Goal: Task Accomplishment & Management: Manage account settings

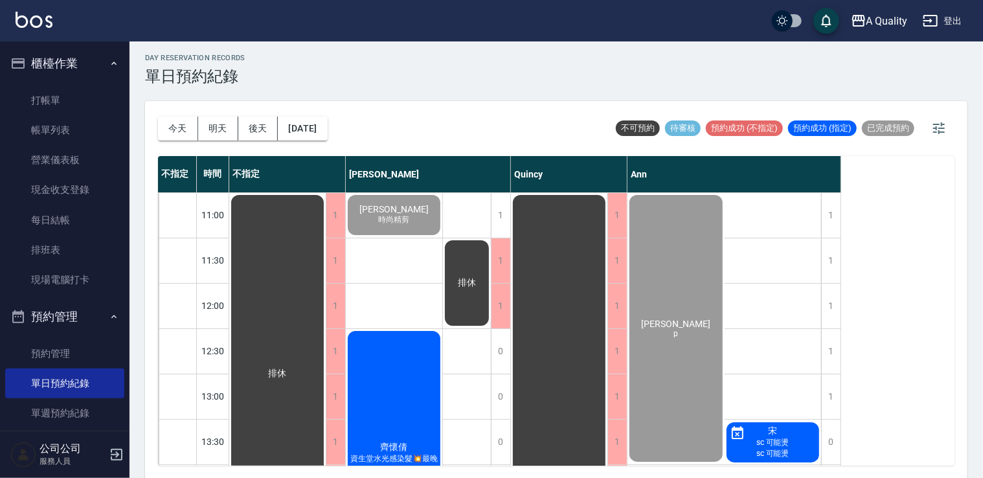
scroll to position [358, 0]
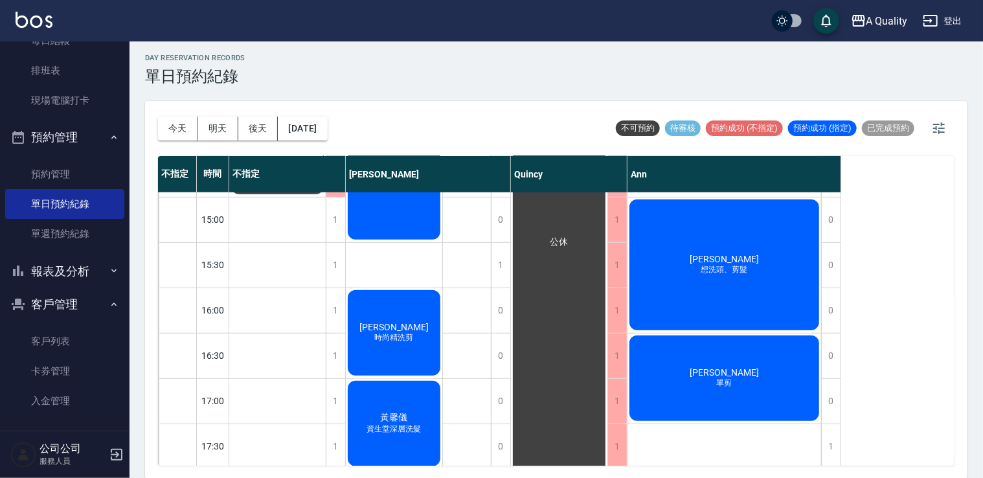
click at [701, 209] on div "鄧瀚璋 想洗頭、剪髮" at bounding box center [725, 265] width 194 height 135
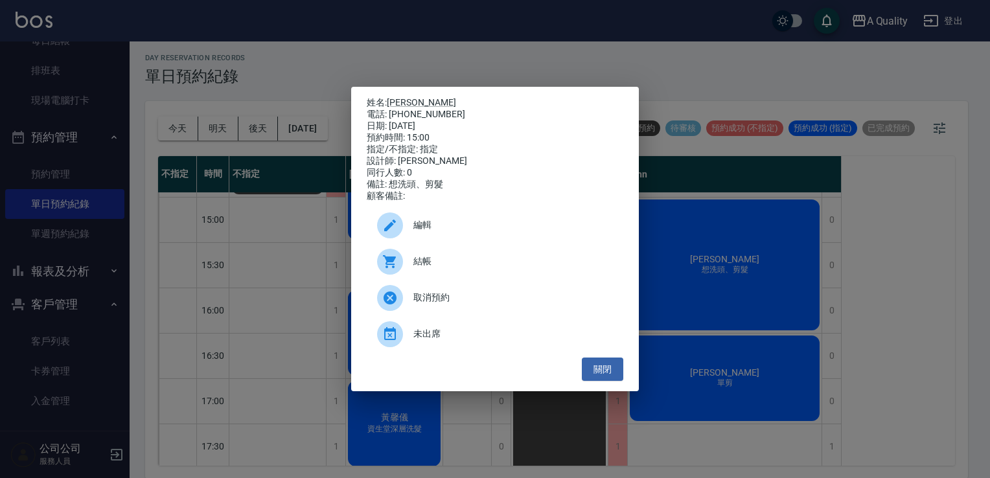
click at [462, 267] on span "結帳" at bounding box center [512, 262] width 199 height 14
click at [609, 377] on button "關閉" at bounding box center [602, 369] width 41 height 24
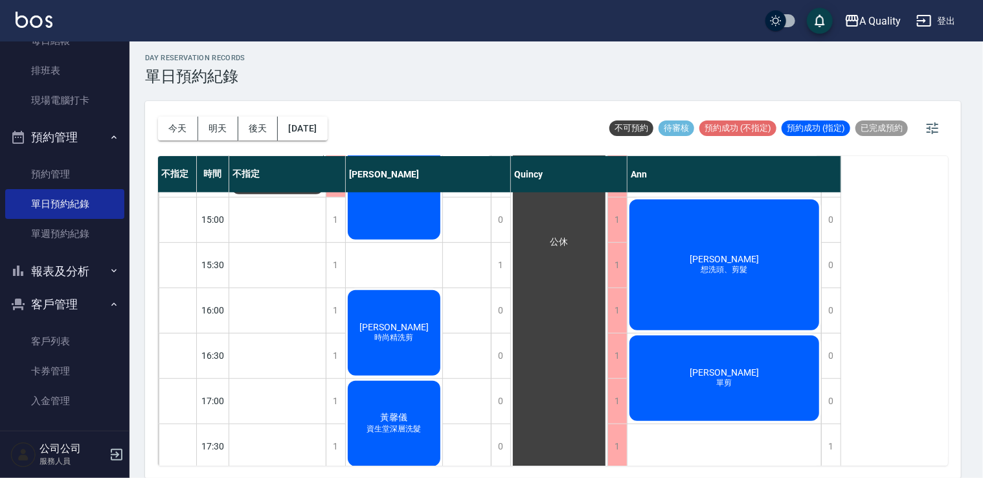
click at [600, 361] on div "公休" at bounding box center [559, 242] width 96 height 815
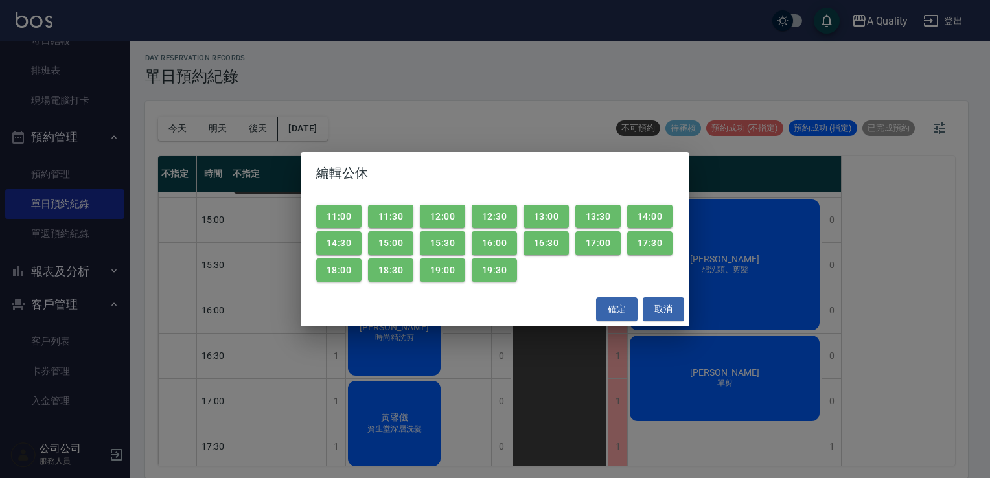
drag, startPoint x: 666, startPoint y: 315, endPoint x: 723, endPoint y: 395, distance: 98.9
click at [665, 316] on button "取消" at bounding box center [662, 309] width 41 height 24
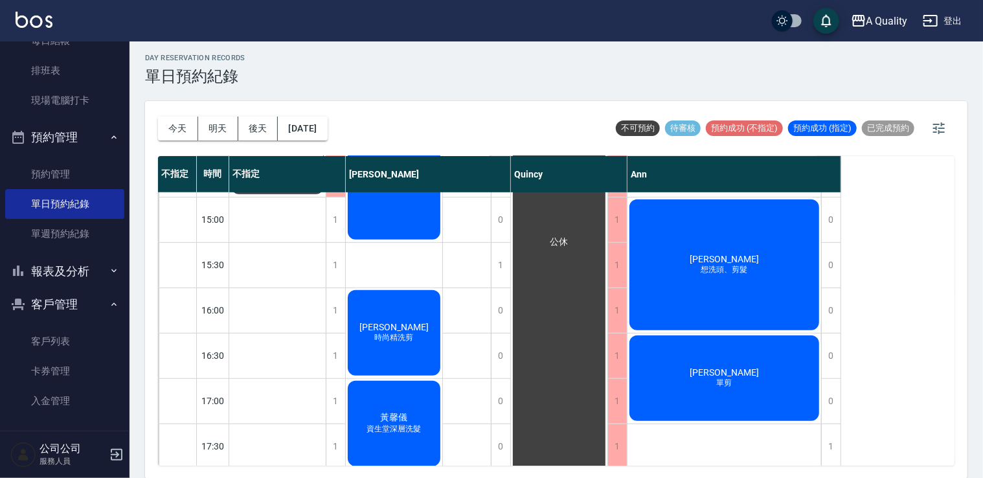
drag, startPoint x: 765, startPoint y: 348, endPoint x: 756, endPoint y: 361, distance: 16.0
click at [756, 361] on div "黃庭碩 單剪" at bounding box center [725, 378] width 194 height 89
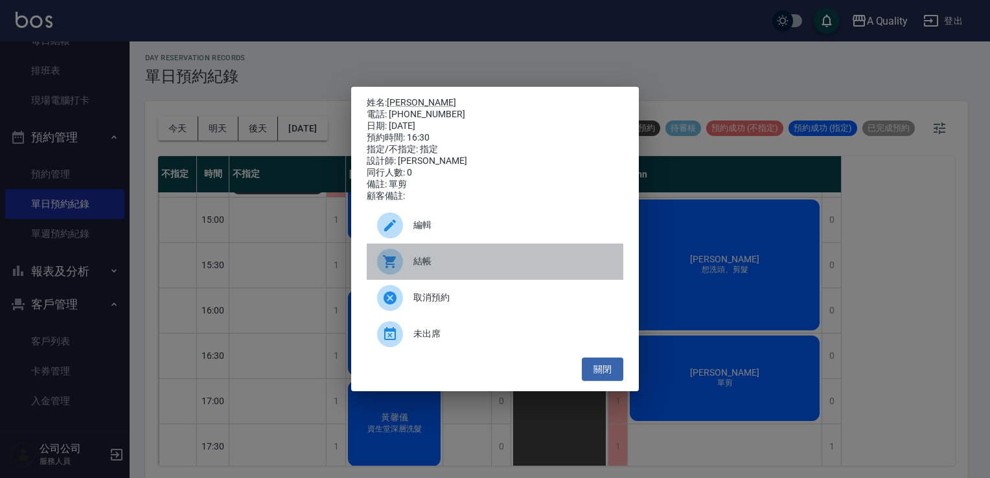
click at [444, 259] on div "結帳" at bounding box center [495, 262] width 256 height 36
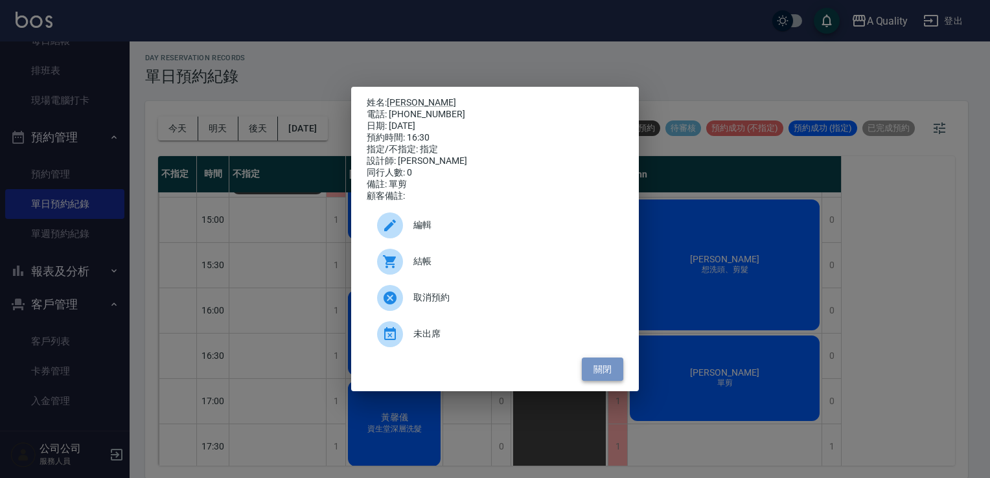
click at [593, 380] on button "關閉" at bounding box center [602, 369] width 41 height 24
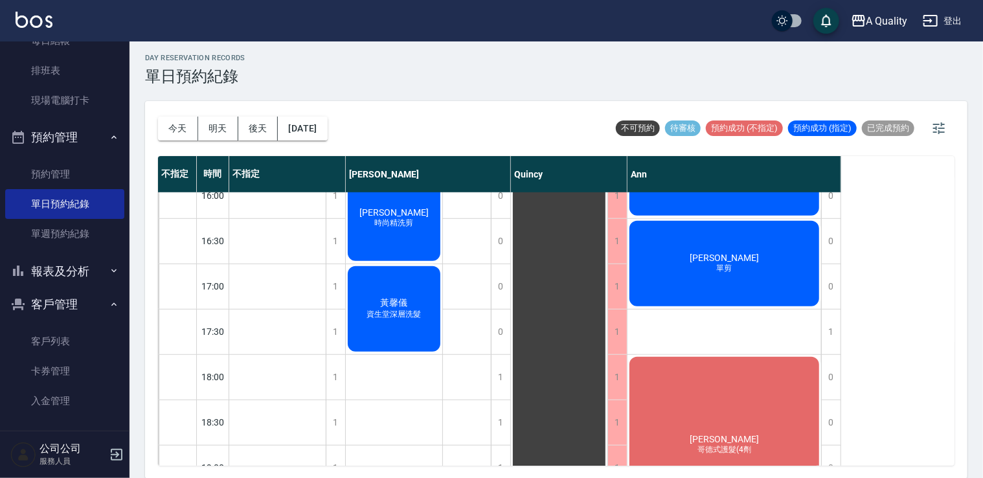
scroll to position [552, 0]
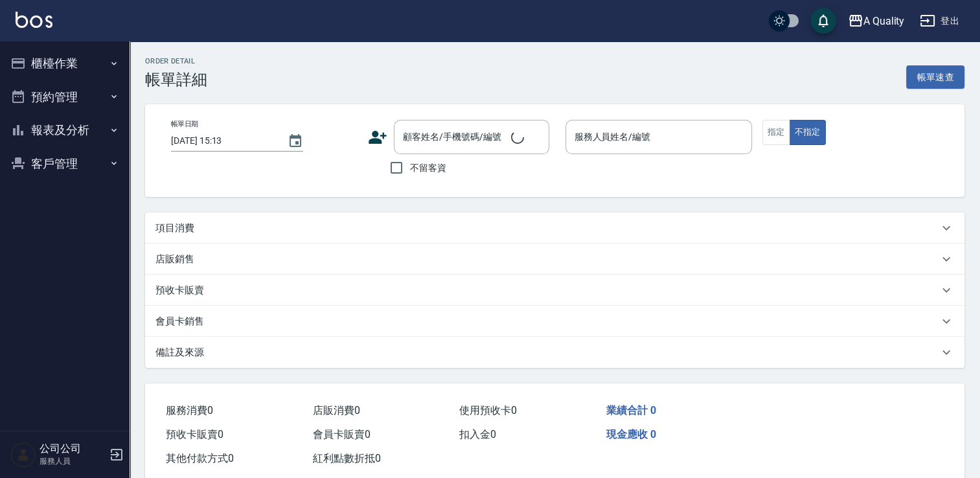
type input "[DATE] 15:00"
type input "Ann(無代號)"
type input "想洗頭、剪髮"
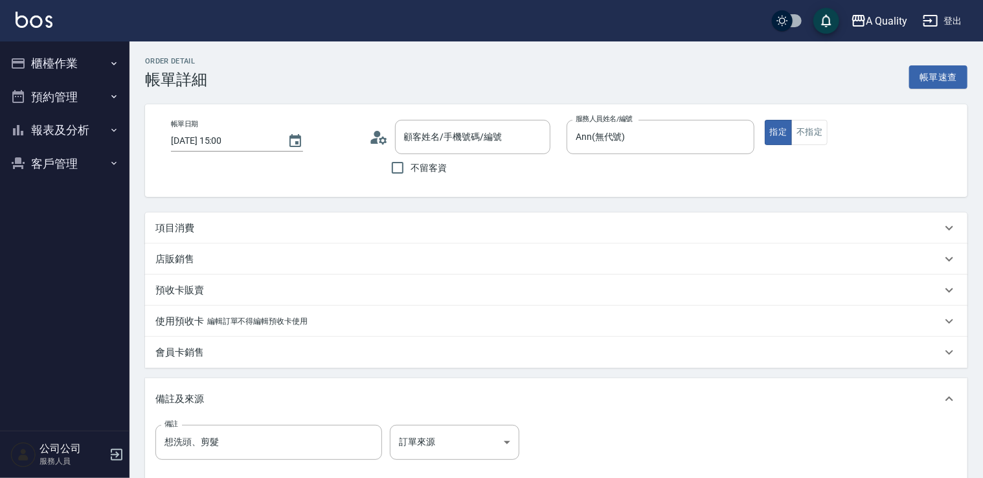
type input "鄧瀚璋/0901323352/"
click at [228, 232] on div "項目消費" at bounding box center [548, 228] width 786 height 14
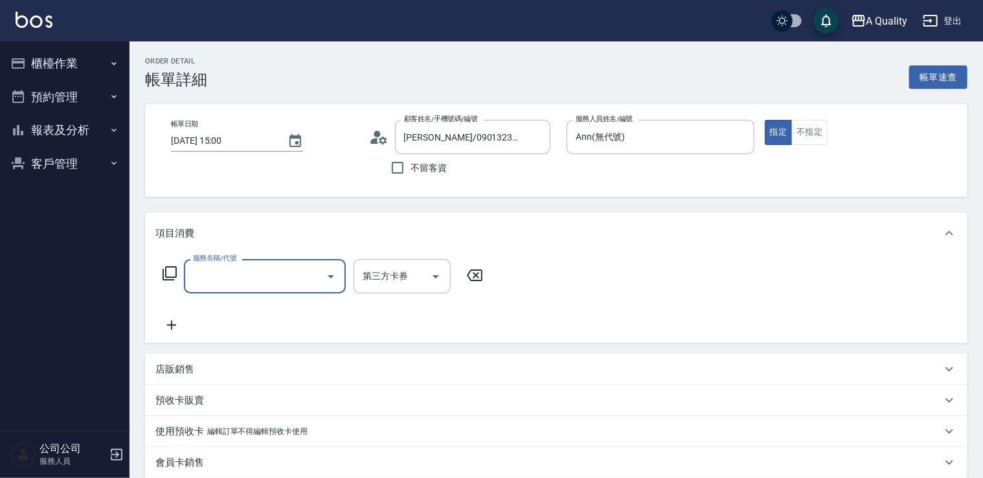
drag, startPoint x: 293, startPoint y: 286, endPoint x: 284, endPoint y: 282, distance: 9.9
click at [291, 286] on input "服務名稱/代號" at bounding box center [255, 276] width 131 height 23
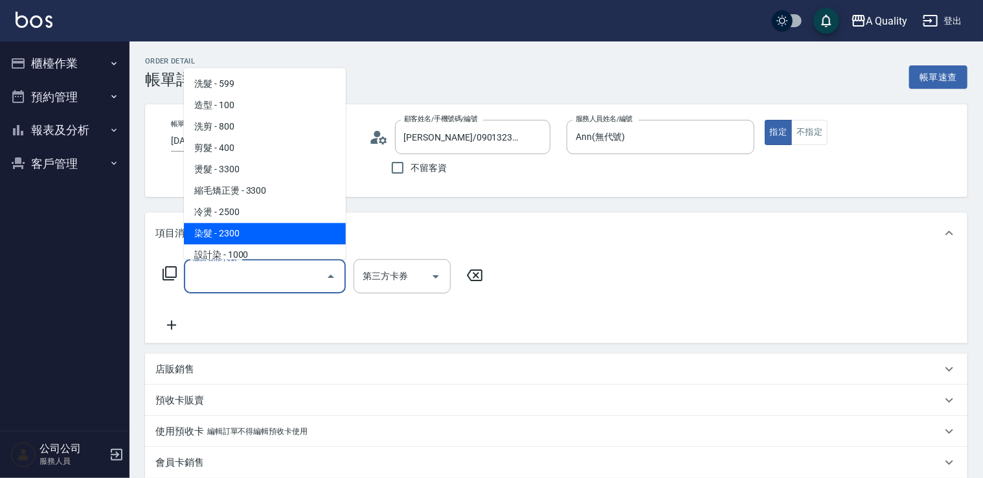
click at [253, 224] on span "染髮 - 2300" at bounding box center [265, 233] width 162 height 21
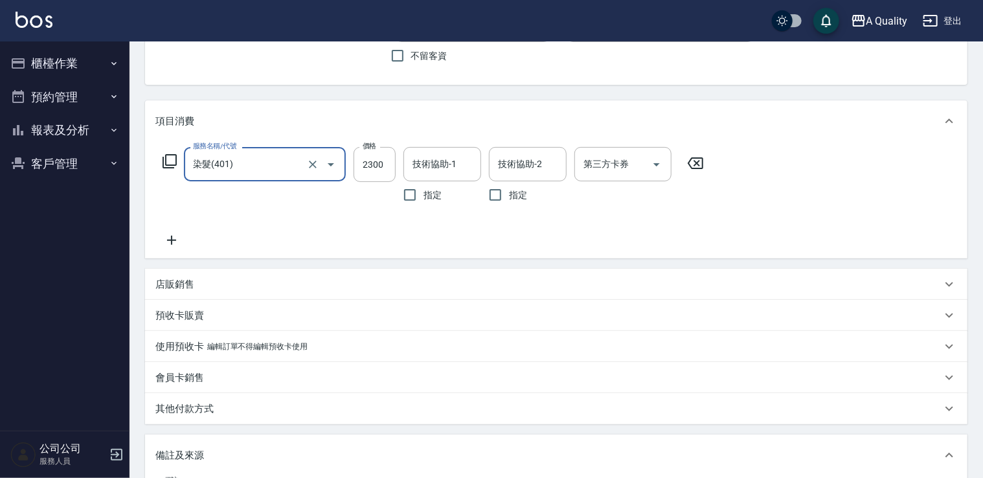
scroll to position [130, 0]
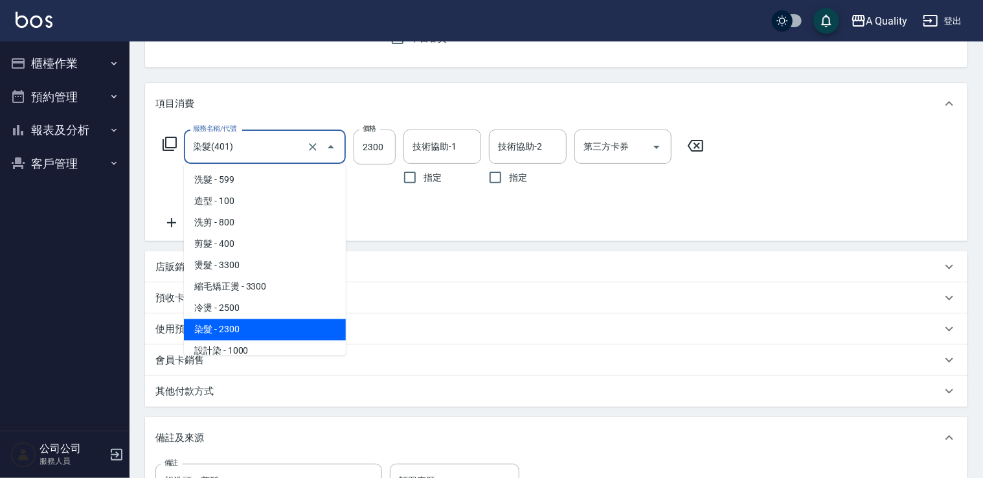
drag, startPoint x: 272, startPoint y: 152, endPoint x: 262, endPoint y: 173, distance: 23.5
click at [272, 152] on input "染髮(401)" at bounding box center [247, 146] width 114 height 23
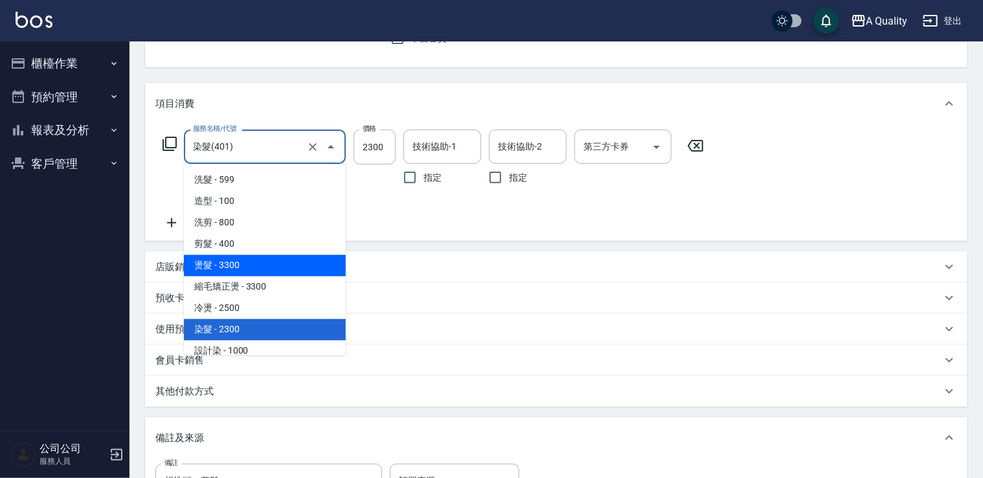
click at [280, 267] on span "燙髮 - 3300" at bounding box center [265, 265] width 162 height 21
type input "燙髮(301)"
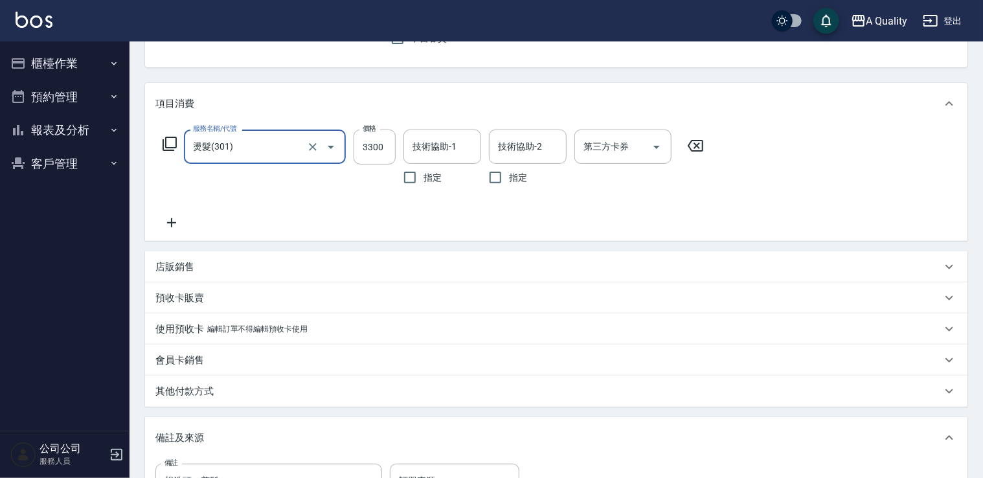
click at [372, 169] on div "價格 3300 價格" at bounding box center [375, 161] width 42 height 62
click at [385, 150] on input "3300" at bounding box center [375, 147] width 42 height 35
type input "2640"
click at [446, 144] on input "技術協助-1" at bounding box center [442, 146] width 66 height 23
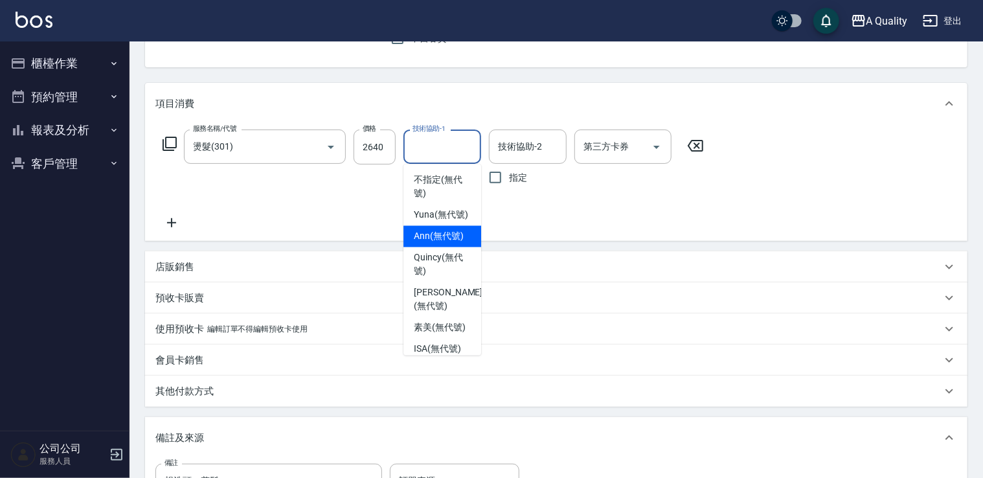
click at [433, 247] on div "Ann (無代號)" at bounding box center [442, 236] width 78 height 21
type input "Ann(無代號)"
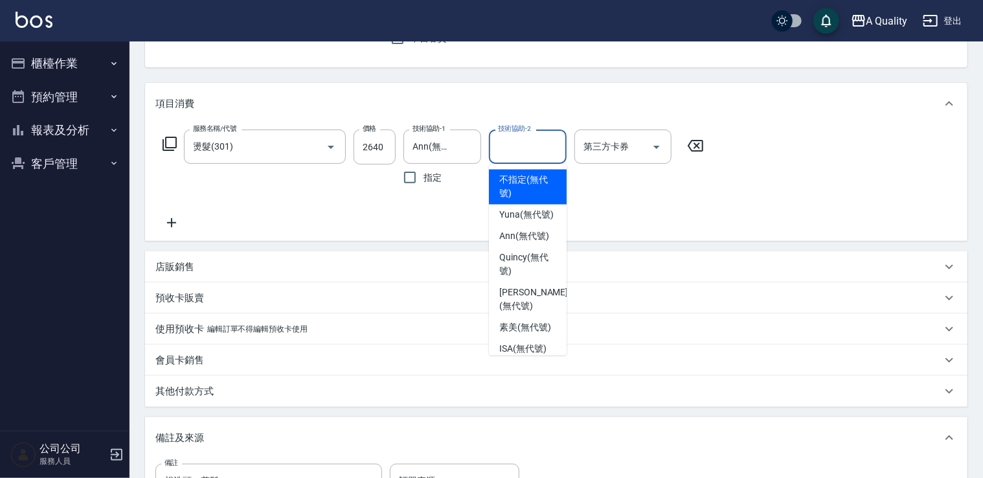
drag, startPoint x: 506, startPoint y: 139, endPoint x: 501, endPoint y: 191, distance: 52.1
click at [505, 143] on input "技術協助-2" at bounding box center [528, 146] width 66 height 23
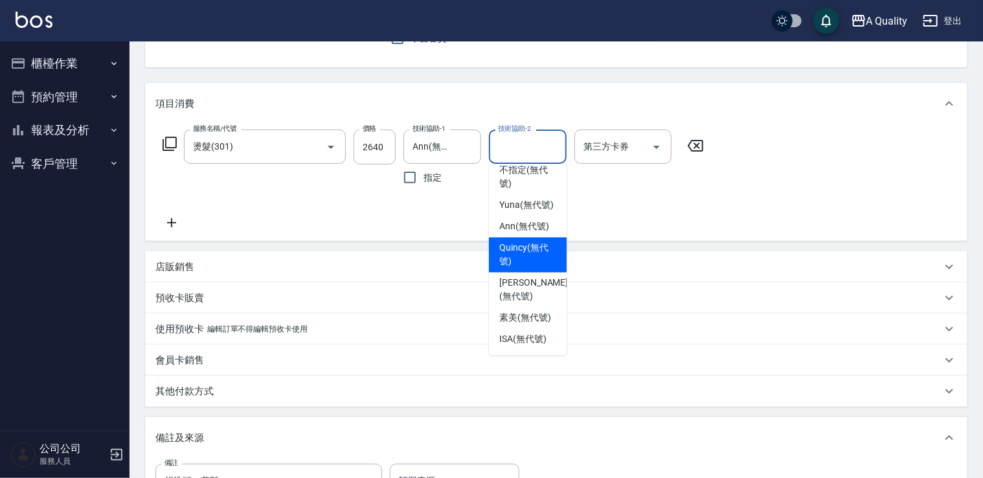
scroll to position [36, 0]
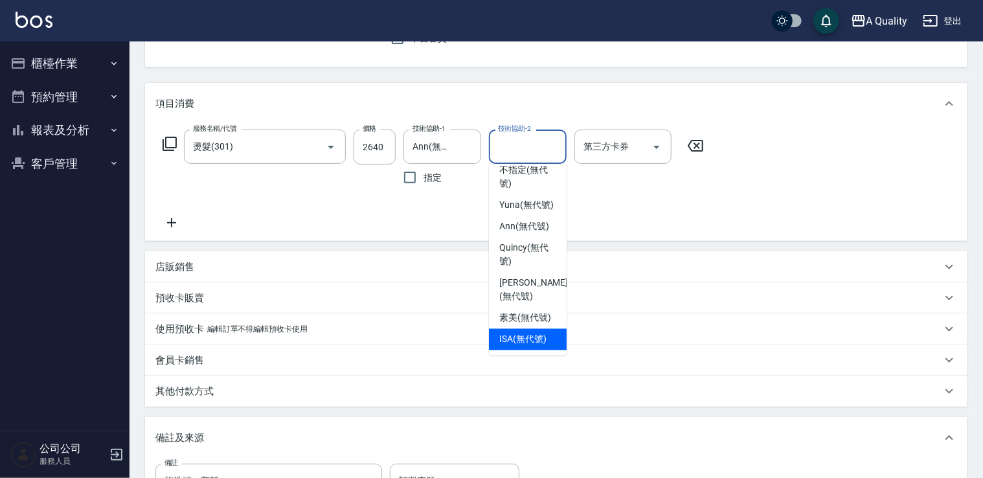
click at [534, 333] on span "ISA (無代號)" at bounding box center [522, 340] width 47 height 14
type input "ISA(無代號)"
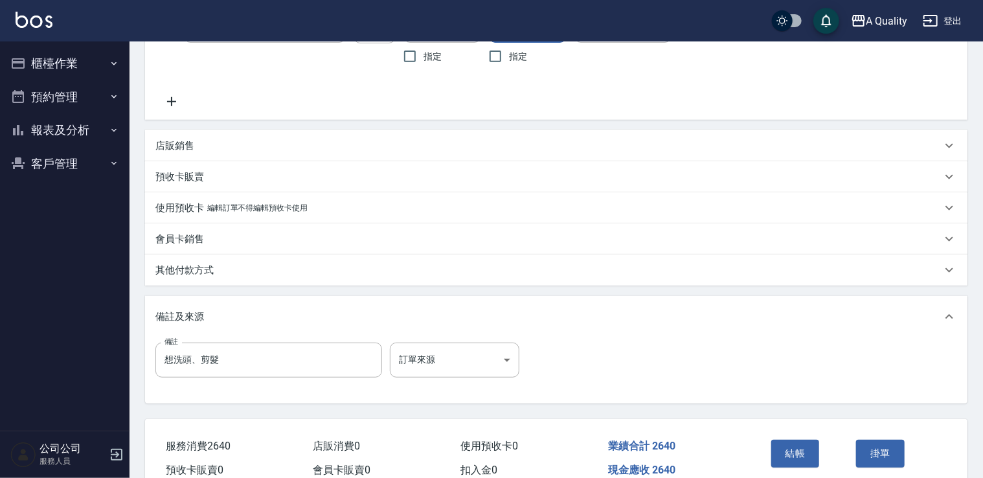
scroll to position [314, 0]
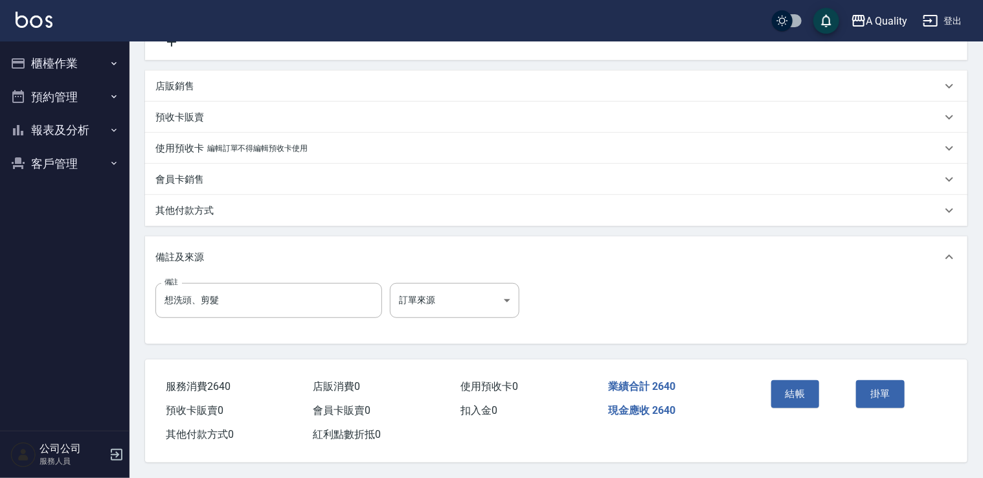
drag, startPoint x: 793, startPoint y: 385, endPoint x: 784, endPoint y: 377, distance: 11.9
click at [790, 385] on button "結帳" at bounding box center [795, 393] width 49 height 27
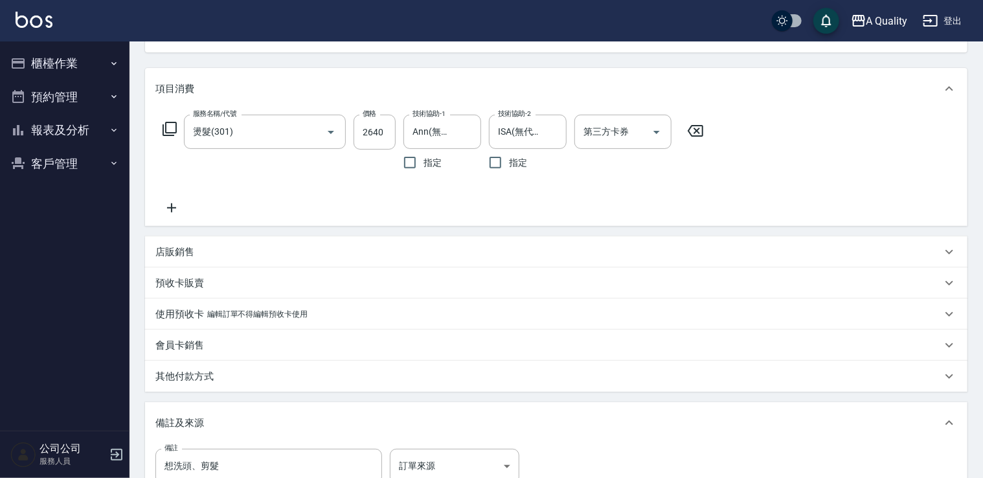
scroll to position [55, 0]
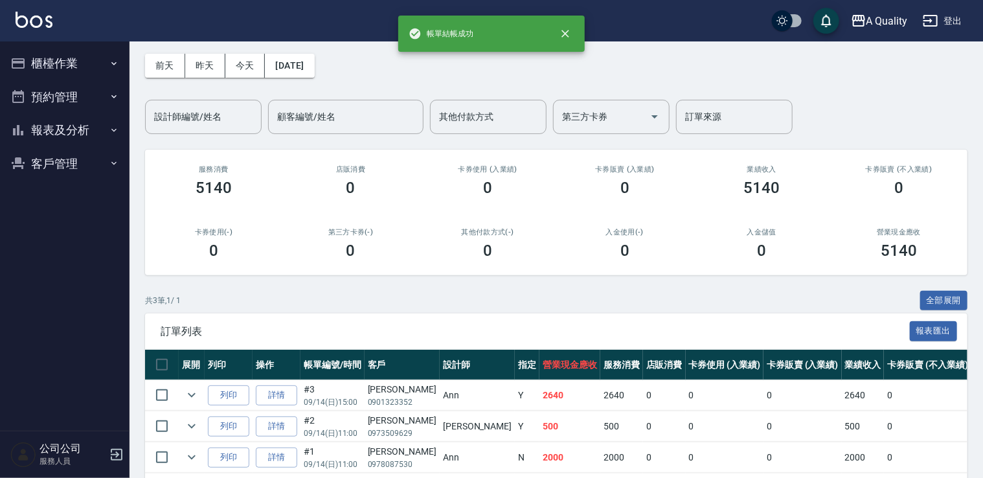
scroll to position [105, 0]
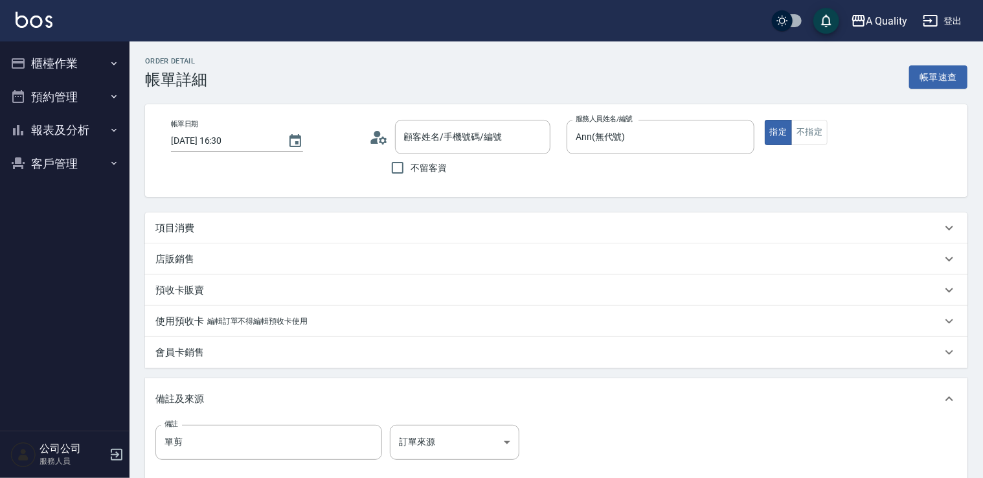
type input "[PERSON_NAME]/0937521092/"
click at [241, 240] on div "項目消費" at bounding box center [556, 227] width 823 height 31
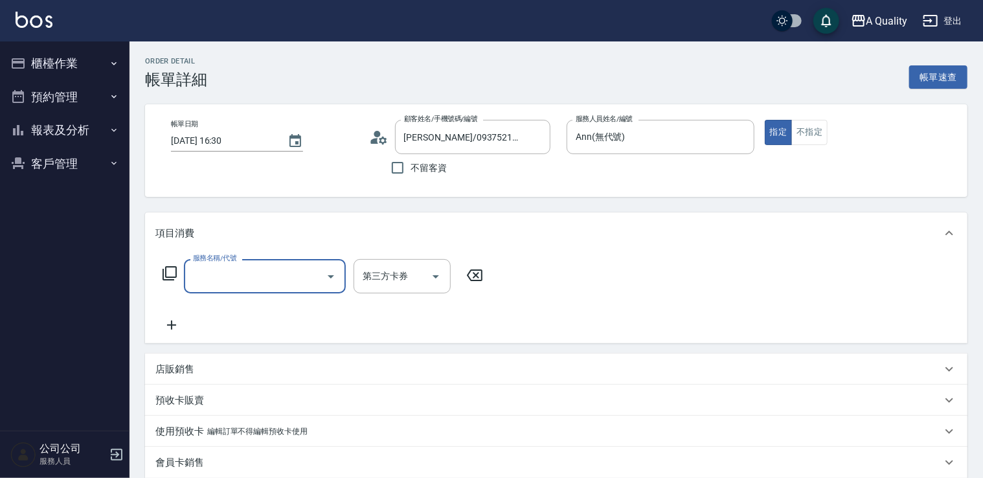
click at [280, 272] on input "服務名稱/代號" at bounding box center [255, 276] width 131 height 23
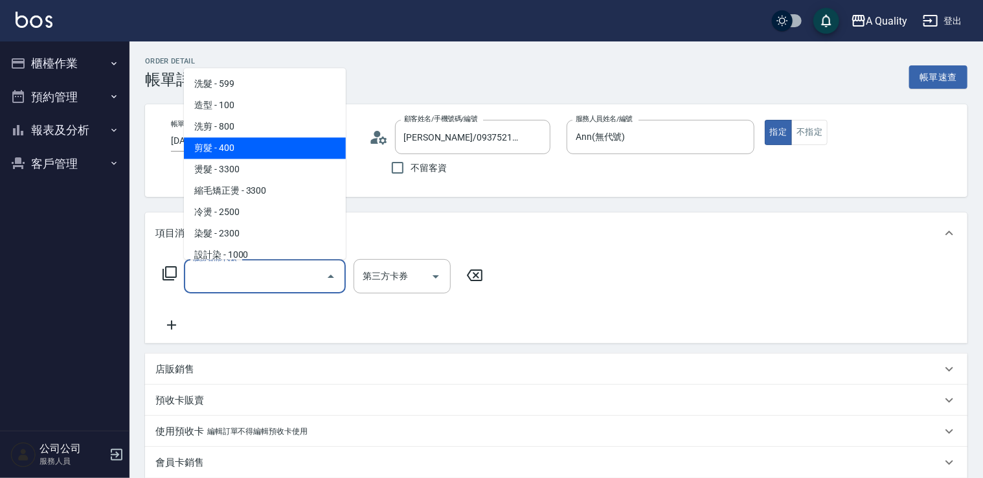
click at [260, 144] on span "剪髮 - 400" at bounding box center [265, 147] width 162 height 21
type input "剪髮(201)"
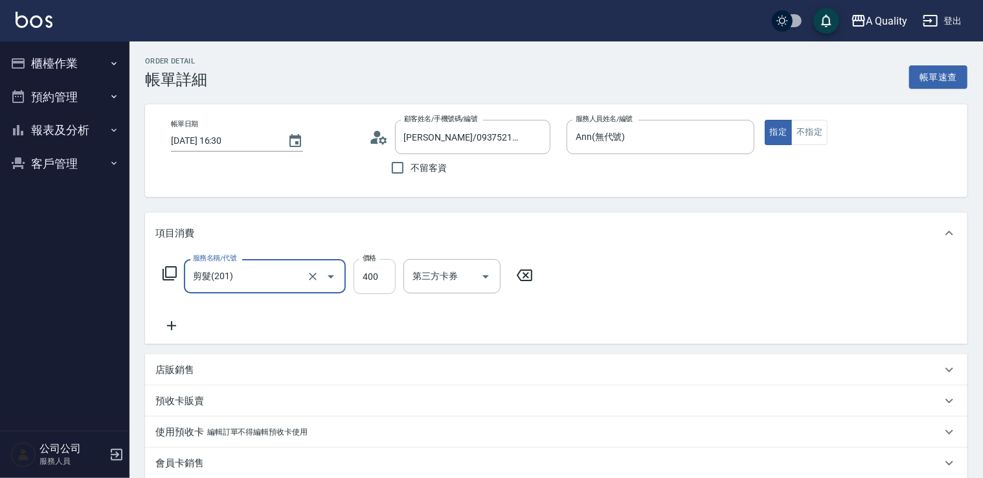
click at [372, 280] on input "400" at bounding box center [375, 276] width 42 height 35
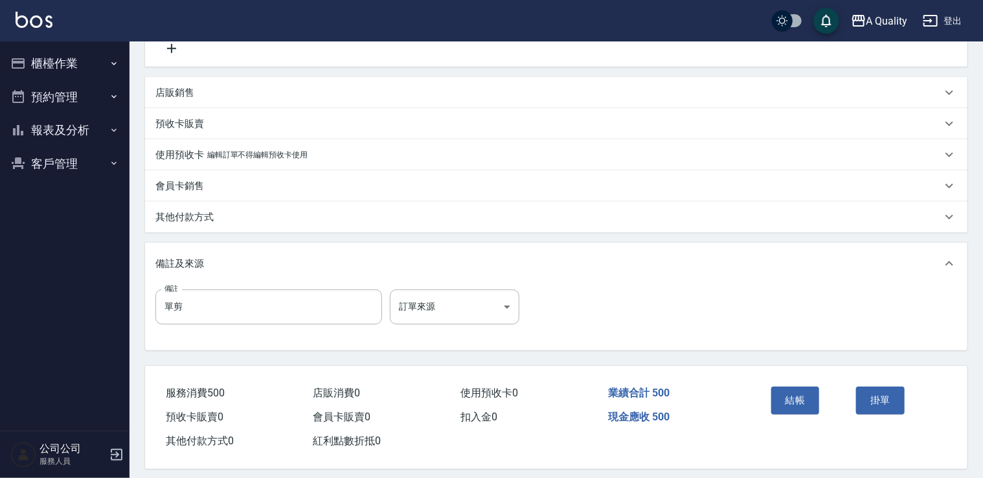
scroll to position [288, 0]
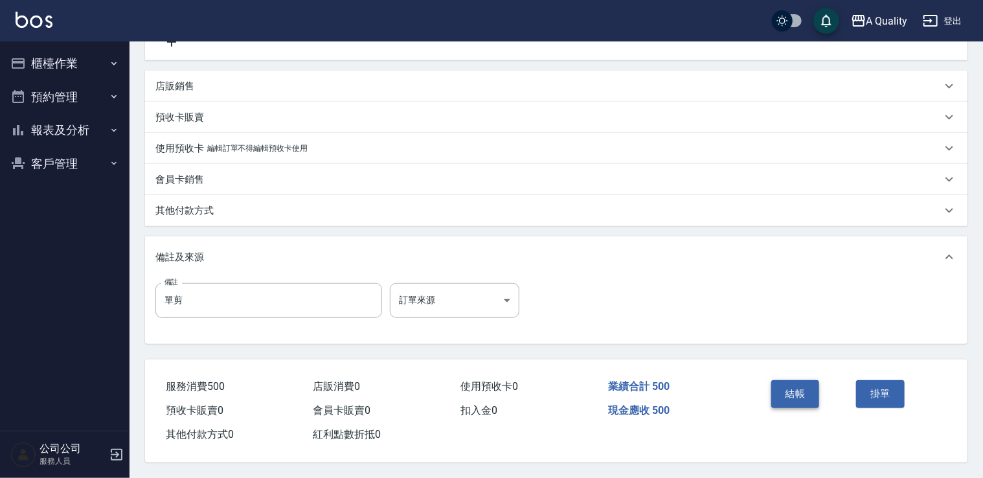
type input "500"
click at [799, 393] on button "結帳" at bounding box center [795, 393] width 49 height 27
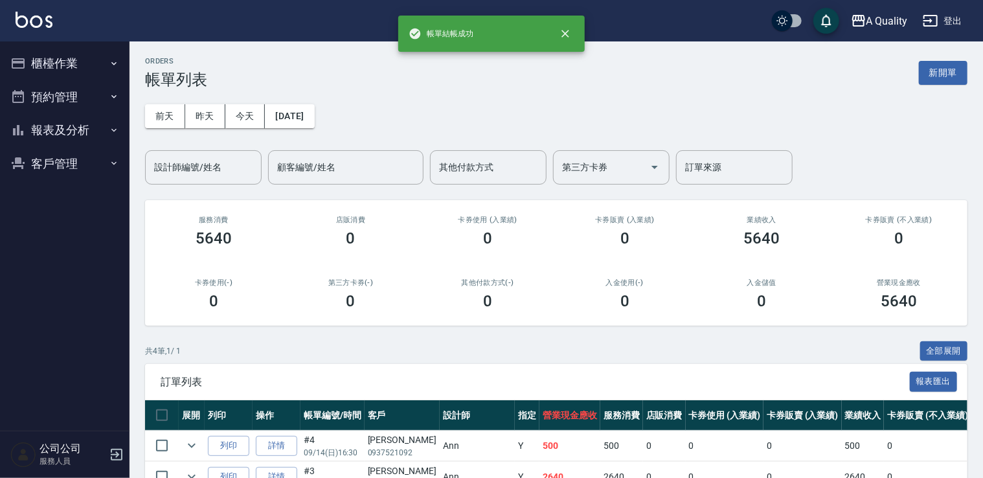
scroll to position [136, 0]
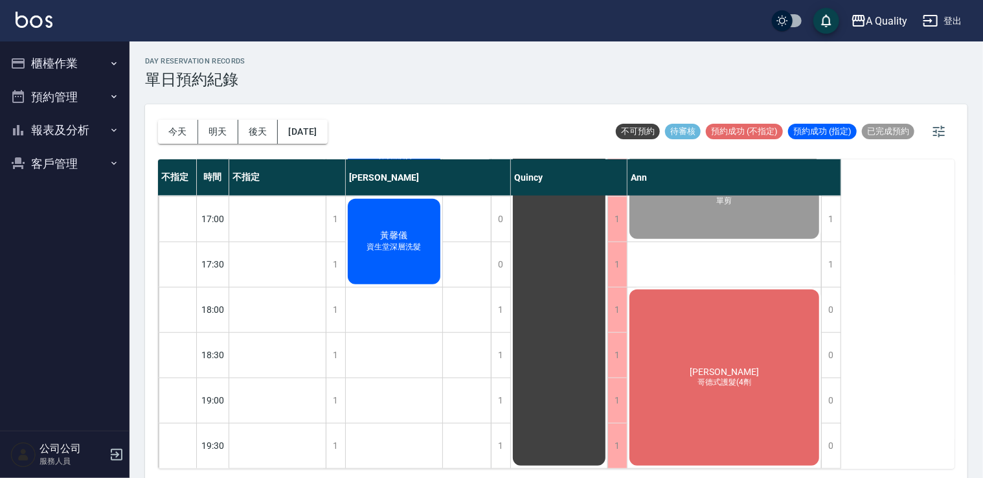
scroll to position [488, 0]
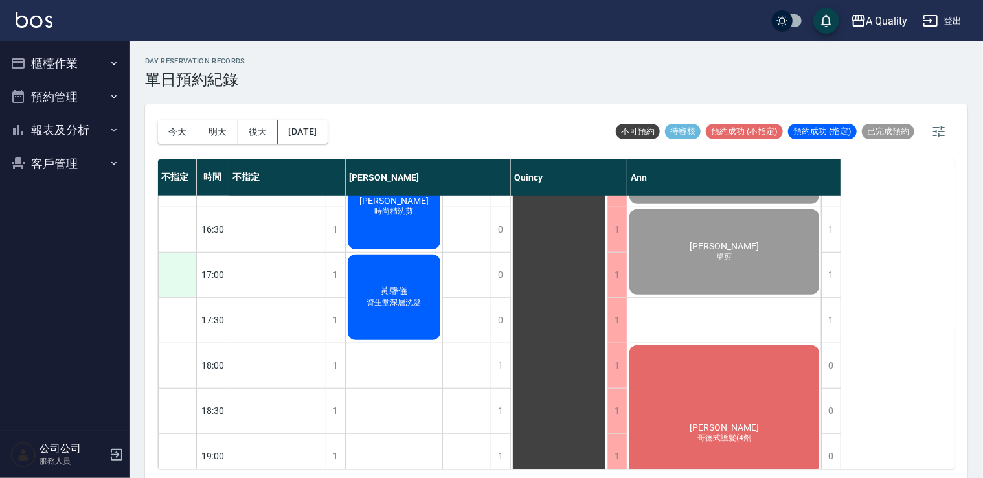
click at [187, 267] on div at bounding box center [178, 275] width 38 height 45
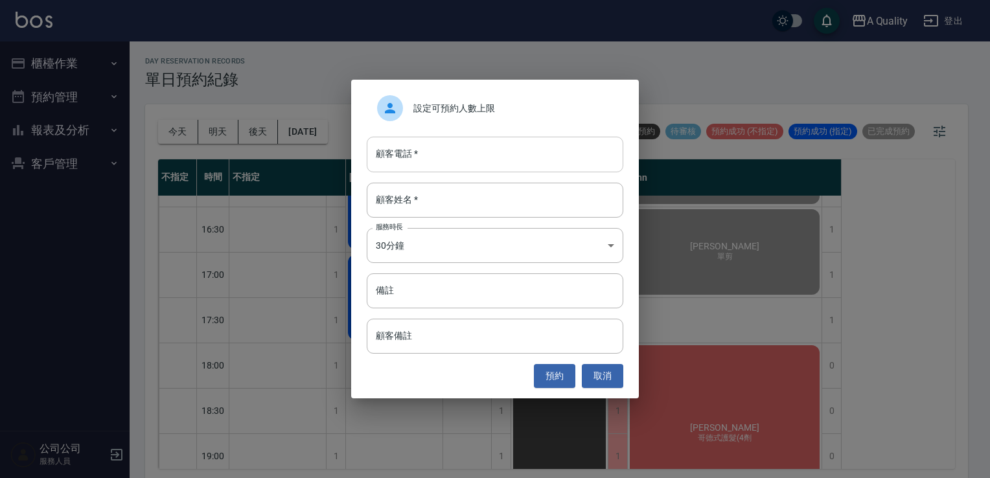
click at [469, 159] on input "顧客電話   *" at bounding box center [495, 154] width 256 height 35
click at [445, 155] on input "0935894891" at bounding box center [495, 154] width 256 height 35
type input "0935891991"
click at [448, 186] on input "顧客姓名   *" at bounding box center [495, 200] width 256 height 35
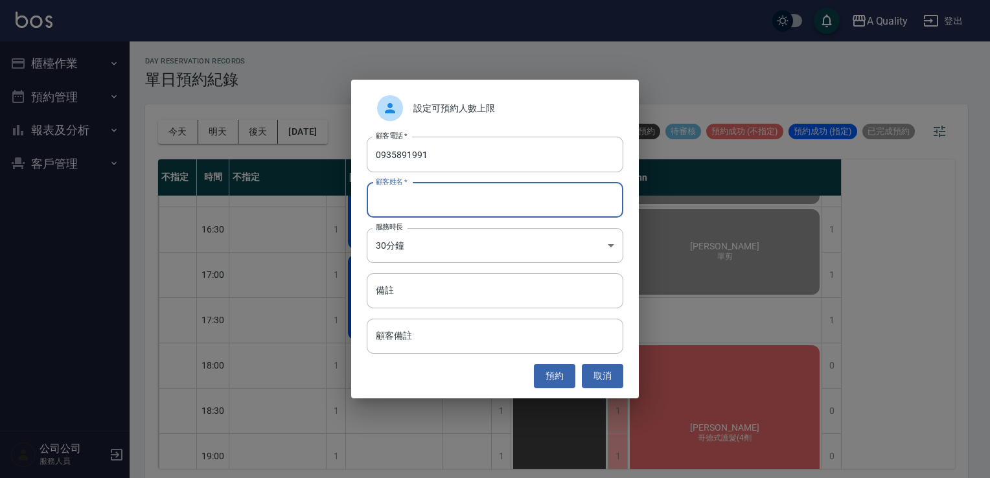
type input "Y"
type input "陳S"
click at [426, 293] on input "備註" at bounding box center [495, 290] width 256 height 35
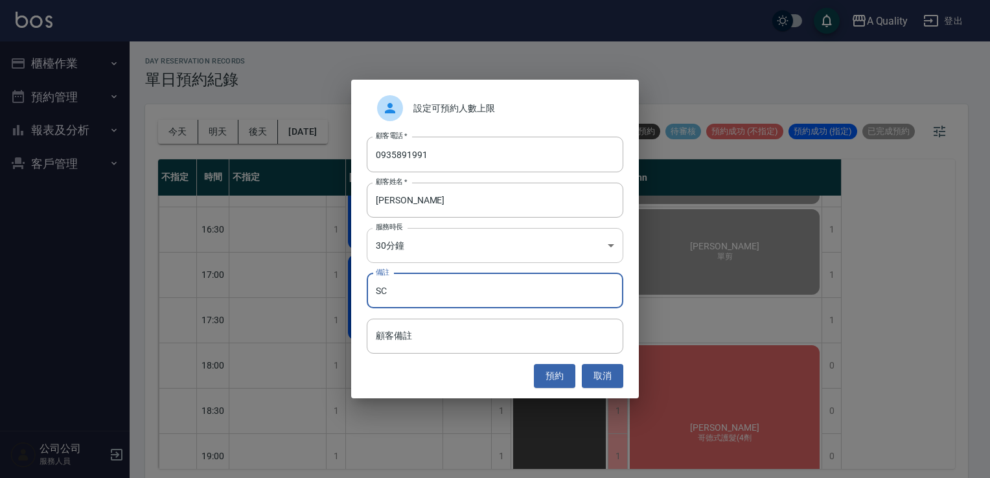
type input "SC"
click at [443, 250] on body "A Quality 登出 櫃檯作業 打帳單 帳單列表 營業儀表板 現金收支登錄 每日結帳 排班表 現場電腦打卡 預約管理 預約管理 單日預約紀錄 單週預約紀錄…" at bounding box center [495, 241] width 990 height 482
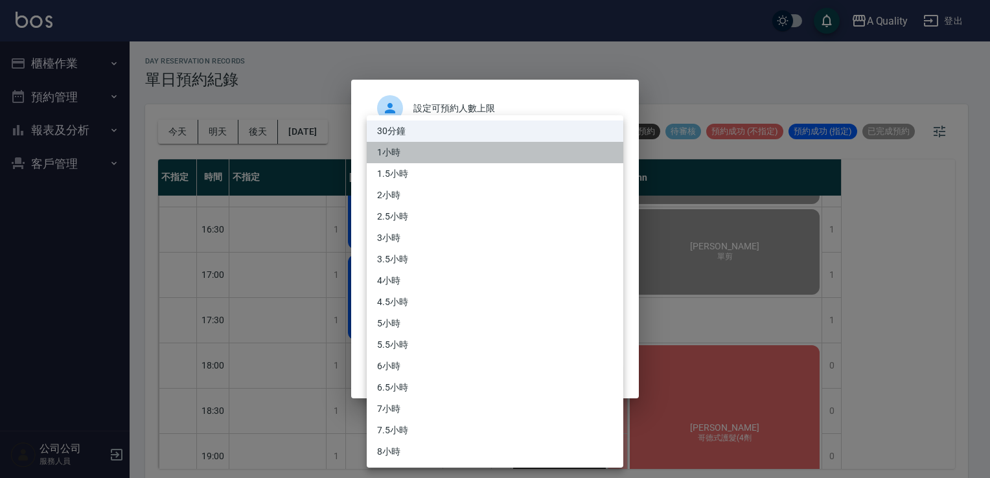
click at [411, 157] on li "1小時" at bounding box center [495, 152] width 256 height 21
type input "2"
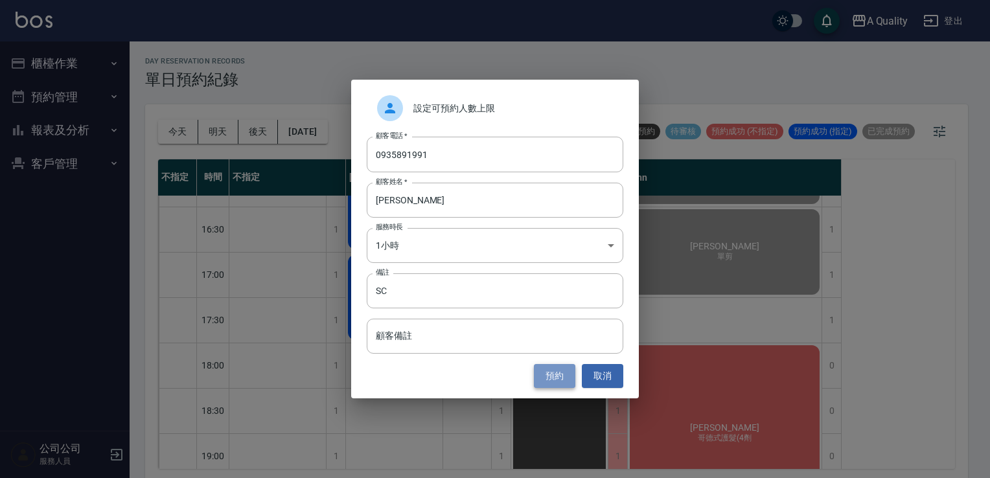
click at [554, 372] on button "預約" at bounding box center [554, 376] width 41 height 24
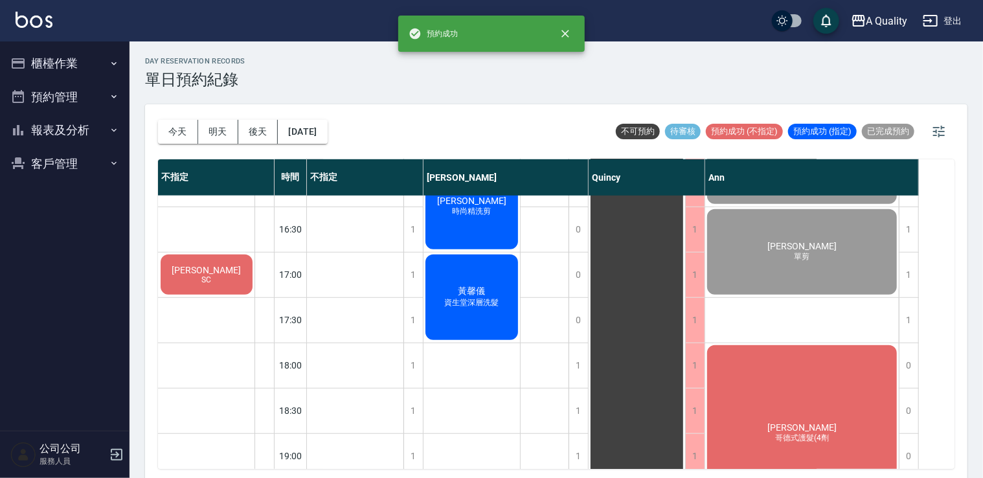
click at [215, 281] on div "陳S SC" at bounding box center [207, 275] width 96 height 44
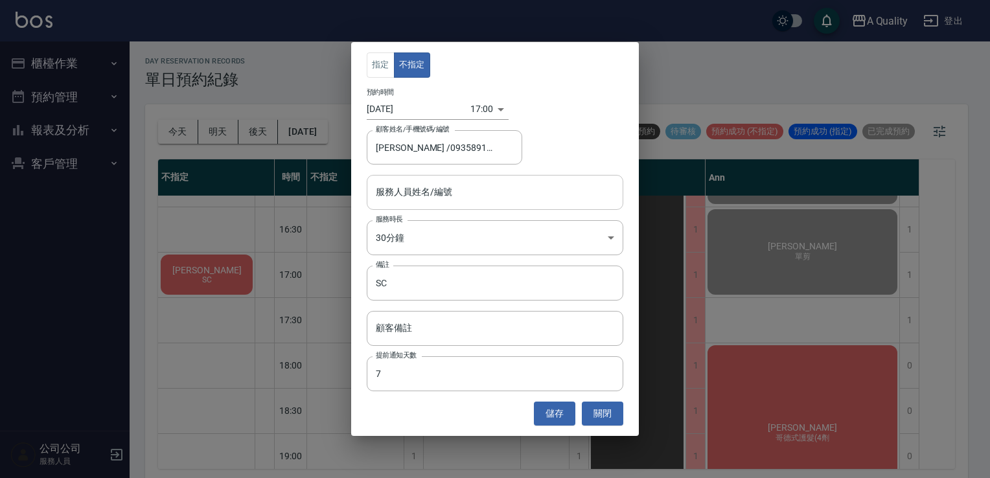
click at [424, 199] on input "服務人員姓名/編號" at bounding box center [494, 192] width 245 height 23
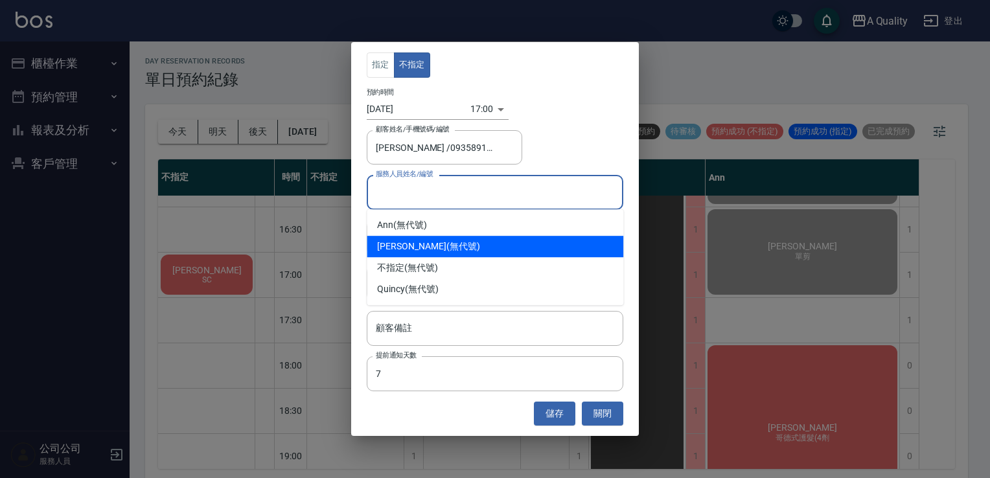
click at [417, 240] on div "Taylor (無代號)" at bounding box center [495, 246] width 256 height 21
type input "Taylor(無代號)"
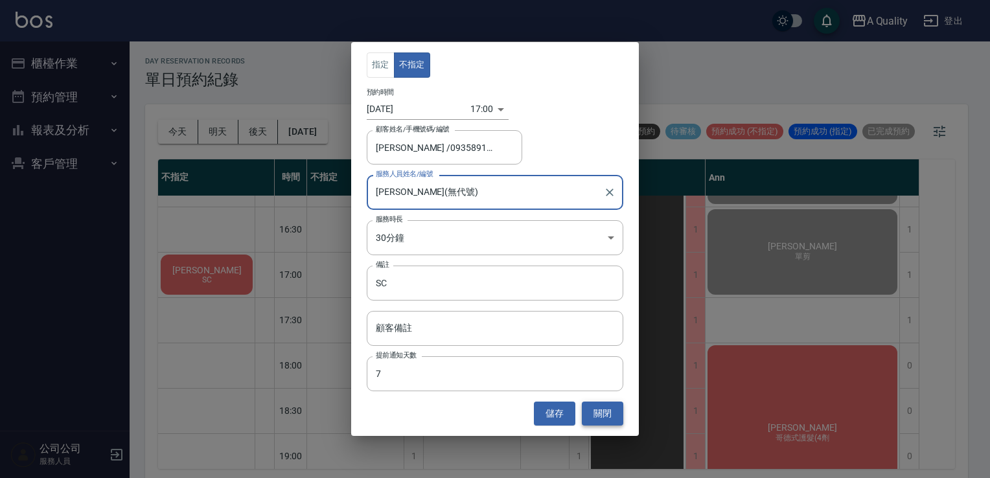
click at [616, 407] on button "關閉" at bounding box center [602, 414] width 41 height 24
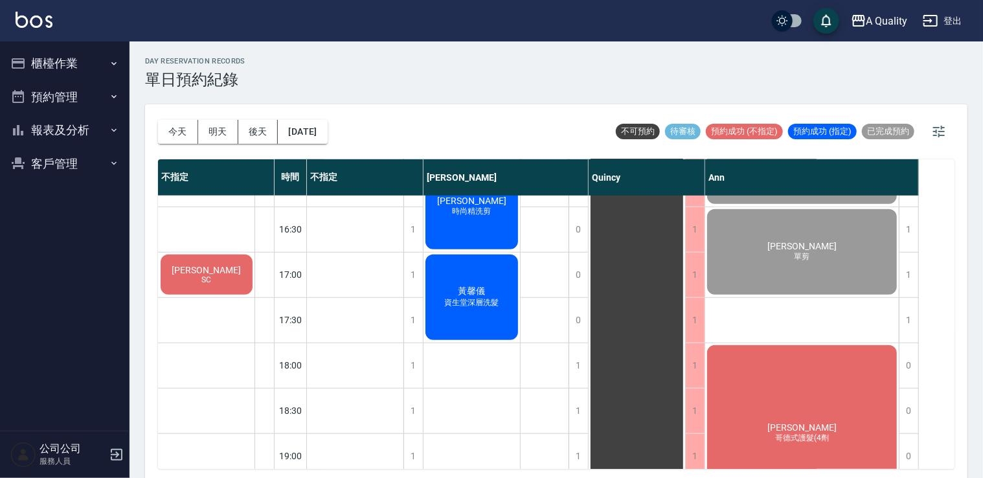
click at [210, 281] on span "SC" at bounding box center [206, 279] width 15 height 9
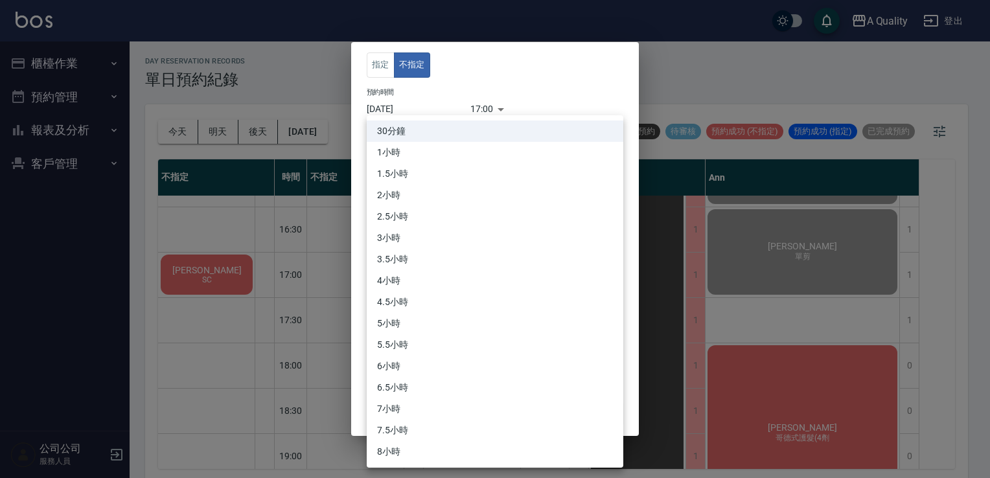
click at [420, 237] on body "A Quality 登出 櫃檯作業 打帳單 帳單列表 營業儀表板 現金收支登錄 每日結帳 排班表 現場電腦打卡 預約管理 預約管理 單日預約紀錄 單週預約紀錄…" at bounding box center [495, 241] width 990 height 482
click at [393, 154] on li "1小時" at bounding box center [495, 152] width 256 height 21
type input "2"
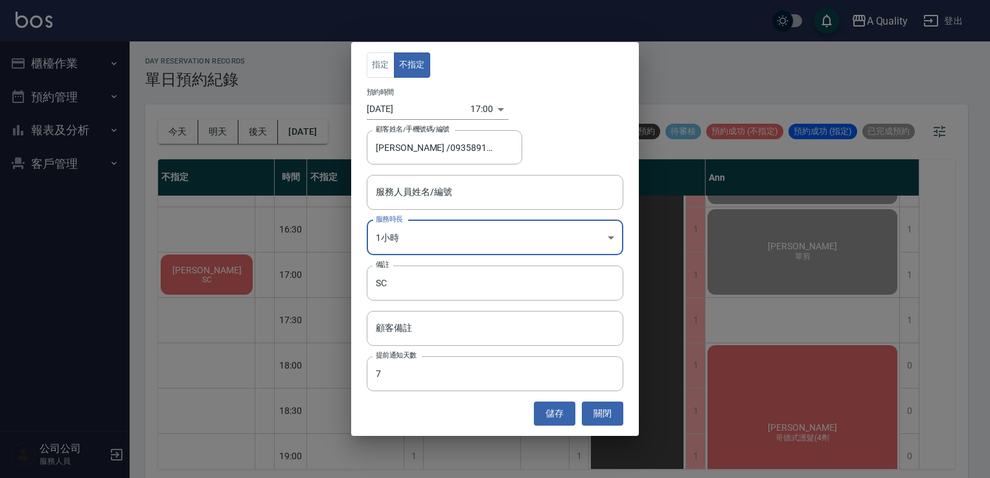
click at [560, 425] on div "指定 不指定 預約時間 2025/09/14 17:00 1757840400000 顧客姓名/手機號碼/編號 陳S /0935891991 顧客姓名/手機號…" at bounding box center [495, 238] width 288 height 393
click at [552, 411] on button "儲存" at bounding box center [554, 414] width 41 height 24
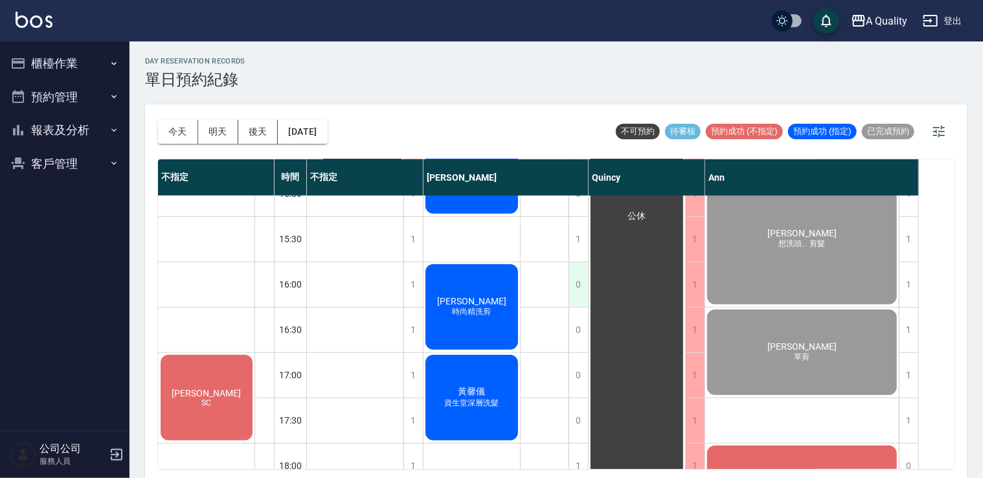
scroll to position [358, 0]
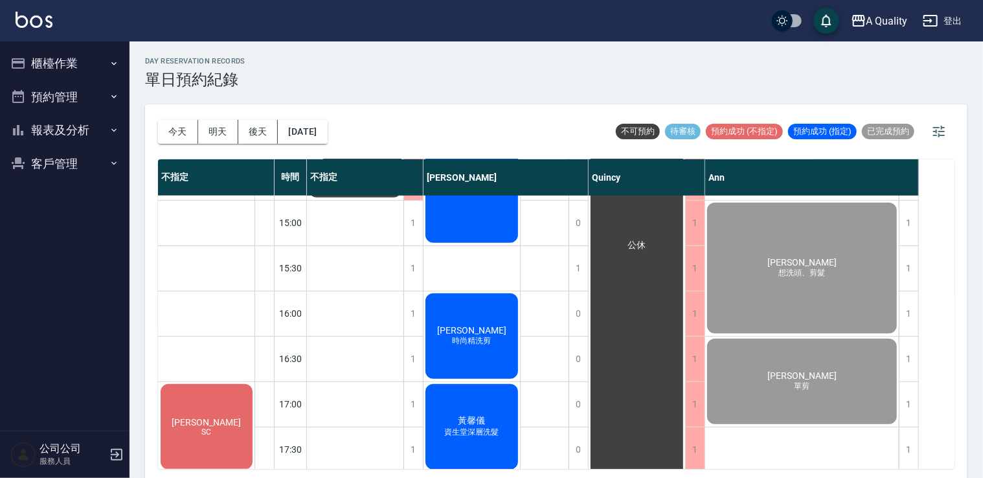
click at [220, 407] on div "陳S SC" at bounding box center [207, 426] width 96 height 89
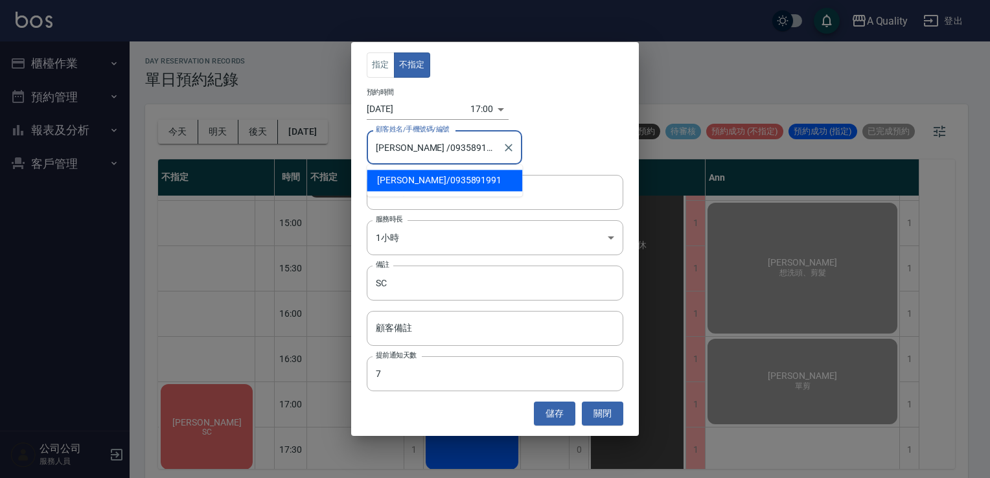
drag, startPoint x: 396, startPoint y: 148, endPoint x: 454, endPoint y: 150, distance: 57.7
click at [454, 150] on input "陳S /0935891991" at bounding box center [434, 147] width 124 height 23
click at [601, 407] on button "關閉" at bounding box center [602, 414] width 41 height 24
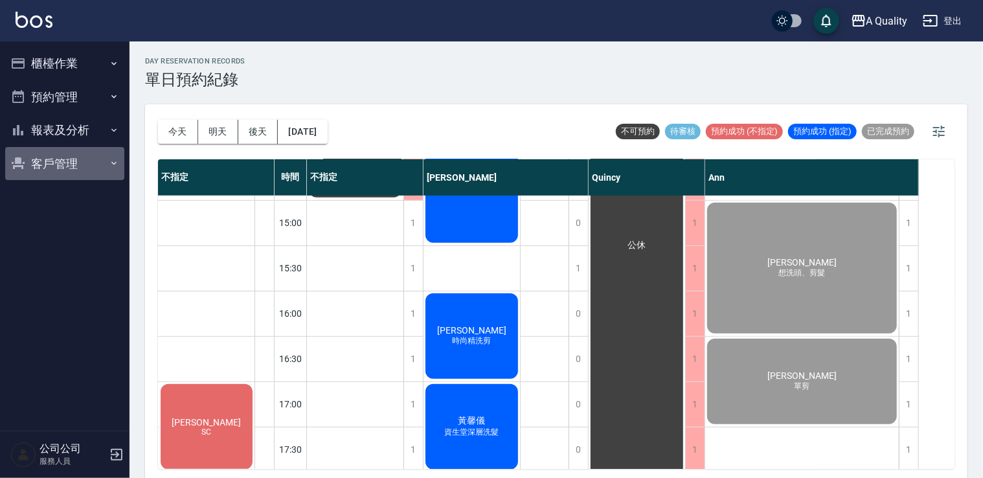
click at [78, 160] on button "客戶管理" at bounding box center [64, 164] width 119 height 34
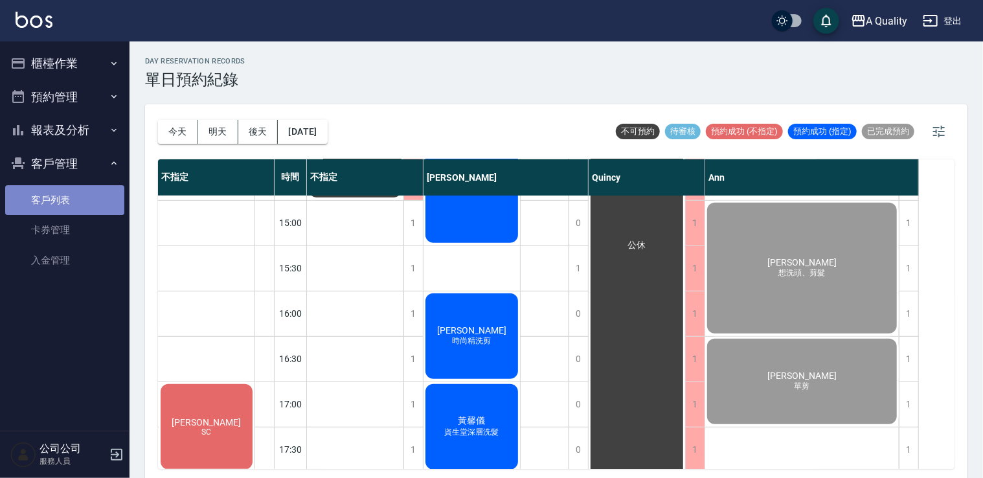
click at [70, 198] on link "客戶列表" at bounding box center [64, 200] width 119 height 30
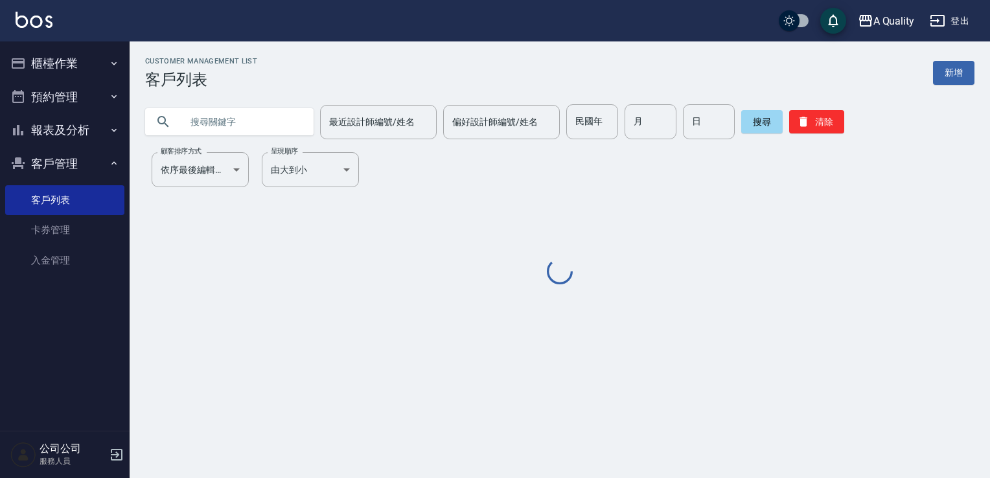
click at [276, 118] on input "text" at bounding box center [242, 121] width 122 height 35
paste input "0935891991"
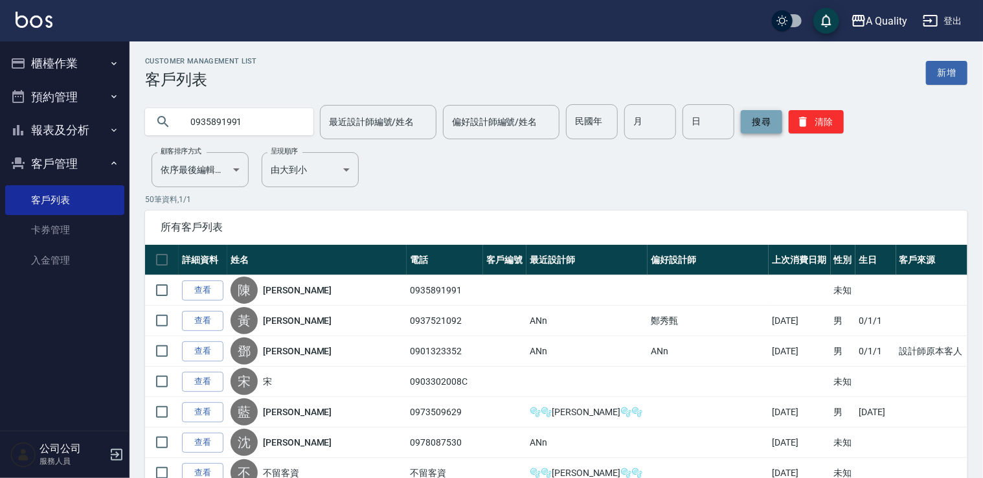
type input "0935891991"
click at [755, 117] on button "搜尋" at bounding box center [761, 121] width 41 height 23
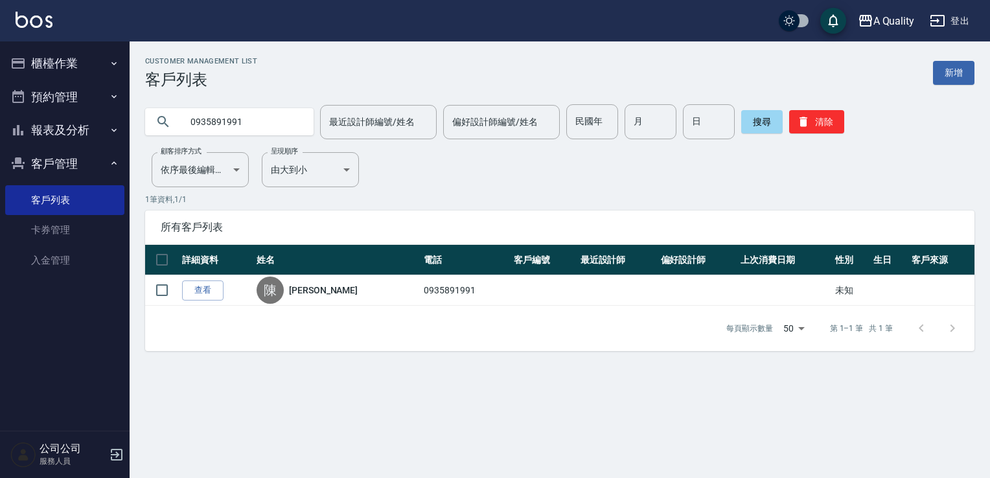
click at [60, 93] on button "預約管理" at bounding box center [64, 97] width 119 height 34
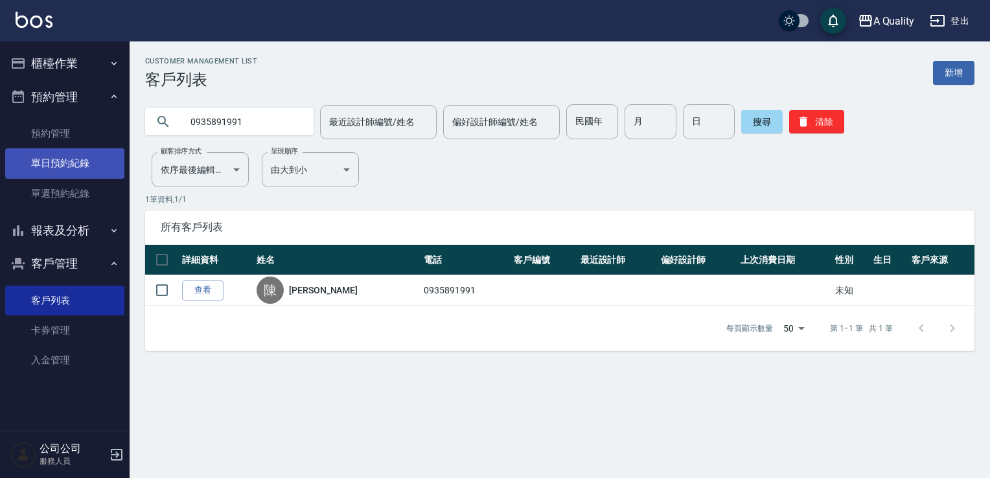
click at [67, 155] on link "單日預約紀錄" at bounding box center [64, 163] width 119 height 30
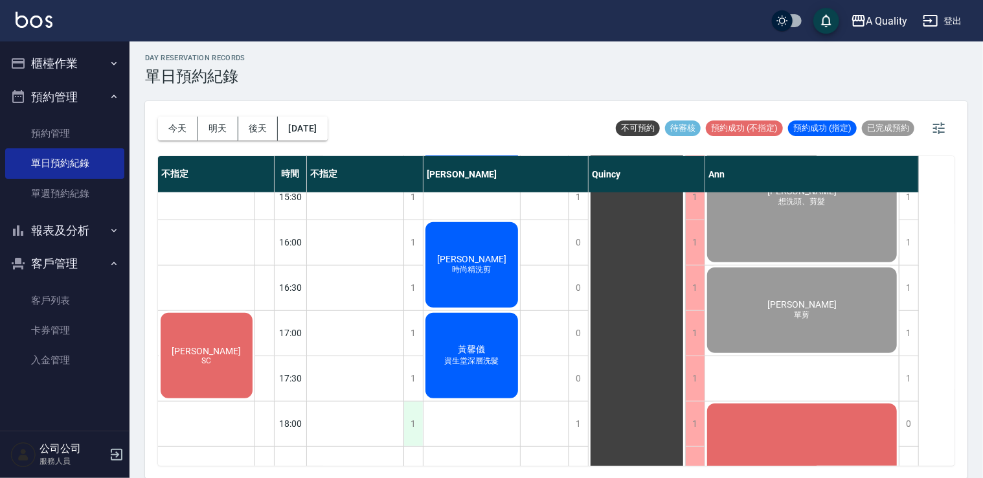
scroll to position [423, 0]
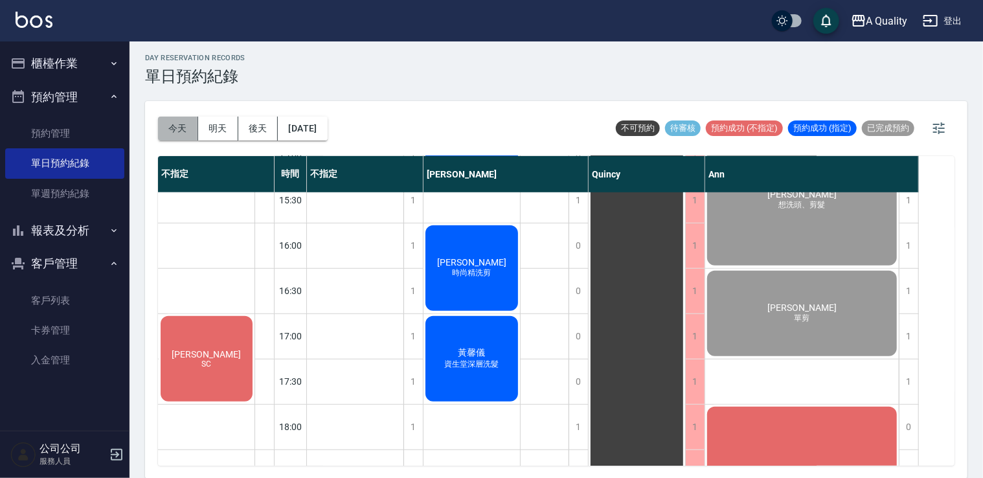
click at [168, 135] on button "今天" at bounding box center [178, 129] width 40 height 24
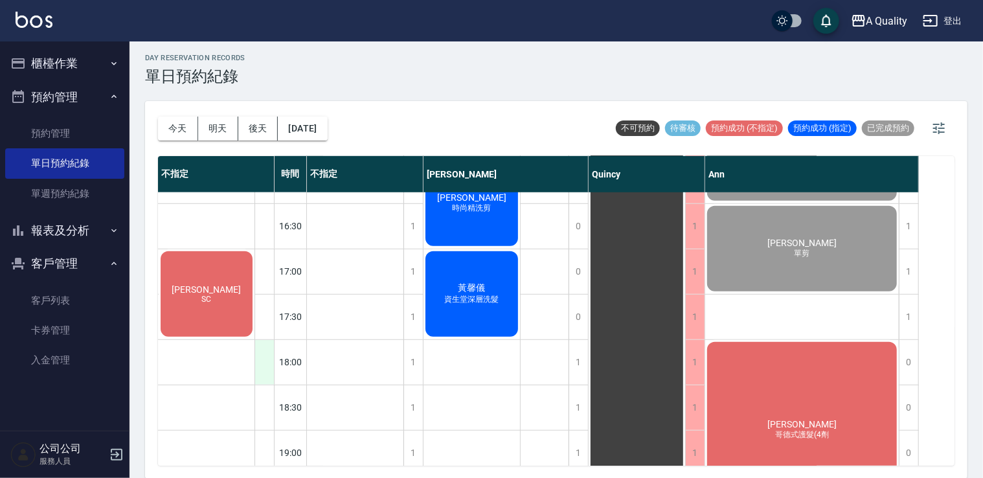
click at [261, 366] on div at bounding box center [264, 362] width 19 height 45
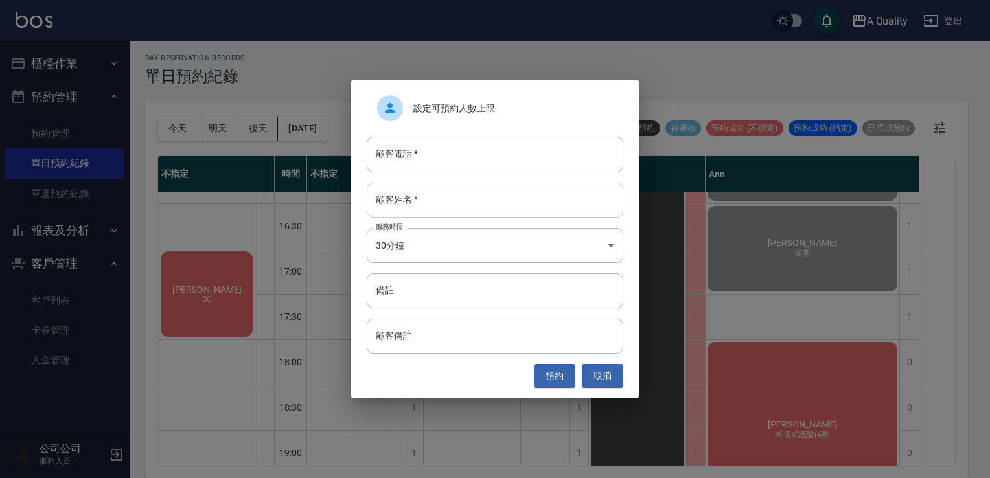
click at [484, 201] on input "顧客姓名   *" at bounding box center [495, 200] width 256 height 35
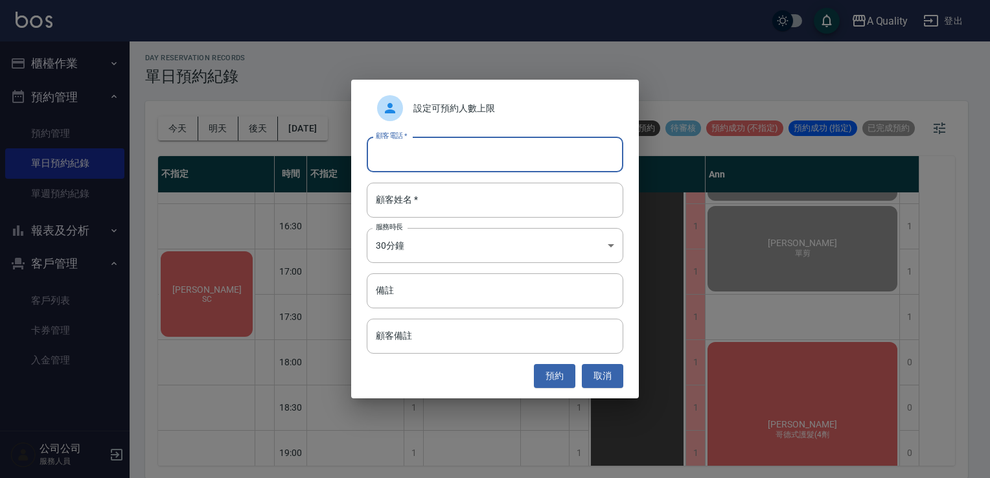
click at [480, 158] on input "顧客電話   *" at bounding box center [495, 154] width 256 height 35
type input "0913536110"
click at [471, 200] on input "顧客姓名   *" at bounding box center [495, 200] width 256 height 35
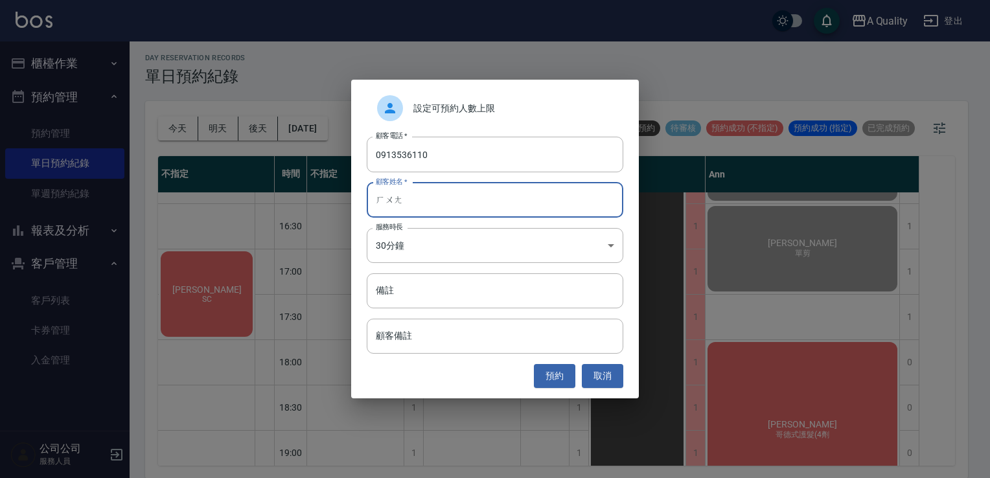
type input "黃"
type input "J"
type input "吳S"
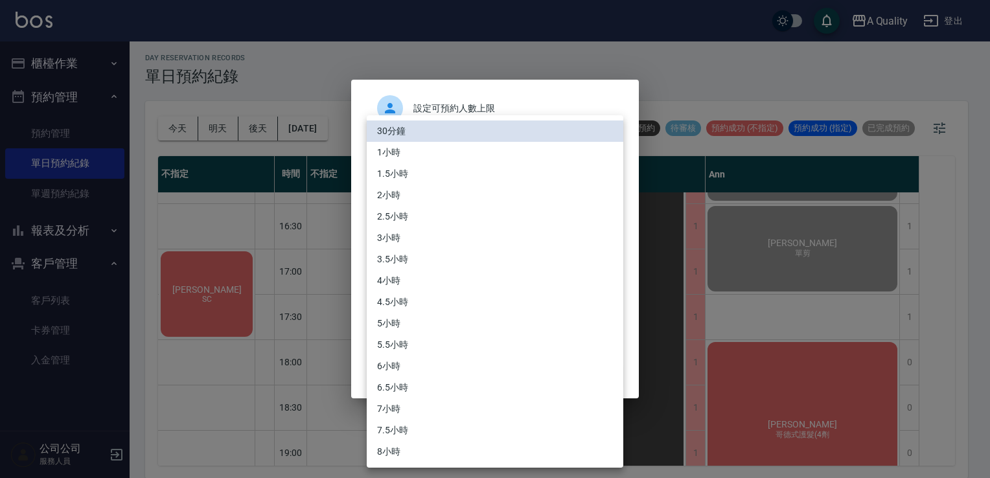
click at [440, 246] on body "A Quality 登出 櫃檯作業 打帳單 帳單列表 營業儀表板 現金收支登錄 每日結帳 排班表 現場電腦打卡 預約管理 預約管理 單日預約紀錄 單週預約紀錄…" at bounding box center [495, 238] width 990 height 482
click at [403, 148] on li "1小時" at bounding box center [495, 152] width 256 height 21
type input "2"
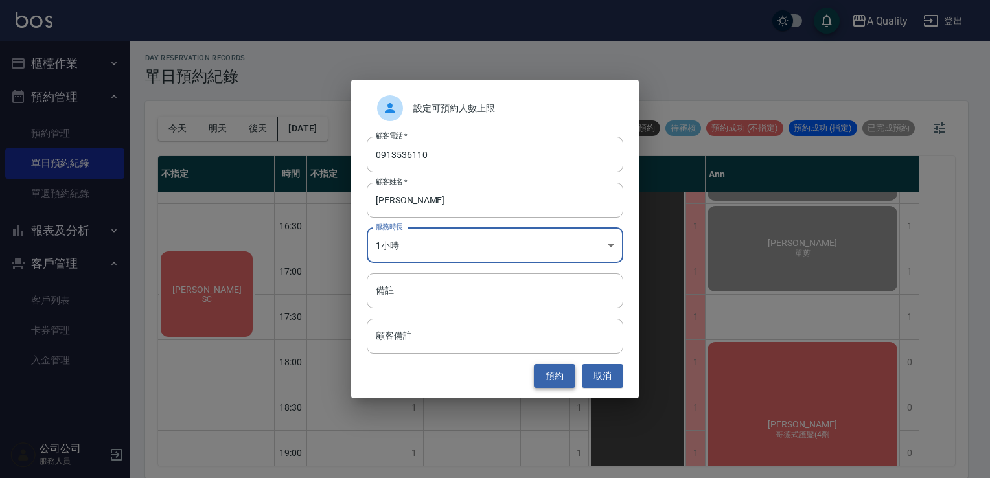
click at [545, 372] on button "預約" at bounding box center [554, 376] width 41 height 24
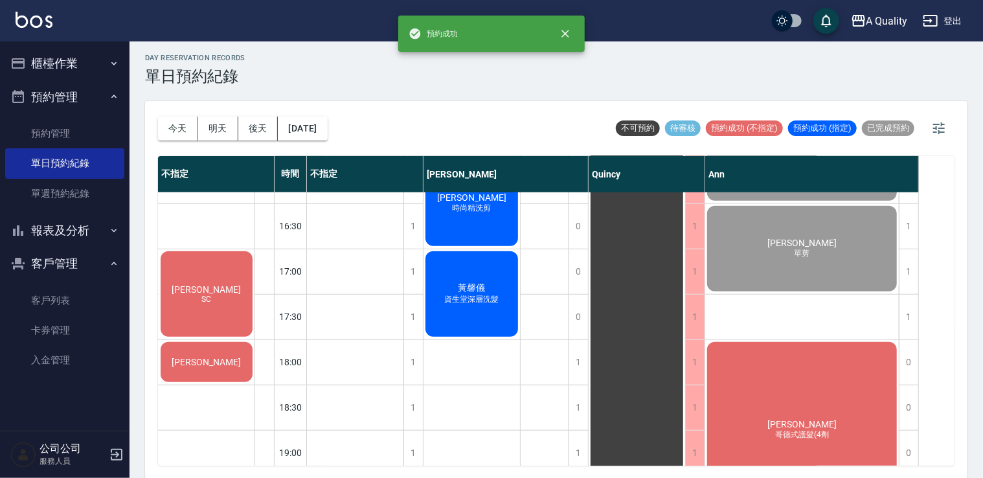
click at [245, 372] on div "吳S" at bounding box center [207, 362] width 96 height 44
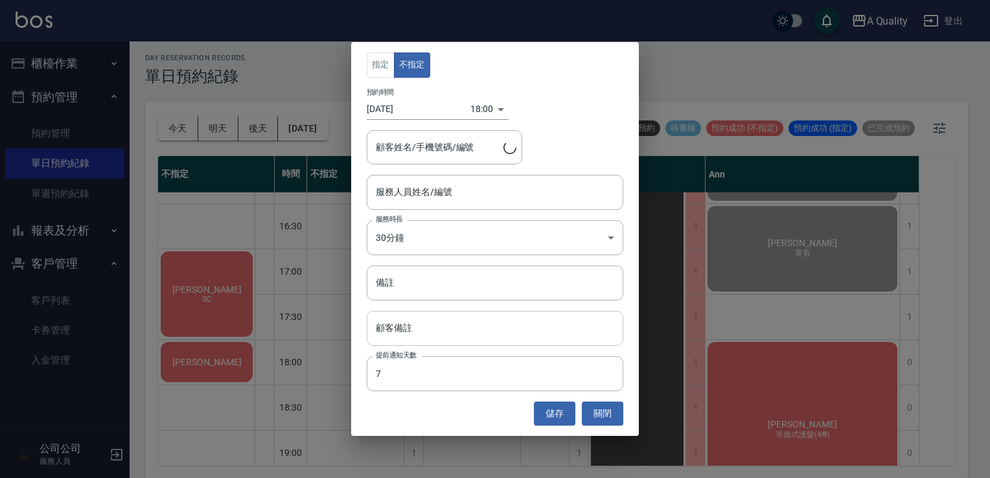
type input "吳S/0913536110"
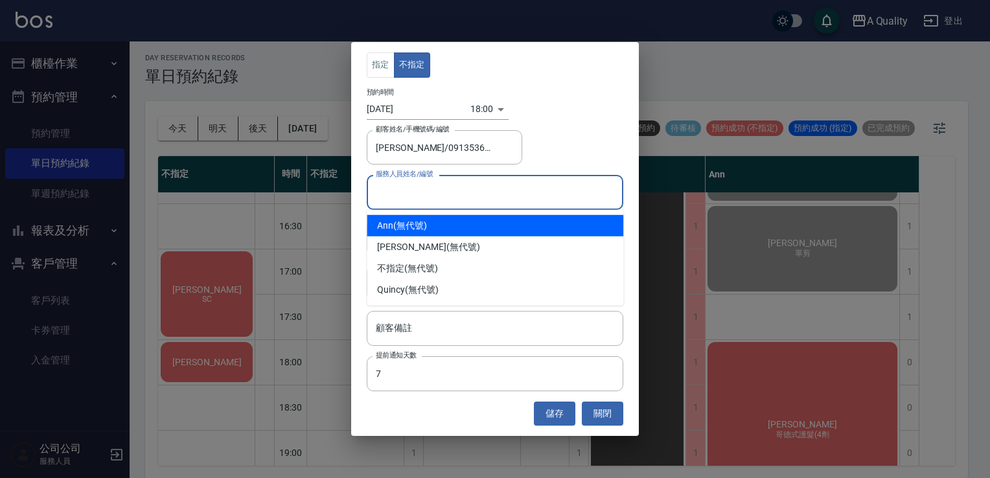
click at [467, 185] on input "服務人員姓名/編號" at bounding box center [494, 192] width 245 height 23
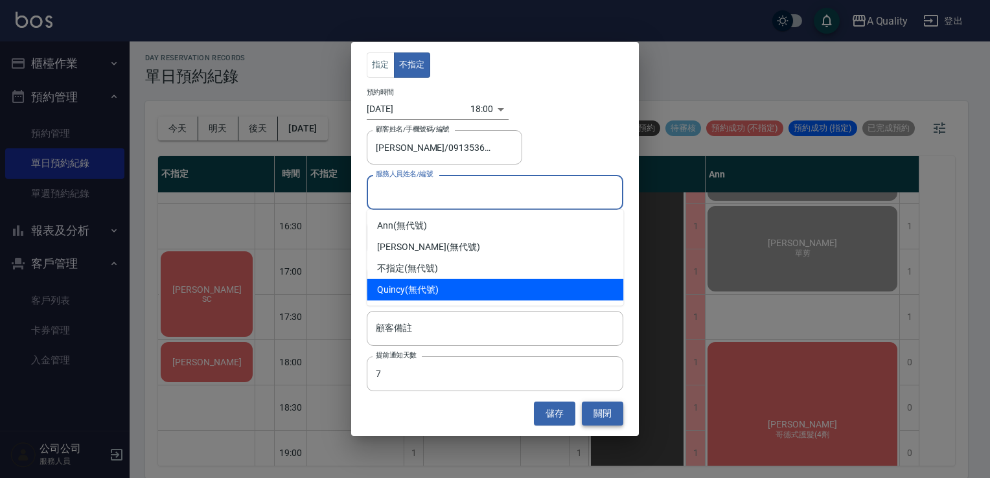
click at [600, 411] on button "關閉" at bounding box center [602, 414] width 41 height 24
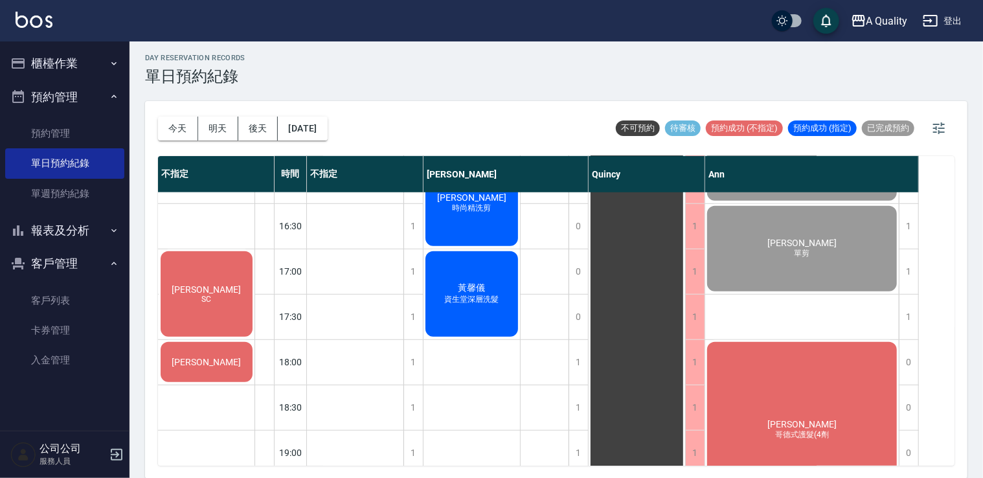
click at [220, 347] on div "吳S" at bounding box center [207, 362] width 96 height 44
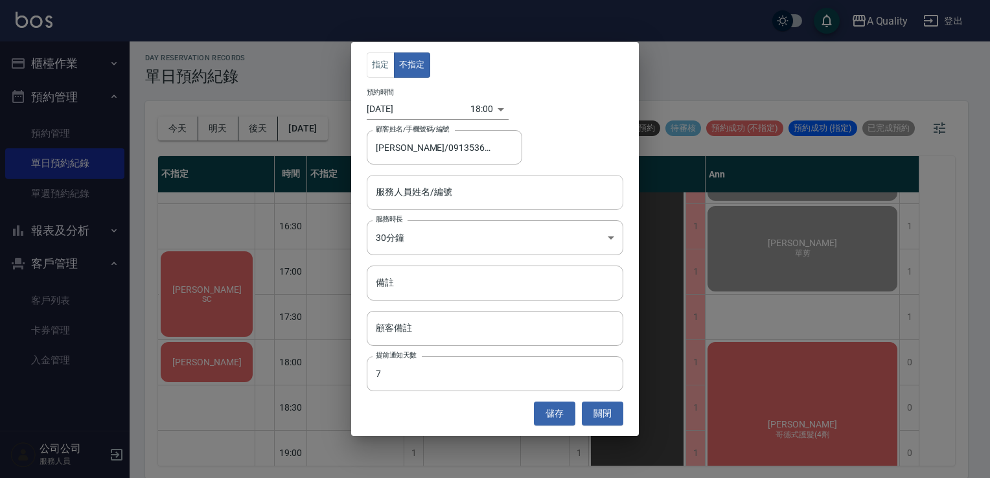
click at [450, 199] on input "服務人員姓名/編號" at bounding box center [494, 192] width 245 height 23
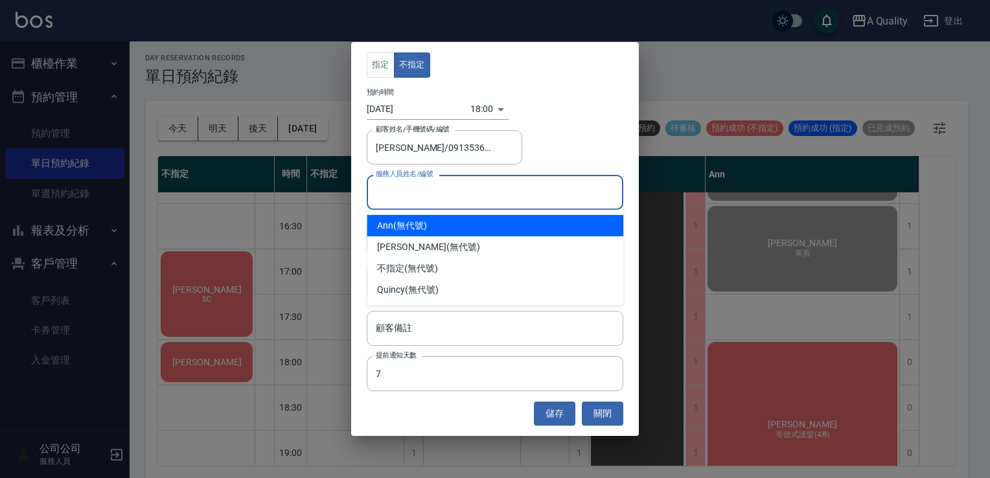
click at [427, 199] on input "服務人員姓名/編號" at bounding box center [494, 192] width 245 height 23
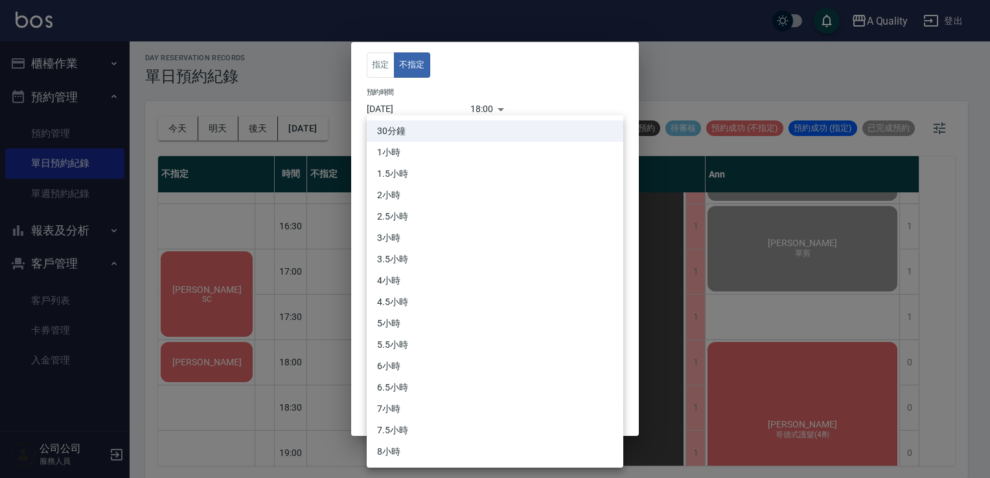
click at [453, 227] on body "A Quality 登出 櫃檯作業 打帳單 帳單列表 營業儀表板 現金收支登錄 每日結帳 排班表 現場電腦打卡 預約管理 預約管理 單日預約紀錄 單週預約紀錄…" at bounding box center [495, 238] width 990 height 482
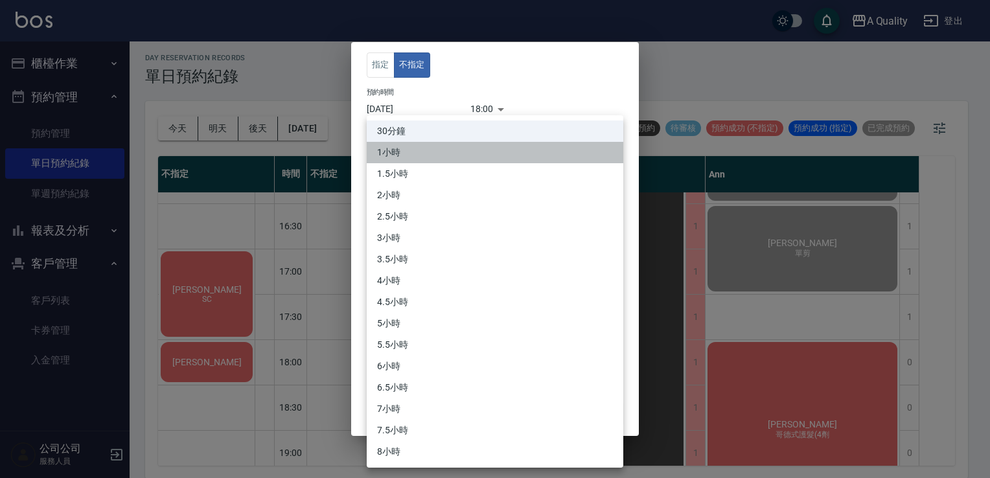
click at [402, 156] on li "1小時" at bounding box center [495, 152] width 256 height 21
type input "2"
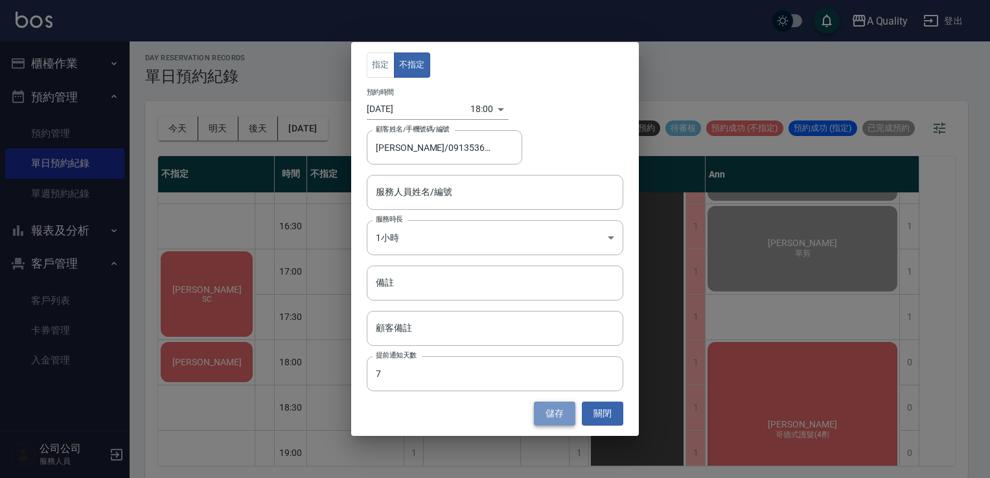
click at [541, 413] on button "儲存" at bounding box center [554, 414] width 41 height 24
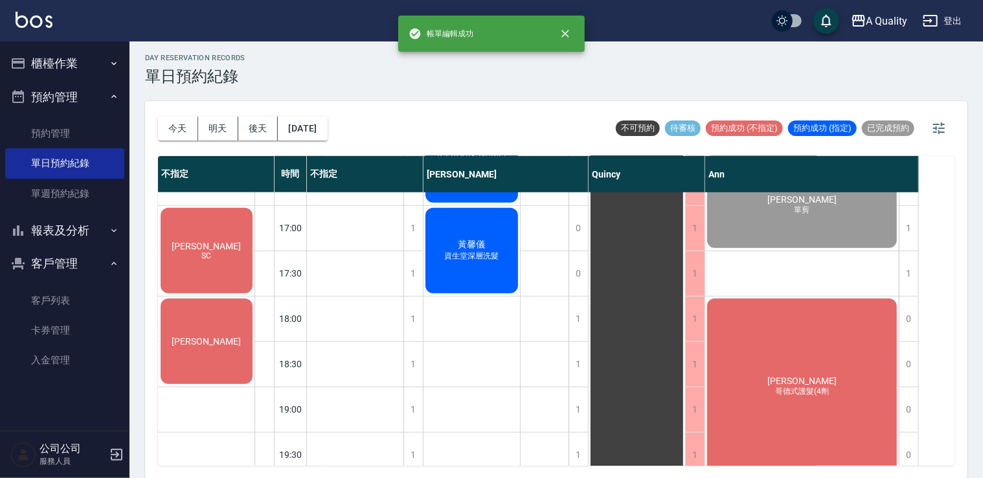
scroll to position [552, 0]
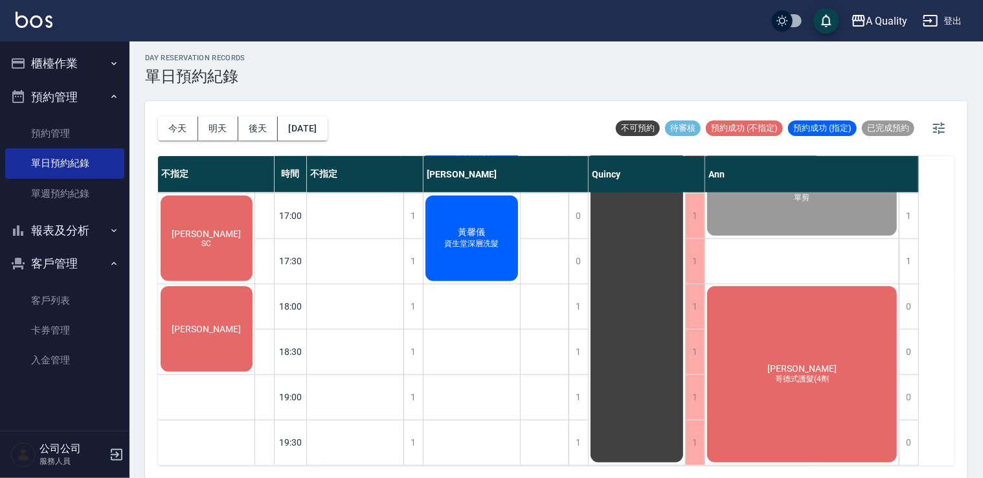
click at [161, 339] on div "[PERSON_NAME]" at bounding box center [207, 328] width 96 height 89
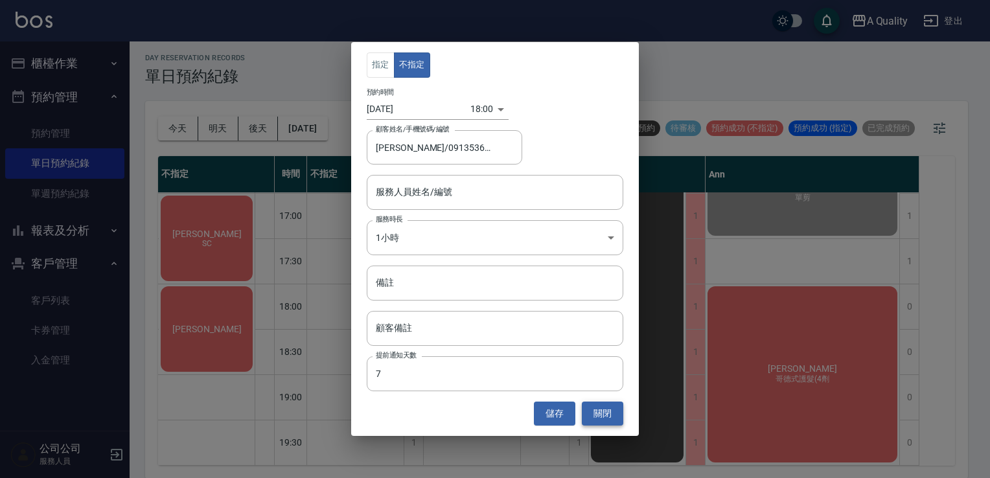
click at [606, 407] on button "關閉" at bounding box center [602, 414] width 41 height 24
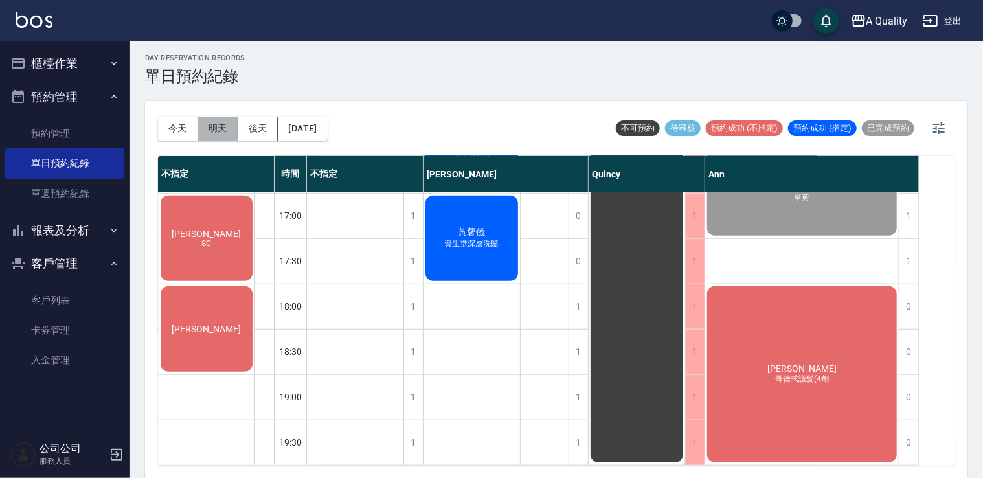
click at [223, 128] on button "明天" at bounding box center [218, 129] width 40 height 24
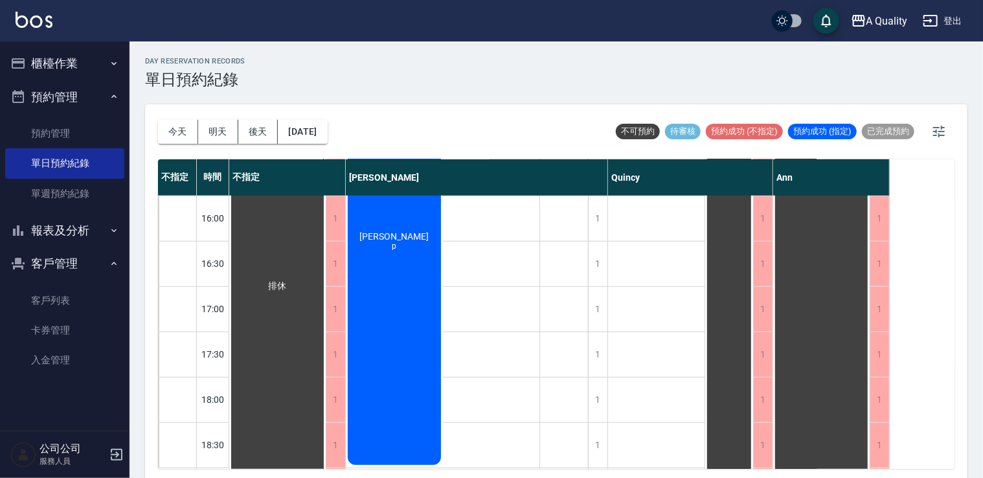
scroll to position [194, 0]
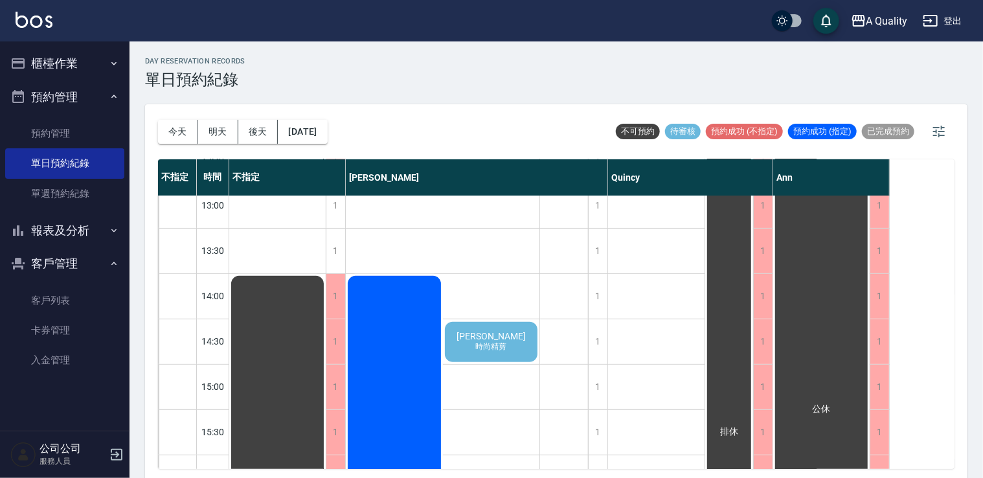
click at [491, 341] on span "洪小雯" at bounding box center [491, 336] width 74 height 10
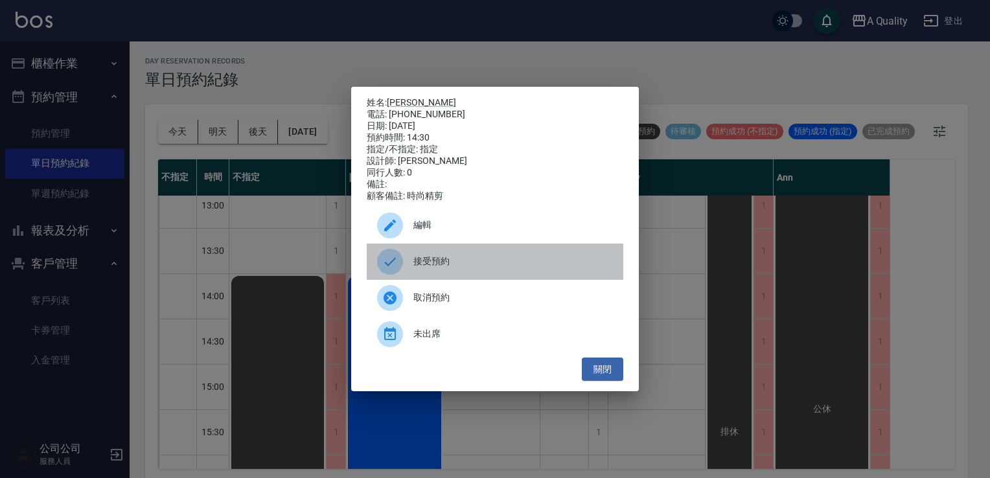
click at [441, 268] on span "接受預約" at bounding box center [512, 262] width 199 height 14
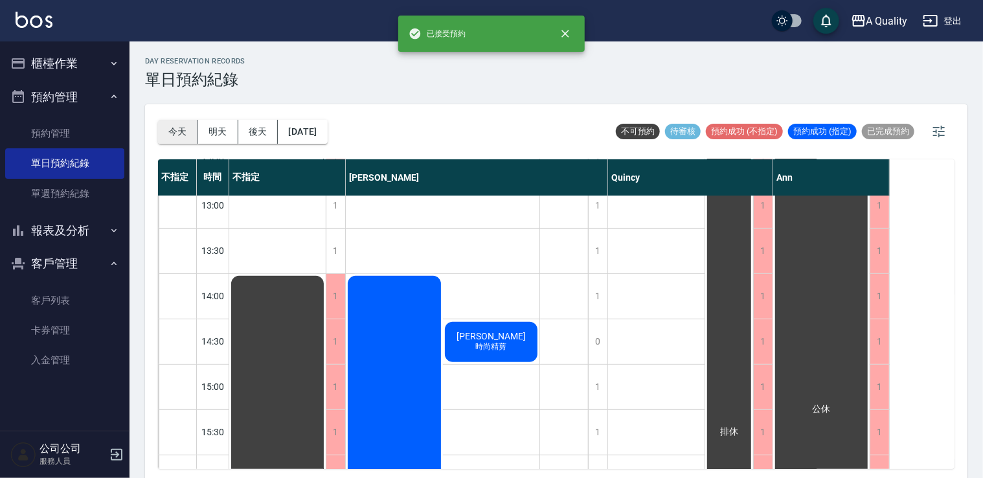
drag, startPoint x: 182, startPoint y: 138, endPoint x: 179, endPoint y: 112, distance: 26.0
click at [181, 136] on button "今天" at bounding box center [178, 132] width 40 height 24
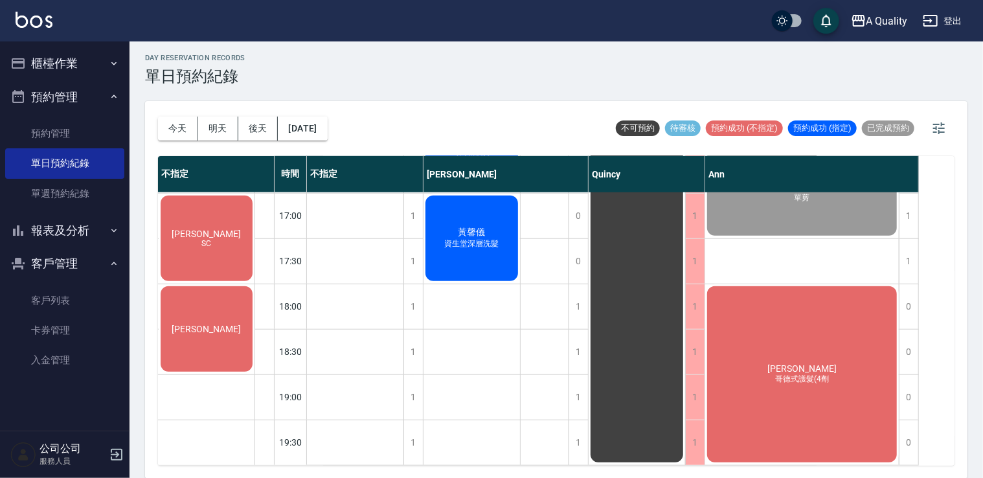
scroll to position [552, 0]
click at [231, 253] on div "陳S SC" at bounding box center [207, 238] width 96 height 89
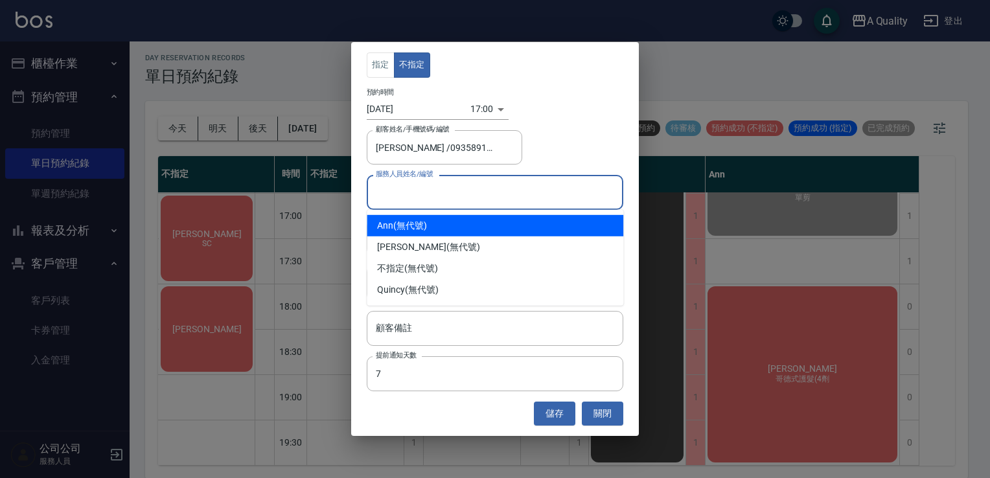
click at [487, 195] on input "服務人員姓名/編號" at bounding box center [494, 192] width 245 height 23
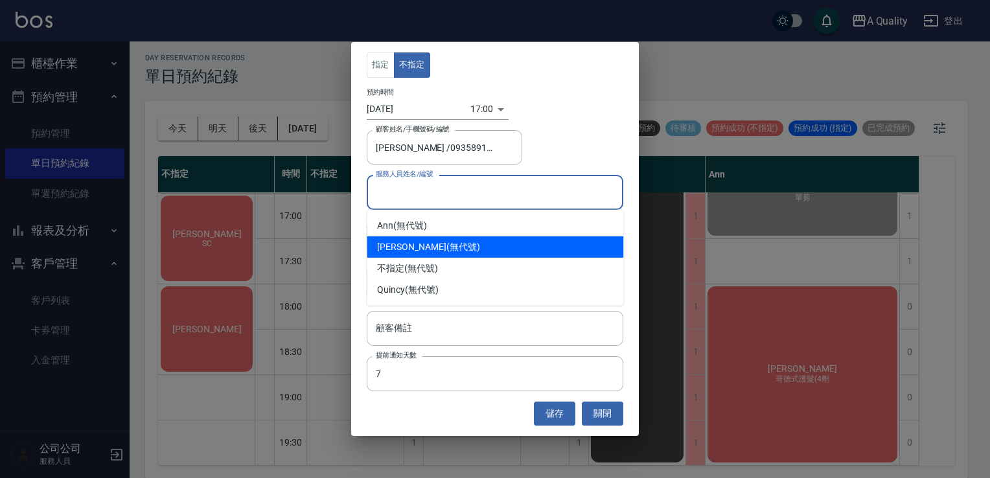
click at [495, 238] on div "Taylor (無代號)" at bounding box center [495, 246] width 256 height 21
type input "[PERSON_NAME](無代號)"
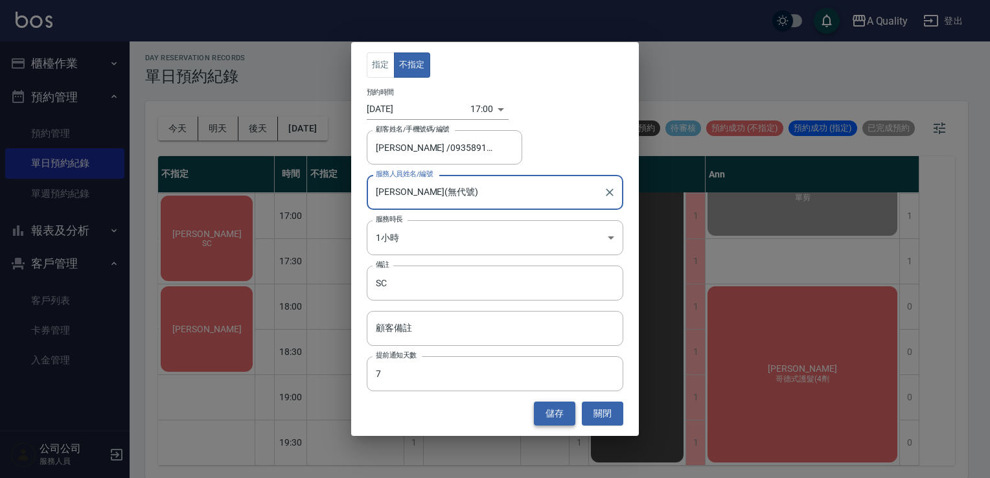
click at [562, 411] on button "儲存" at bounding box center [554, 414] width 41 height 24
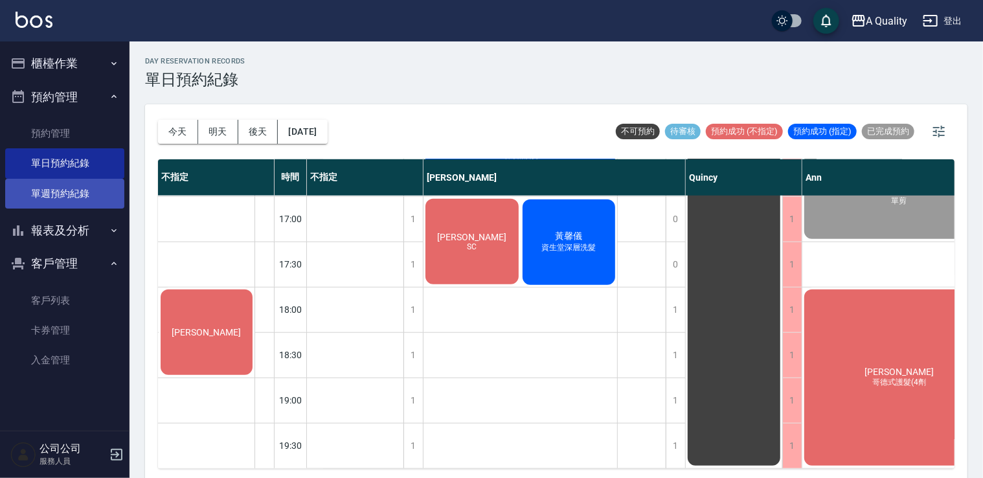
scroll to position [0, 0]
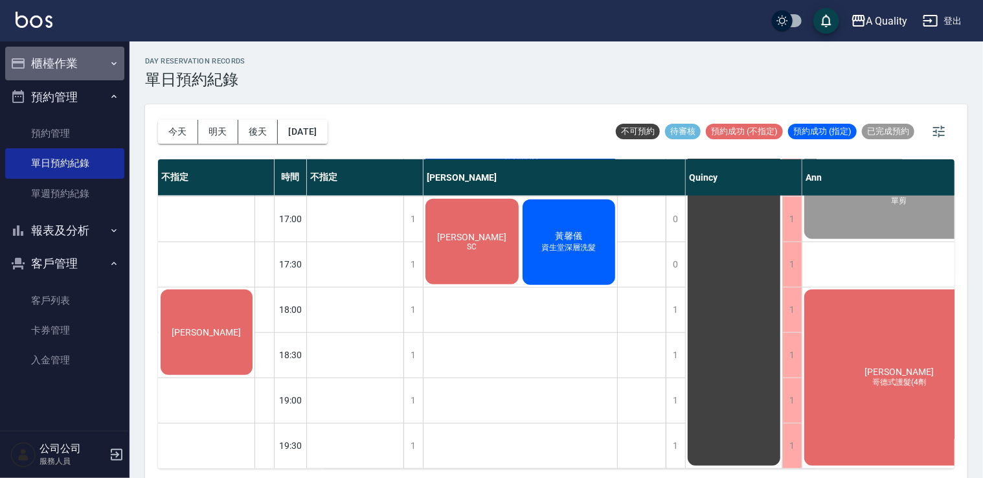
click at [87, 71] on button "櫃檯作業" at bounding box center [64, 64] width 119 height 34
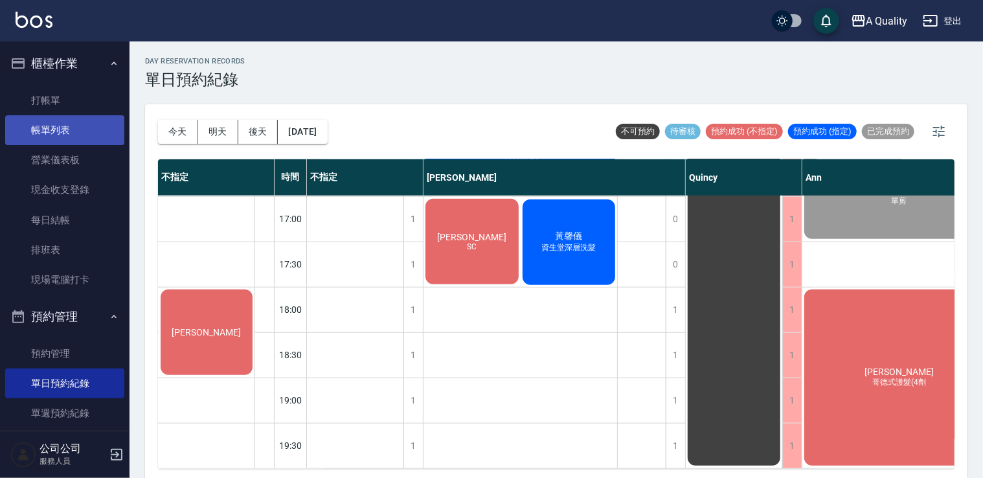
click at [83, 123] on link "帳單列表" at bounding box center [64, 130] width 119 height 30
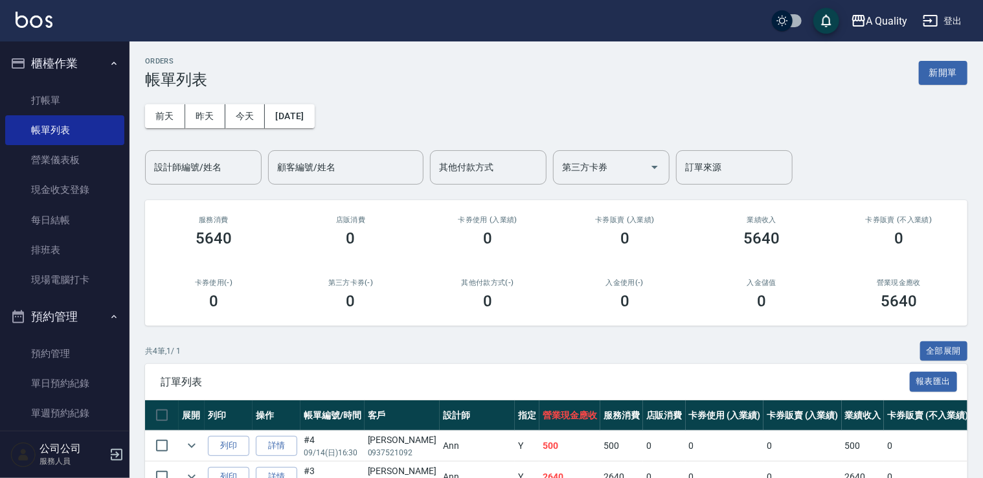
scroll to position [130, 0]
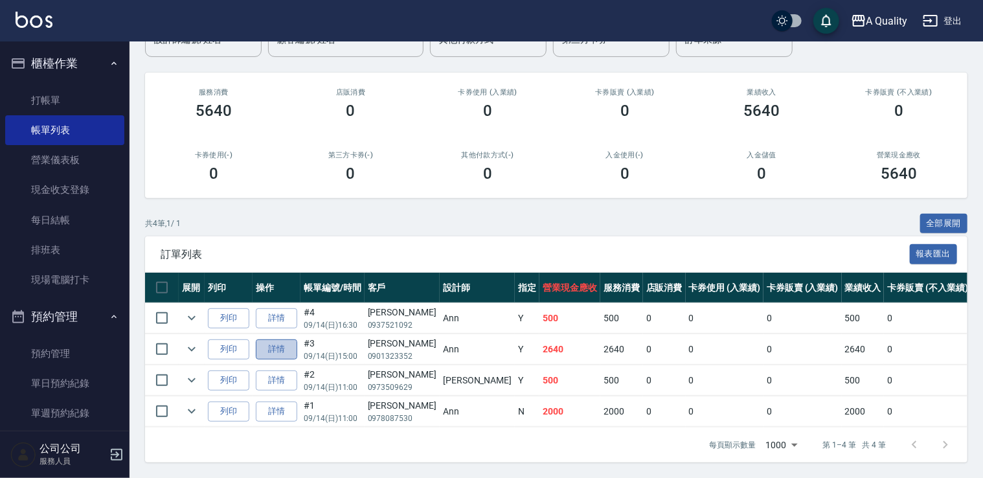
click at [272, 342] on link "詳情" at bounding box center [276, 349] width 41 height 20
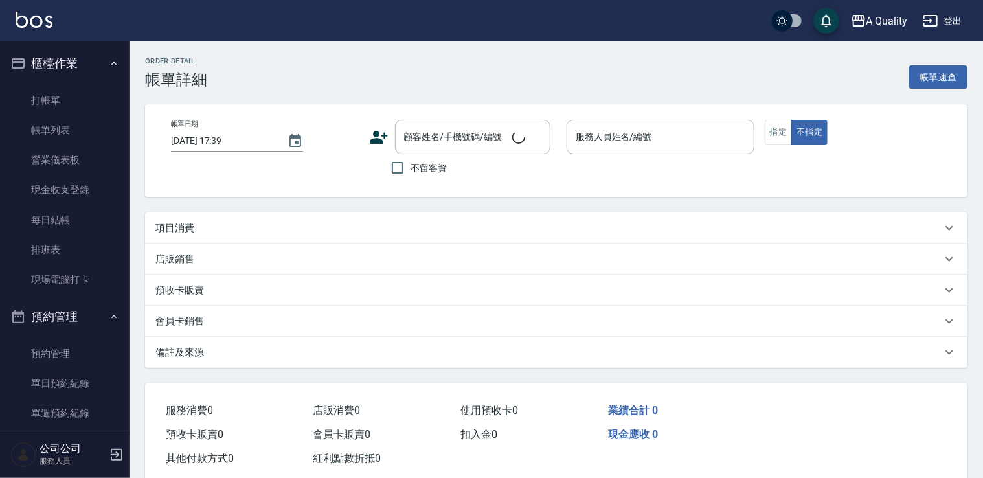
type input "2025/09/14 15:00"
type input "Ann(無代號)"
type input "想洗頭、剪髮"
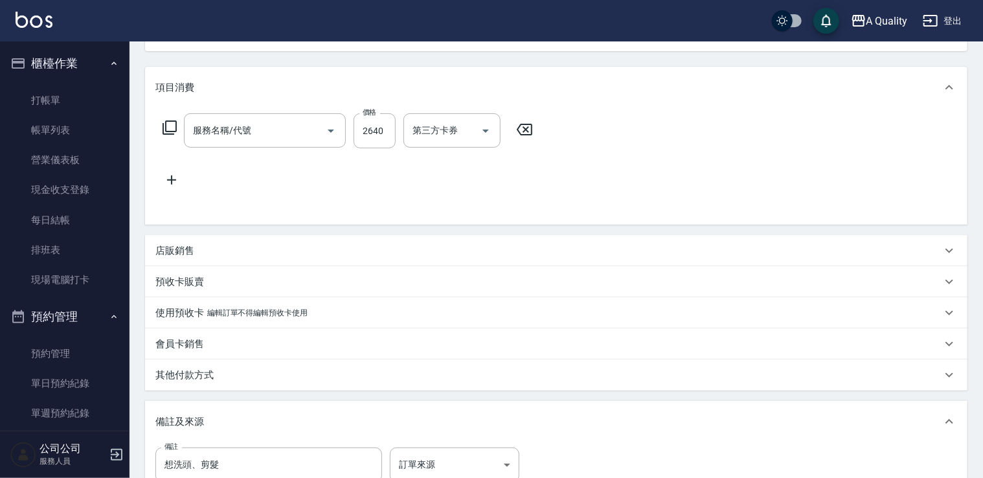
type input "鄧瀚璋/0901323352/"
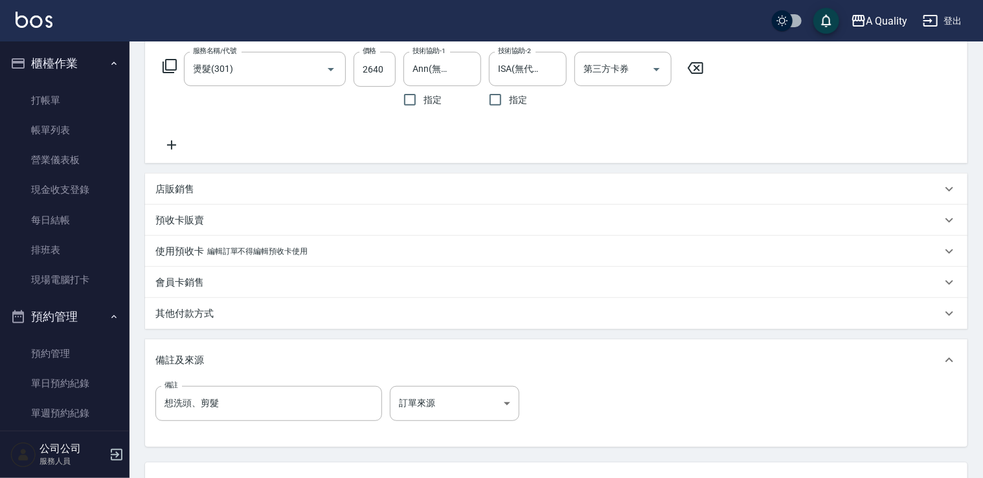
type input "燙髮(301)"
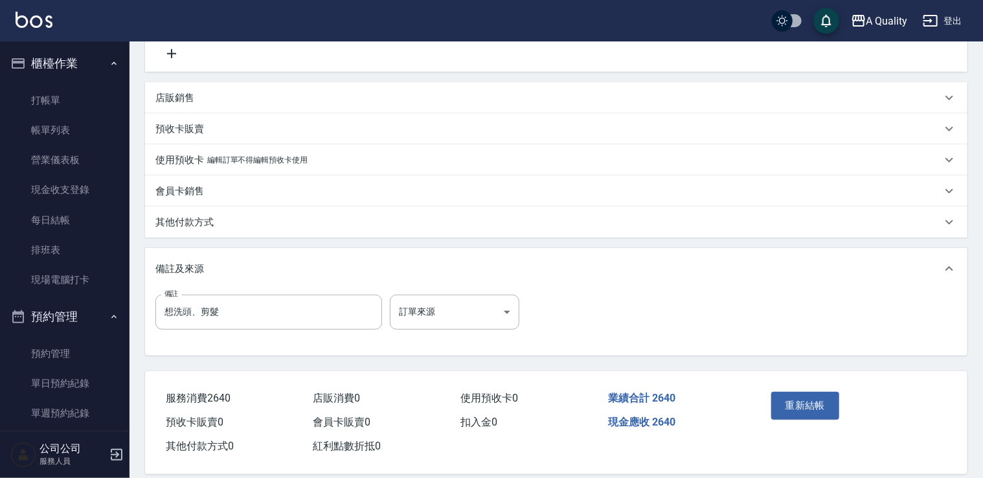
scroll to position [305, 0]
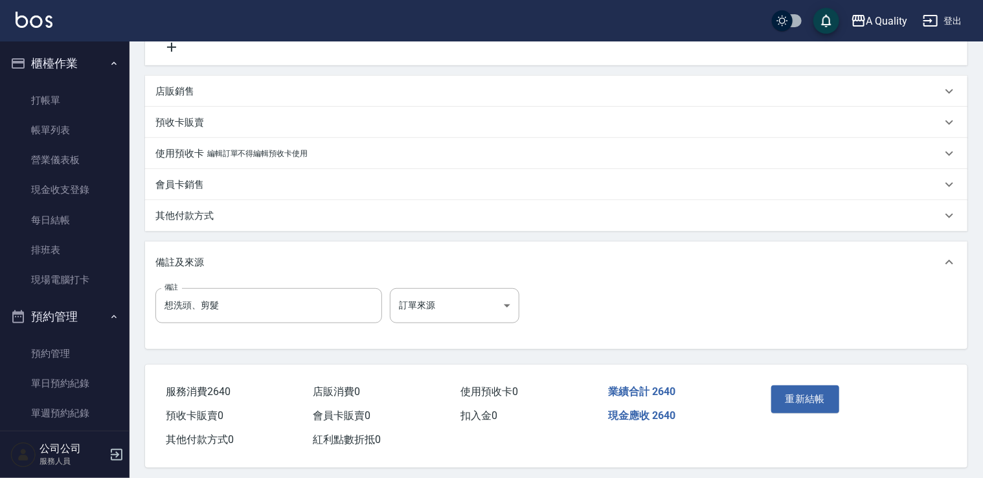
click at [215, 207] on div "其他付款方式" at bounding box center [556, 215] width 823 height 31
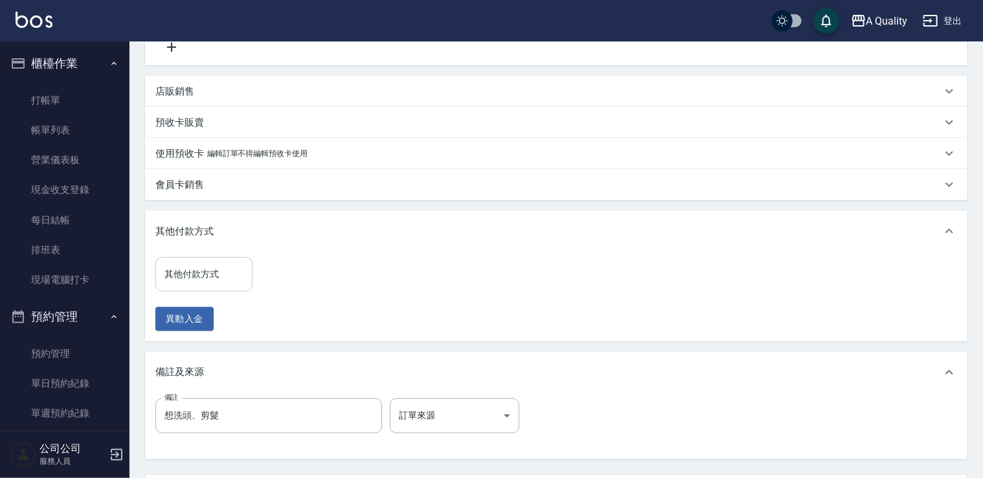
click at [225, 270] on input "其他付款方式" at bounding box center [203, 274] width 85 height 23
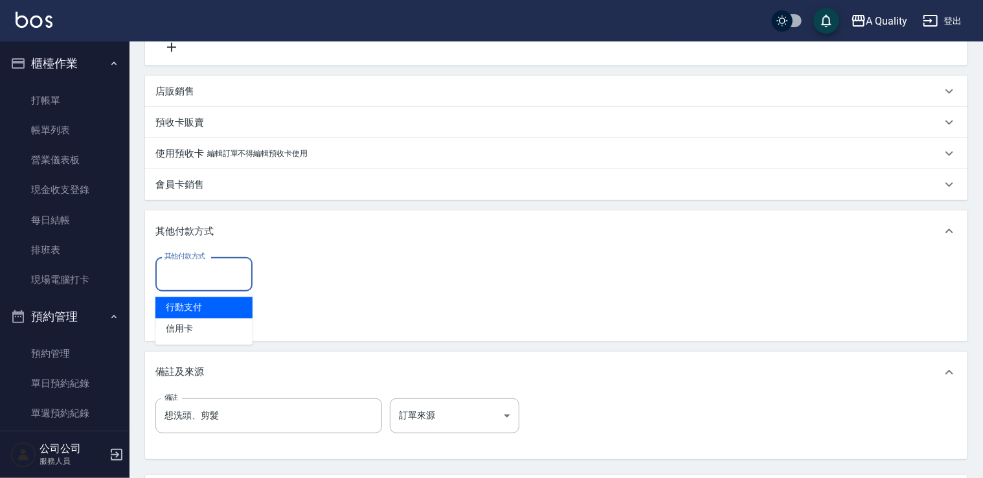
click at [212, 303] on span "行動支付" at bounding box center [203, 307] width 97 height 21
type input "行動支付"
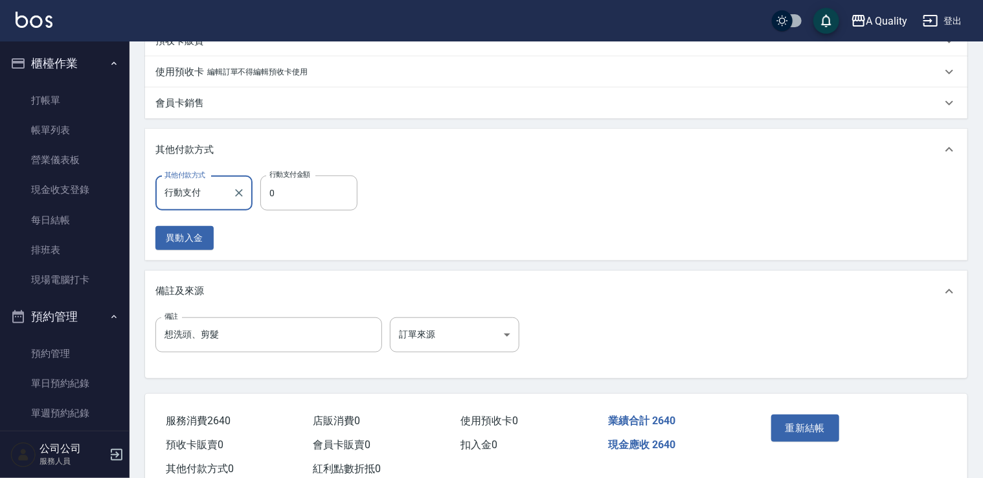
scroll to position [425, 0]
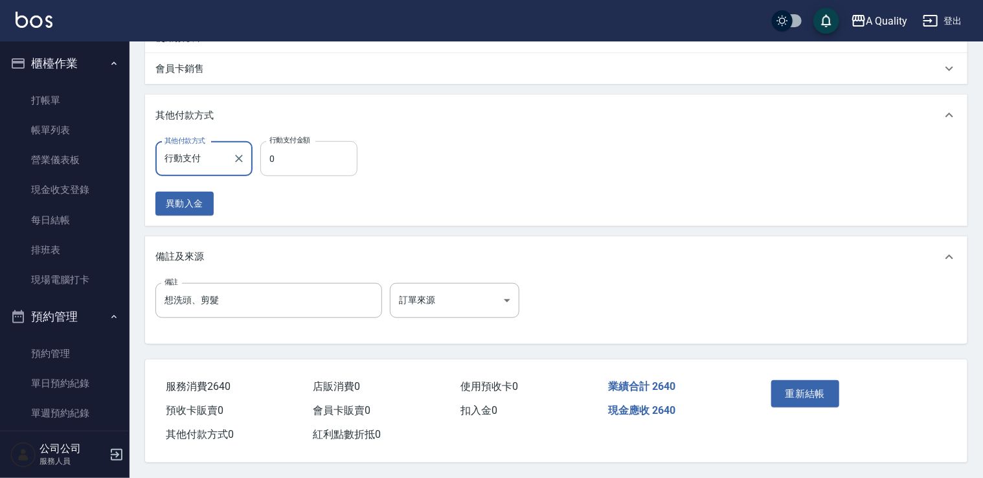
click at [262, 157] on input "0" at bounding box center [308, 158] width 97 height 35
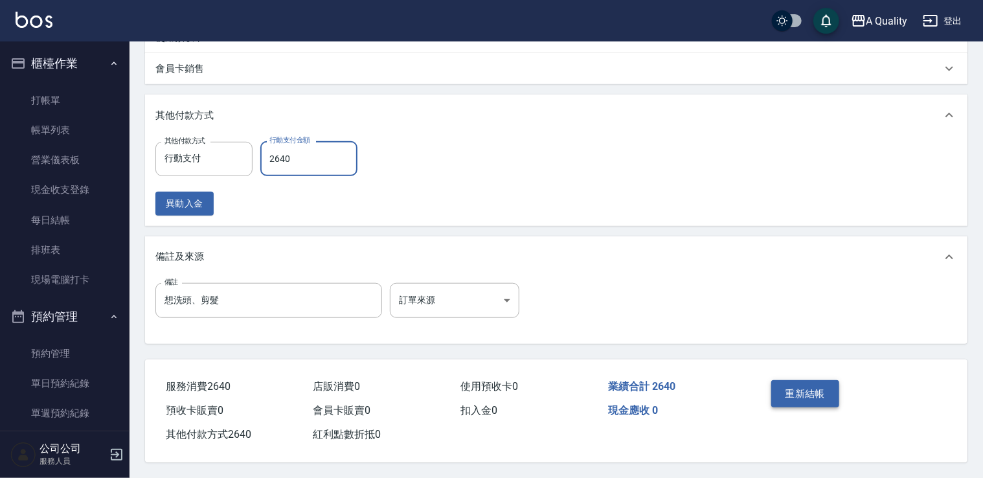
type input "2640"
click at [810, 391] on button "重新結帳" at bounding box center [805, 393] width 69 height 27
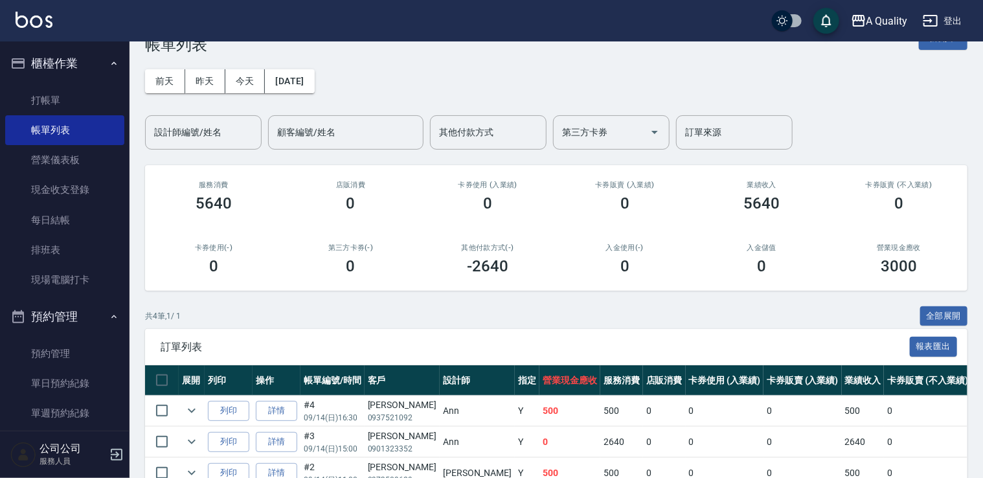
scroll to position [65, 0]
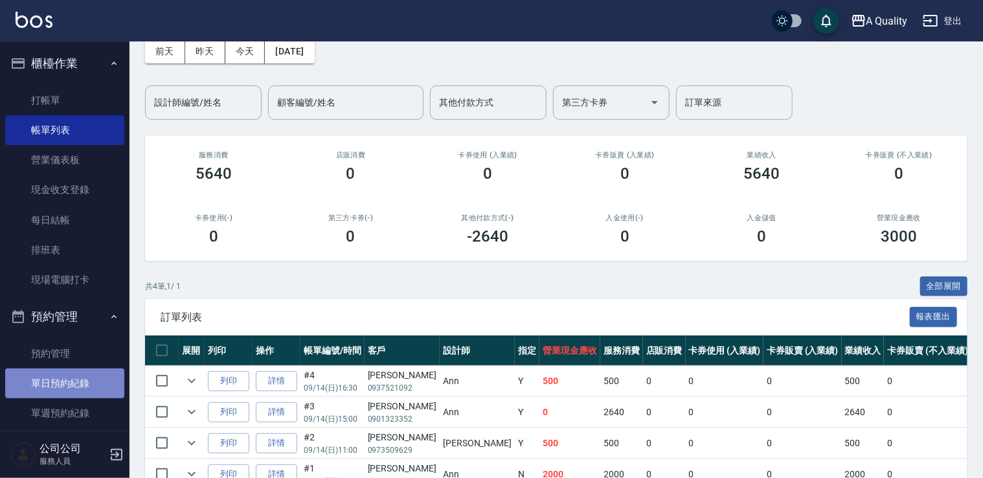
click at [87, 382] on link "單日預約紀錄" at bounding box center [64, 384] width 119 height 30
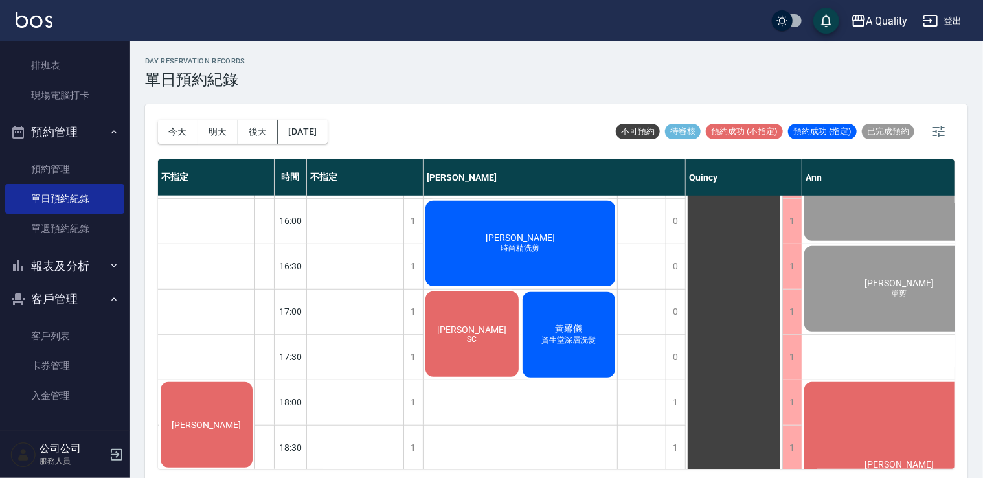
scroll to position [518, 0]
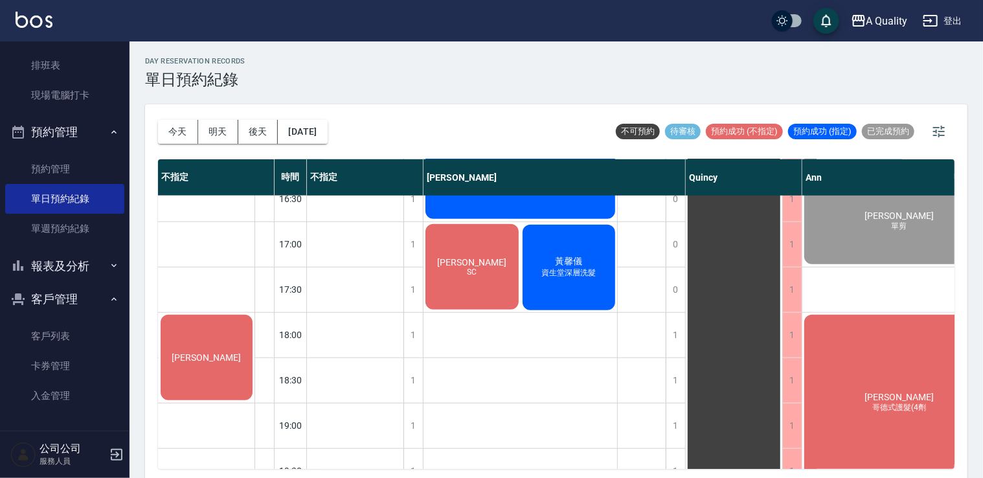
click at [228, 364] on div "[PERSON_NAME]" at bounding box center [207, 357] width 96 height 89
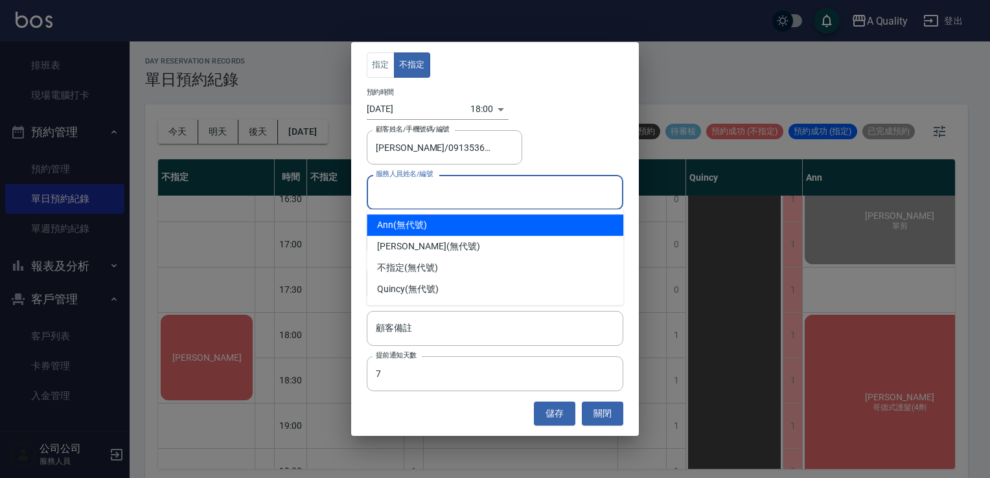
drag, startPoint x: 439, startPoint y: 201, endPoint x: 434, endPoint y: 211, distance: 11.6
click at [438, 205] on div "服務人員姓名/編號" at bounding box center [495, 192] width 256 height 34
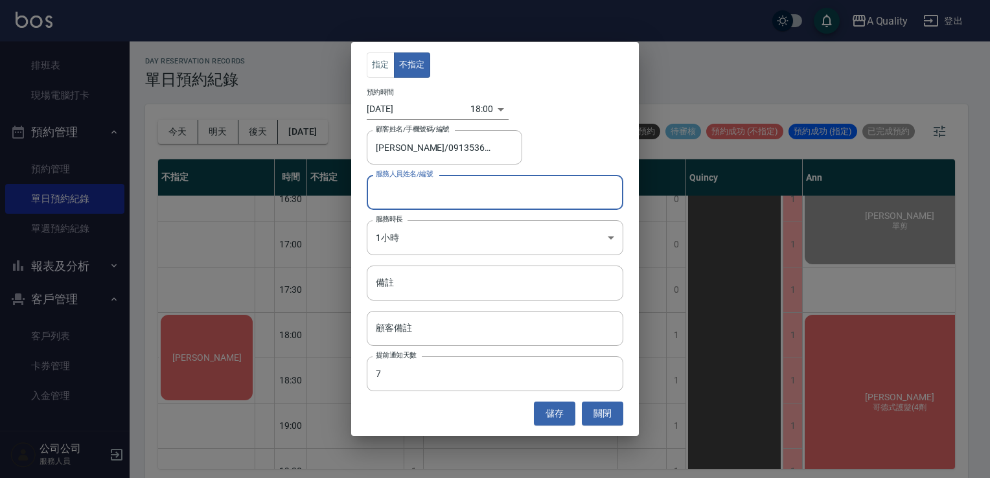
click at [421, 201] on input "服務人員姓名/編號" at bounding box center [494, 192] width 245 height 23
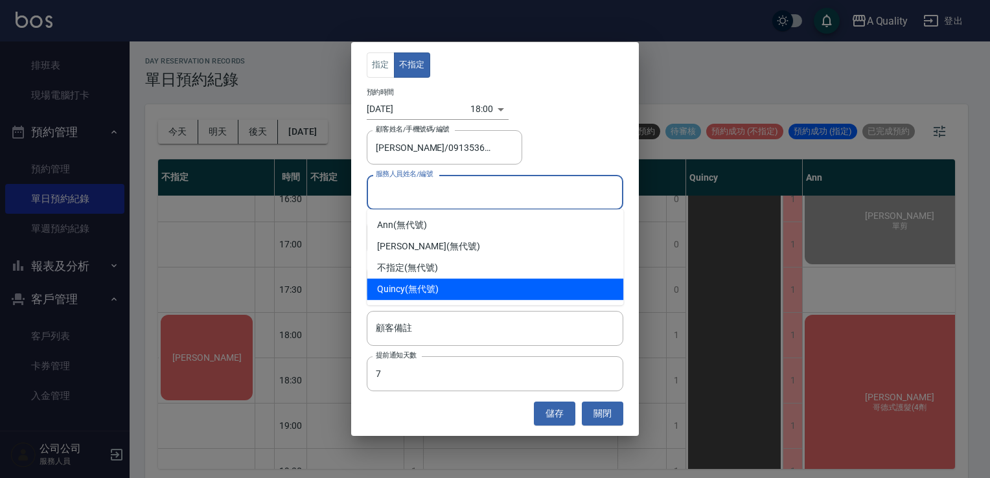
click at [413, 266] on div "不指定 (無代號)" at bounding box center [495, 267] width 256 height 21
type input "不指定(無代號)"
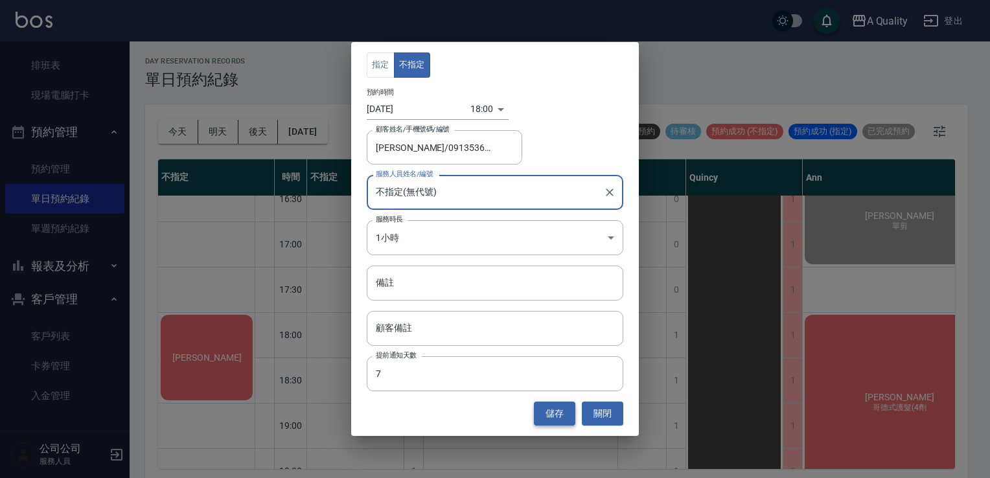
click at [559, 422] on button "儲存" at bounding box center [554, 414] width 41 height 24
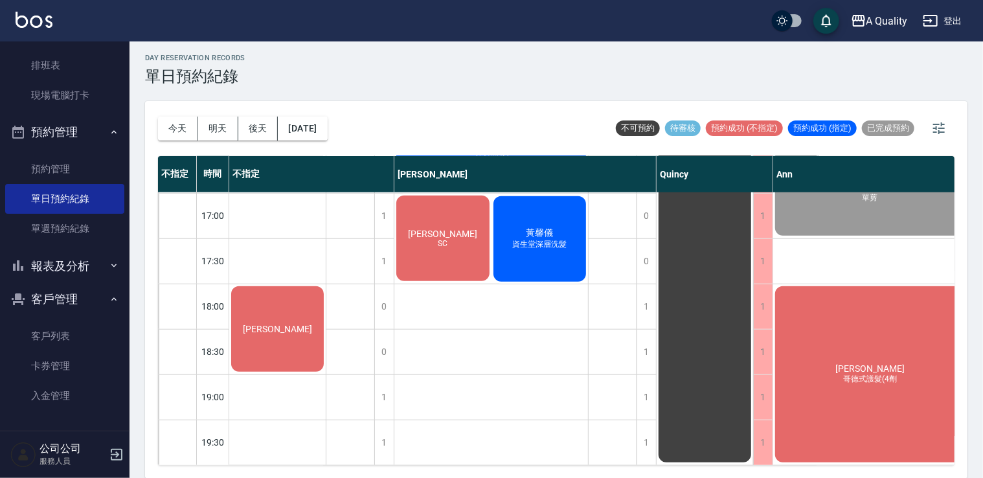
scroll to position [552, 38]
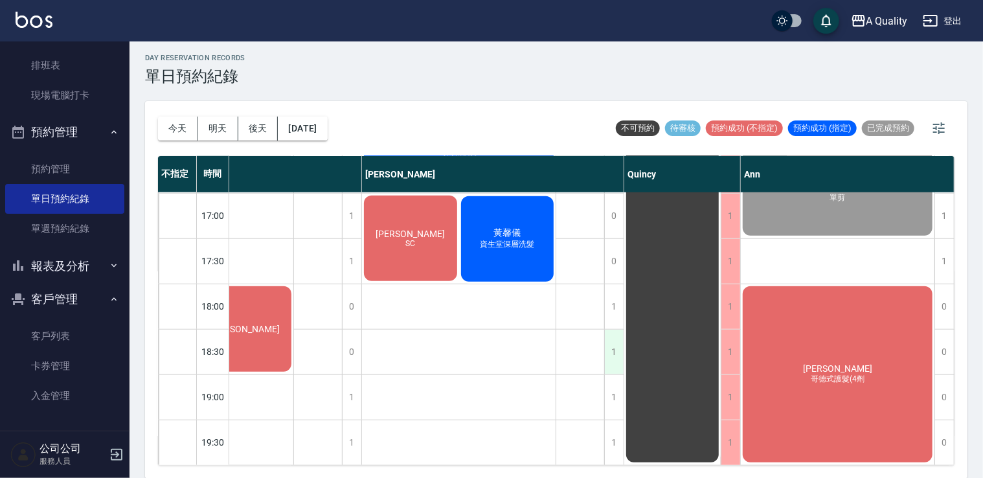
click at [607, 343] on div "1" at bounding box center [613, 352] width 19 height 45
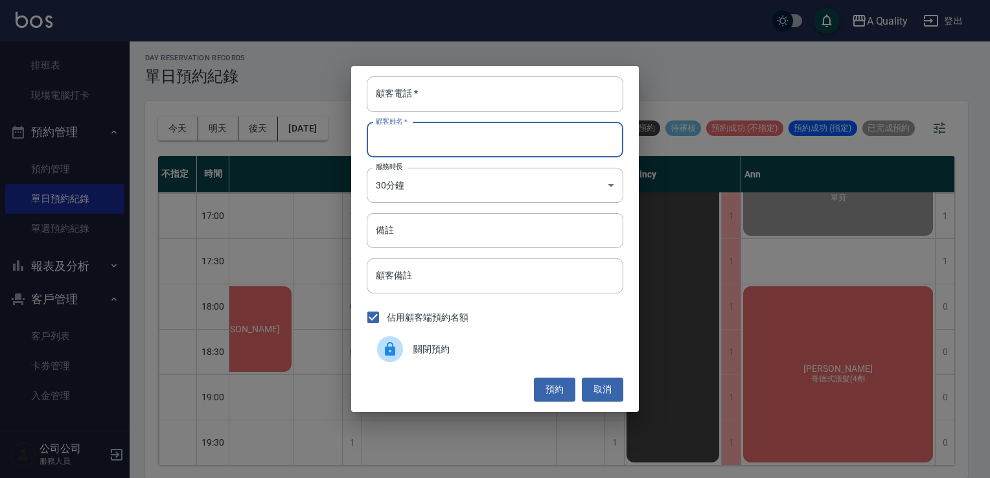
drag, startPoint x: 420, startPoint y: 146, endPoint x: 420, endPoint y: 126, distance: 20.7
drag, startPoint x: 420, startPoint y: 126, endPoint x: 422, endPoint y: 95, distance: 31.1
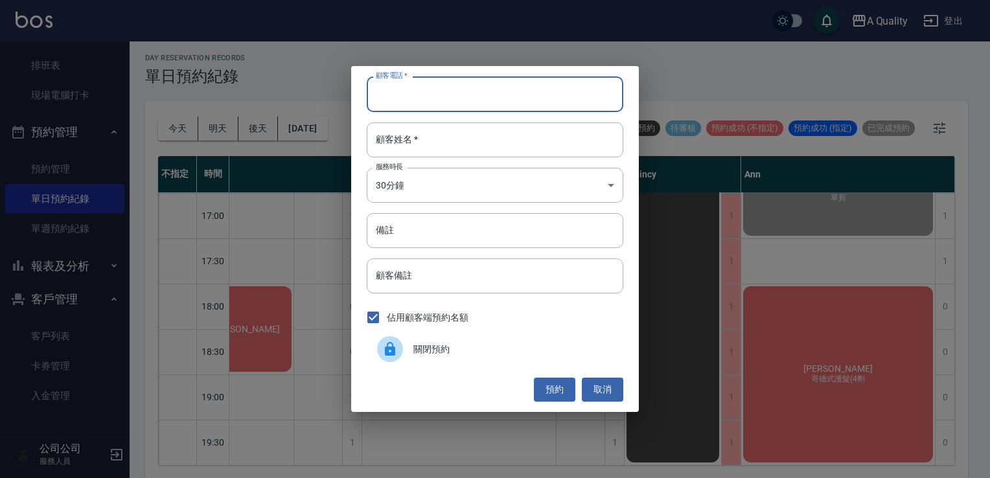
paste input "0952161264"
type input "0952161264"
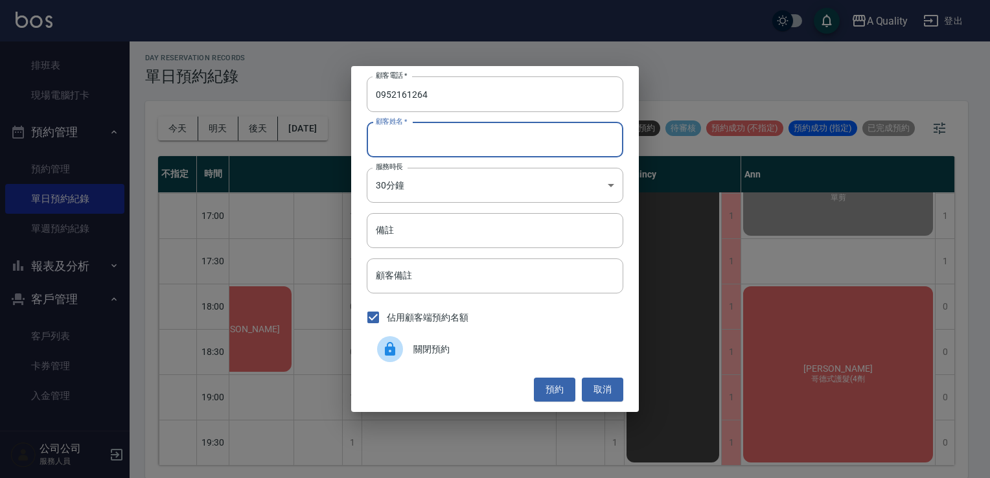
paste input "蘇芷頤"
type input "蘇芷頤"
click at [426, 179] on body "A Quality 登出 櫃檯作業 打帳單 帳單列表 營業儀表板 現金收支登錄 每日結帳 排班表 現場電腦打卡 預約管理 預約管理 單日預約紀錄 單週預約紀錄…" at bounding box center [495, 238] width 990 height 482
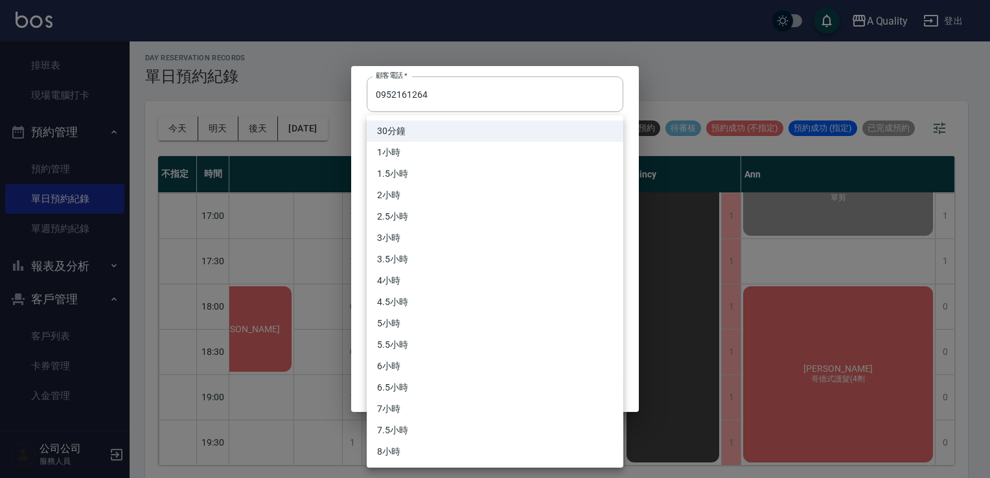
drag, startPoint x: 400, startPoint y: 146, endPoint x: 413, endPoint y: 192, distance: 47.8
click at [400, 148] on li "1小時" at bounding box center [495, 152] width 256 height 21
type input "2"
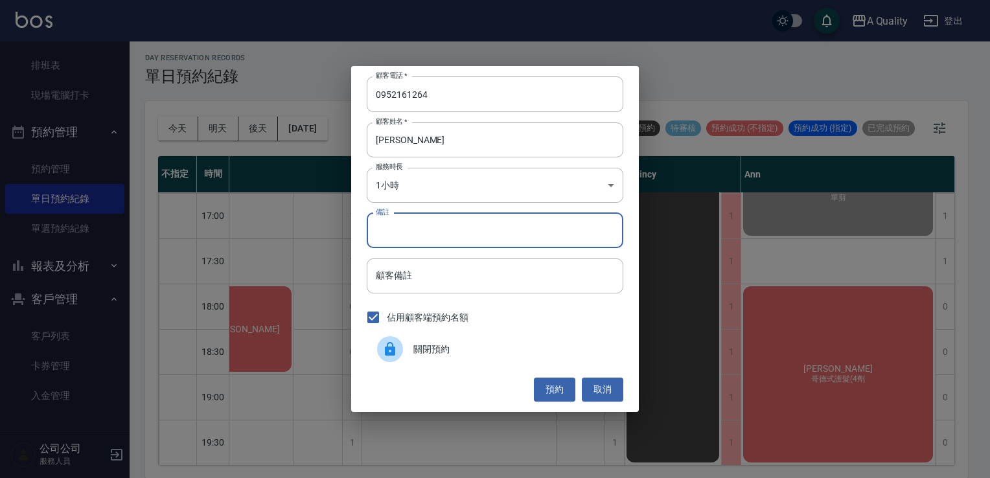
click at [412, 234] on input "備註" at bounding box center [495, 230] width 256 height 35
click at [417, 225] on input "備註" at bounding box center [495, 230] width 256 height 35
type input "霏妹剪"
click at [390, 234] on input "霏妹剪" at bounding box center [495, 230] width 256 height 35
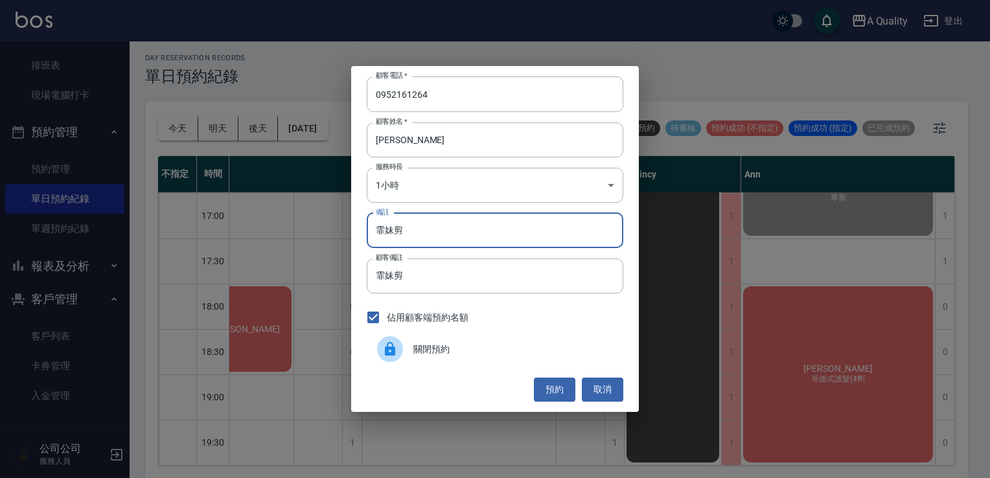
drag, startPoint x: 390, startPoint y: 234, endPoint x: 361, endPoint y: 225, distance: 30.5
click at [361, 225] on div "顧客電話   * 0952161264 顧客電話   * 顧客姓名   * 蘇芷頤 顧客姓名   * 服務時長 1小時 2 服務時長 備註 霏妹剪 備註 顧客…" at bounding box center [495, 238] width 288 height 345
click at [420, 238] on input "霏妹剪" at bounding box center [495, 230] width 256 height 35
click at [381, 228] on input "霏妹剪" at bounding box center [495, 230] width 256 height 35
drag, startPoint x: 393, startPoint y: 232, endPoint x: 373, endPoint y: 227, distance: 20.7
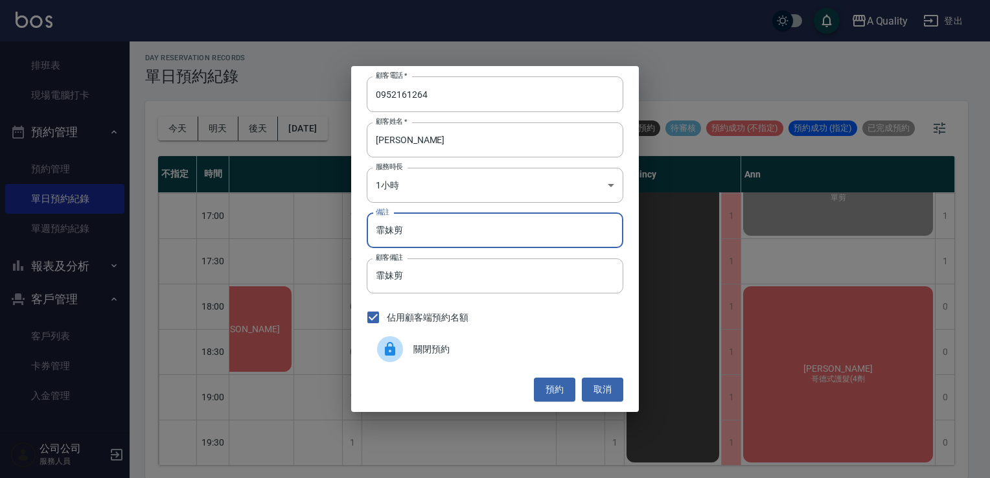
click at [373, 227] on input "霏妹剪" at bounding box center [495, 230] width 256 height 35
type input "剪"
click at [559, 387] on button "預約" at bounding box center [554, 390] width 41 height 24
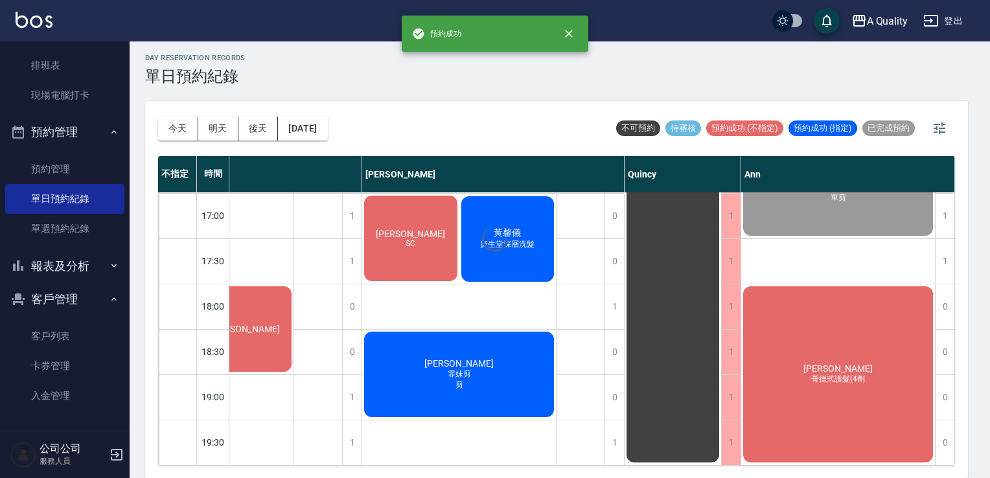
scroll to position [552, 32]
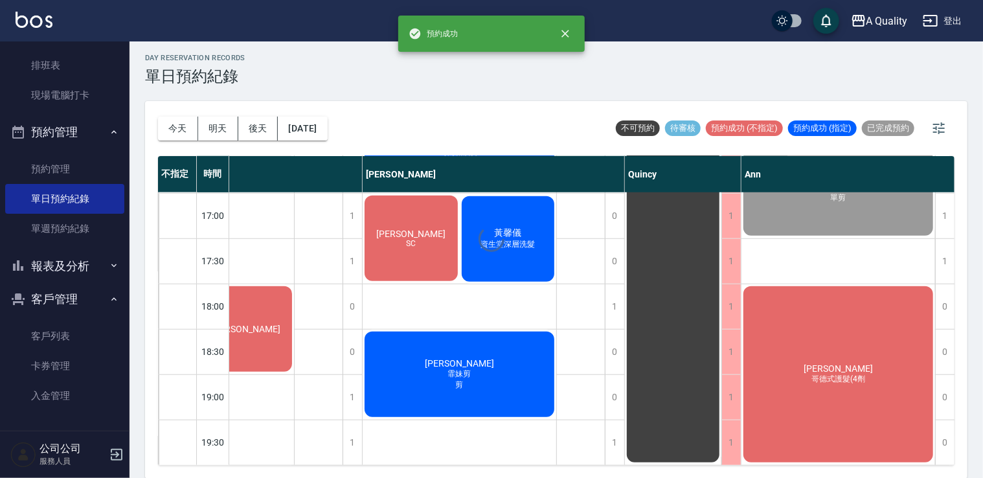
click at [493, 370] on div at bounding box center [491, 239] width 983 height 478
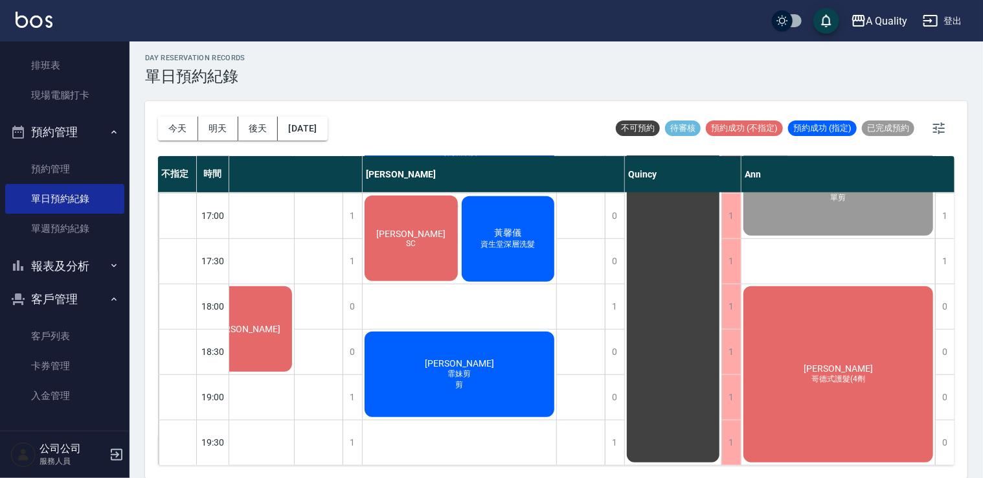
click at [497, 354] on div "蘇芷頤 霏妹剪 剪" at bounding box center [460, 374] width 194 height 89
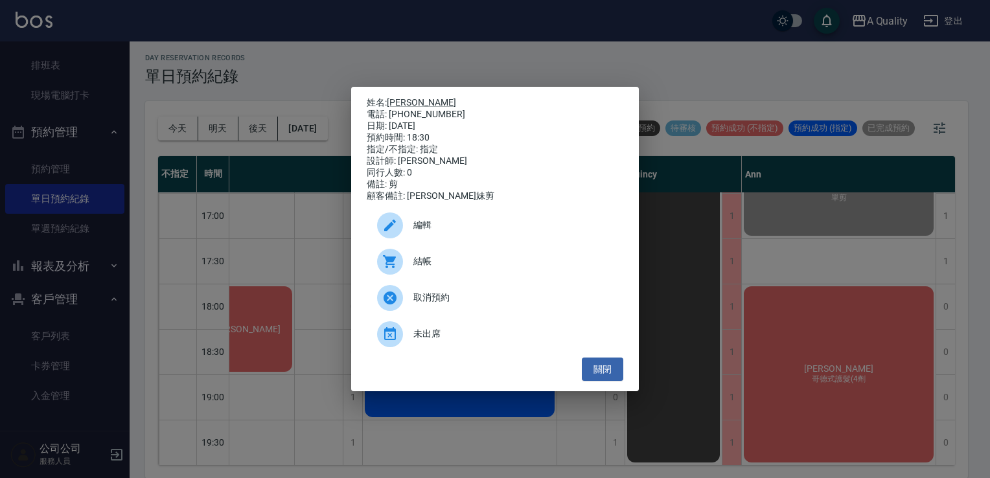
click at [437, 232] on span "編輯" at bounding box center [512, 225] width 199 height 14
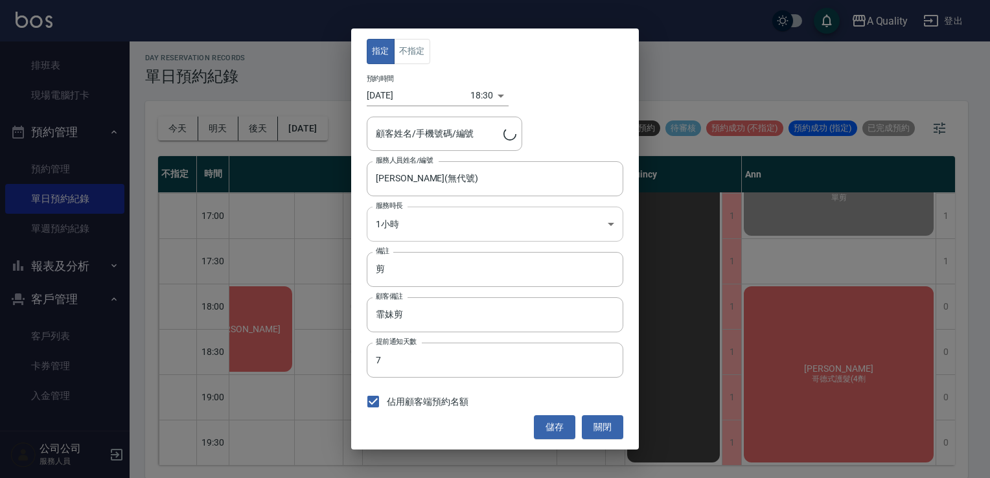
type input "蘇芷頤/0952161264"
click at [439, 319] on input "霏妹剪" at bounding box center [495, 314] width 256 height 35
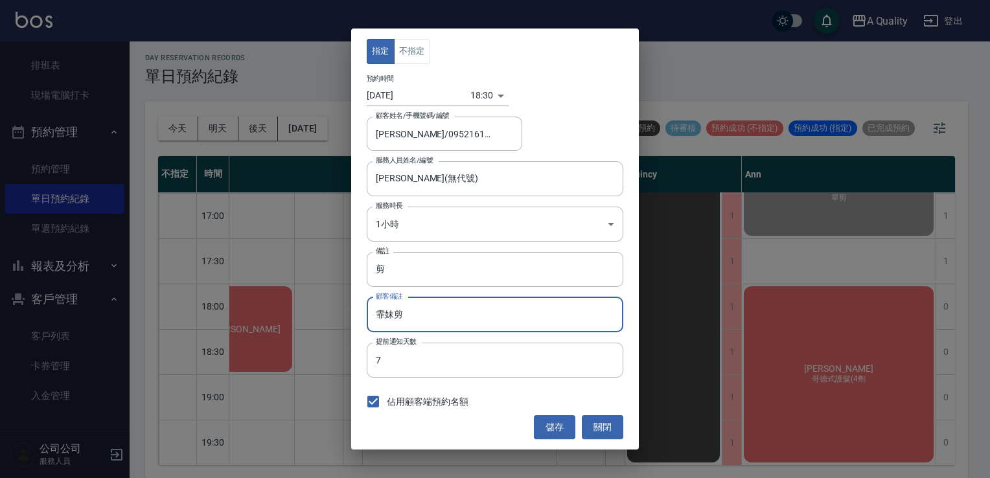
drag, startPoint x: 421, startPoint y: 311, endPoint x: 380, endPoint y: 306, distance: 41.1
click at [380, 306] on input "霏妹剪" at bounding box center [495, 314] width 256 height 35
drag, startPoint x: 380, startPoint y: 306, endPoint x: 422, endPoint y: 315, distance: 42.9
click at [422, 312] on input "霏妹剪" at bounding box center [495, 314] width 256 height 35
click at [427, 323] on input "霏妹剪" at bounding box center [495, 314] width 256 height 35
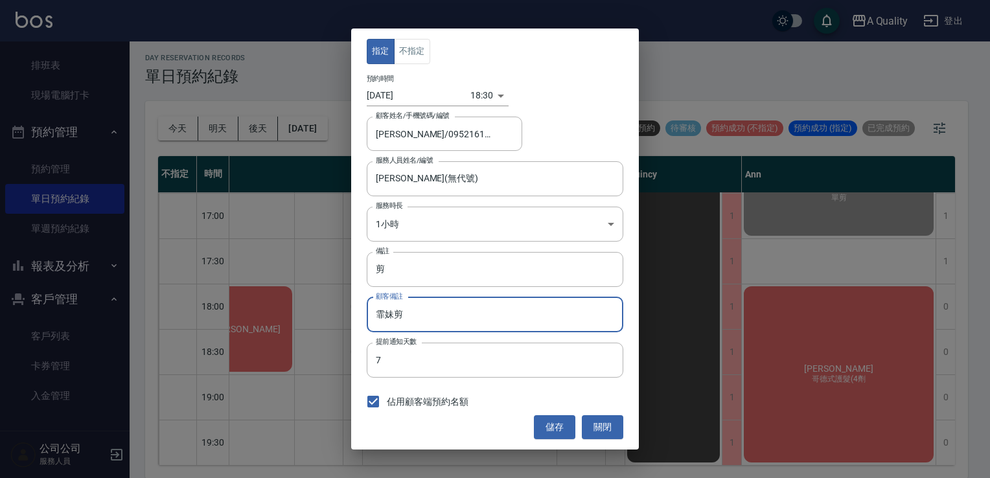
drag, startPoint x: 427, startPoint y: 323, endPoint x: 430, endPoint y: 328, distance: 6.7
click at [430, 328] on input "霏妹剪" at bounding box center [495, 314] width 256 height 35
drag, startPoint x: 441, startPoint y: 317, endPoint x: 432, endPoint y: 316, distance: 9.2
click at [440, 317] on input "霏妹剪" at bounding box center [495, 314] width 256 height 35
click at [605, 425] on button "關閉" at bounding box center [602, 427] width 41 height 24
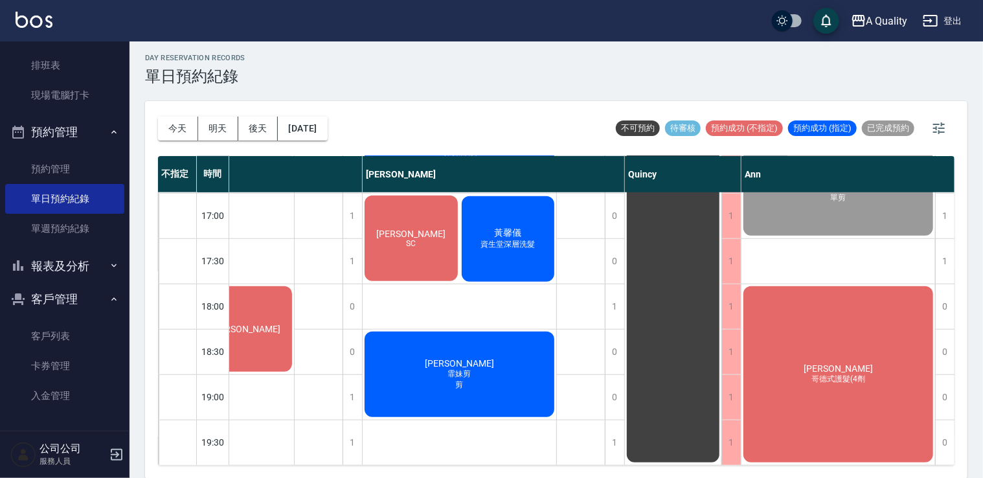
click at [486, 370] on div "蘇芷頤 霏妹剪 剪" at bounding box center [460, 374] width 194 height 89
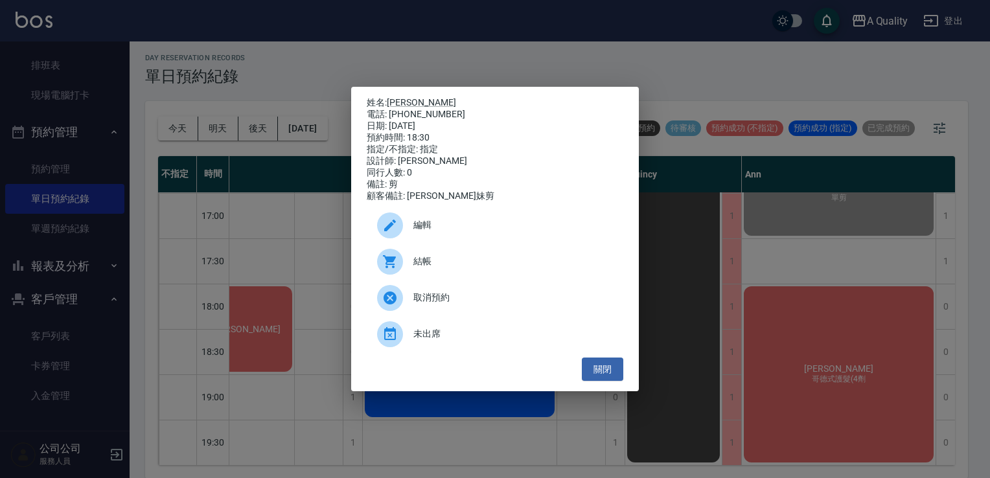
click at [440, 302] on span "取消預約" at bounding box center [512, 298] width 199 height 14
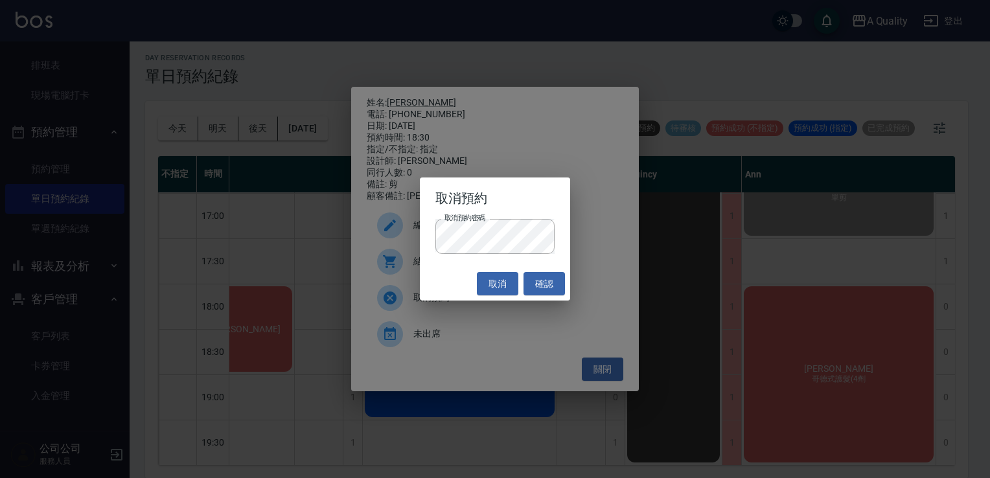
click at [534, 216] on h2 "取消預約" at bounding box center [495, 197] width 151 height 41
drag, startPoint x: 534, startPoint y: 216, endPoint x: 539, endPoint y: 281, distance: 65.6
click at [539, 281] on button "確認" at bounding box center [543, 284] width 41 height 24
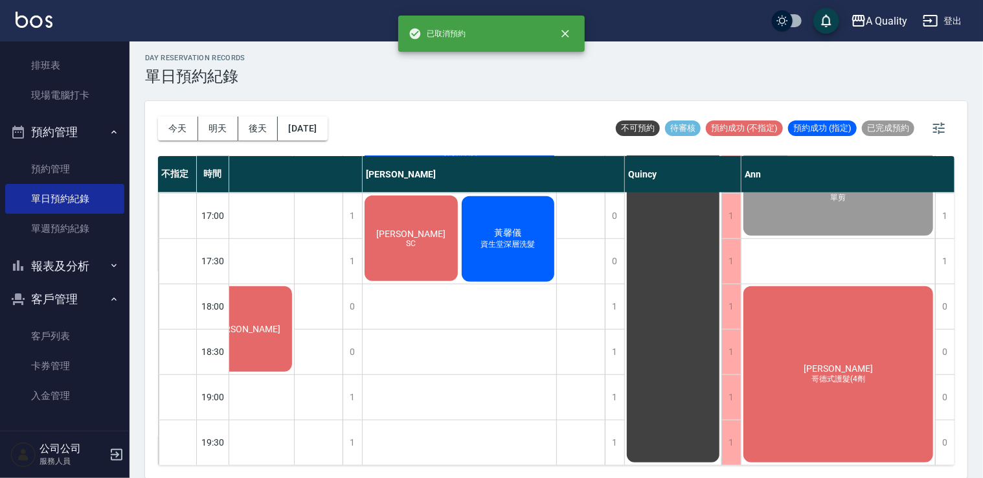
click at [628, 340] on div "公休" at bounding box center [673, 57] width 96 height 815
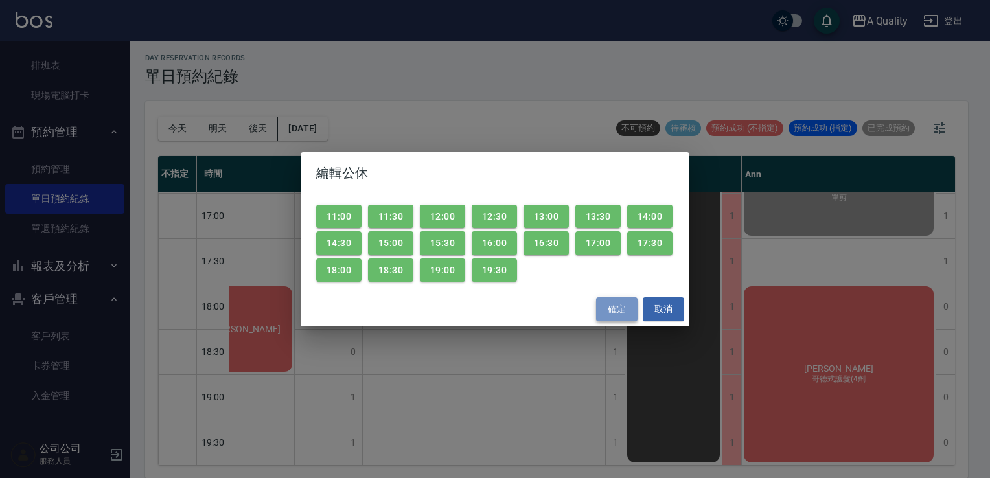
click at [613, 304] on button "確定" at bounding box center [616, 309] width 41 height 24
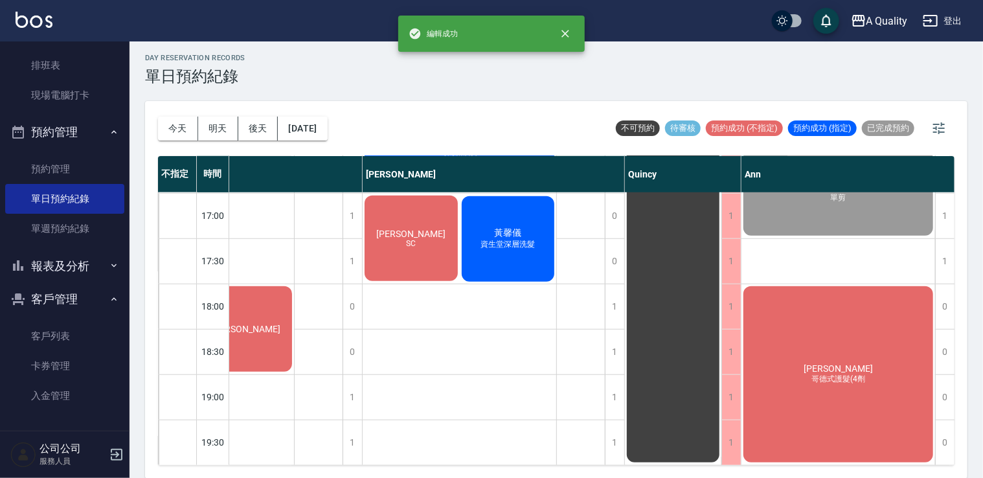
click at [615, 350] on div "day Reservation records 單日預約紀錄 今天 明天 後天 2025/09/14 不可預約 待審核 預約成功 (不指定) 預約成功 (指定…" at bounding box center [557, 258] width 854 height 440
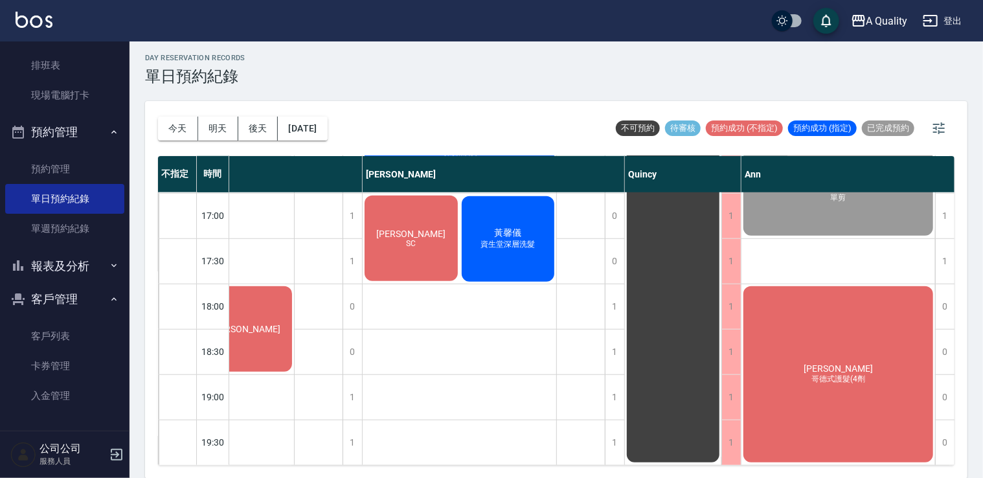
click at [615, 350] on div "1" at bounding box center [614, 352] width 19 height 45
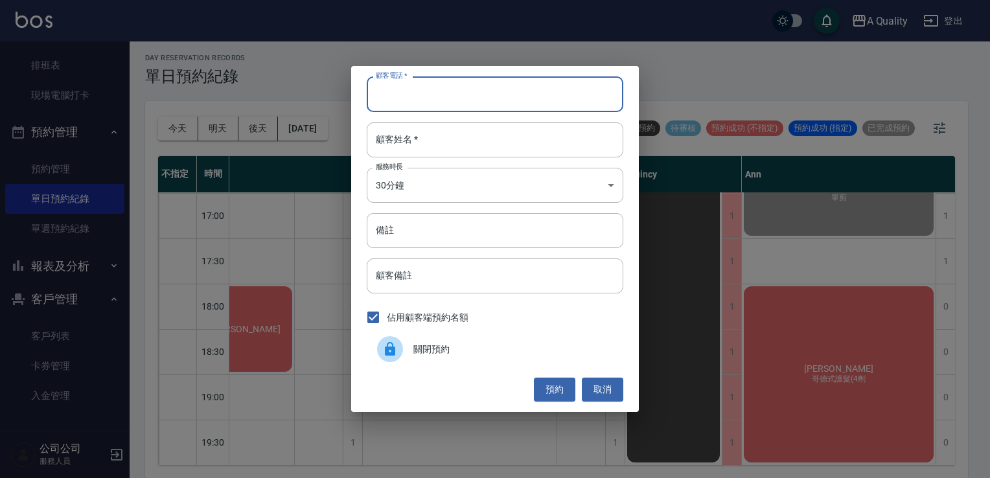
paste input "0952161264"
type input "0952161264"
click at [414, 146] on input "顧客姓名   *" at bounding box center [495, 139] width 256 height 35
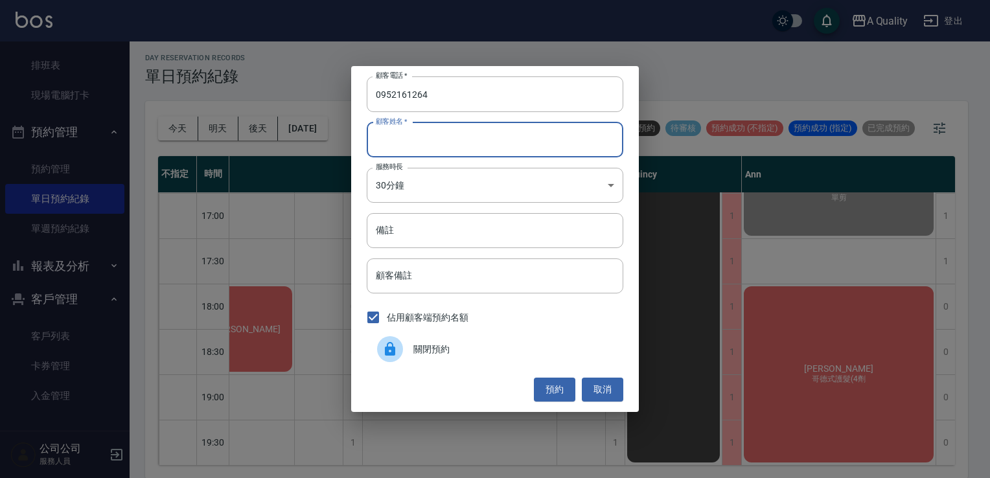
paste input "蘇"
type input "蘇"
click at [427, 176] on body "A Quality 登出 櫃檯作業 打帳單 帳單列表 營業儀表板 現金收支登錄 每日結帳 排班表 現場電腦打卡 預約管理 預約管理 單日預約紀錄 單週預約紀錄…" at bounding box center [495, 238] width 990 height 482
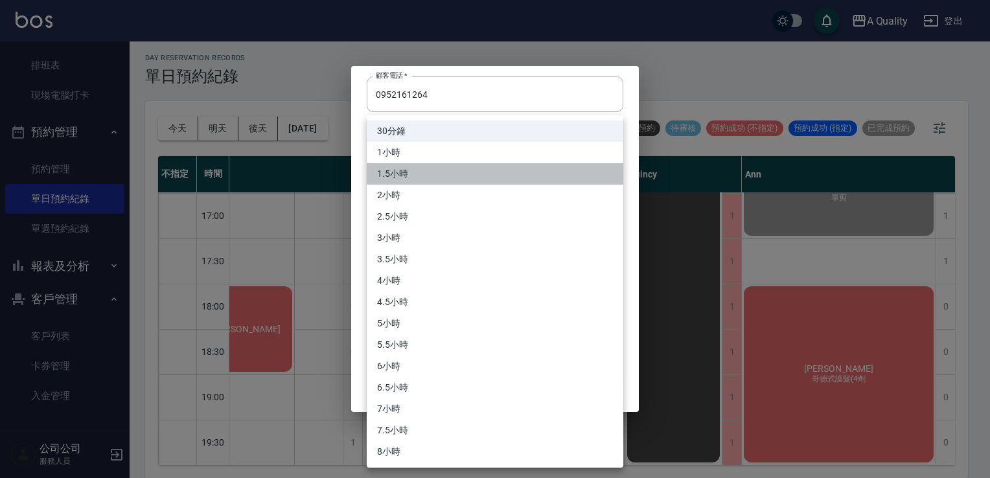
click at [400, 172] on li "1.5小時" at bounding box center [495, 173] width 256 height 21
type input "3"
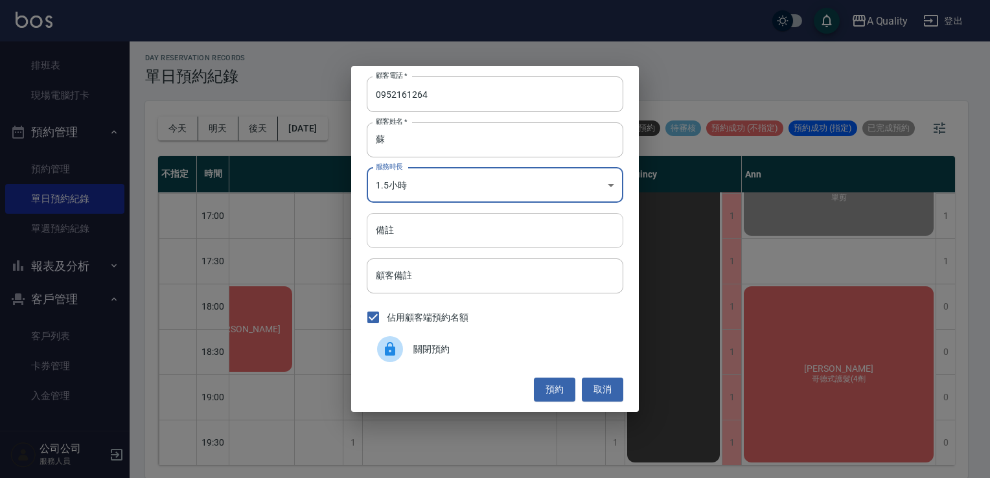
click at [419, 223] on input "備註" at bounding box center [495, 230] width 256 height 35
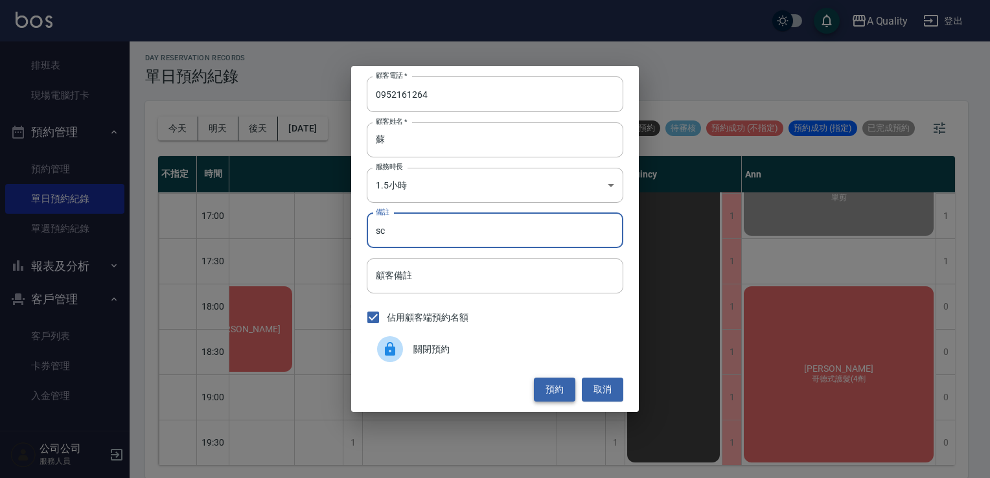
type input "sc"
click at [554, 387] on button "預約" at bounding box center [554, 390] width 41 height 24
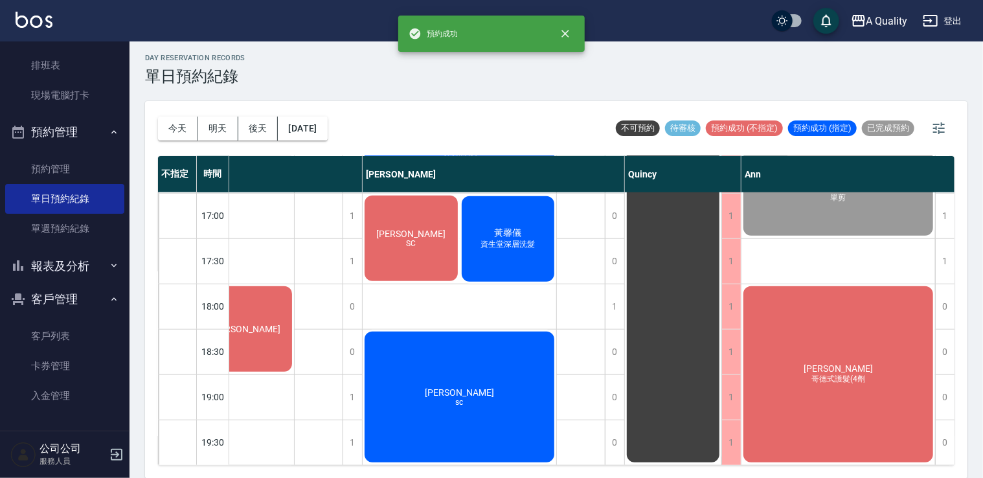
click at [510, 346] on div "簡子欣 sc" at bounding box center [460, 397] width 194 height 135
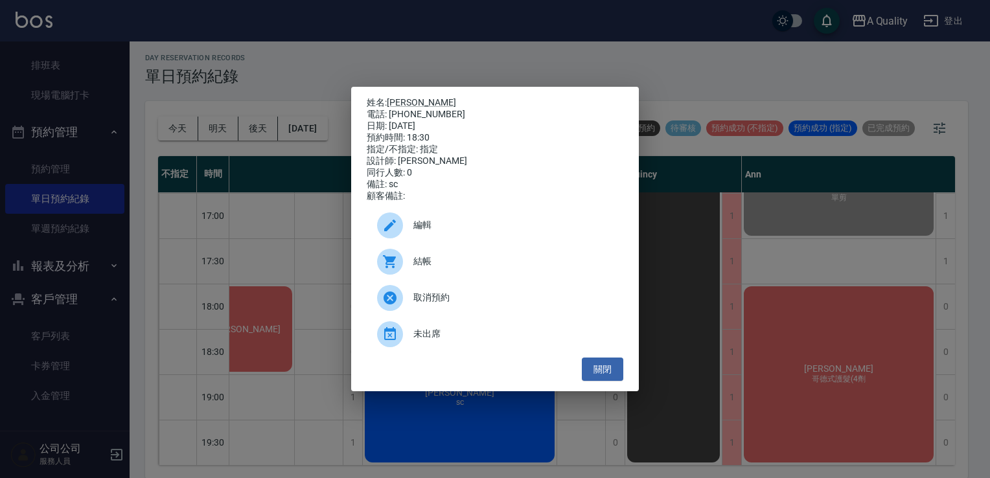
click at [434, 229] on span "編輯" at bounding box center [512, 225] width 199 height 14
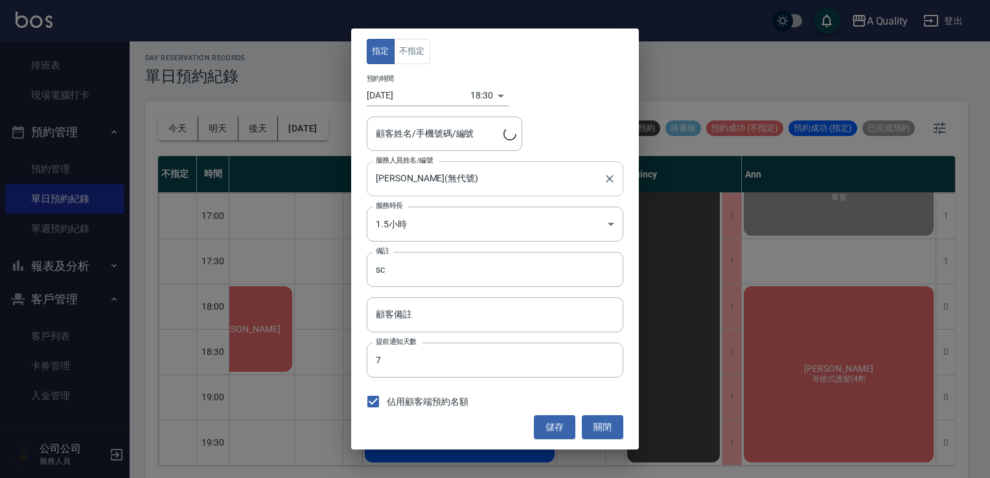
type input "簡子欣/0952161264"
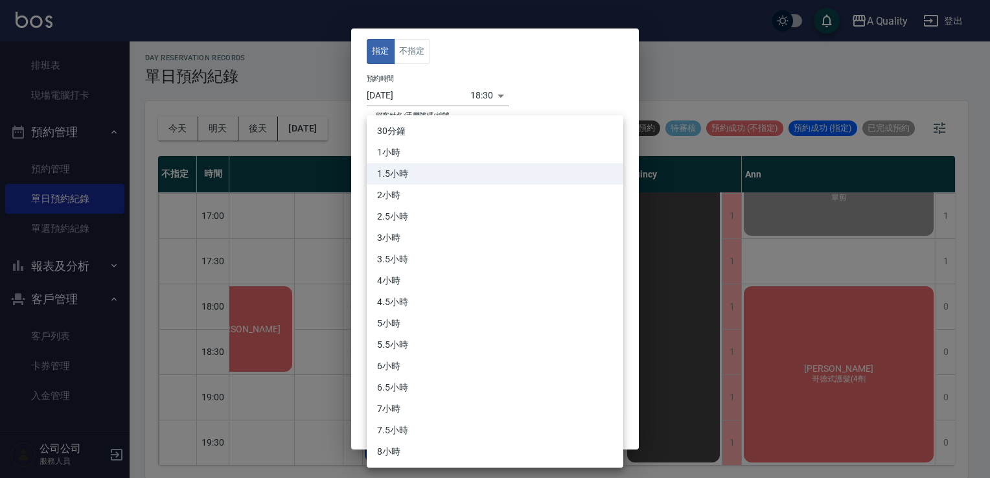
click at [460, 228] on body "A Quality 登出 櫃檯作業 打帳單 帳單列表 營業儀表板 現金收支登錄 每日結帳 排班表 現場電腦打卡 預約管理 預約管理 單日預約紀錄 單週預約紀錄…" at bounding box center [495, 238] width 990 height 482
click at [396, 159] on li "1小時" at bounding box center [495, 152] width 256 height 21
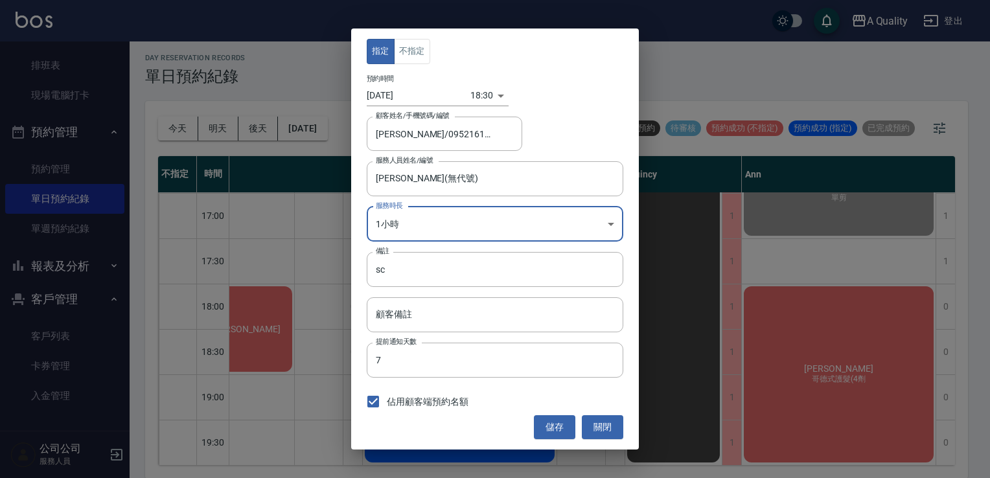
type input "2"
click at [407, 59] on button "不指定" at bounding box center [412, 51] width 36 height 25
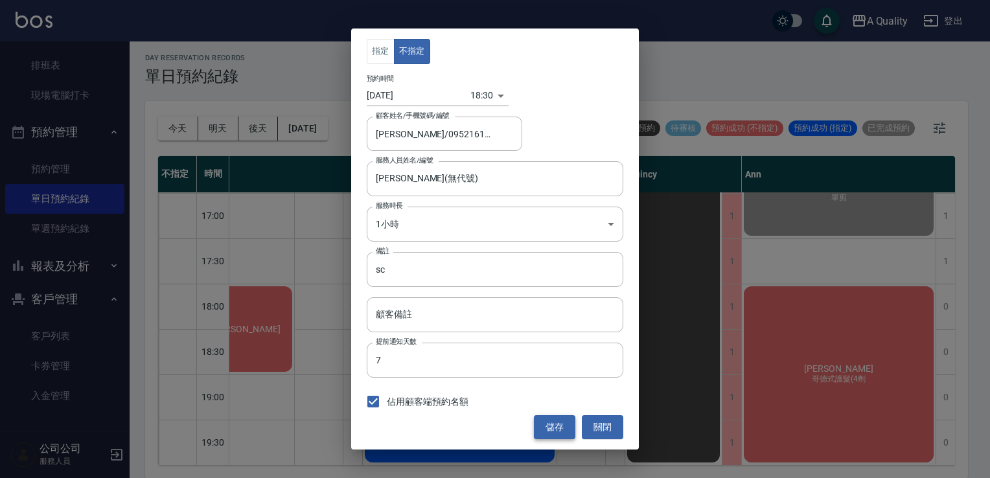
click at [556, 433] on button "儲存" at bounding box center [554, 427] width 41 height 24
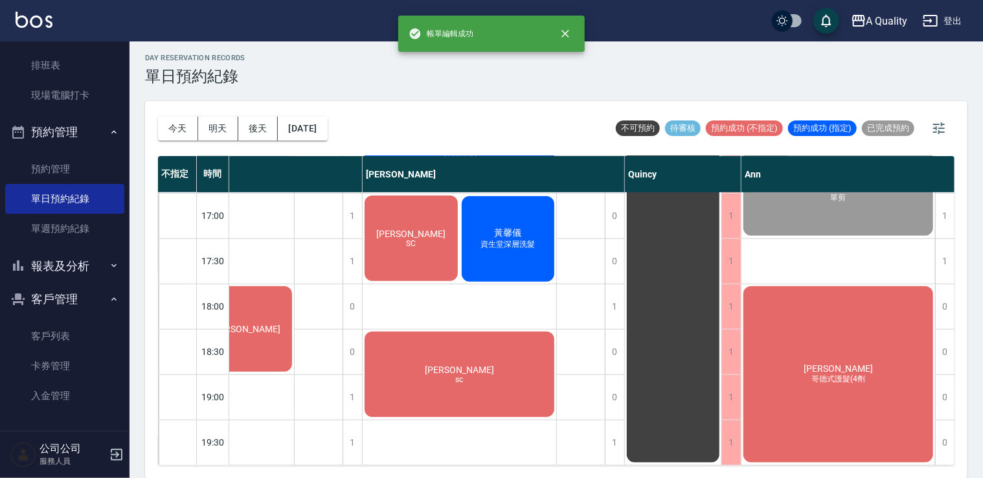
click at [495, 357] on div "簡子欣 sc" at bounding box center [460, 374] width 194 height 89
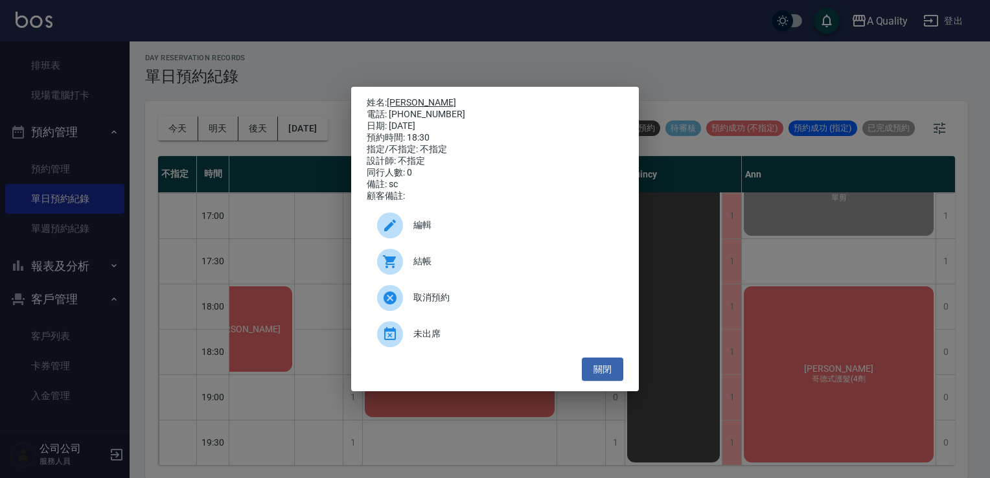
click at [414, 100] on link "簡子欣" at bounding box center [421, 102] width 69 height 10
click at [619, 376] on button "關閉" at bounding box center [602, 369] width 41 height 24
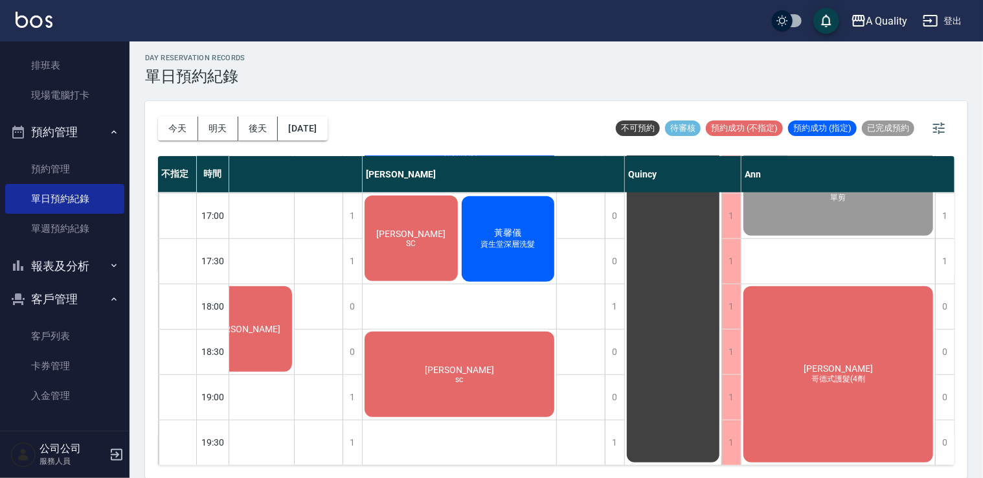
click at [285, 328] on div "吳S" at bounding box center [246, 328] width 96 height 89
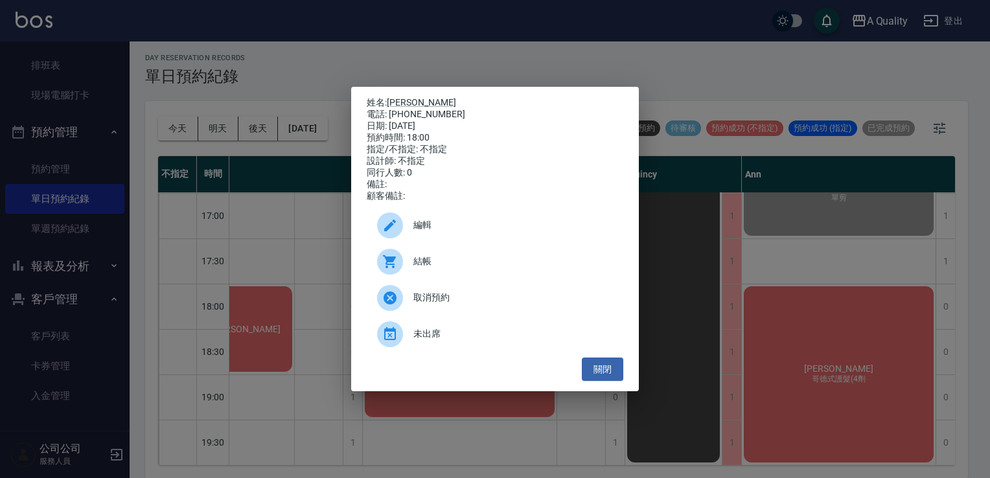
click at [466, 227] on span "編輯" at bounding box center [512, 225] width 199 height 14
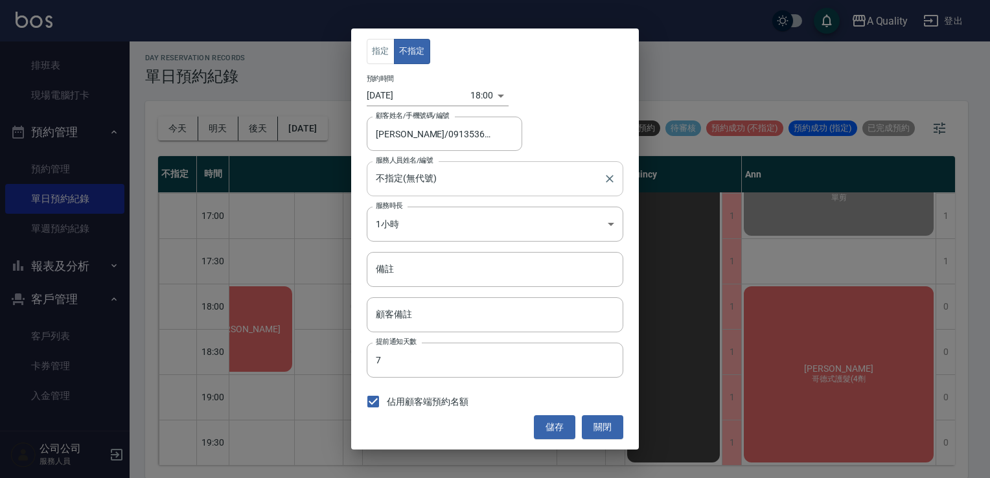
click at [429, 180] on input "不指定(無代號)" at bounding box center [484, 178] width 225 height 23
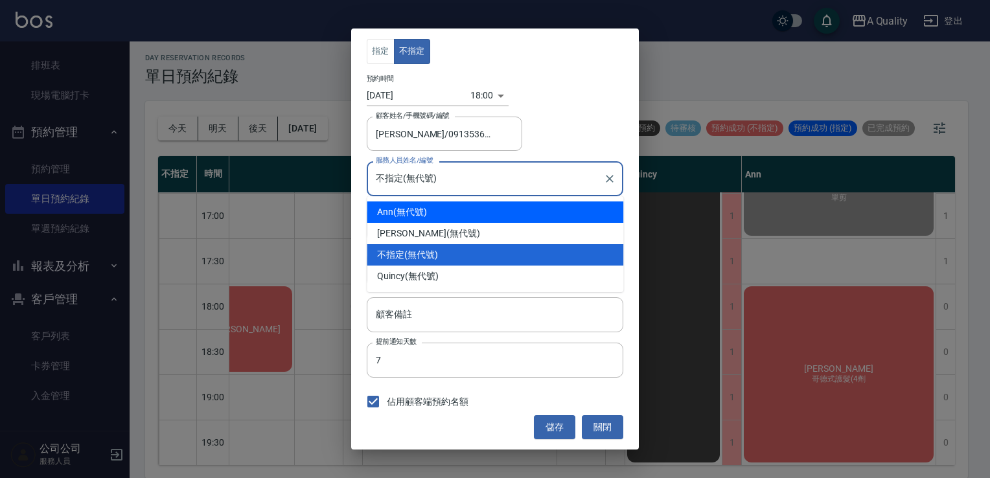
drag, startPoint x: 424, startPoint y: 204, endPoint x: 492, endPoint y: 304, distance: 120.7
click at [424, 205] on div "Ann (無代號)" at bounding box center [495, 211] width 256 height 21
type input "Ann(無代號)"
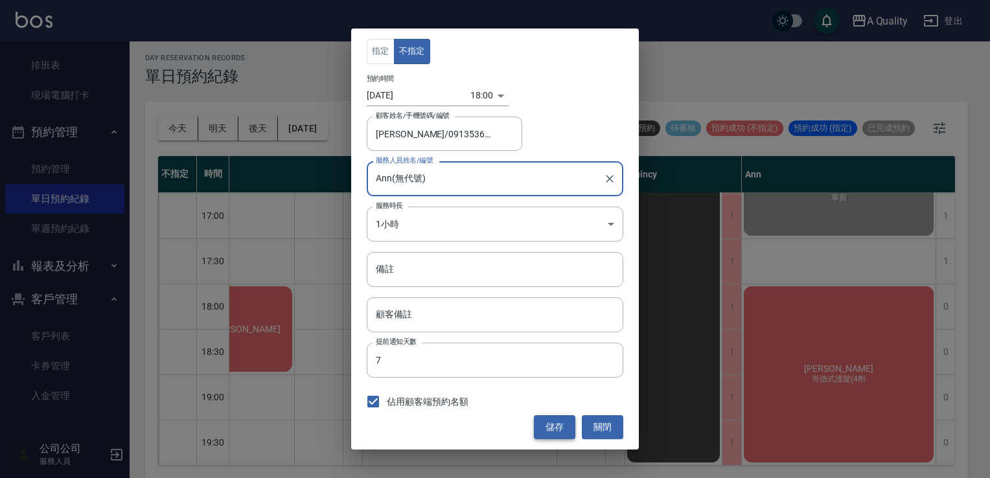
click at [548, 434] on button "儲存" at bounding box center [554, 427] width 41 height 24
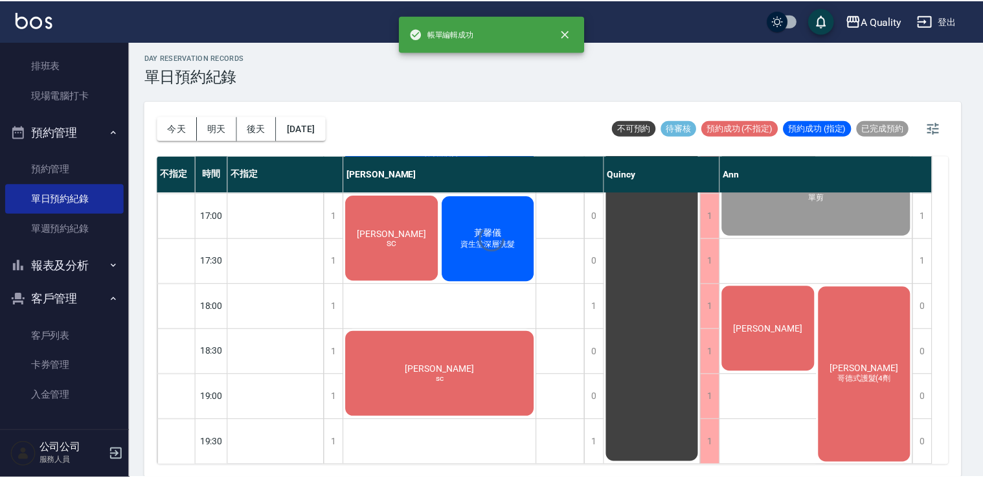
scroll to position [552, 0]
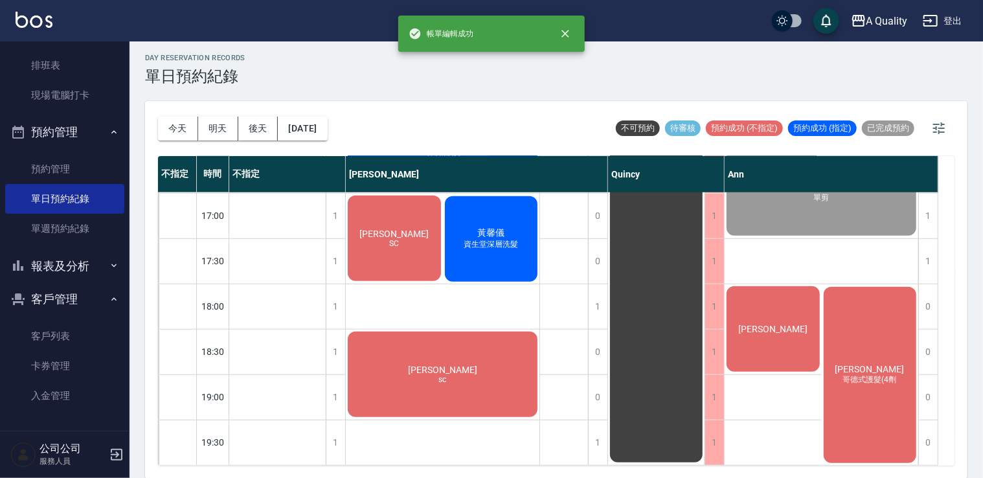
click at [788, 320] on div "吳S" at bounding box center [773, 328] width 97 height 89
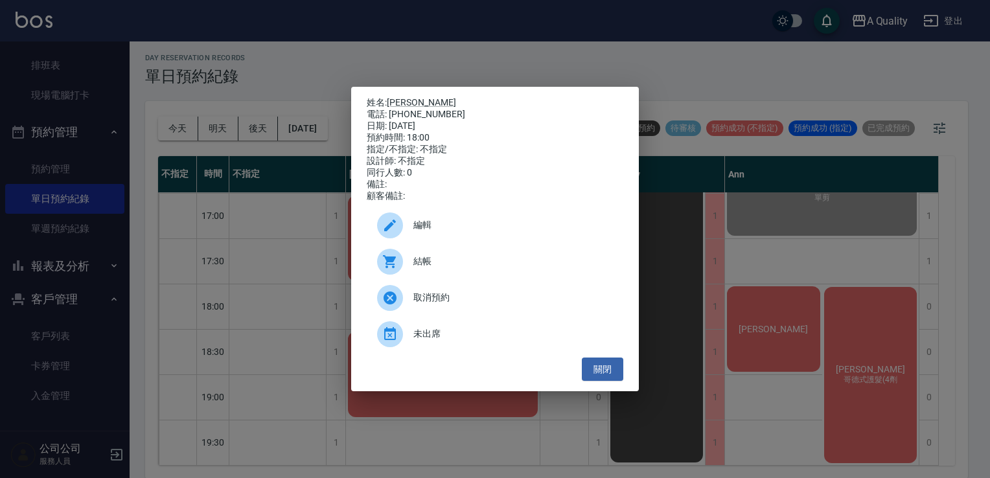
click at [426, 266] on span "結帳" at bounding box center [512, 262] width 199 height 14
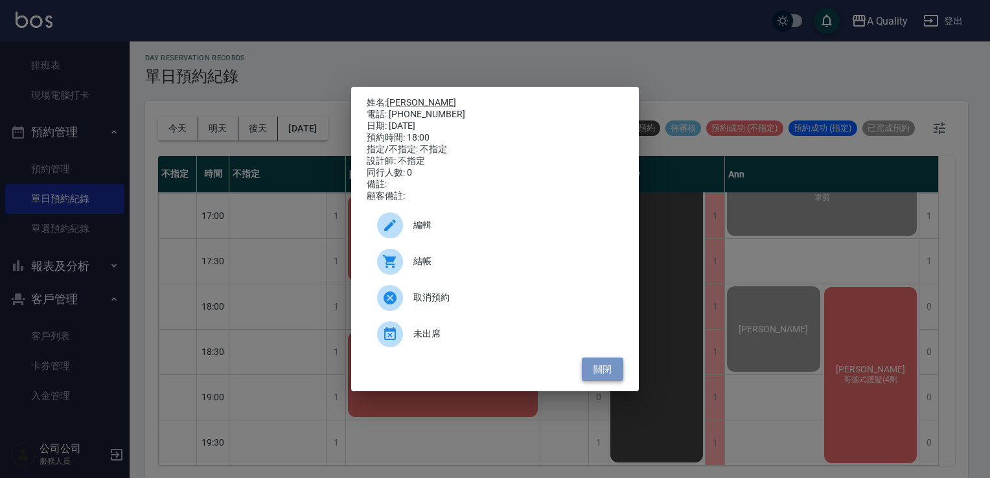
click at [598, 380] on button "關閉" at bounding box center [602, 369] width 41 height 24
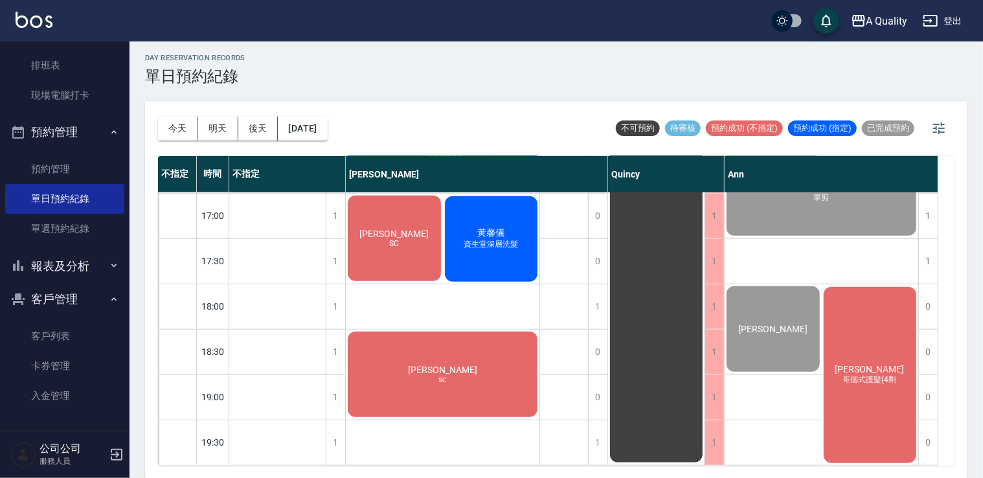
click at [846, 374] on span "哥德式護髮(4劑" at bounding box center [870, 379] width 59 height 11
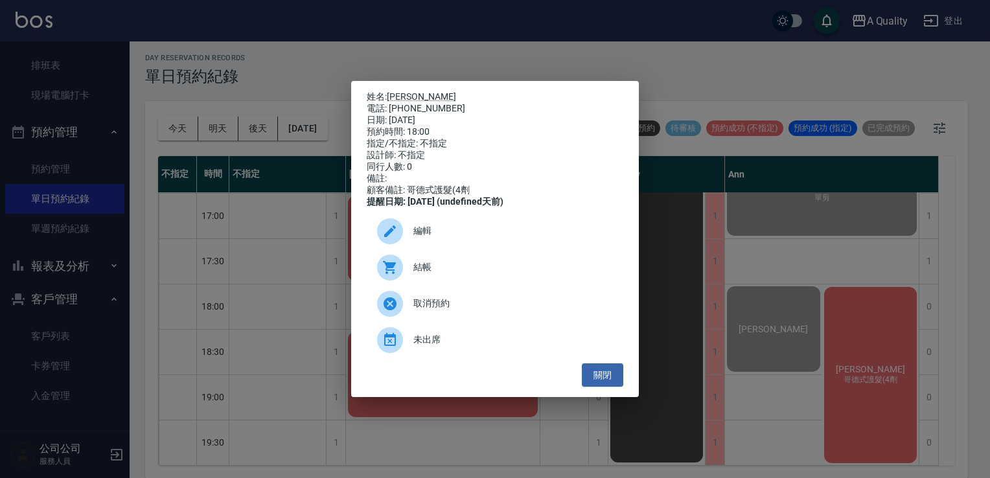
click at [448, 286] on div "結帳" at bounding box center [495, 267] width 256 height 36
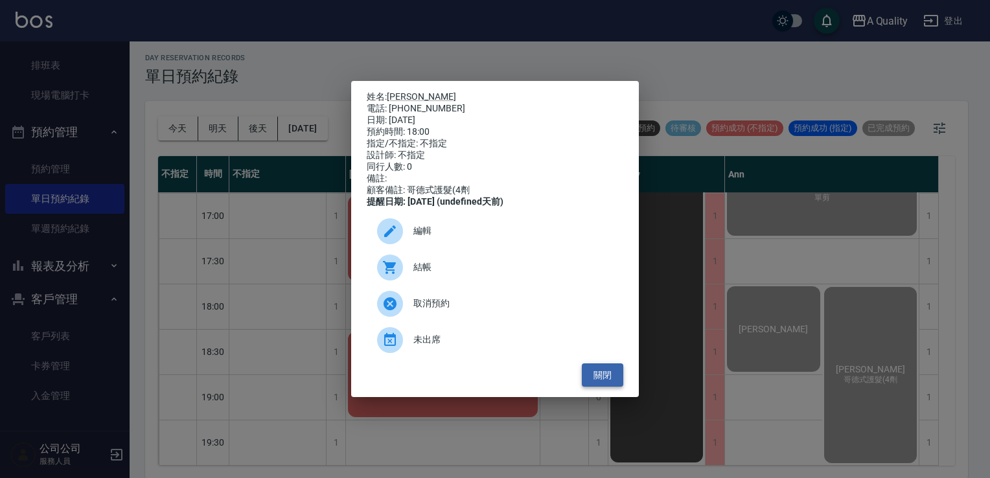
drag, startPoint x: 611, startPoint y: 387, endPoint x: 602, endPoint y: 385, distance: 9.9
click at [610, 387] on button "關閉" at bounding box center [602, 375] width 41 height 24
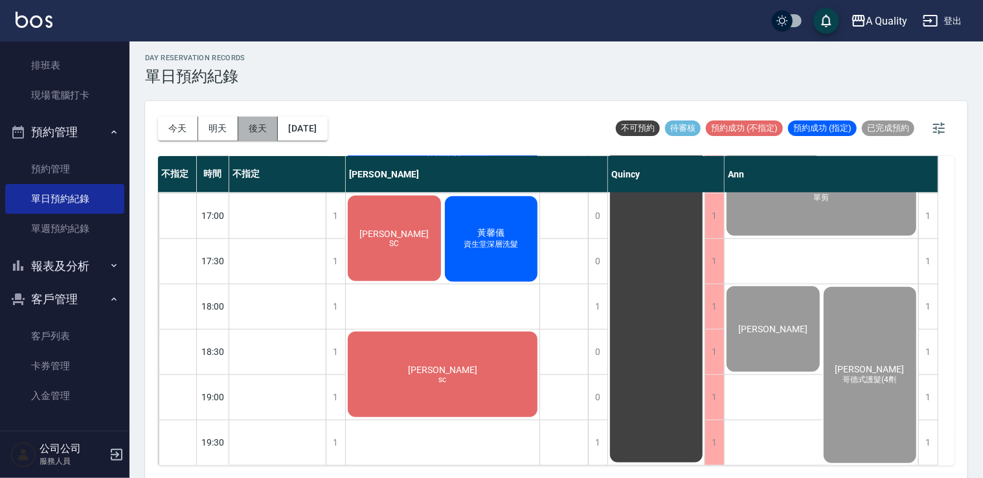
click at [249, 130] on button "後天" at bounding box center [258, 129] width 40 height 24
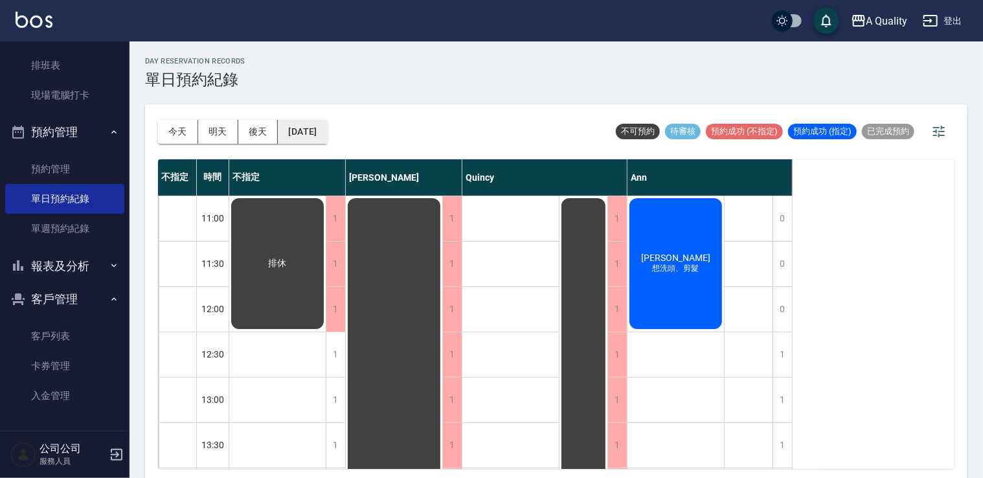
click at [293, 139] on button "2025/09/16" at bounding box center [302, 132] width 49 height 24
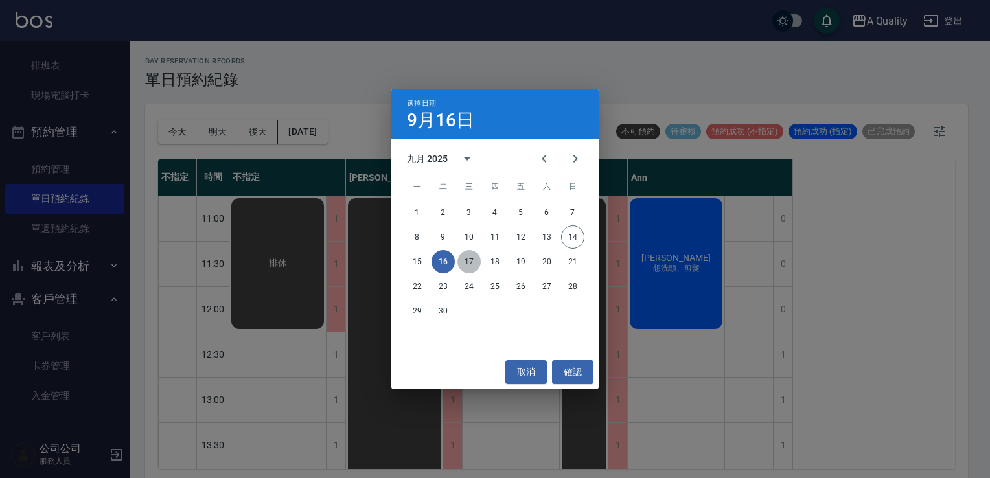
click at [474, 259] on button "17" at bounding box center [468, 261] width 23 height 23
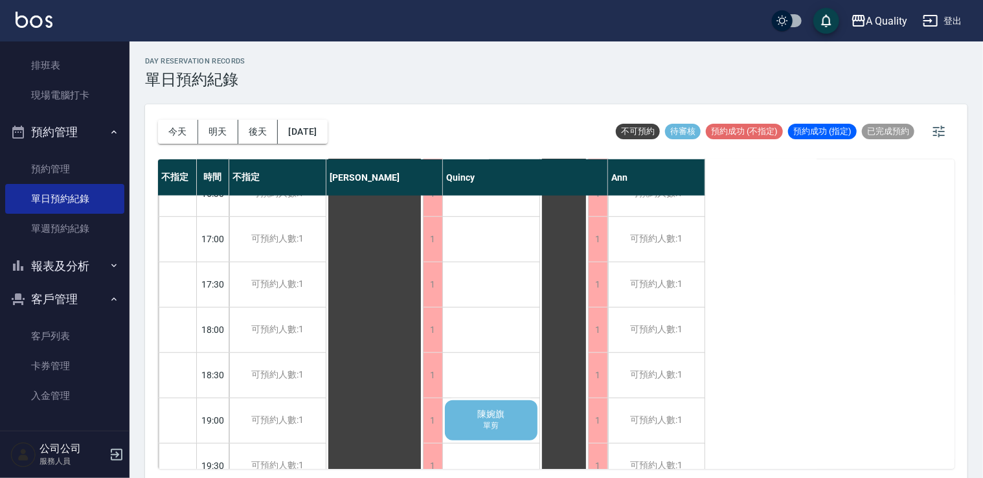
scroll to position [488, 0]
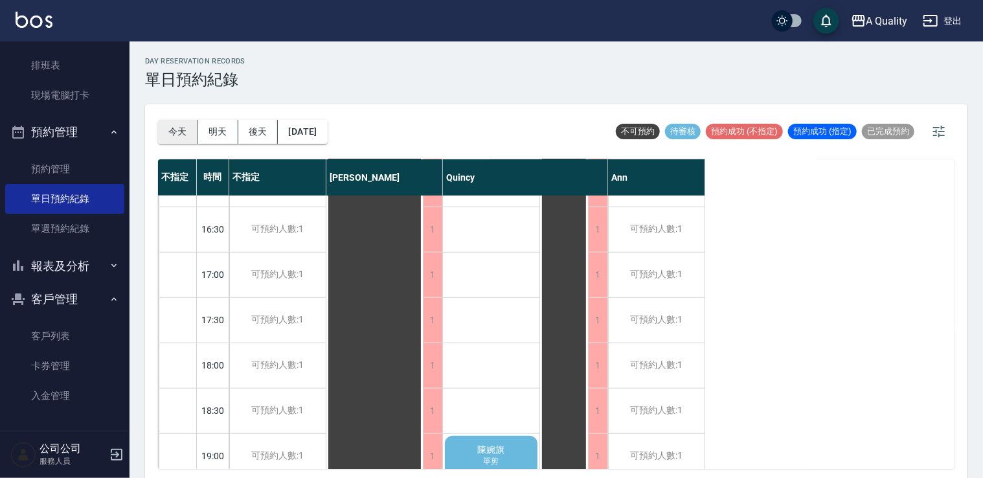
click at [194, 128] on button "今天" at bounding box center [178, 132] width 40 height 24
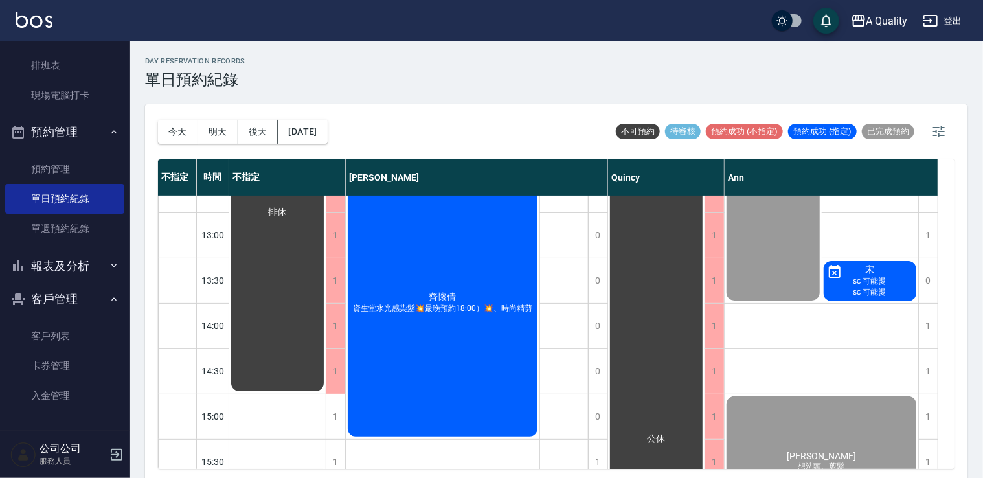
scroll to position [65, 0]
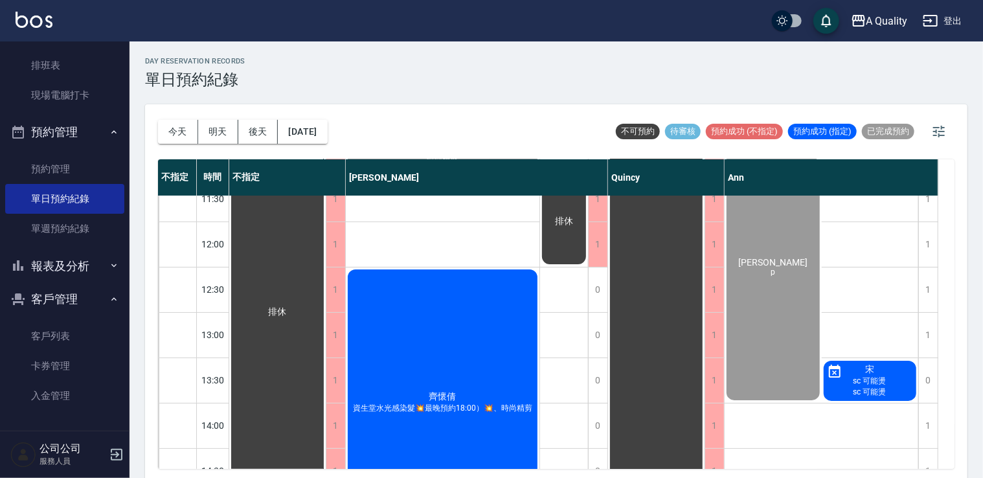
click at [492, 356] on div "齊懷倩 資生堂水光感染髮💥最晚預約18:00）💥、時尚精剪" at bounding box center [443, 402] width 194 height 271
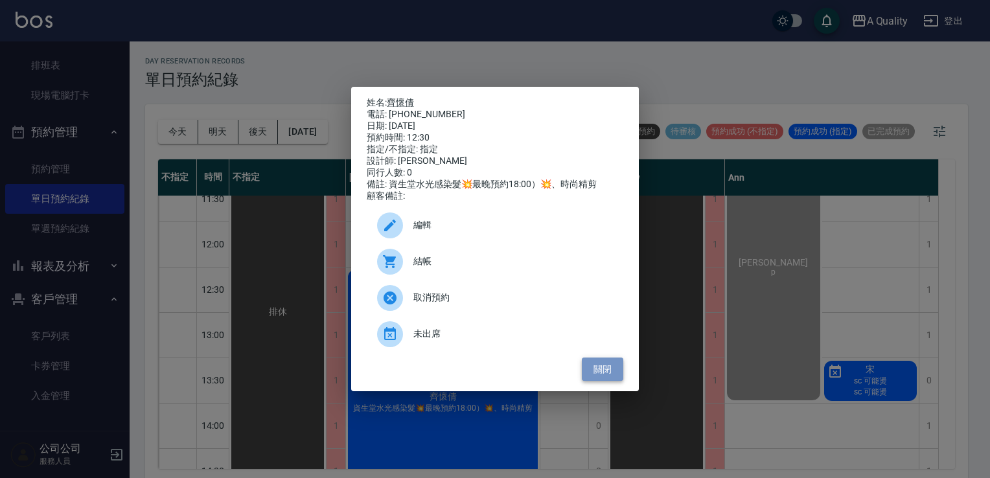
click at [601, 369] on button "關閉" at bounding box center [602, 369] width 41 height 24
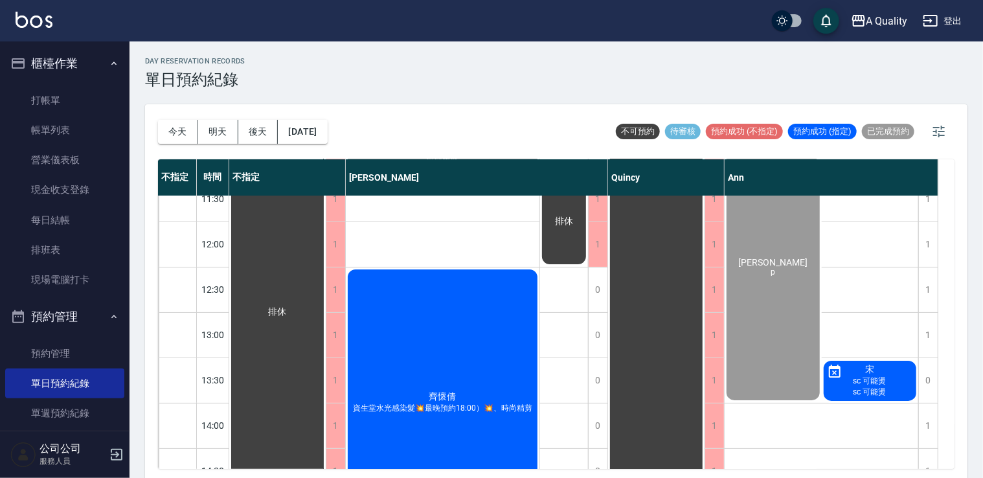
scroll to position [0, 0]
click at [41, 100] on link "打帳單" at bounding box center [64, 100] width 119 height 30
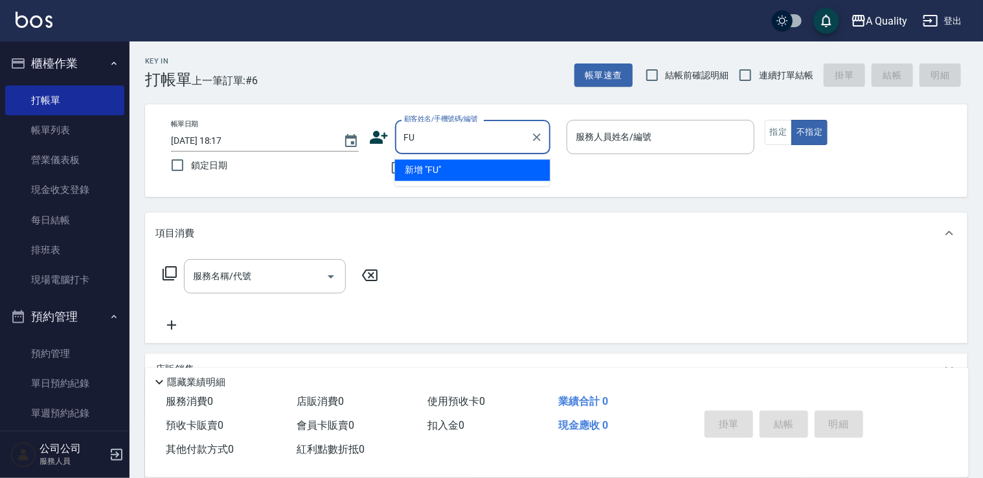
type input "F"
click at [459, 165] on li "齊懷倩/0936192489/" at bounding box center [472, 169] width 155 height 21
type input "齊懷倩/0936192489/"
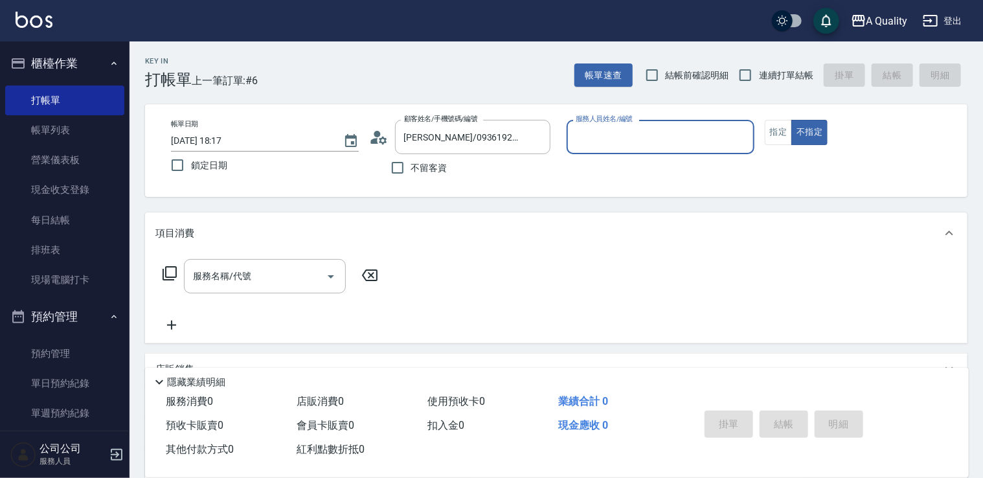
drag, startPoint x: 773, startPoint y: 133, endPoint x: 717, endPoint y: 133, distance: 56.3
click at [773, 133] on button "指定" at bounding box center [779, 132] width 28 height 25
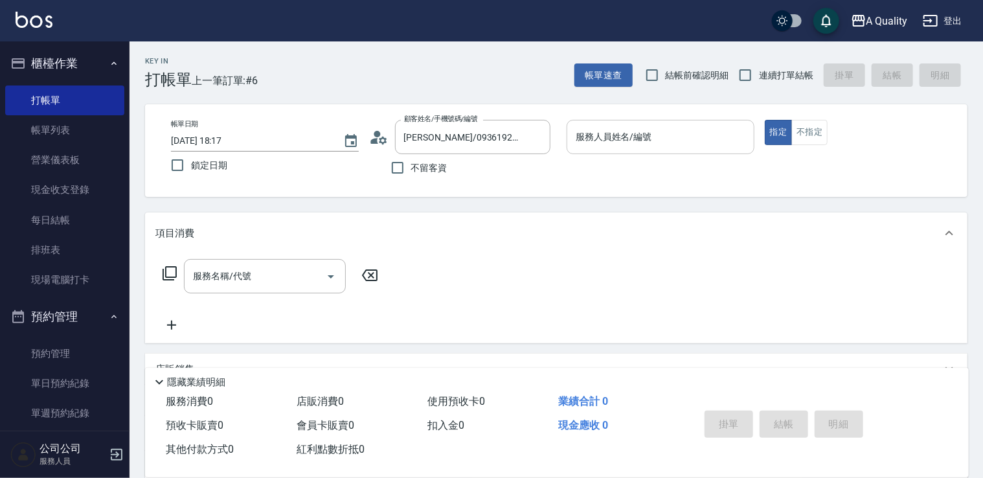
click at [696, 138] on input "服務人員姓名/編號" at bounding box center [661, 137] width 176 height 23
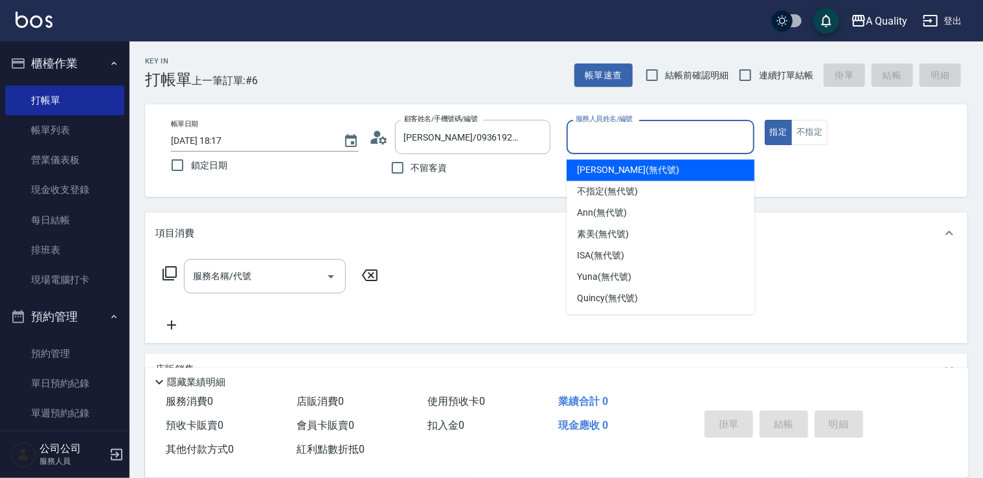
drag, startPoint x: 623, startPoint y: 162, endPoint x: 596, endPoint y: 186, distance: 36.3
click at [623, 161] on div "Taylor (無代號)" at bounding box center [661, 169] width 188 height 21
type input "Taylor(無代號)"
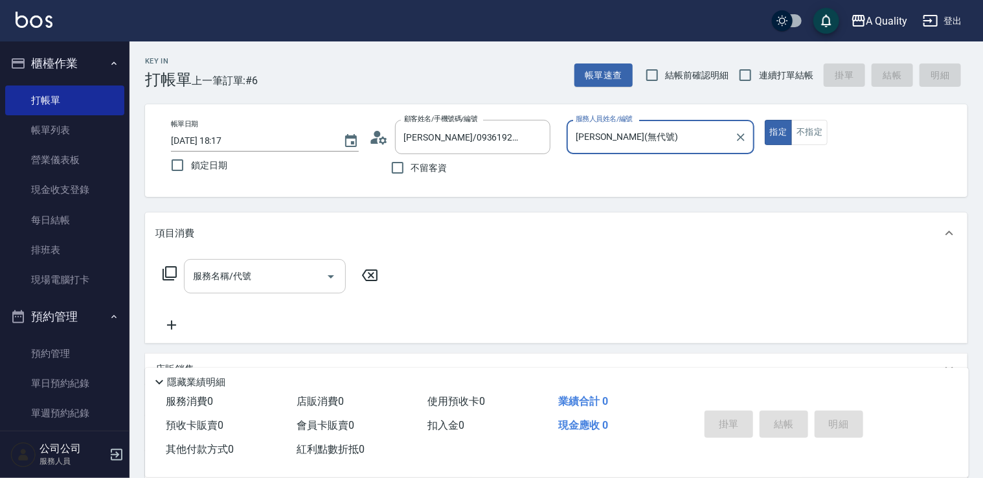
click at [333, 278] on icon "Open" at bounding box center [331, 277] width 16 height 16
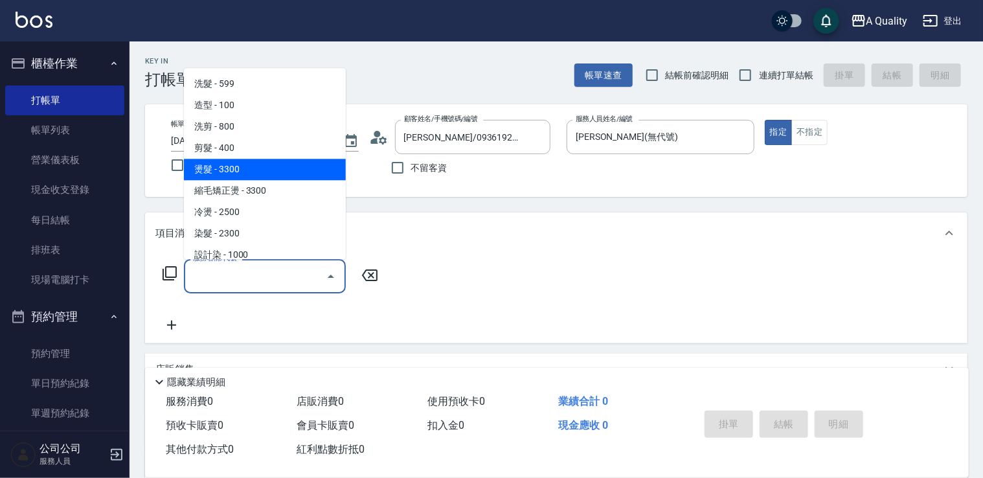
click at [242, 166] on span "燙髮 - 3300" at bounding box center [265, 169] width 162 height 21
type input "燙髮(301)"
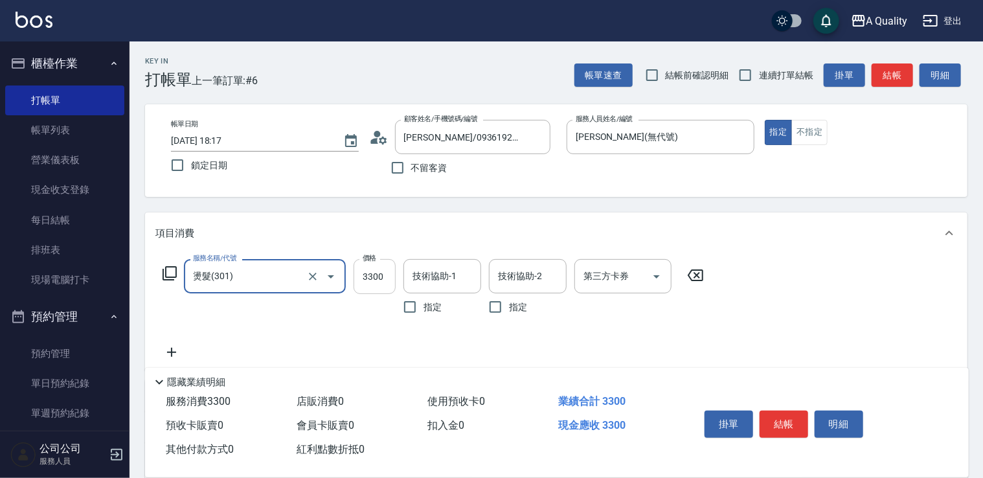
click at [383, 277] on input "3300" at bounding box center [375, 276] width 42 height 35
type input "2400"
click at [453, 278] on input "技術協助-1" at bounding box center [442, 276] width 66 height 23
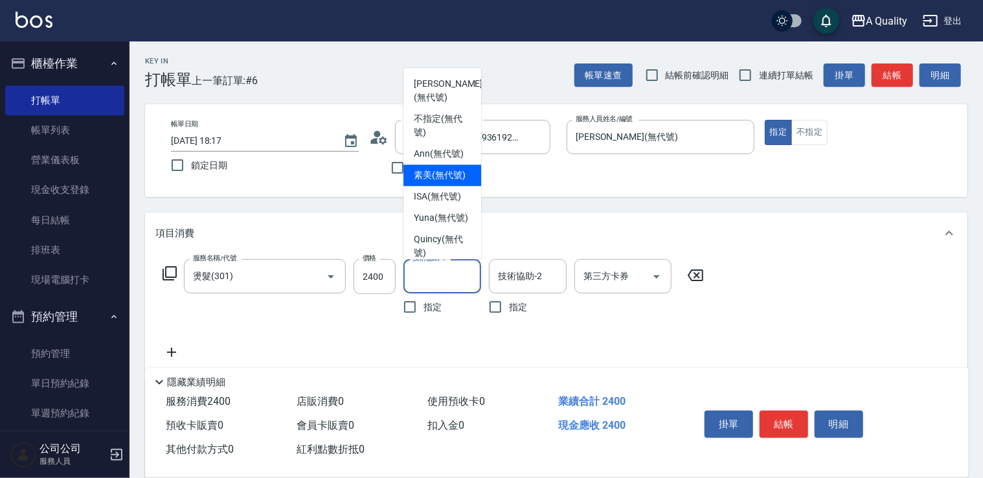
click at [444, 182] on span "素美 (無代號)" at bounding box center [440, 175] width 52 height 14
type input "素美(無代號)"
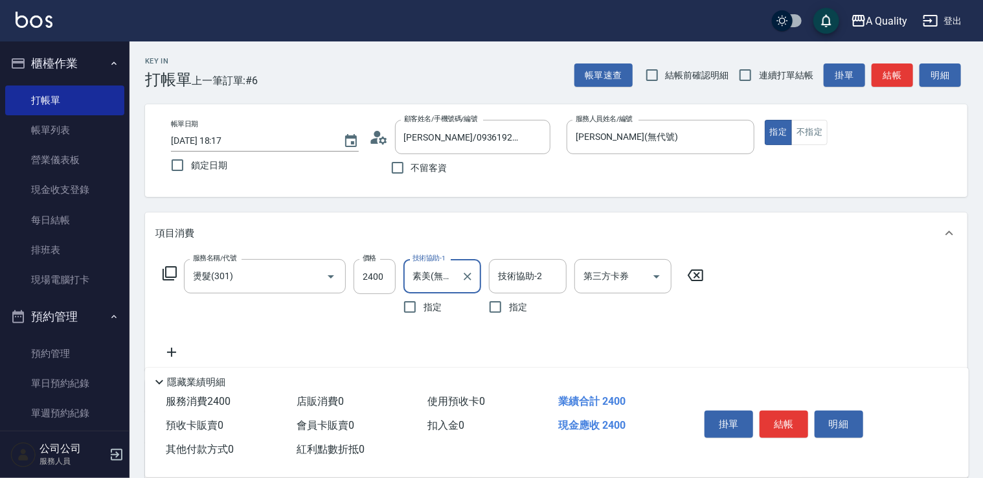
click at [179, 350] on icon at bounding box center [171, 353] width 32 height 16
click at [337, 351] on icon "Open" at bounding box center [331, 354] width 16 height 16
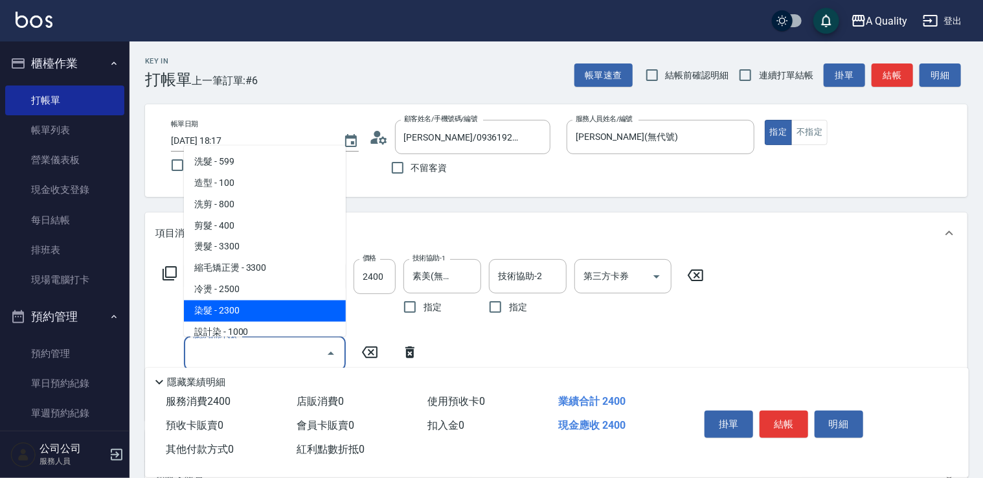
click at [245, 309] on span "染髮 - 2300" at bounding box center [265, 310] width 162 height 21
type input "染髮(401)"
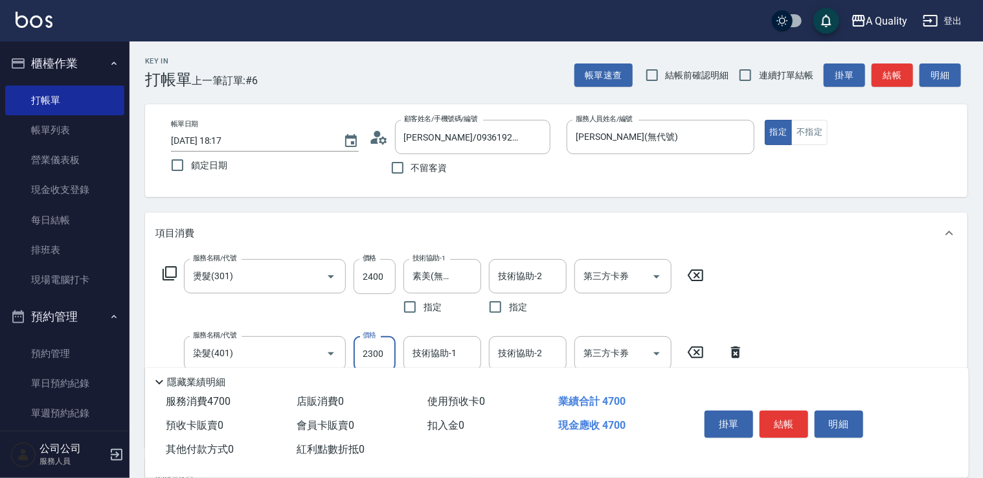
click at [370, 359] on input "2300" at bounding box center [375, 353] width 42 height 35
type input "2240"
click at [437, 350] on input "技術協助-1" at bounding box center [442, 353] width 66 height 23
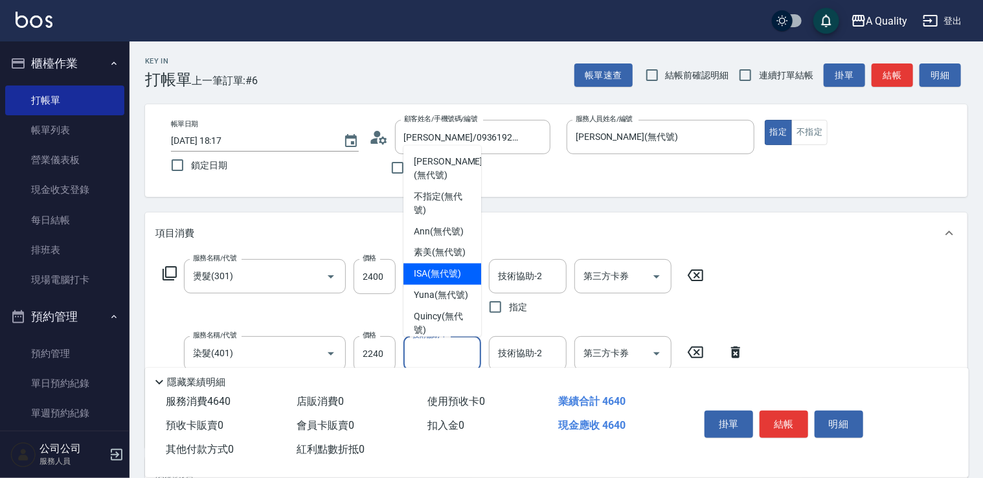
click at [433, 280] on span "ISA (無代號)" at bounding box center [437, 274] width 47 height 14
type input "ISA(無代號)"
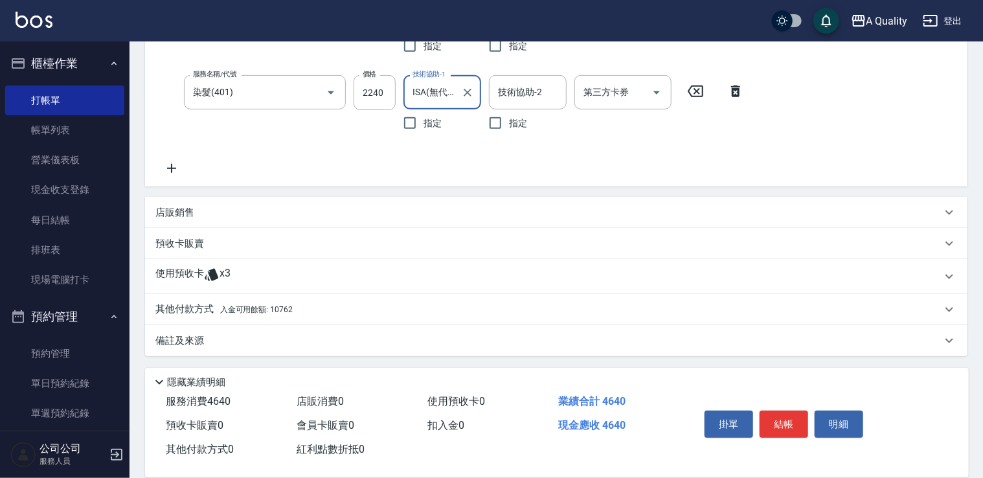
scroll to position [262, 0]
click at [185, 274] on p "使用預收卡" at bounding box center [179, 275] width 49 height 19
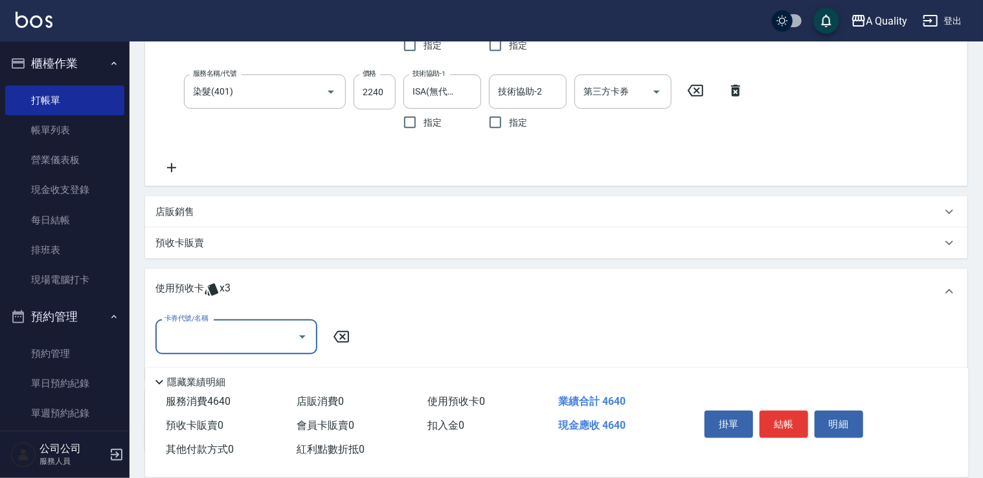
scroll to position [0, 0]
click at [199, 330] on input "卡券代號/名稱" at bounding box center [226, 336] width 131 height 23
click at [418, 274] on div "使用預收卡 x3" at bounding box center [556, 291] width 823 height 45
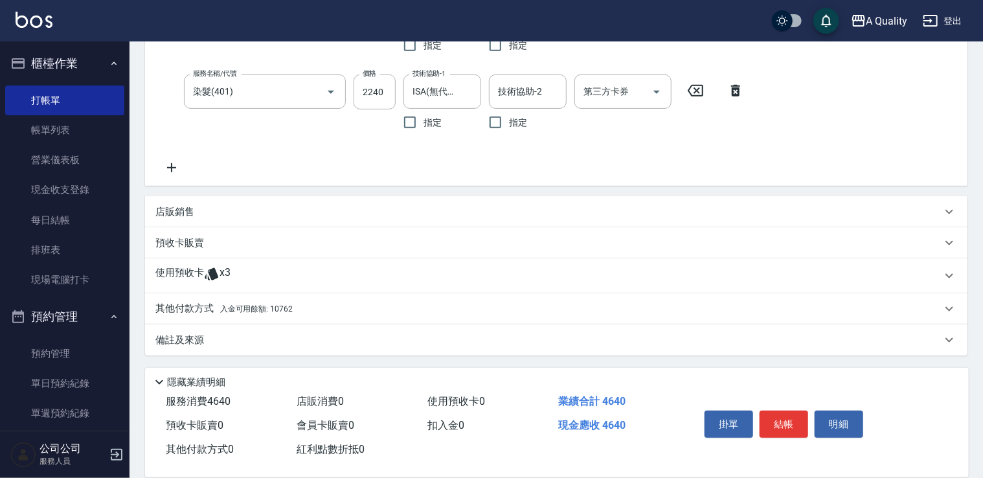
scroll to position [262, 0]
click at [197, 308] on p "其他付款方式 入金可用餘額: 10762" at bounding box center [223, 309] width 137 height 14
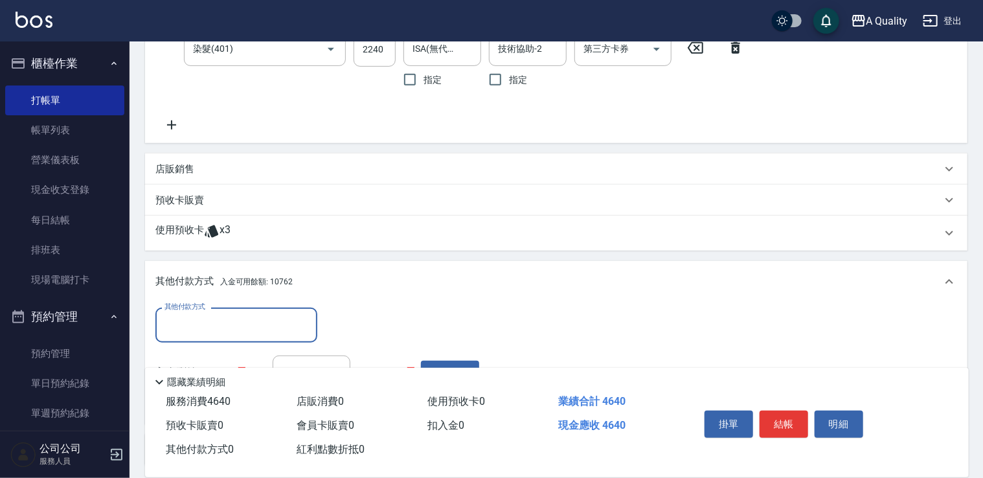
scroll to position [326, 0]
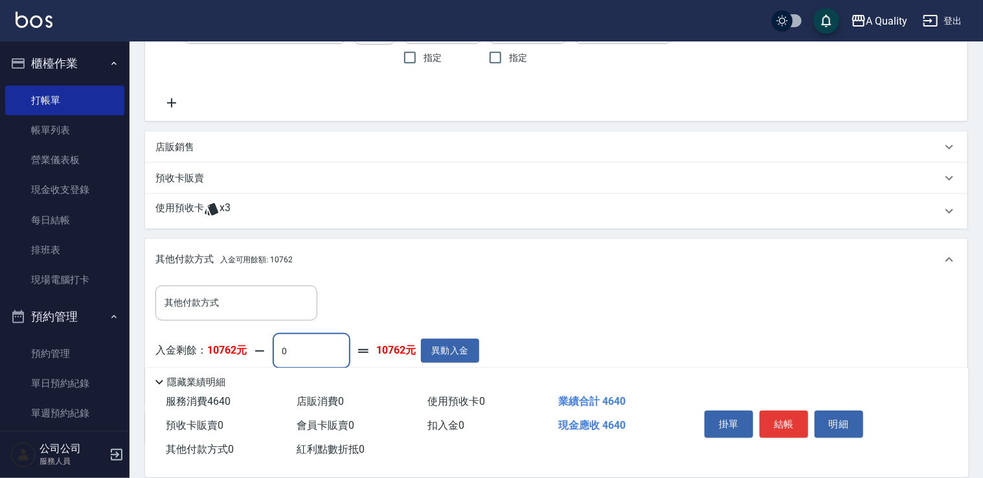
drag, startPoint x: 327, startPoint y: 360, endPoint x: 290, endPoint y: 356, distance: 37.1
click at [318, 360] on input "0" at bounding box center [312, 351] width 78 height 35
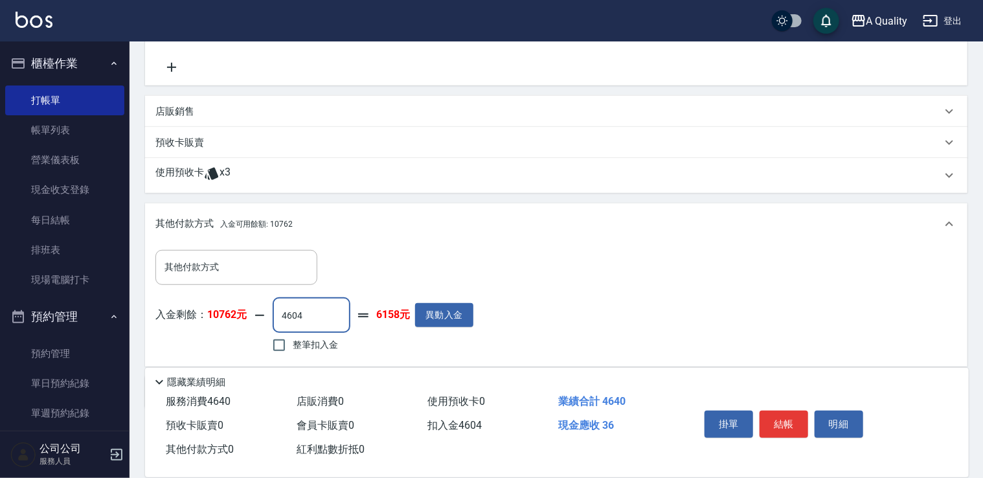
scroll to position [414, 0]
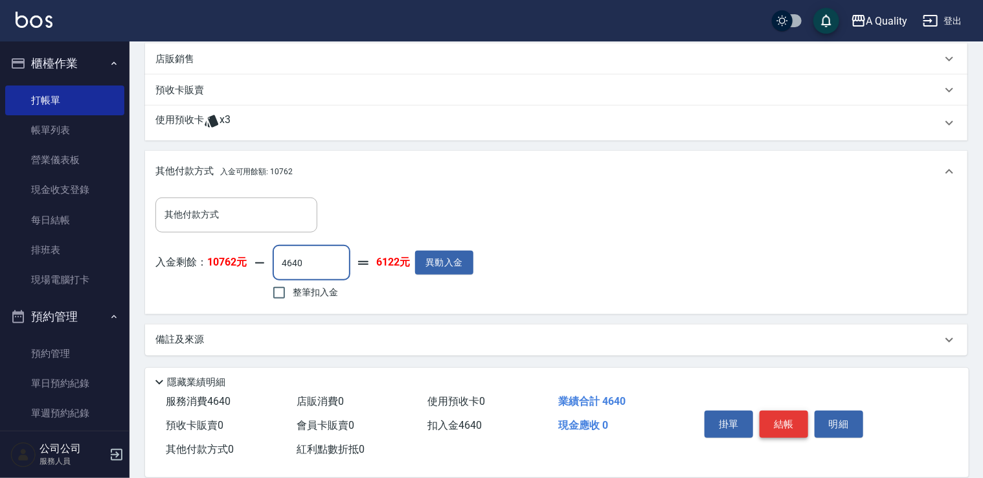
type input "4640"
click at [795, 413] on button "結帳" at bounding box center [784, 424] width 49 height 27
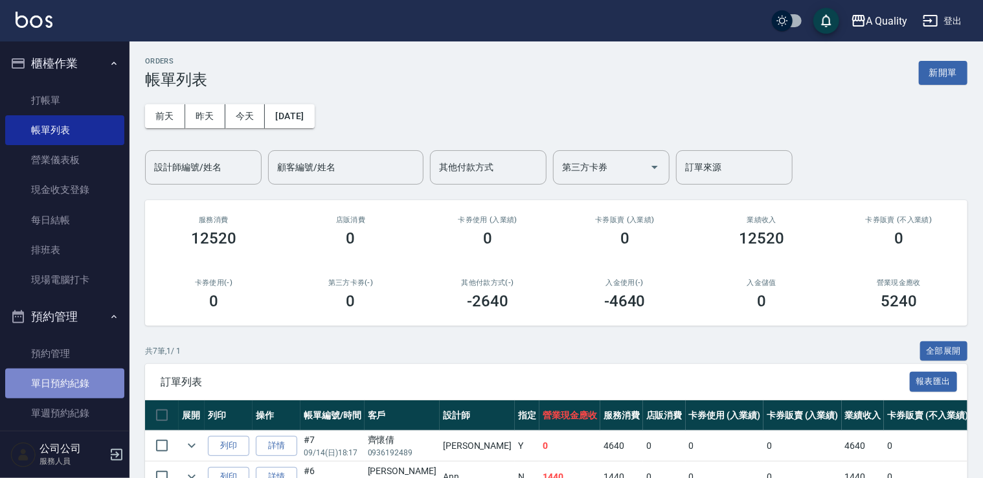
click at [66, 373] on link "單日預約紀錄" at bounding box center [64, 384] width 119 height 30
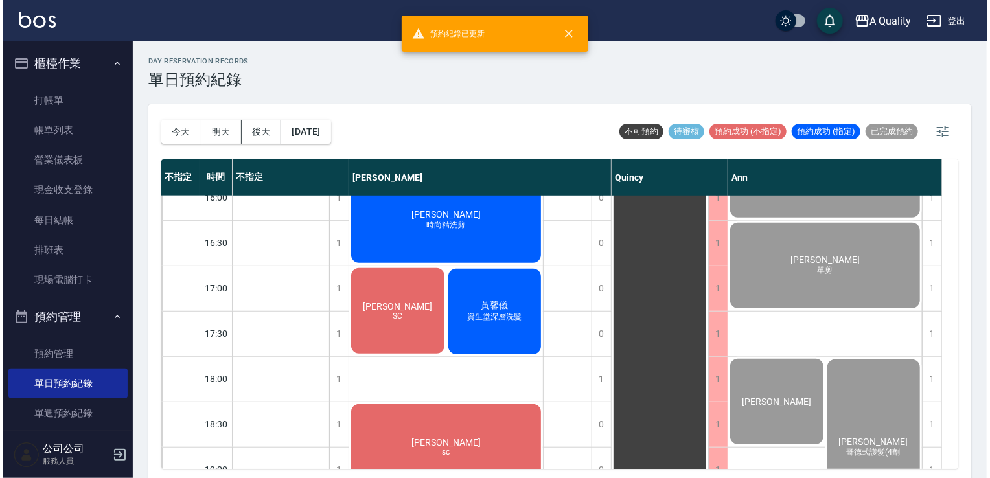
scroll to position [389, 0]
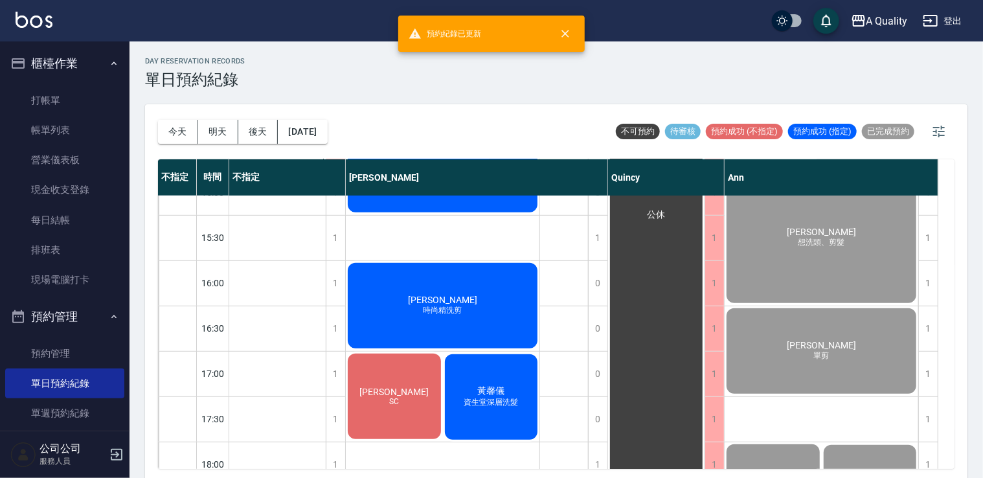
click at [462, 301] on div "謝圓富 時尚精洗剪" at bounding box center [443, 305] width 194 height 89
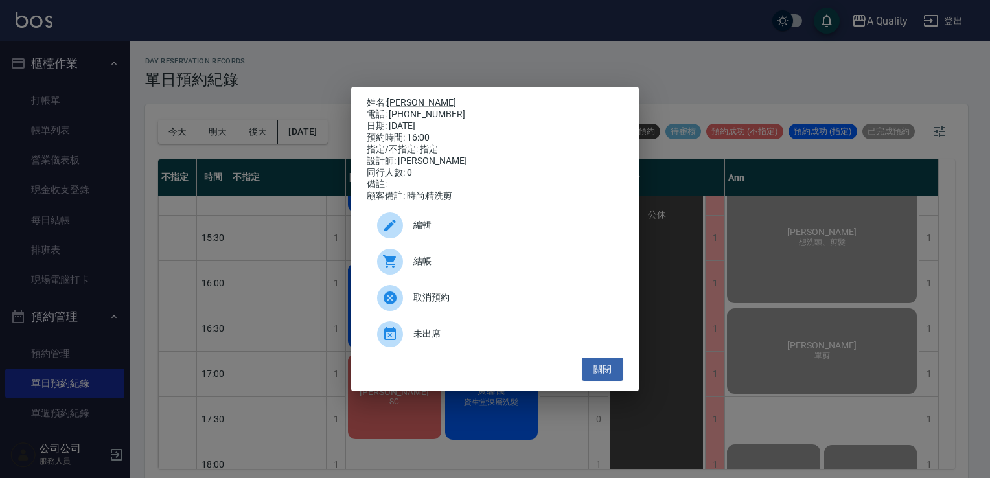
click at [453, 268] on span "結帳" at bounding box center [512, 262] width 199 height 14
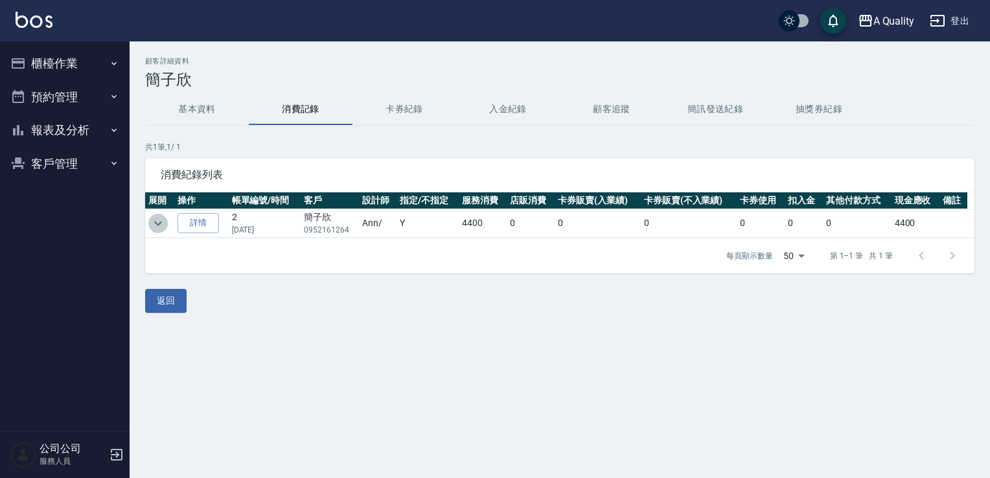
click at [163, 221] on icon "expand row" at bounding box center [158, 224] width 16 height 16
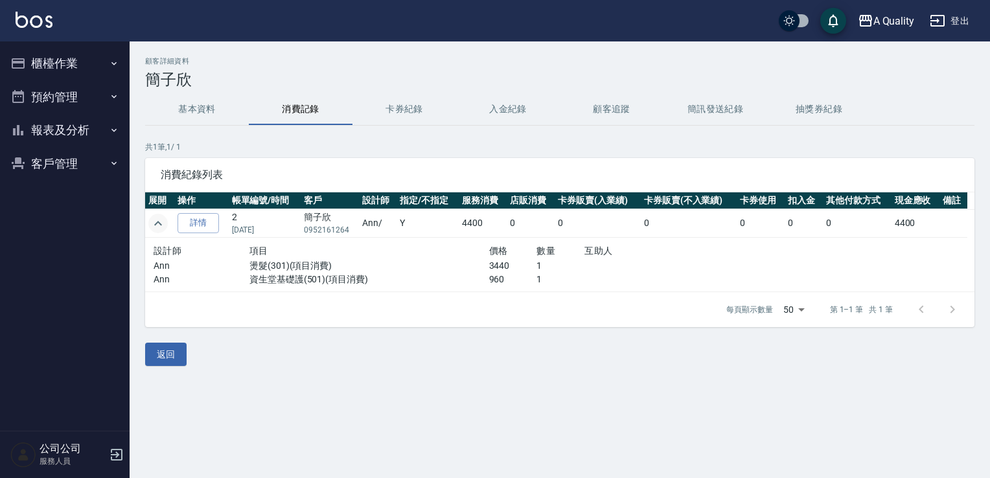
click at [167, 221] on button "expand row" at bounding box center [157, 223] width 19 height 19
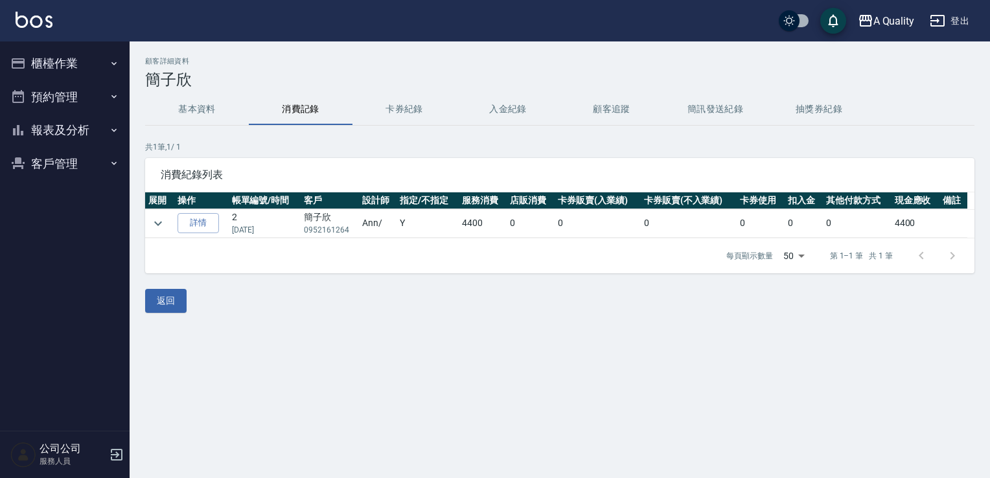
click at [60, 66] on button "櫃檯作業" at bounding box center [64, 64] width 119 height 34
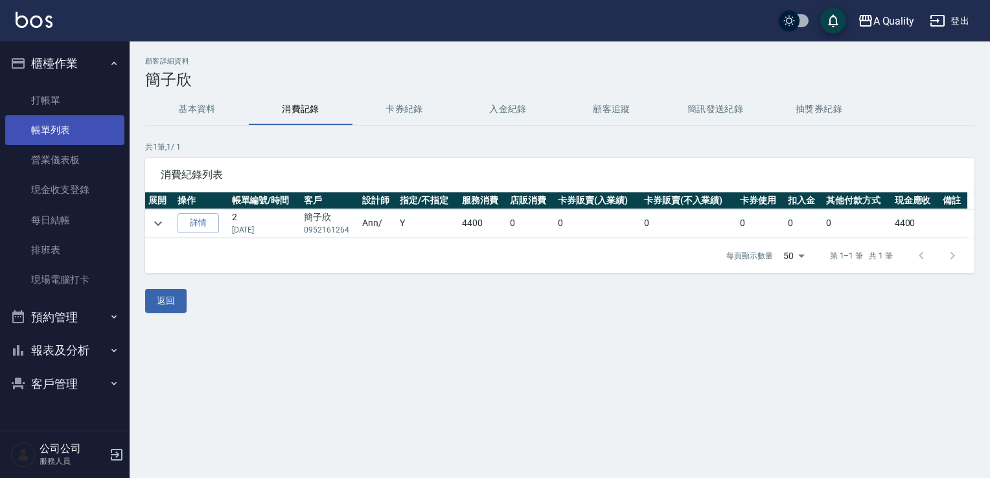
click at [66, 122] on link "帳單列表" at bounding box center [64, 130] width 119 height 30
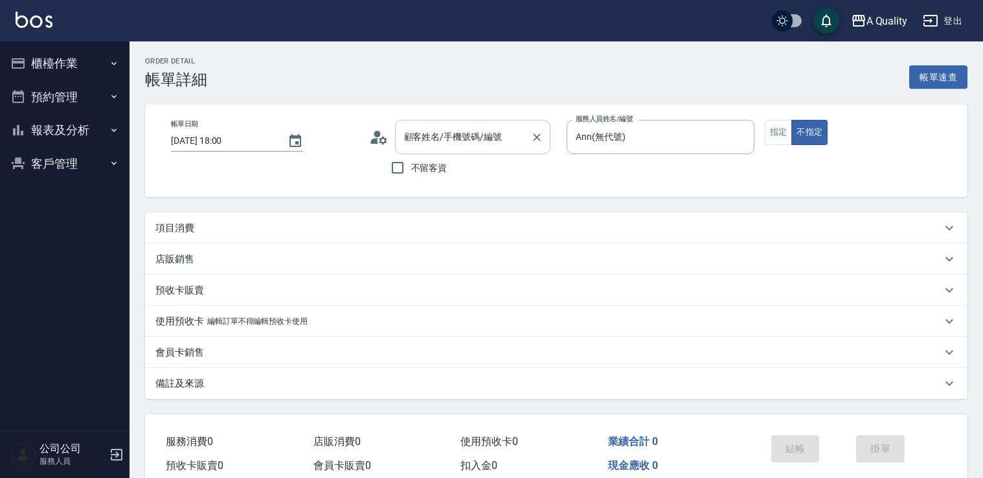
type input "[PERSON_NAME]/0913536110/null"
click at [214, 232] on div "項目消費" at bounding box center [548, 228] width 786 height 14
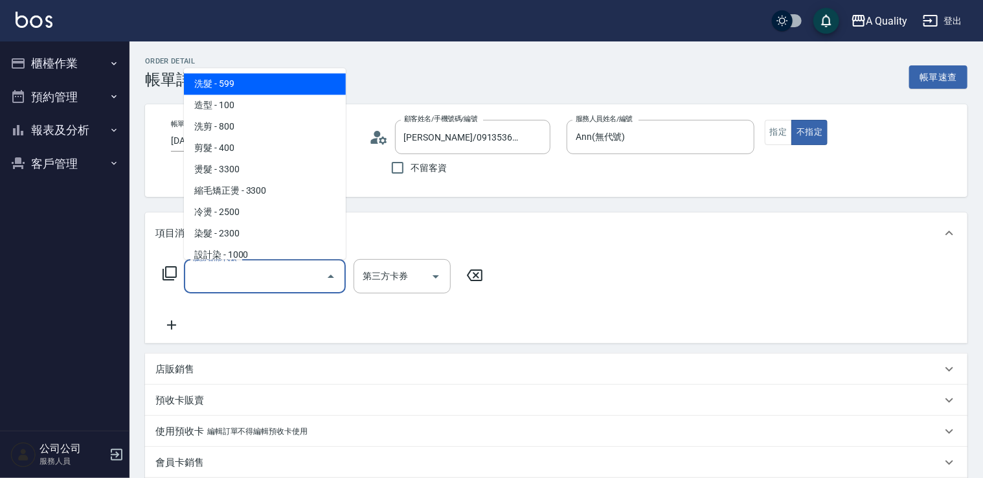
click at [243, 273] on input "服務名稱/代號" at bounding box center [255, 276] width 131 height 23
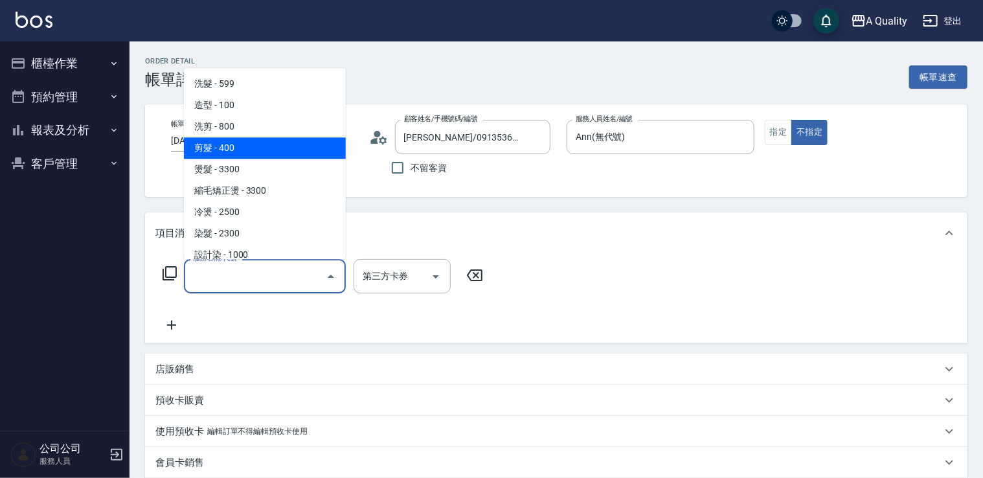
click at [236, 137] on span "洗剪 - 800" at bounding box center [265, 126] width 162 height 21
type input "洗剪(103)"
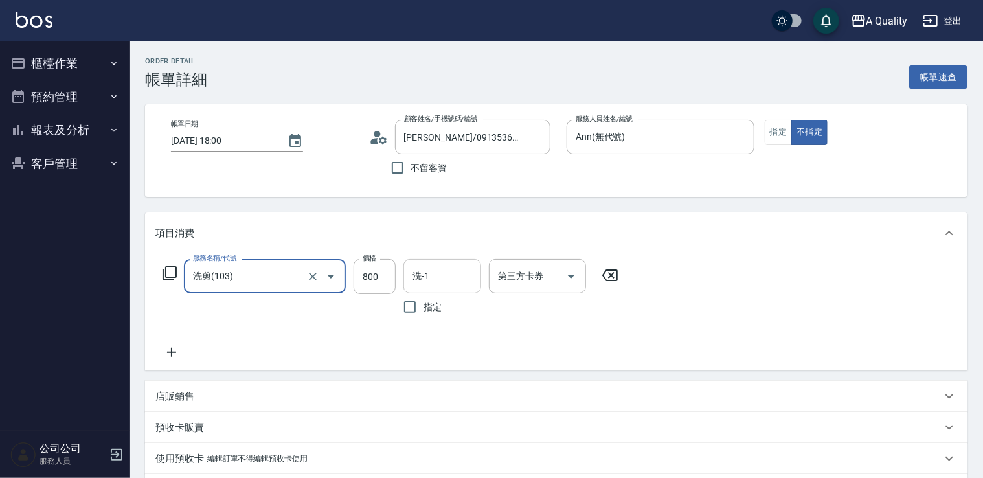
click at [432, 260] on div "洗-1" at bounding box center [442, 276] width 78 height 34
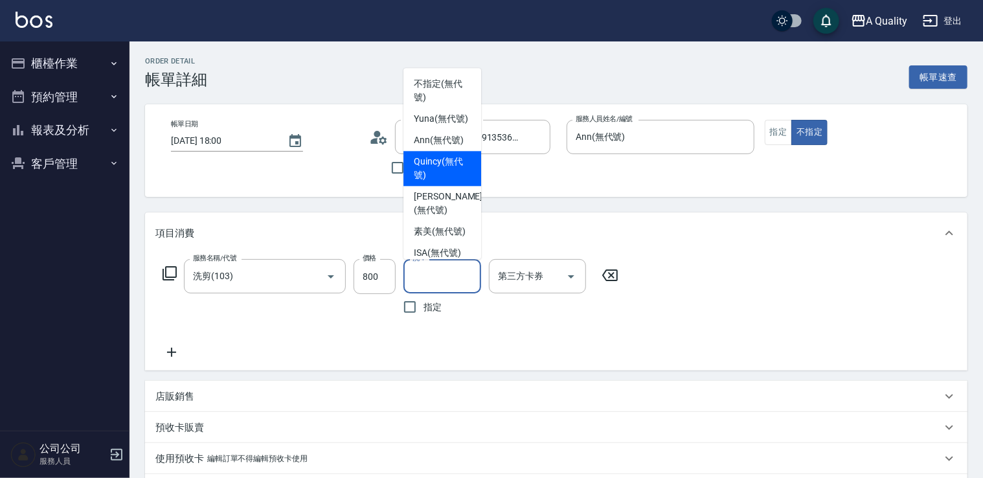
click at [807, 263] on div "服務名稱/代號 洗剪(103) 服務名稱/代號 價格 800 價格 洗-1 洗-1 指定 第三方卡券 第三方卡券" at bounding box center [556, 312] width 823 height 117
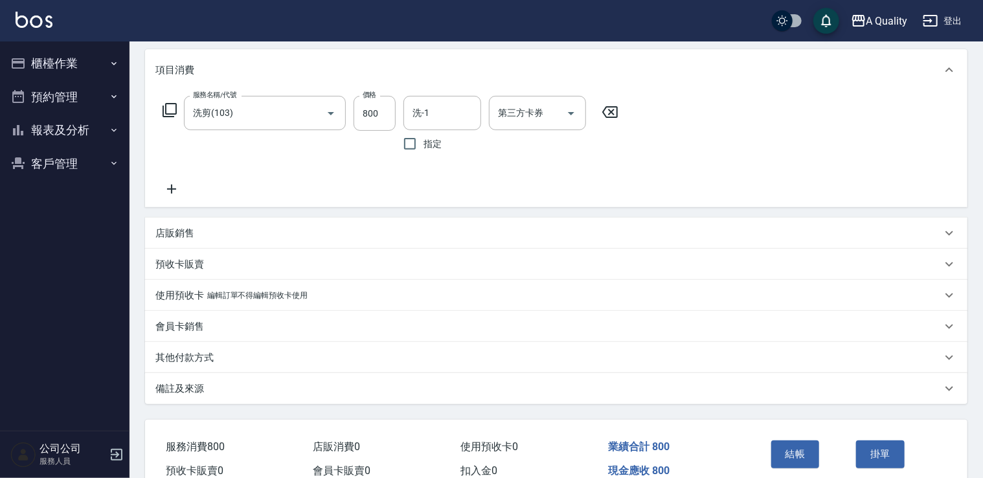
scroll to position [227, 0]
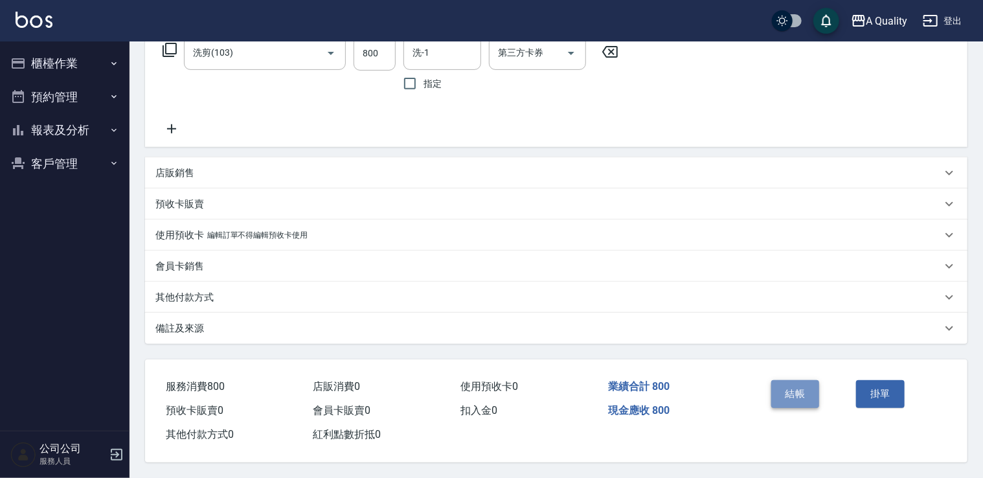
click at [814, 385] on button "結帳" at bounding box center [795, 393] width 49 height 27
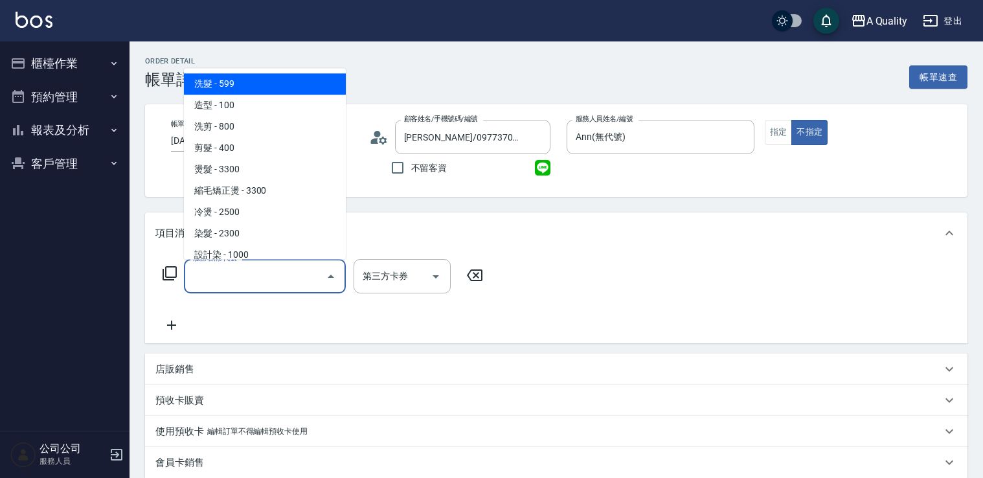
click at [241, 271] on input "服務名稱/代號" at bounding box center [255, 276] width 131 height 23
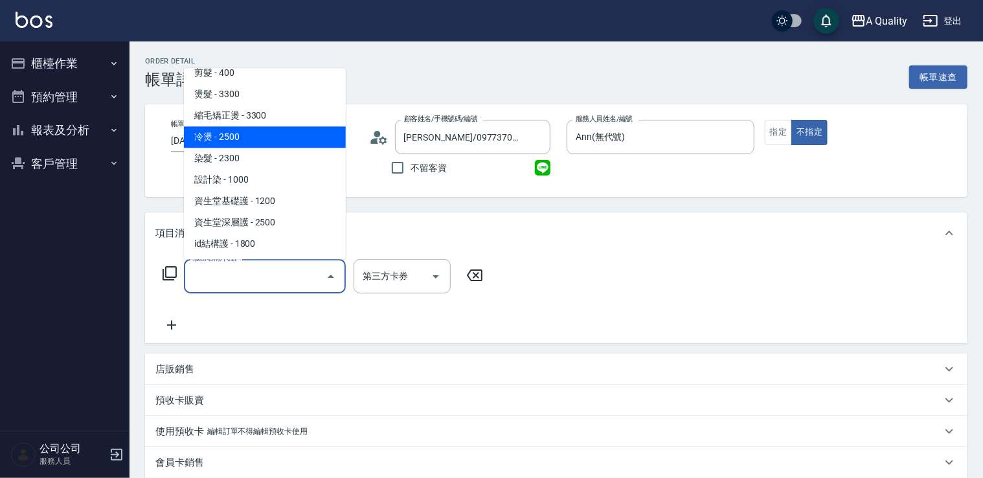
scroll to position [130, 0]
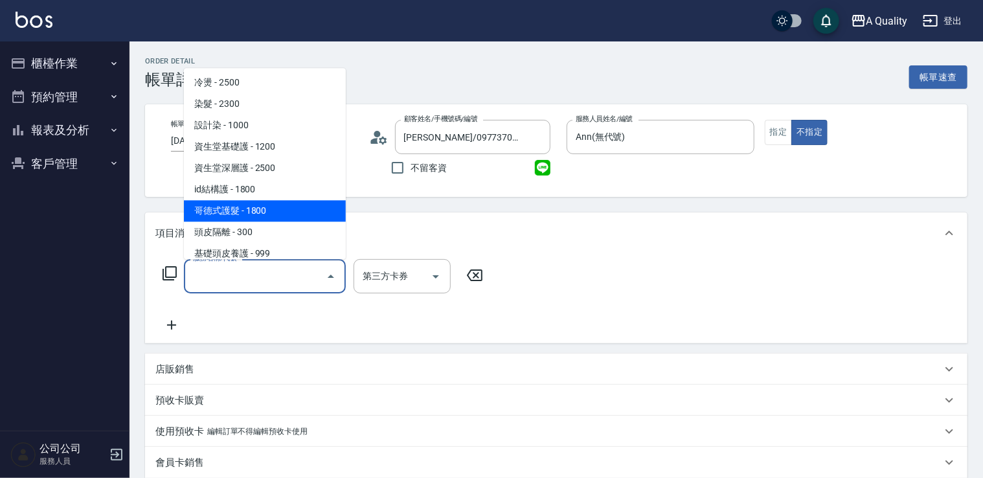
click at [267, 207] on span "哥德式護髮 - 1800" at bounding box center [265, 210] width 162 height 21
type input "哥德式護髮(504)"
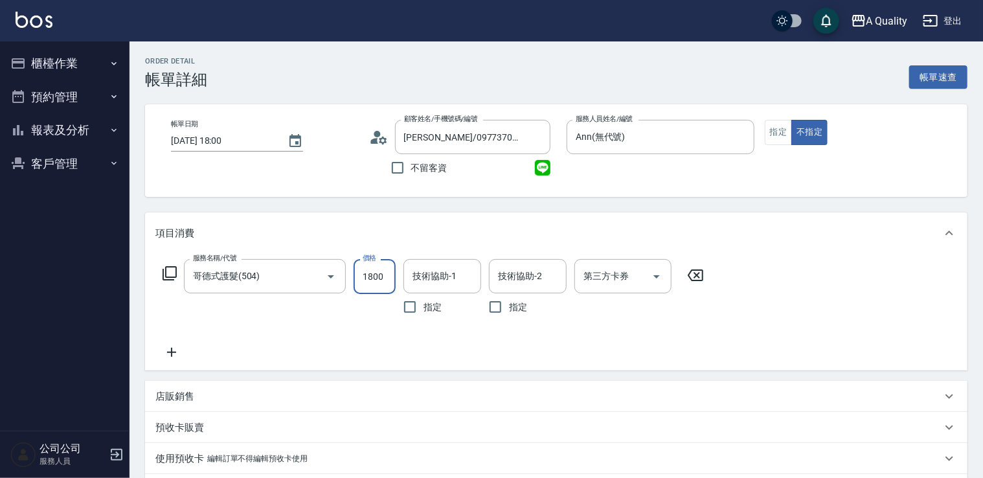
click at [391, 269] on input "1800" at bounding box center [375, 276] width 42 height 35
type input "1440"
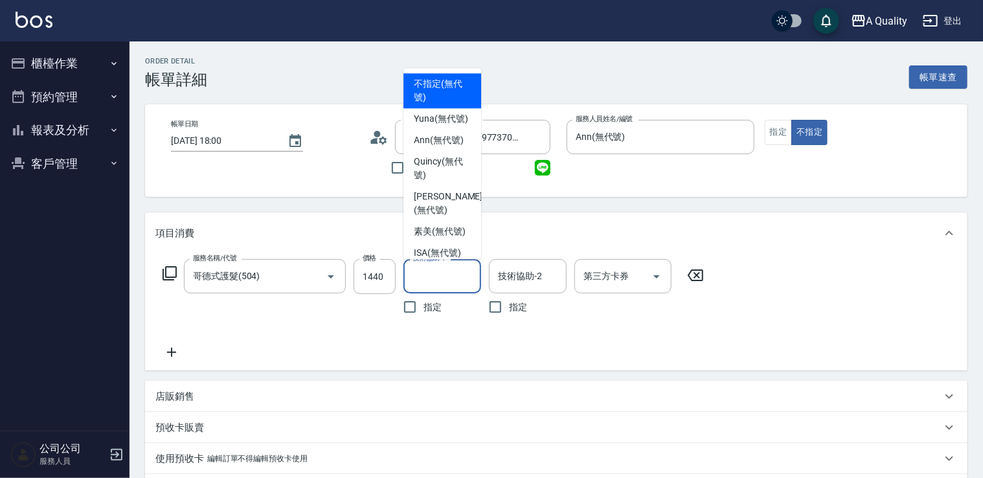
click at [433, 271] on input "技術協助-1" at bounding box center [442, 276] width 66 height 23
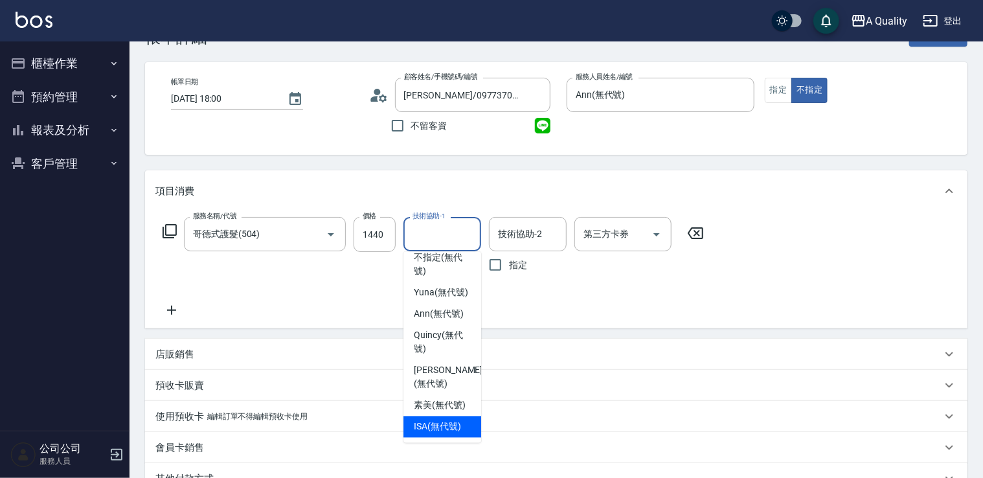
scroll to position [65, 0]
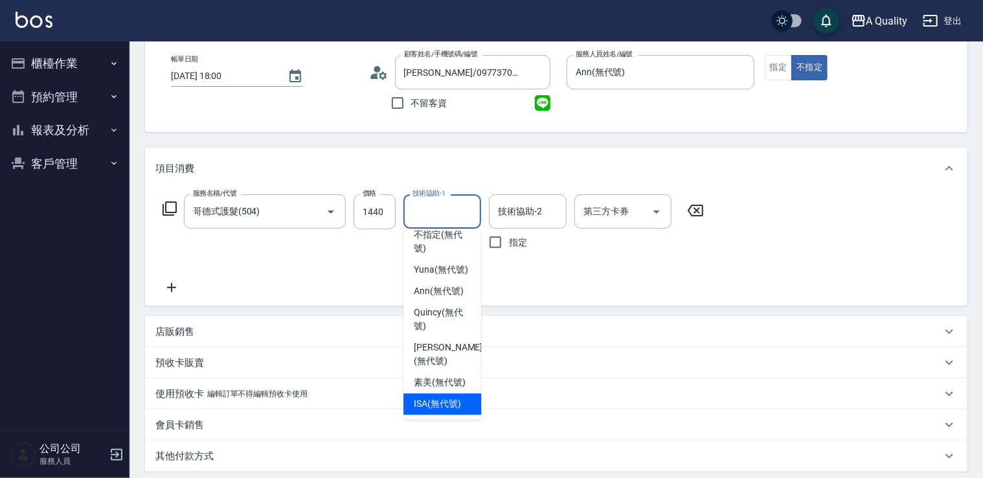
click at [440, 408] on span "ISA (無代號)" at bounding box center [437, 405] width 47 height 14
type input "ISA(無代號)"
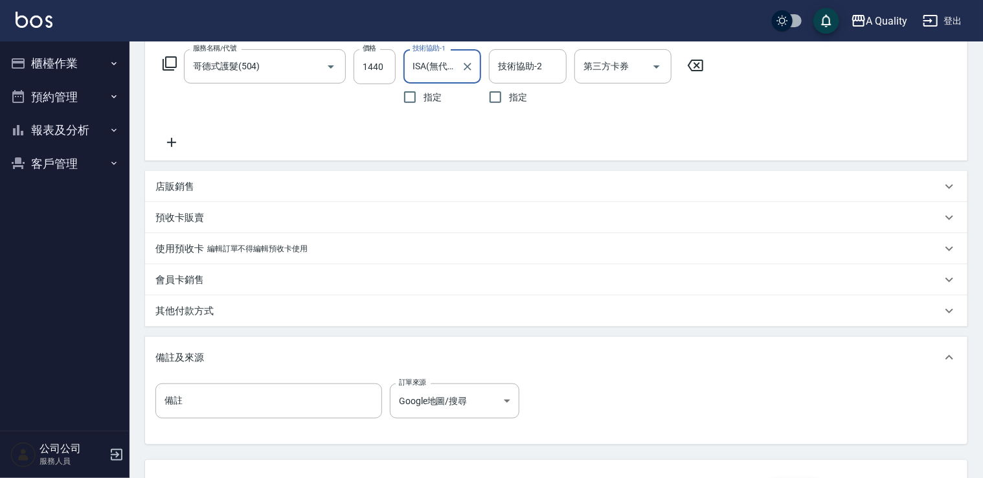
scroll to position [314, 0]
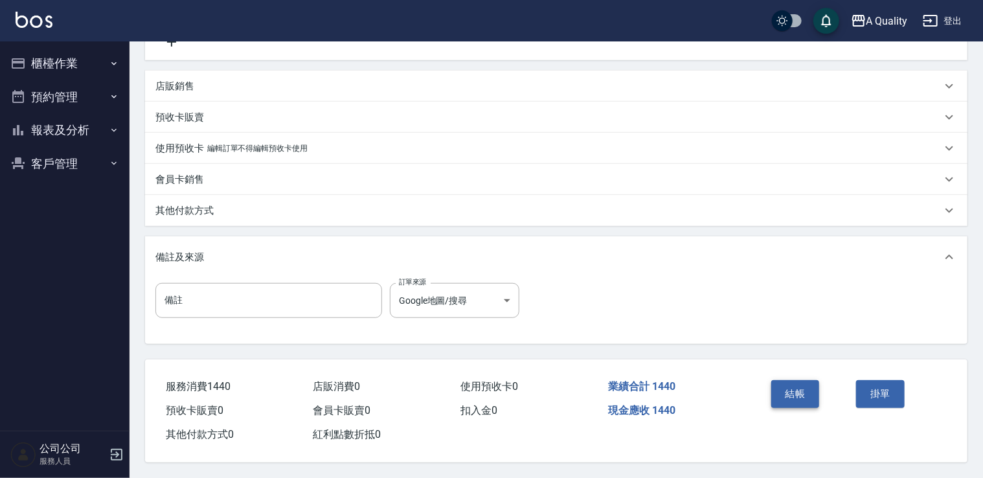
click at [808, 387] on button "結帳" at bounding box center [795, 393] width 49 height 27
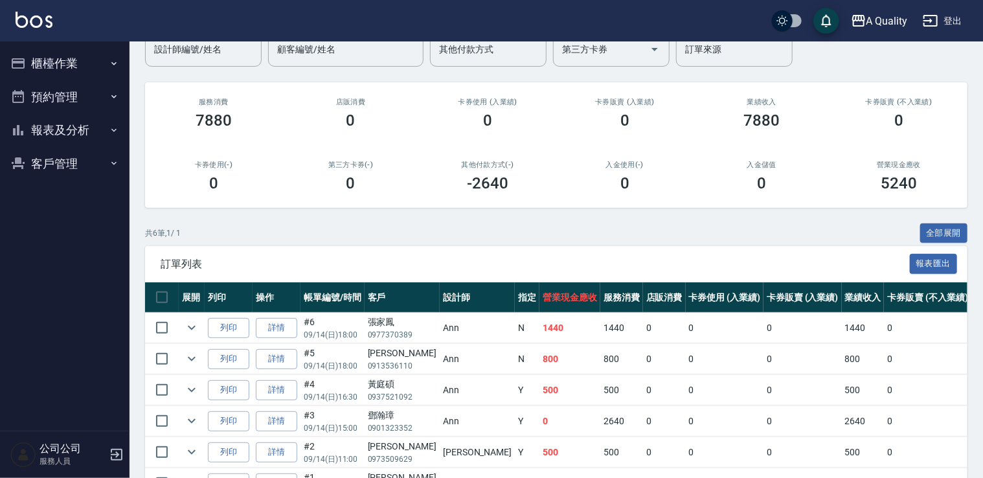
scroll to position [194, 0]
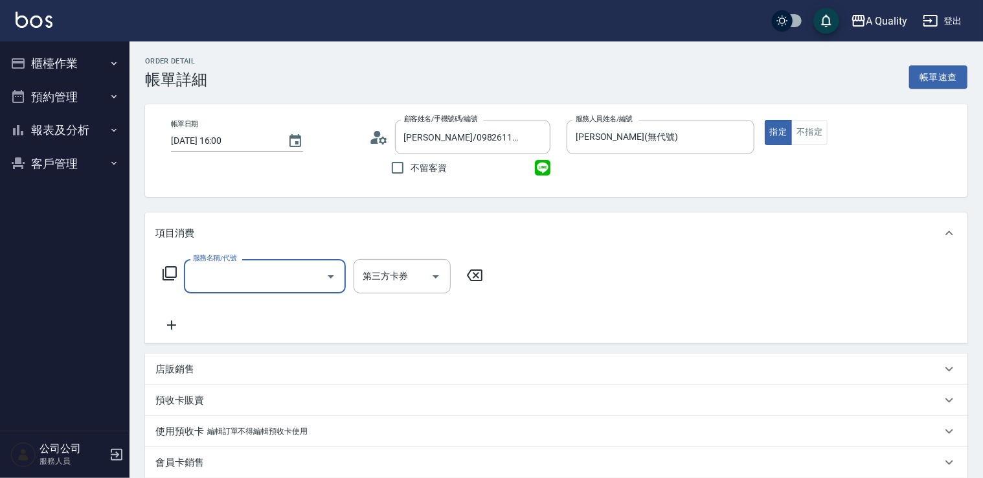
click at [254, 262] on div "服務名稱/代號" at bounding box center [265, 276] width 162 height 34
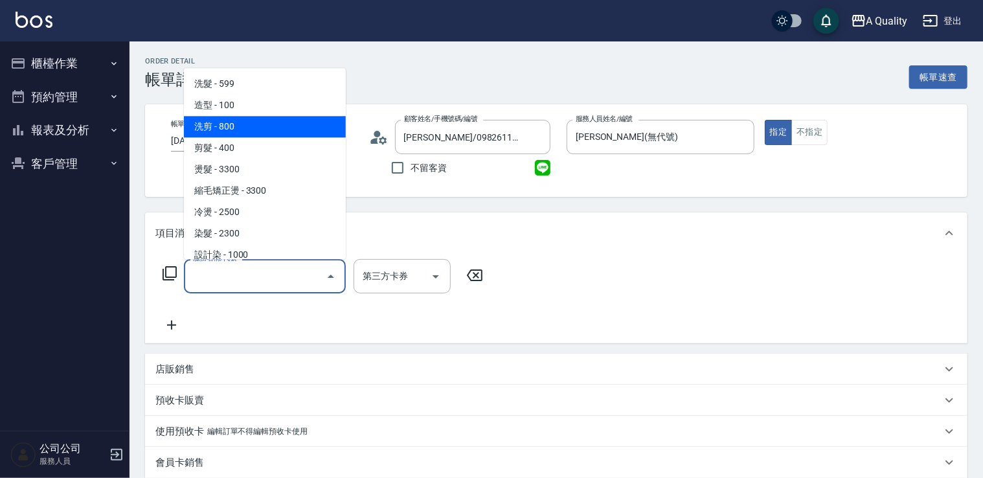
click at [226, 123] on span "洗剪 - 800" at bounding box center [265, 126] width 162 height 21
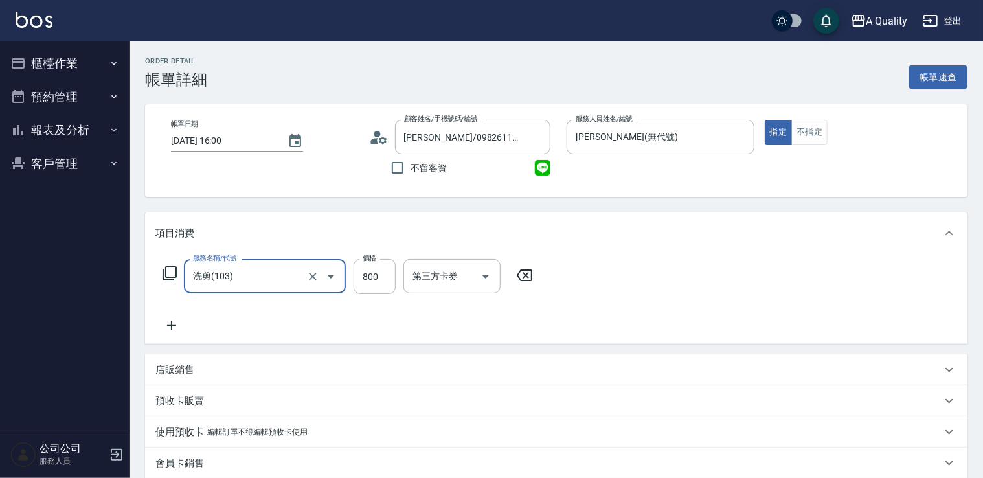
type input "洗剪(103)"
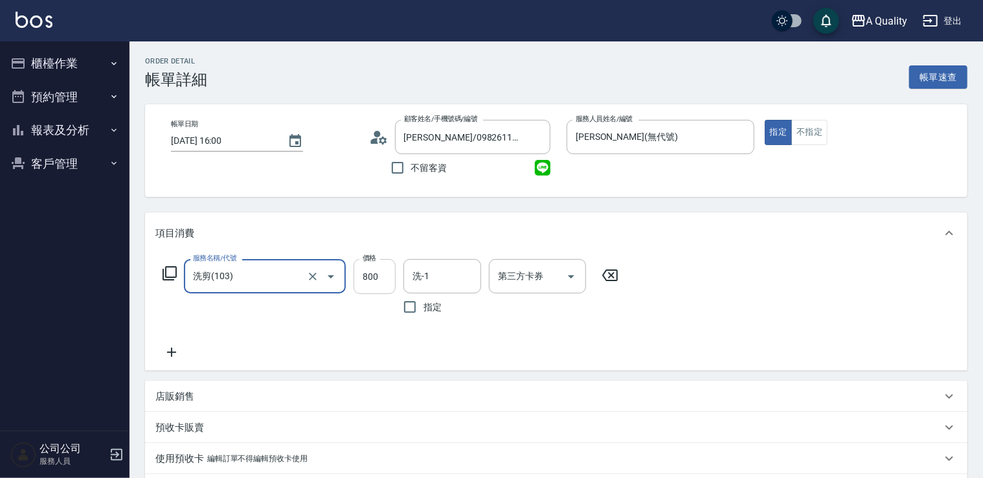
click at [370, 270] on input "800" at bounding box center [375, 276] width 42 height 35
type input "900"
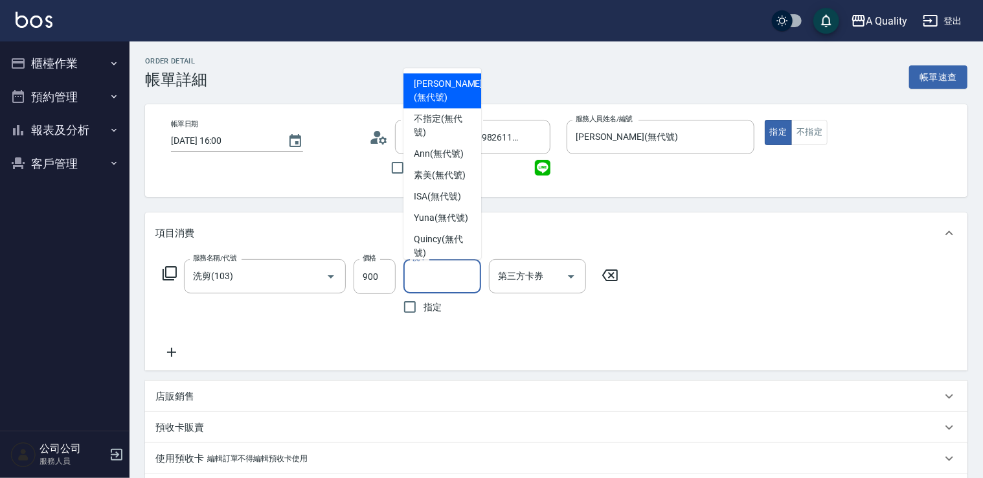
click at [453, 268] on input "洗-1" at bounding box center [442, 276] width 66 height 23
click at [570, 360] on div "服務名稱/代號 洗剪(103) 服務名稱/代號 價格 900 價格 洗-1 洗-1 指定 第三方卡券 第三方卡券" at bounding box center [556, 312] width 823 height 117
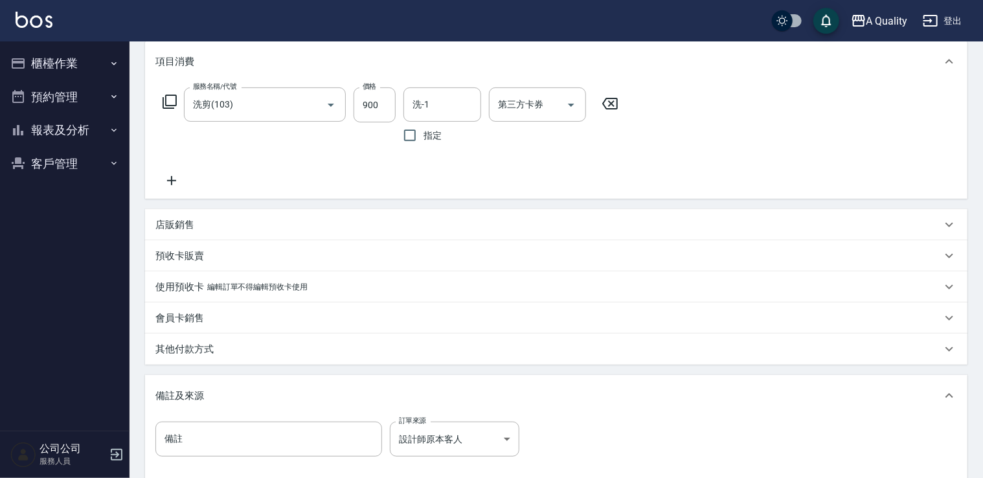
scroll to position [259, 0]
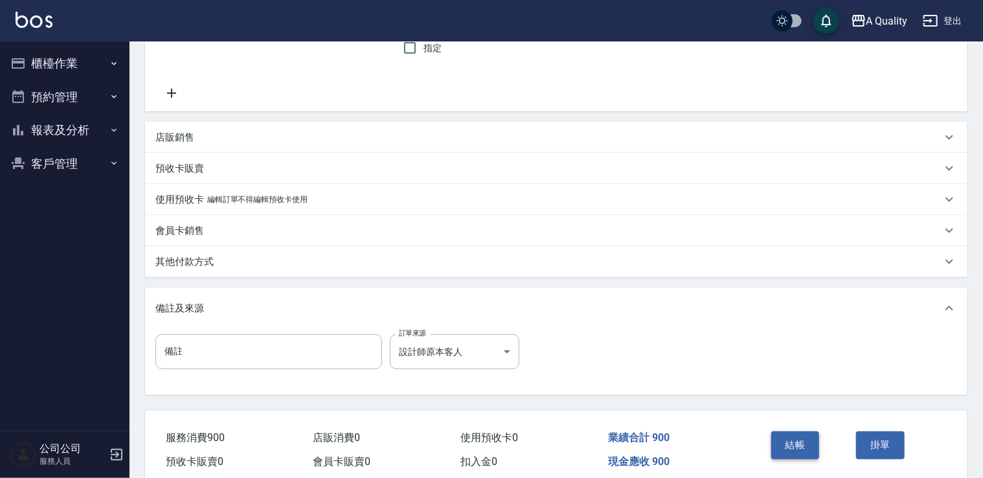
click at [790, 441] on button "結帳" at bounding box center [795, 444] width 49 height 27
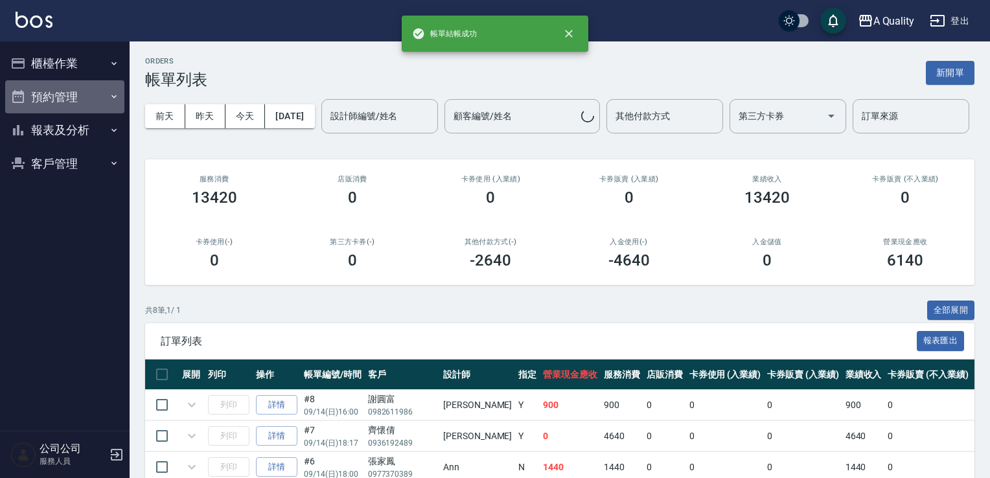
click at [36, 102] on button "預約管理" at bounding box center [64, 97] width 119 height 34
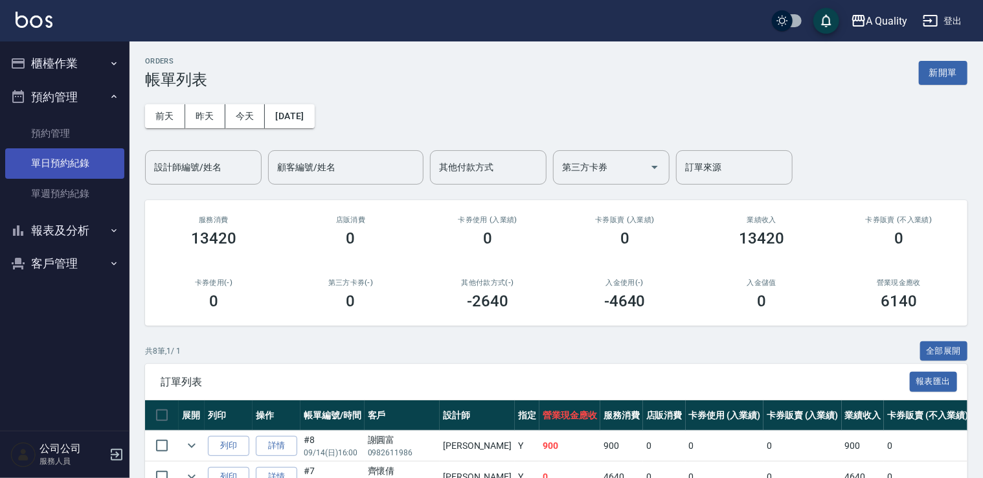
click at [58, 163] on link "單日預約紀錄" at bounding box center [64, 163] width 119 height 30
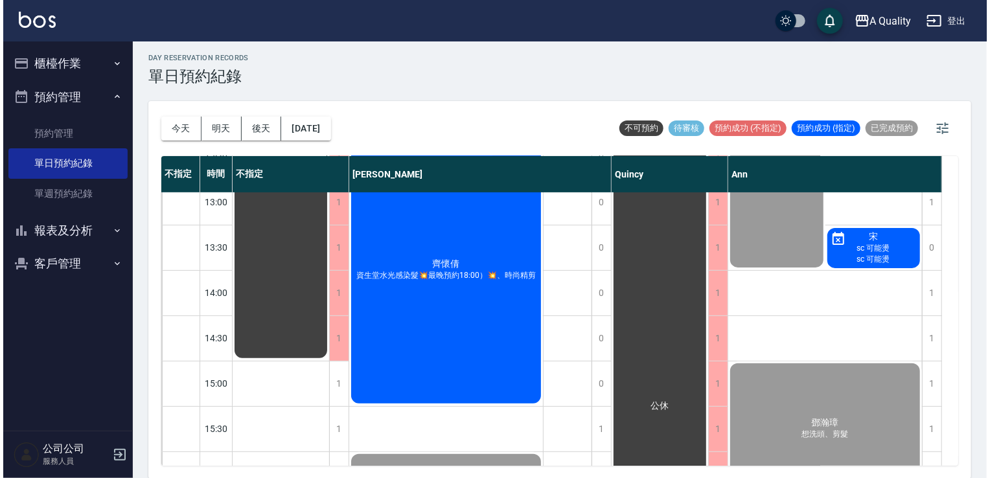
scroll to position [453, 0]
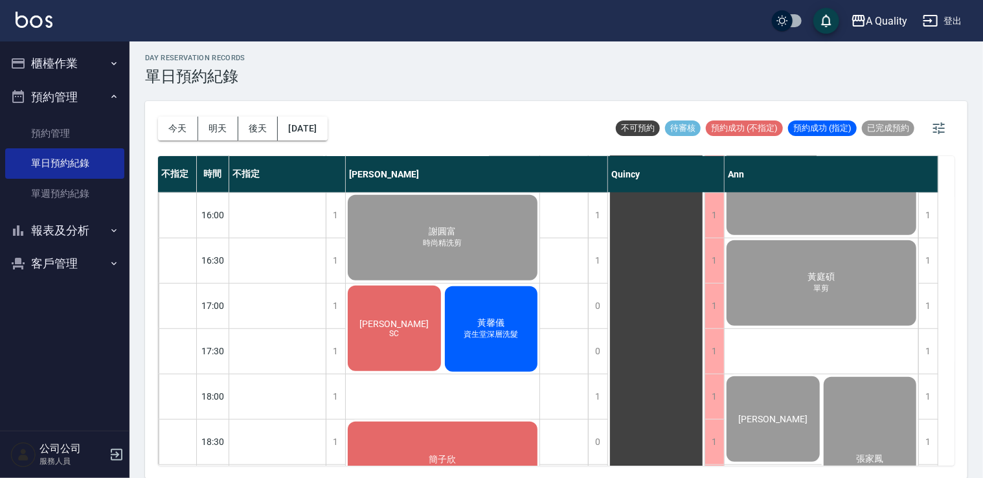
click at [495, 323] on span "黃馨儀" at bounding box center [491, 323] width 32 height 12
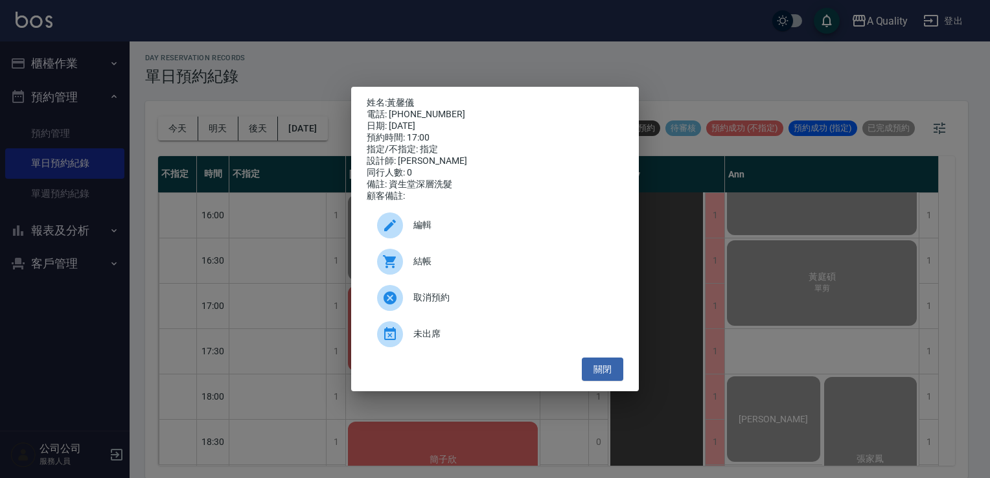
click at [457, 280] on div "結帳" at bounding box center [495, 262] width 256 height 36
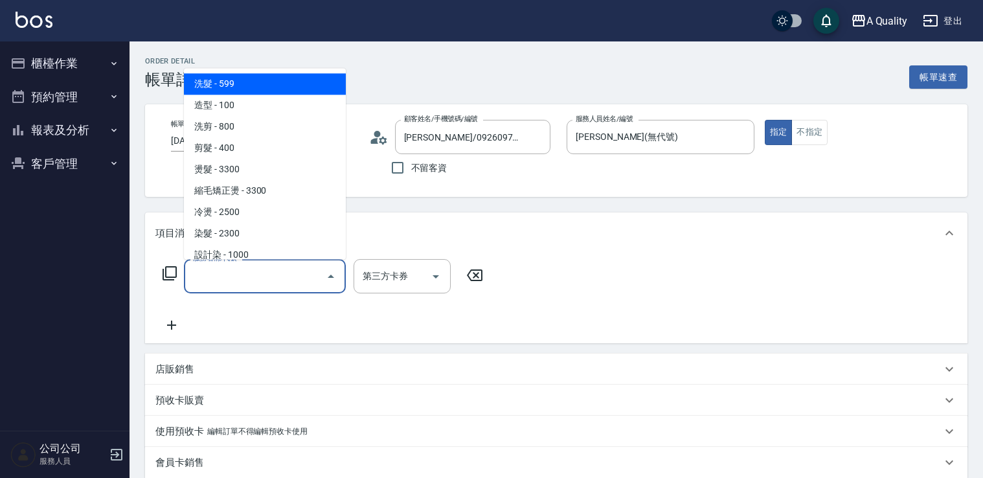
click at [249, 270] on input "服務名稱/代號" at bounding box center [255, 276] width 131 height 23
click at [244, 83] on span "洗髮 - 599" at bounding box center [265, 83] width 162 height 21
type input "洗髮(101)"
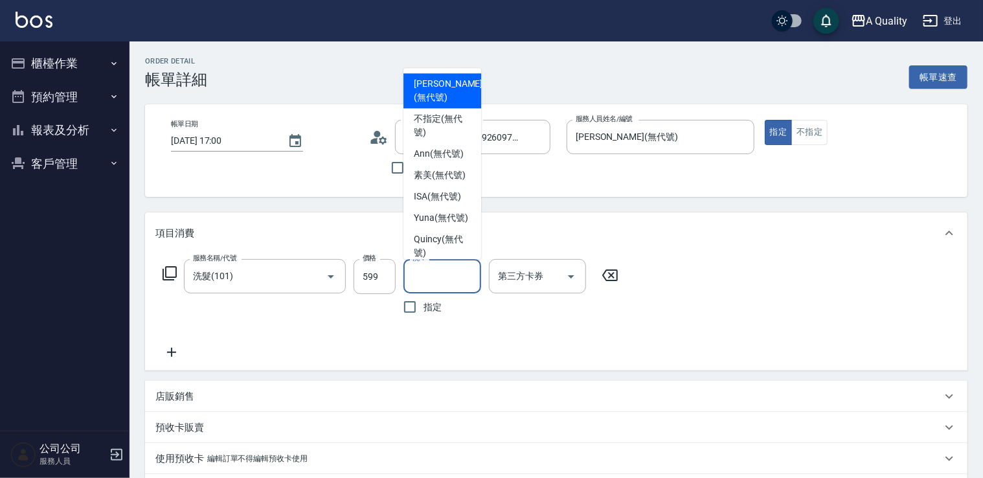
click at [431, 278] on input "洗-1" at bounding box center [442, 276] width 66 height 23
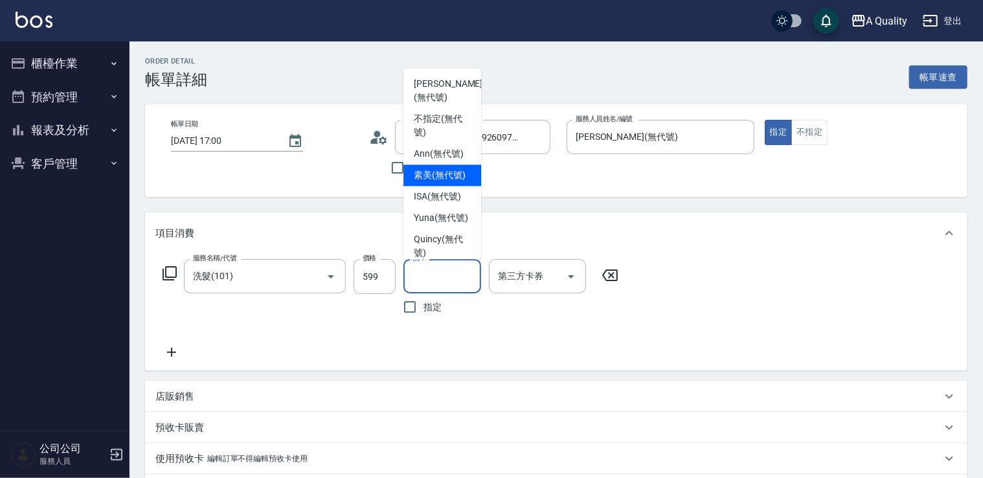
click at [431, 182] on span "素美 (無代號)" at bounding box center [440, 175] width 52 height 14
type input "素美(無代號)"
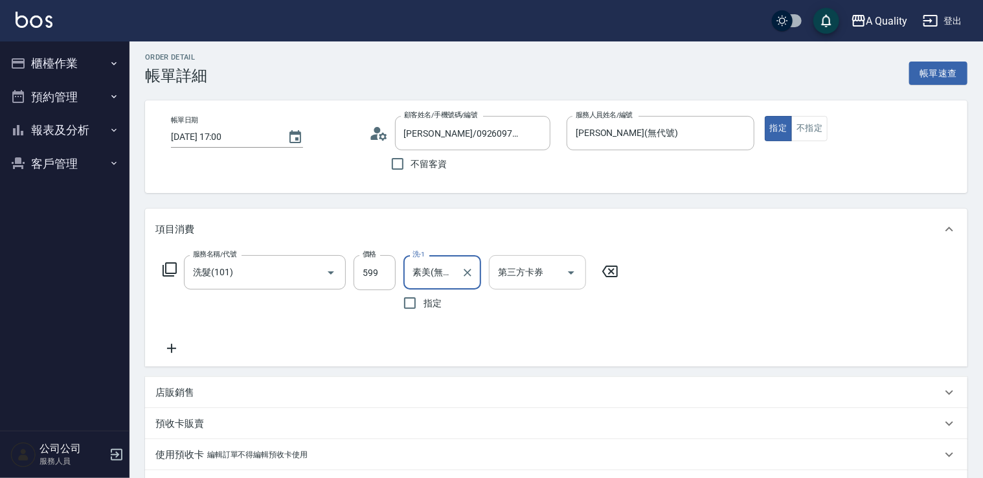
scroll to position [314, 0]
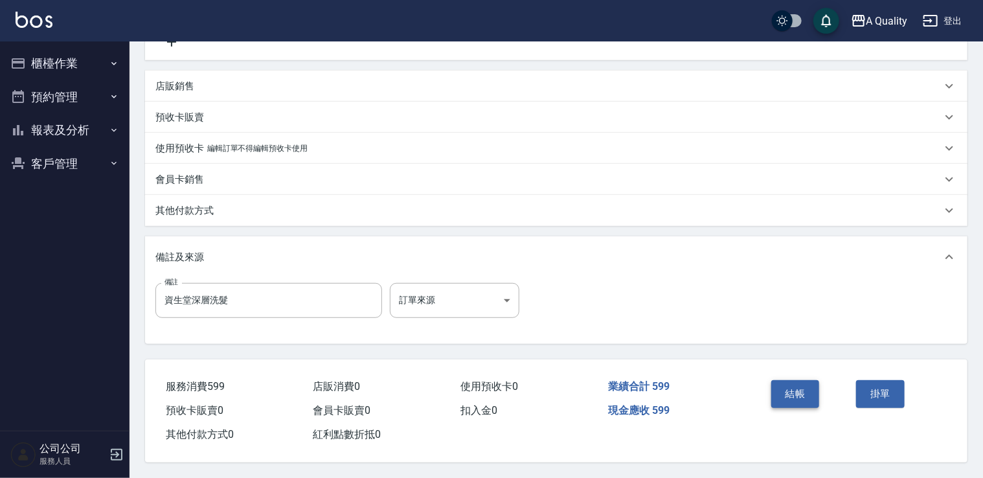
drag, startPoint x: 809, startPoint y: 395, endPoint x: 789, endPoint y: 384, distance: 22.9
click at [808, 395] on button "結帳" at bounding box center [795, 393] width 49 height 27
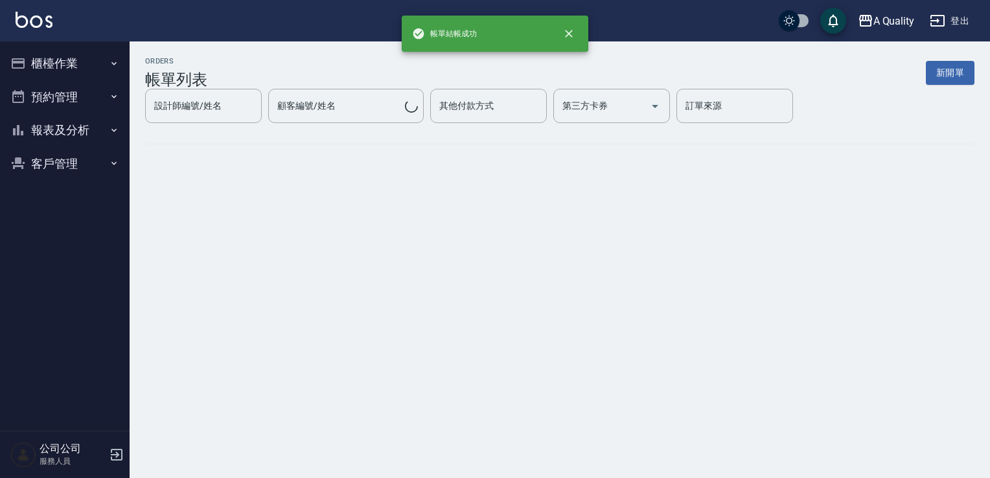
click at [62, 85] on button "預約管理" at bounding box center [64, 97] width 119 height 34
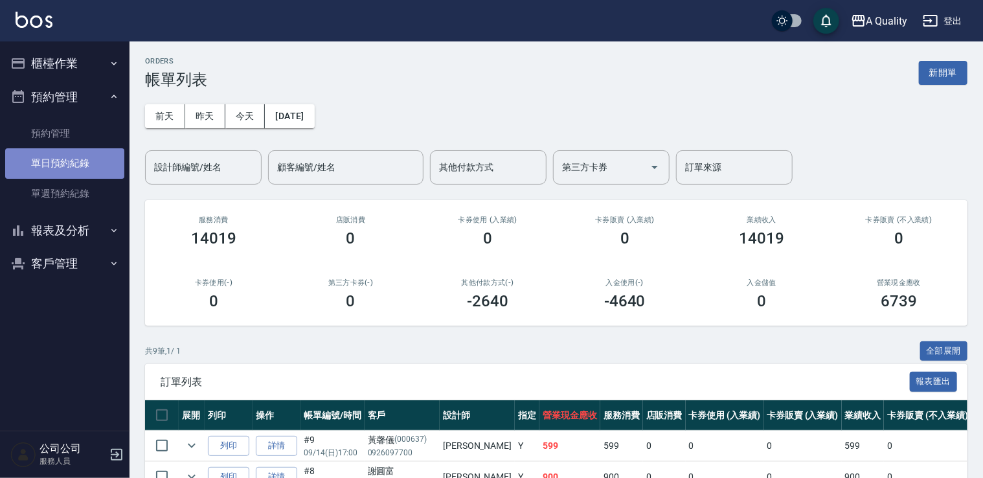
click at [75, 170] on link "單日預約紀錄" at bounding box center [64, 163] width 119 height 30
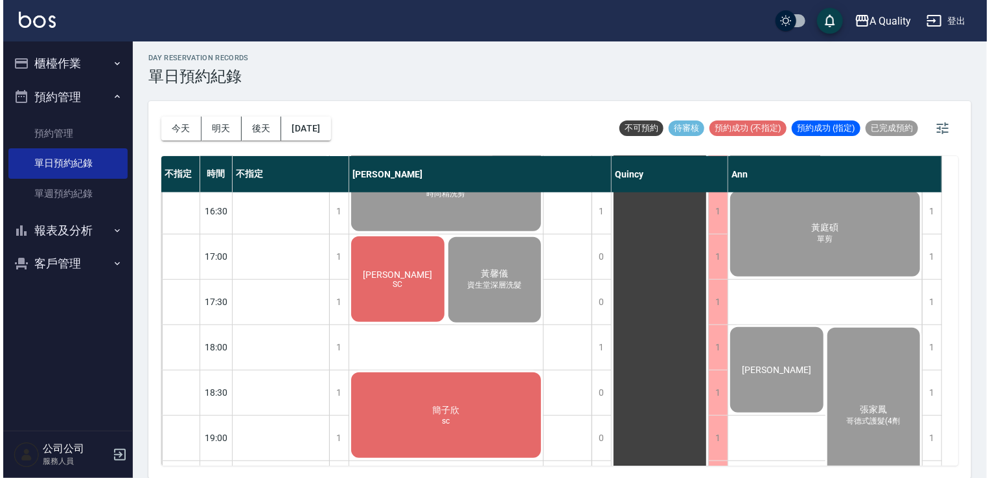
scroll to position [518, 0]
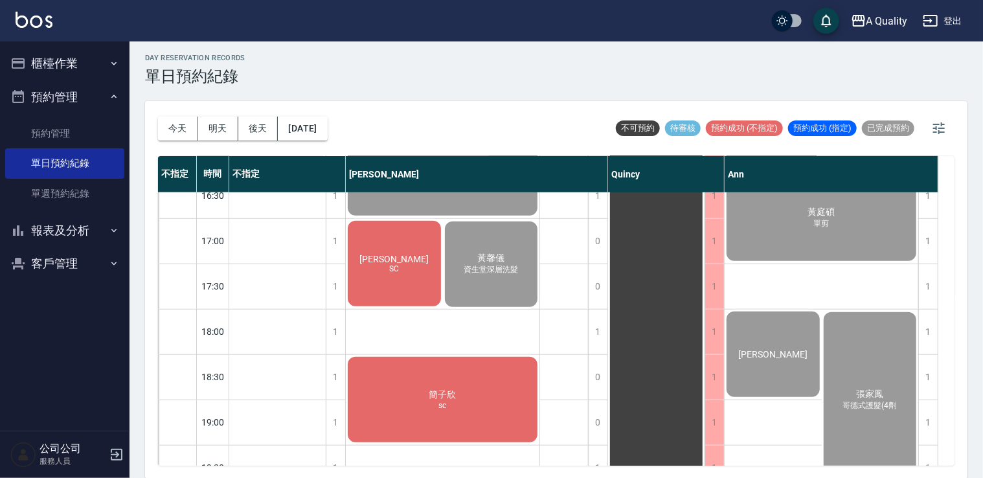
click at [420, 272] on div "陳S SC" at bounding box center [394, 263] width 97 height 89
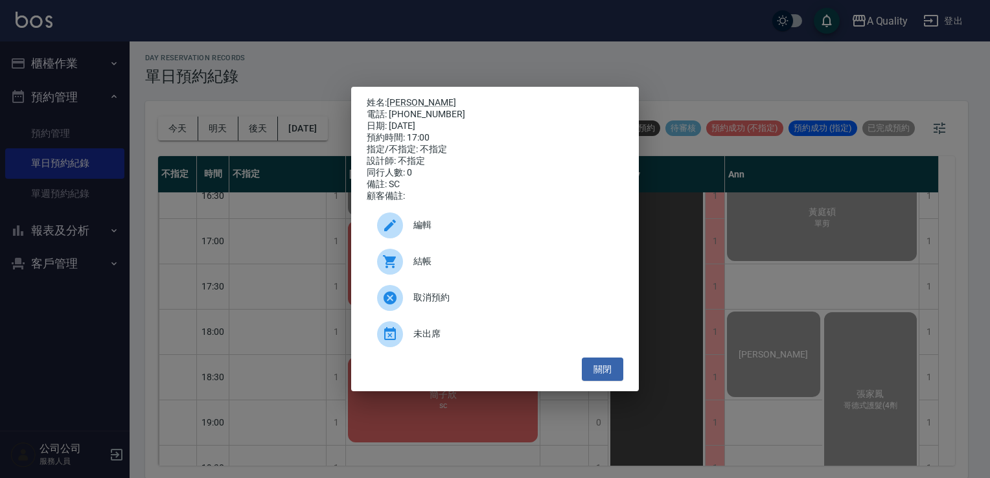
click at [424, 267] on span "結帳" at bounding box center [512, 262] width 199 height 14
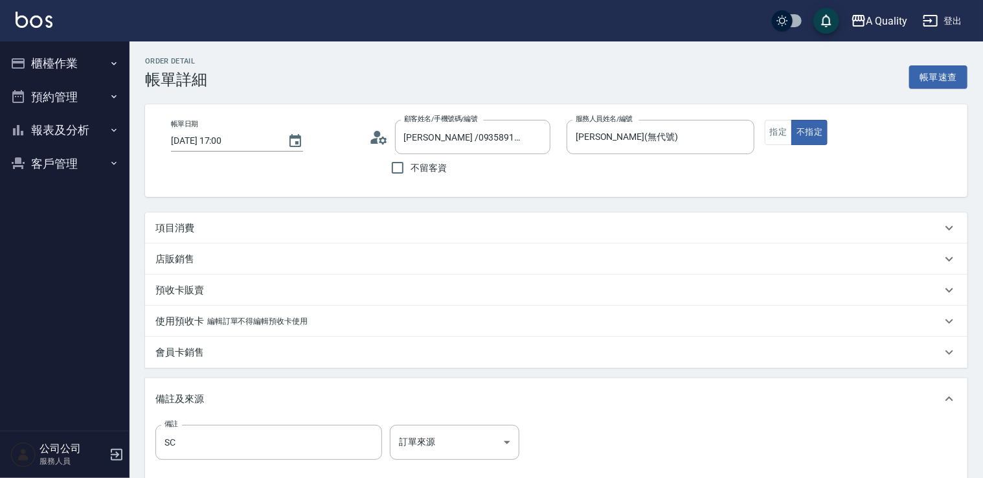
click at [191, 224] on p "項目消費" at bounding box center [174, 228] width 39 height 14
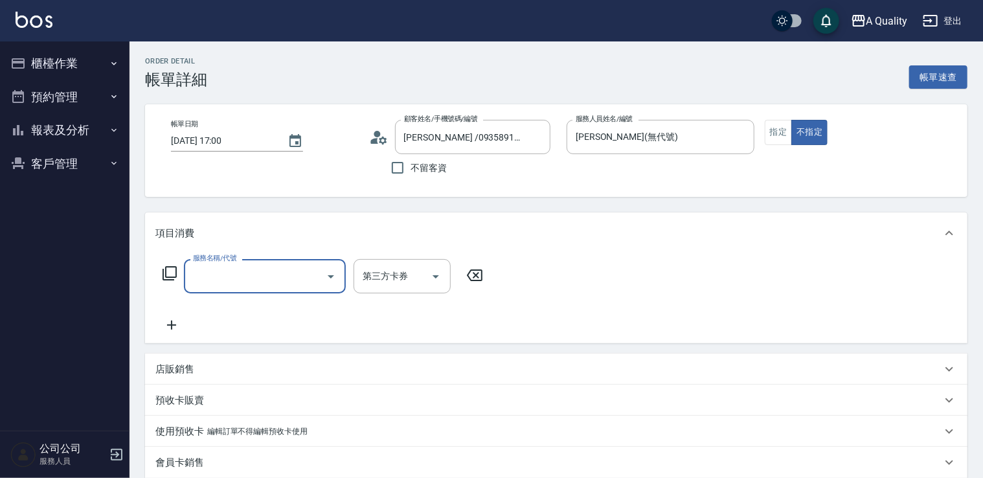
click at [256, 284] on input "服務名稱/代號" at bounding box center [255, 276] width 131 height 23
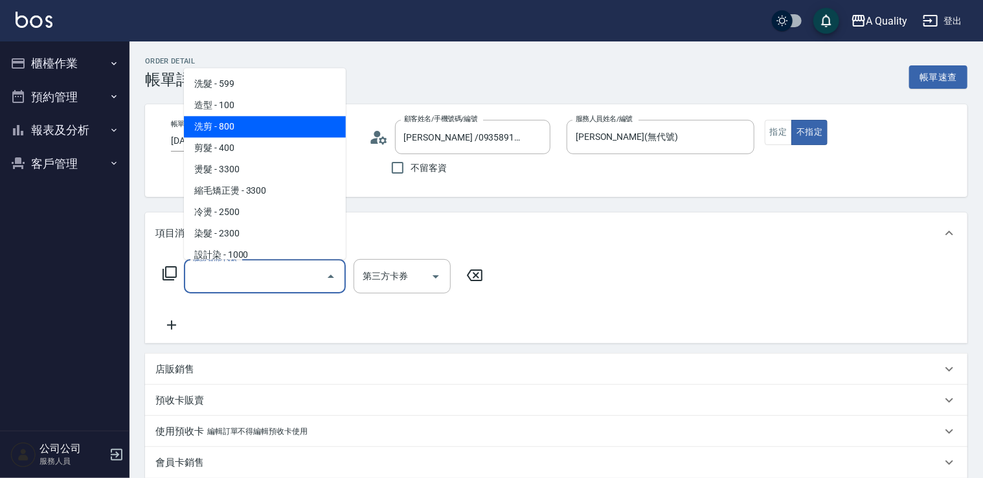
click at [241, 128] on span "洗剪 - 800" at bounding box center [265, 126] width 162 height 21
type input "洗剪(103)"
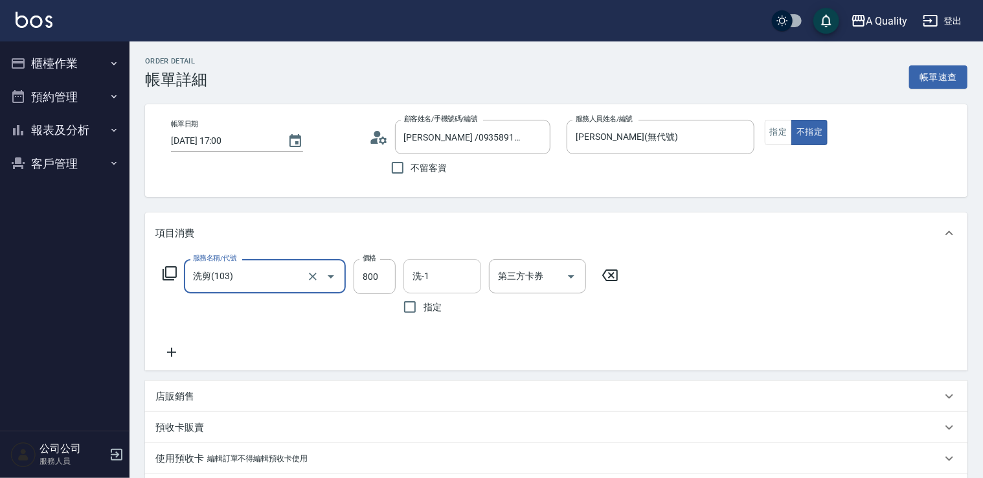
click at [435, 282] on input "洗-1" at bounding box center [442, 276] width 66 height 23
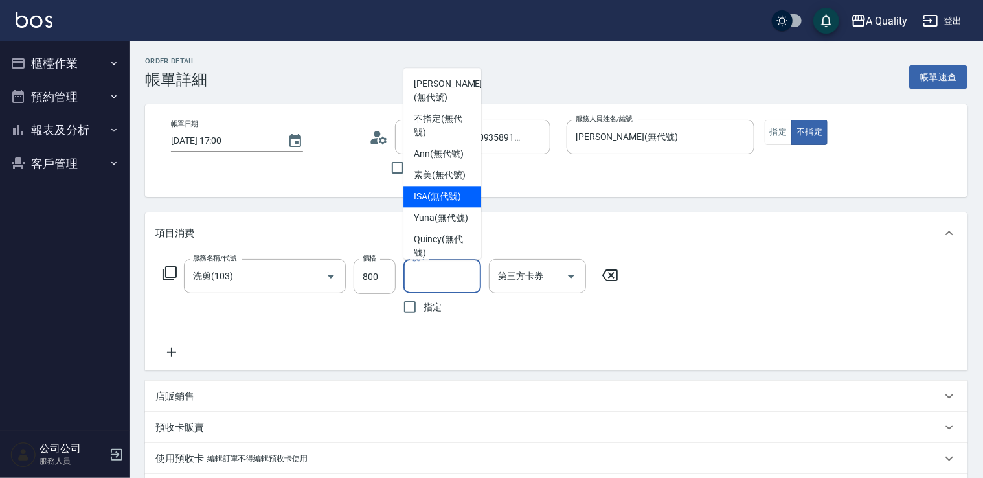
click at [435, 200] on div "ISA (無代號)" at bounding box center [442, 196] width 78 height 21
type input "ISA(無代號)"
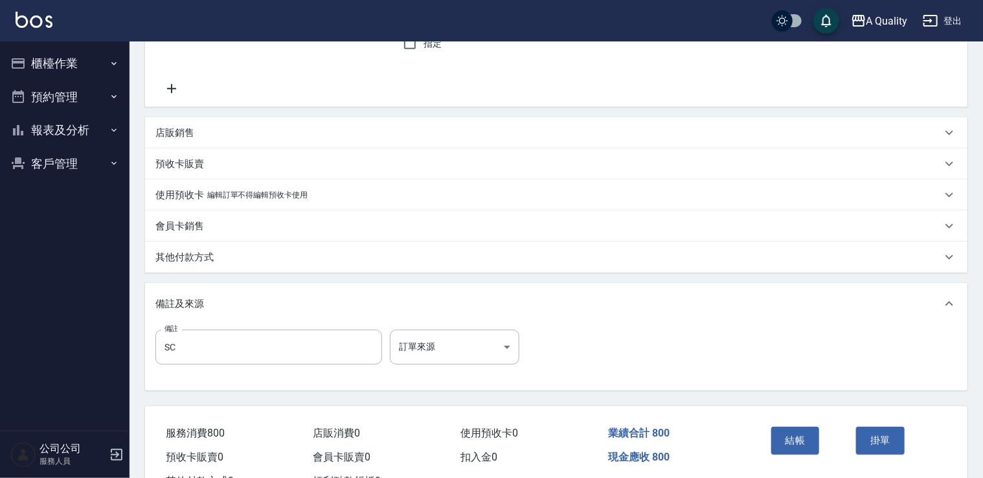
scroll to position [314, 0]
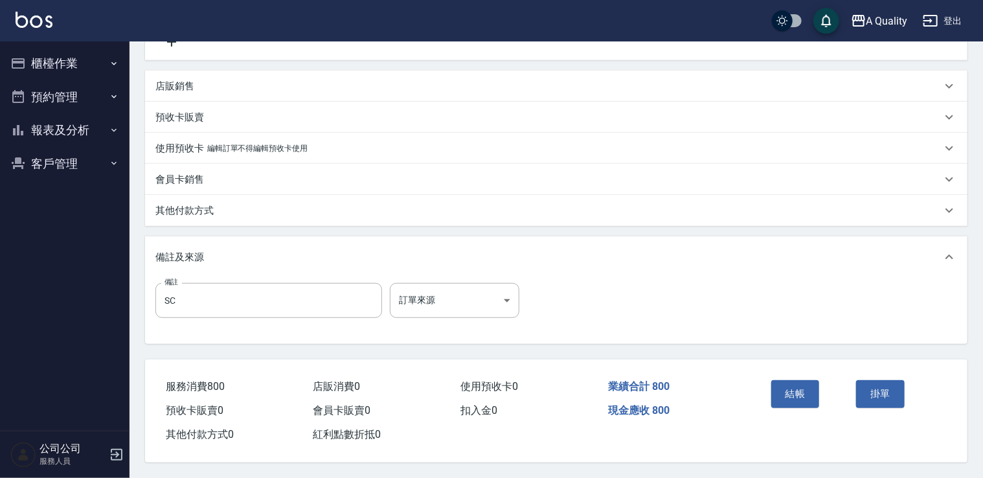
click at [799, 391] on button "結帳" at bounding box center [795, 393] width 49 height 27
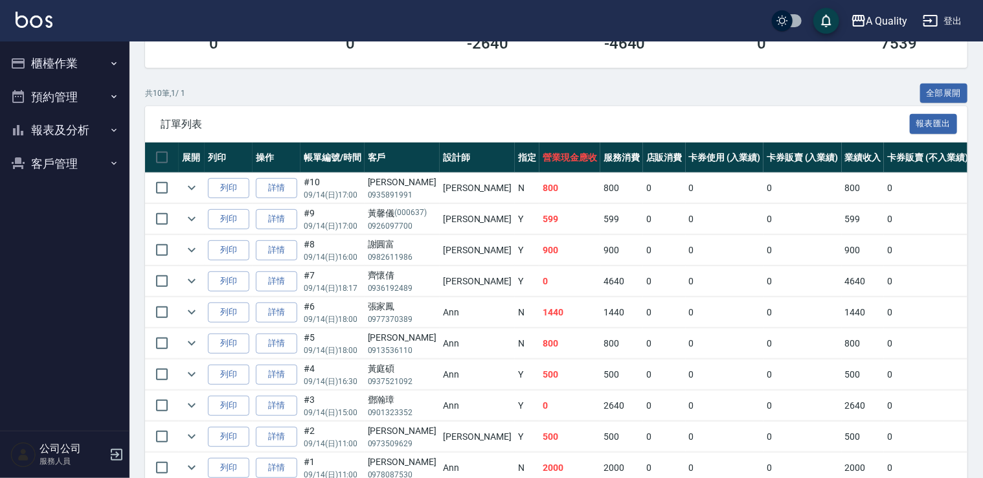
scroll to position [321, 0]
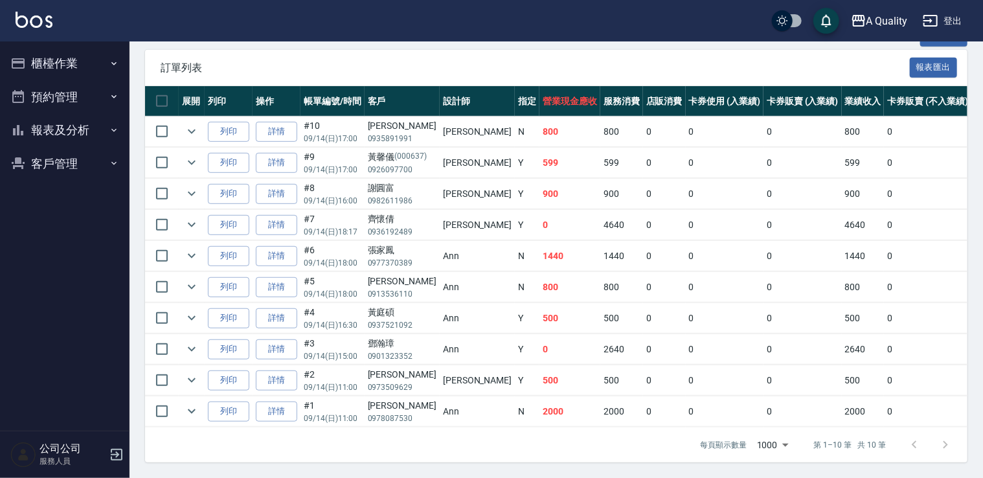
click at [56, 98] on button "預約管理" at bounding box center [64, 97] width 119 height 34
click at [70, 65] on button "櫃檯作業" at bounding box center [64, 64] width 119 height 34
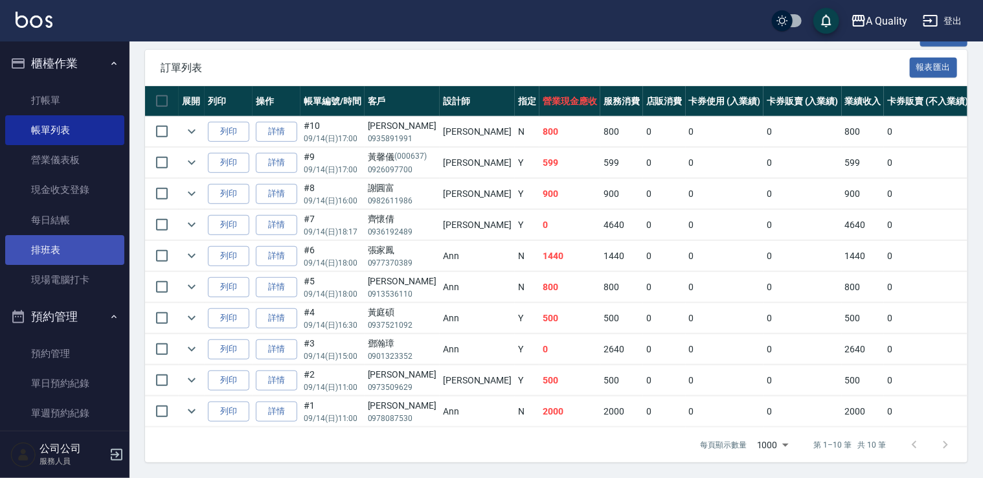
click at [61, 245] on link "排班表" at bounding box center [64, 250] width 119 height 30
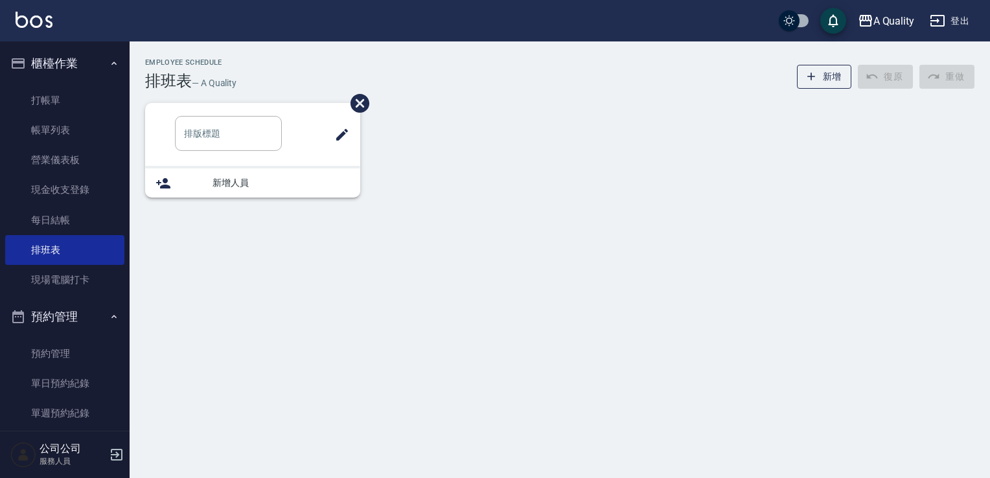
type input "SC"
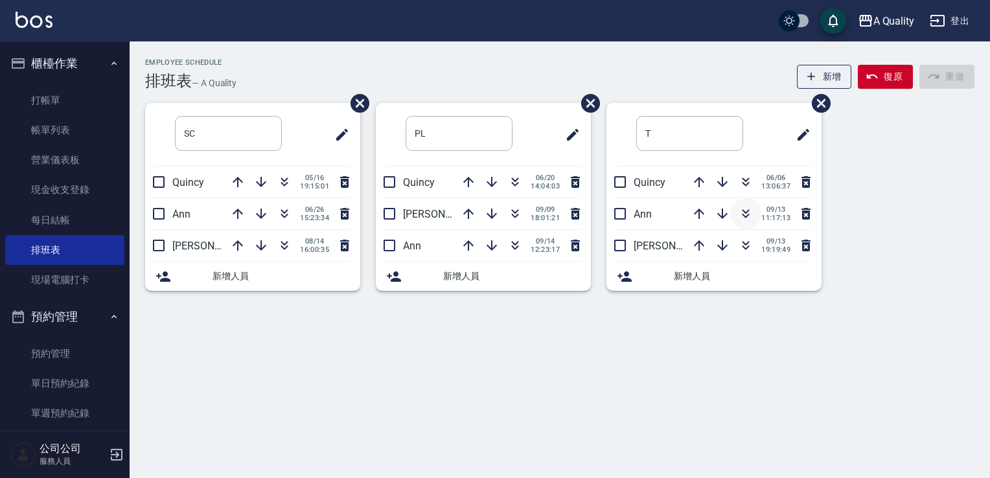
click at [745, 216] on icon "button" at bounding box center [745, 216] width 7 height 5
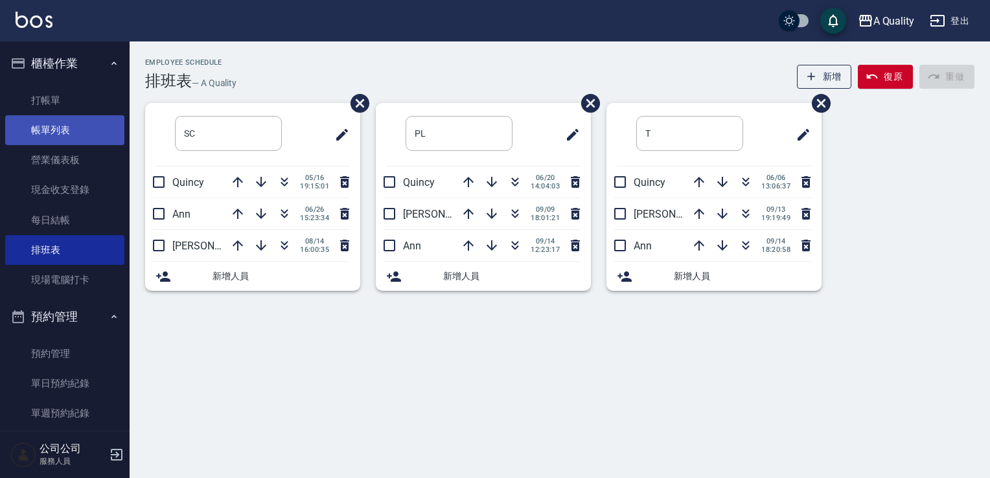
click at [67, 132] on link "帳單列表" at bounding box center [64, 130] width 119 height 30
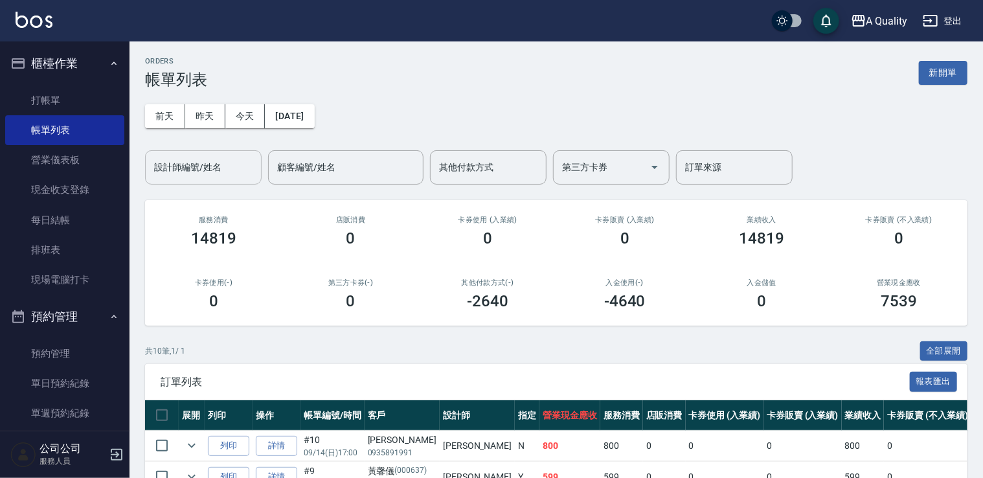
click at [188, 172] on input "設計師編號/姓名" at bounding box center [203, 167] width 105 height 23
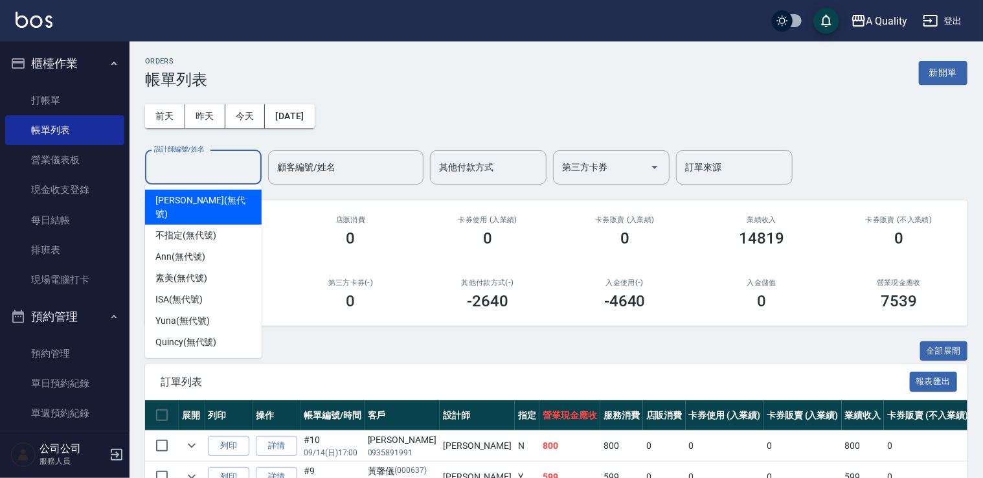
click at [180, 194] on span "Taylor (無代號)" at bounding box center [203, 207] width 96 height 27
type input "Taylor(無代號)"
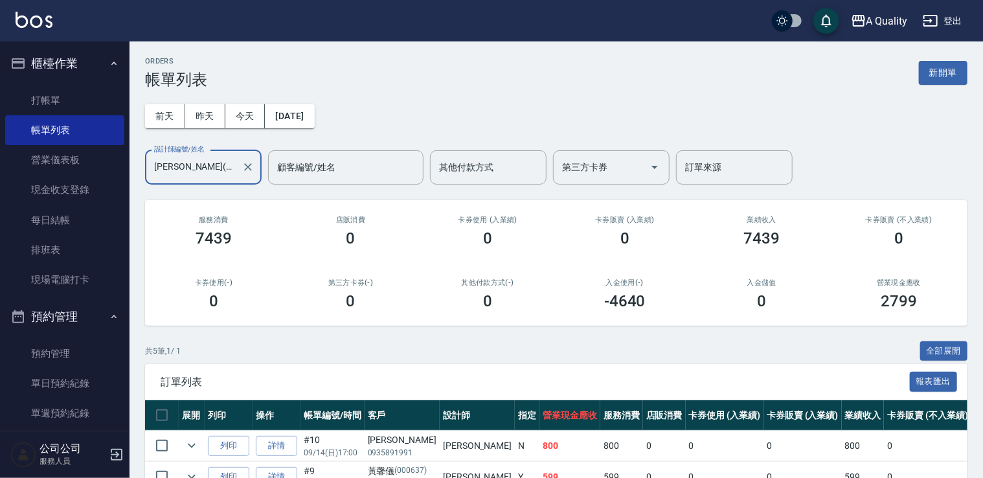
click at [220, 165] on input "Taylor(無代號)" at bounding box center [193, 167] width 85 height 23
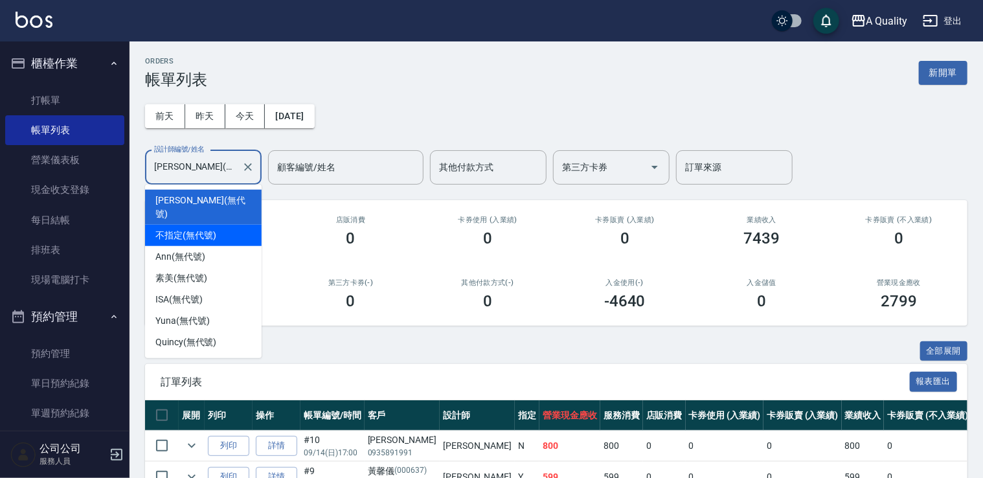
click at [576, 102] on div "前天 昨天 今天 2025/09/14 設計師編號/姓名 Taylor(無代號) 設計師編號/姓名 顧客編號/姓名 顧客編號/姓名 其他付款方式 其他付款方式…" at bounding box center [556, 137] width 823 height 96
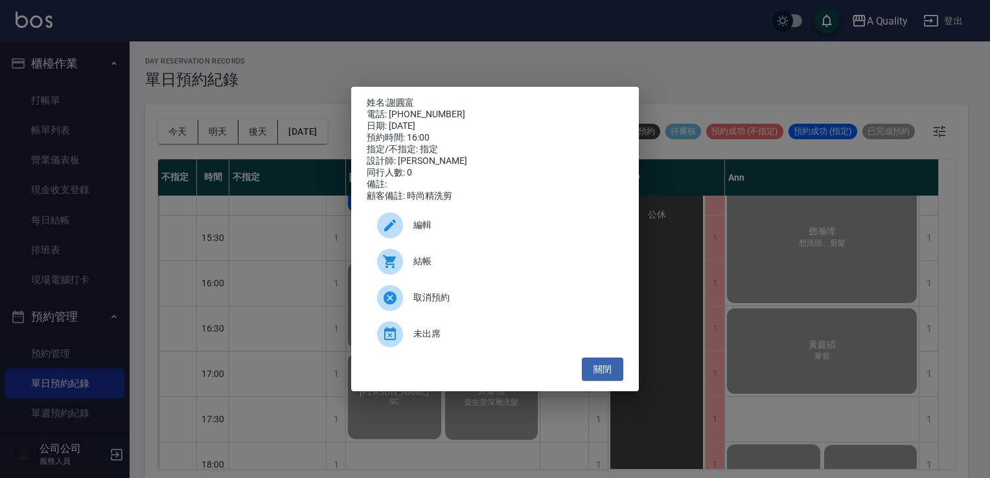
click at [766, 341] on div "姓名: [PERSON_NAME] 電話: [PHONE_NUMBER] 日期: [DATE] 預約時間: 16:00 指定/不指定: 指定 設計師: [PE…" at bounding box center [495, 239] width 990 height 478
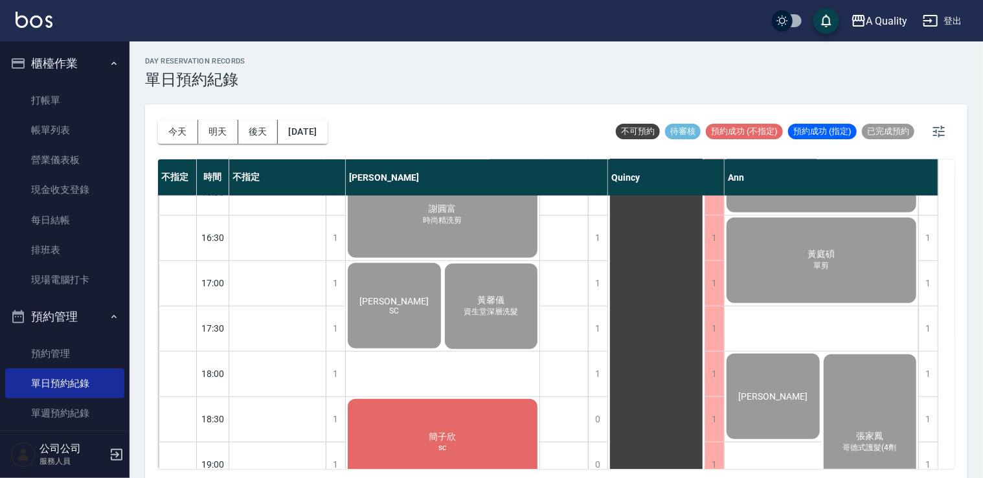
scroll to position [552, 0]
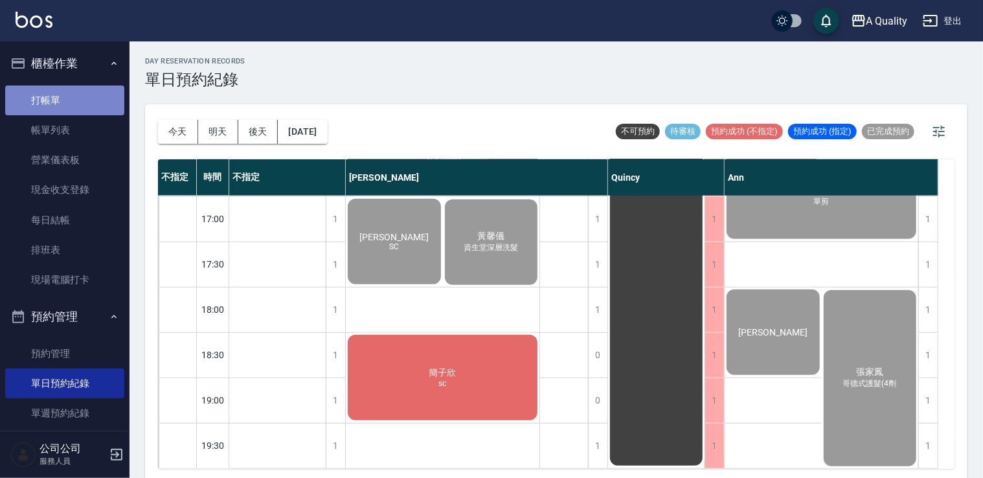
click at [115, 98] on link "打帳單" at bounding box center [64, 100] width 119 height 30
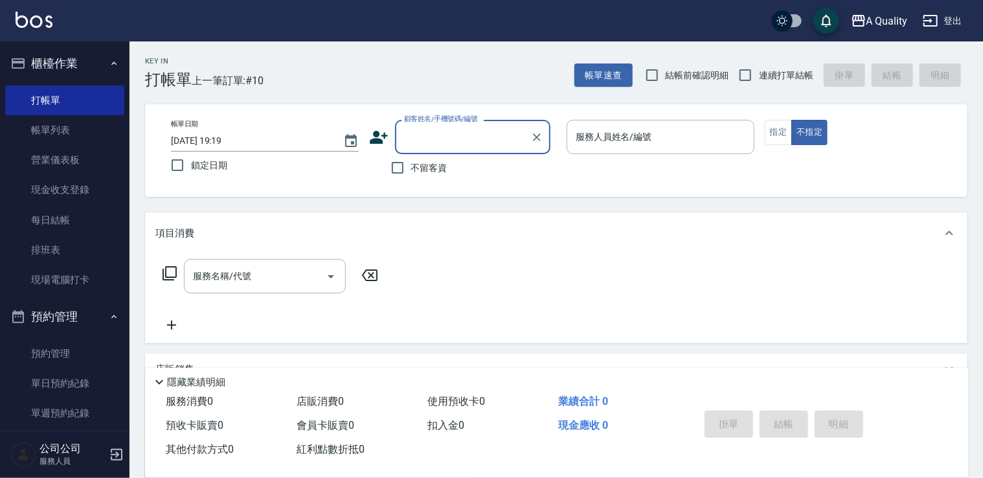
click at [451, 135] on input "顧客姓名/手機號碼/編號" at bounding box center [463, 137] width 124 height 23
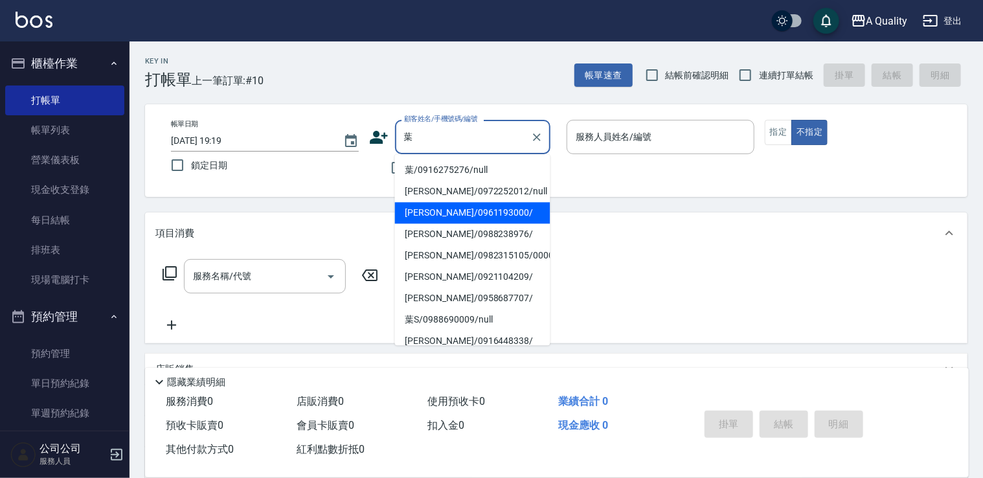
click at [462, 212] on li "葉欣嵐/0961193000/" at bounding box center [472, 212] width 155 height 21
type input "葉欣嵐/0961193000/"
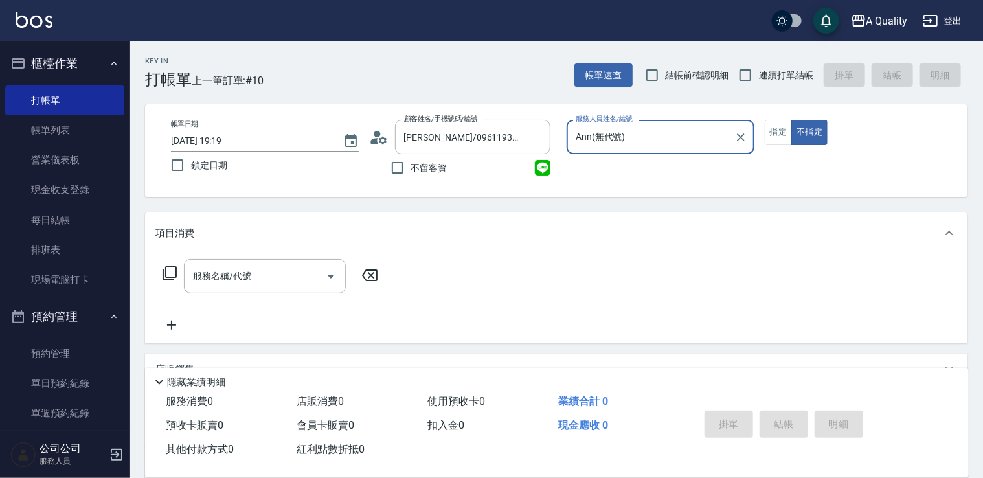
type input "Ann(無代號)"
drag, startPoint x: 802, startPoint y: 130, endPoint x: 792, endPoint y: 131, distance: 10.4
click at [797, 130] on button "不指定" at bounding box center [809, 132] width 36 height 25
click at [783, 131] on button "指定" at bounding box center [779, 132] width 28 height 25
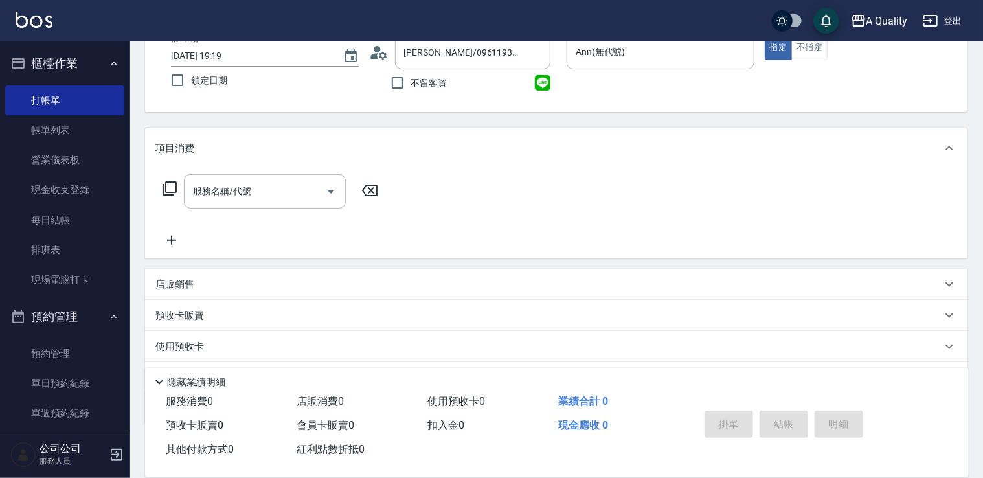
scroll to position [153, 0]
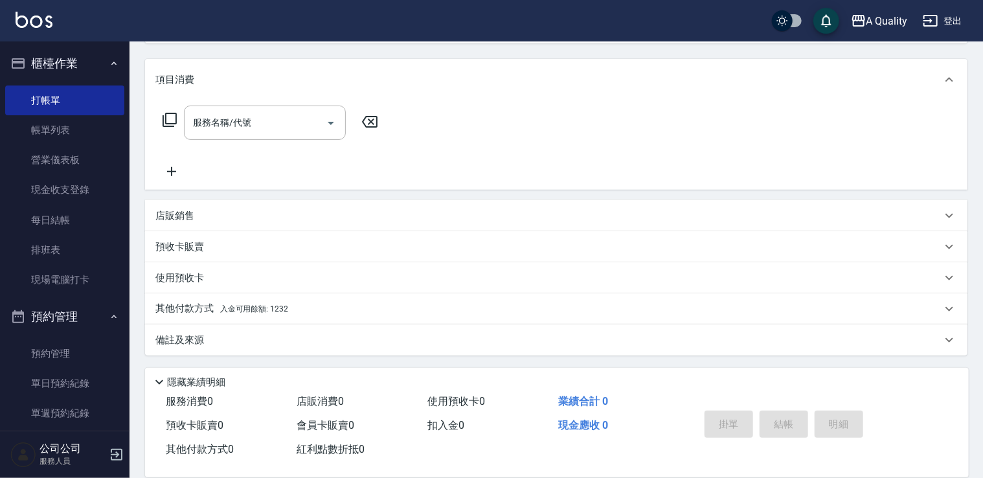
click at [202, 310] on p "其他付款方式 入金可用餘額: 1232" at bounding box center [221, 309] width 133 height 14
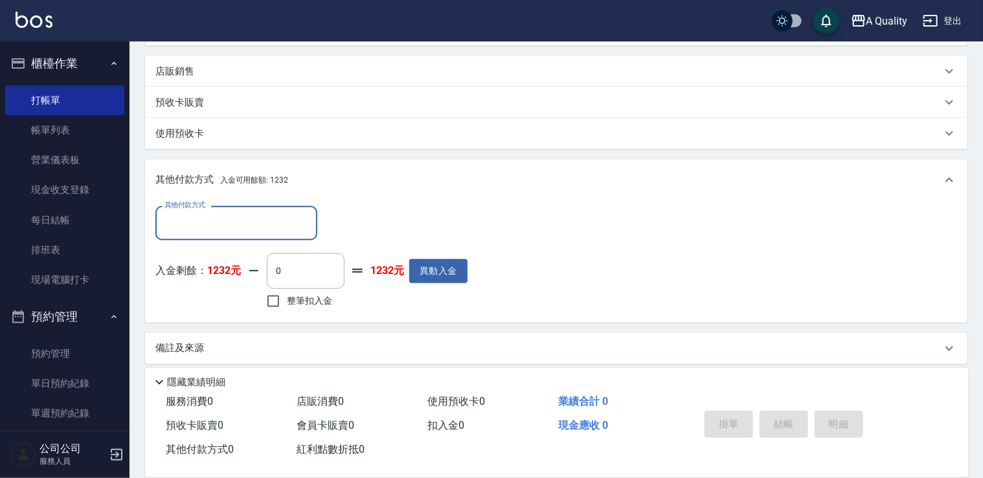
scroll to position [300, 0]
click at [282, 267] on input "0" at bounding box center [306, 268] width 78 height 35
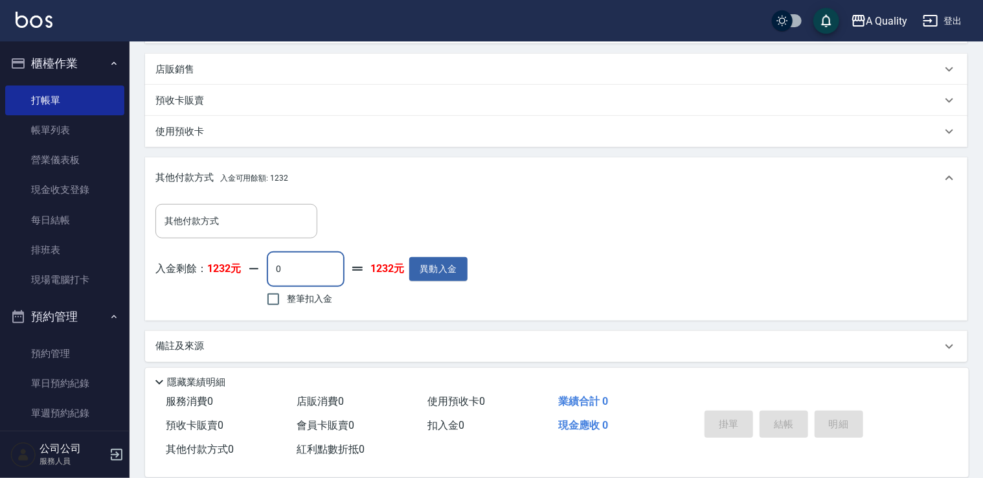
drag, startPoint x: 302, startPoint y: 278, endPoint x: 262, endPoint y: 273, distance: 41.1
click at [262, 275] on div "入金剩餘： 1232元 0 ​ 整筆扣入金 1232元 異動入金" at bounding box center [311, 280] width 312 height 58
type input "0"
click at [313, 266] on input "0" at bounding box center [306, 268] width 78 height 35
click at [284, 302] on input "整筆扣入金" at bounding box center [273, 299] width 27 height 27
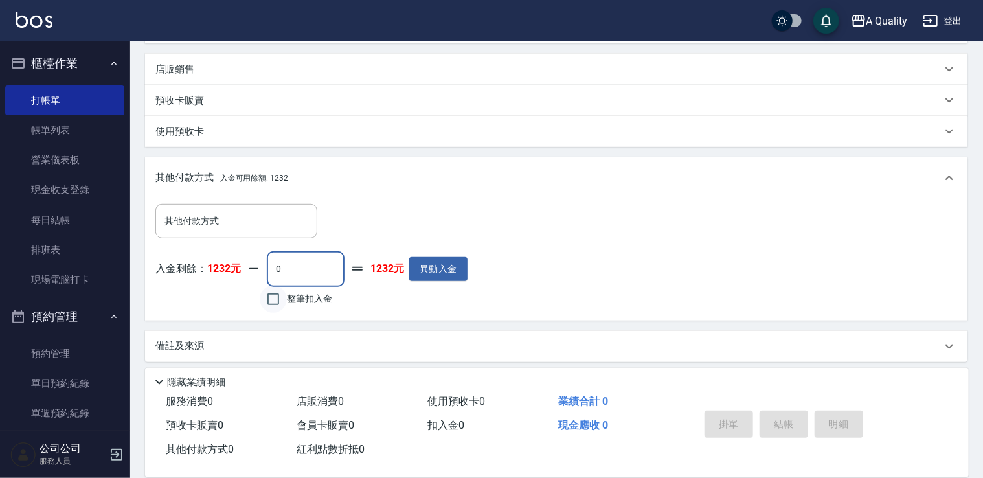
checkbox input "true"
click at [297, 258] on input "0" at bounding box center [306, 268] width 78 height 35
click at [277, 271] on input "0" at bounding box center [306, 268] width 78 height 35
type input "0"
drag, startPoint x: 718, startPoint y: 286, endPoint x: 645, endPoint y: 267, distance: 74.8
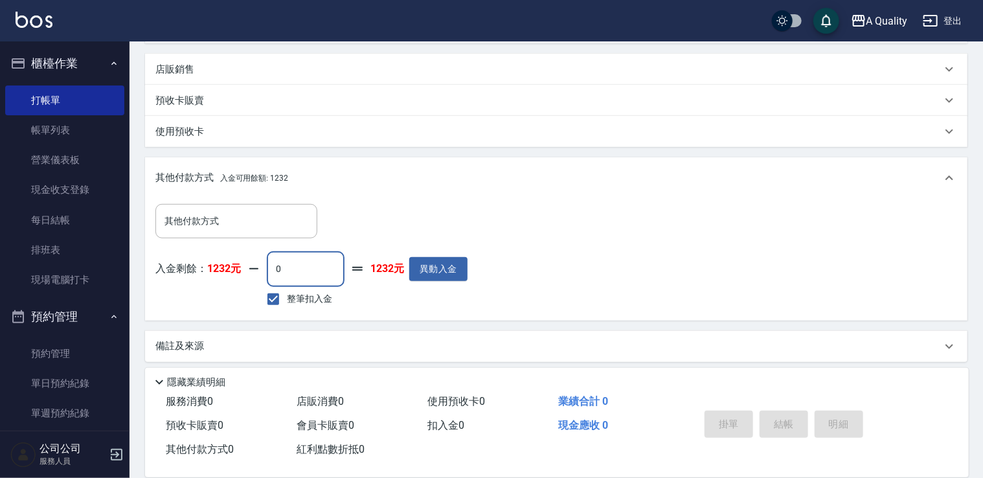
click at [720, 286] on div "其他付款方式 其他付款方式 入金剩餘： 1232元 0 ​ 整筆扣入金 1232元 異動入金" at bounding box center [556, 257] width 802 height 106
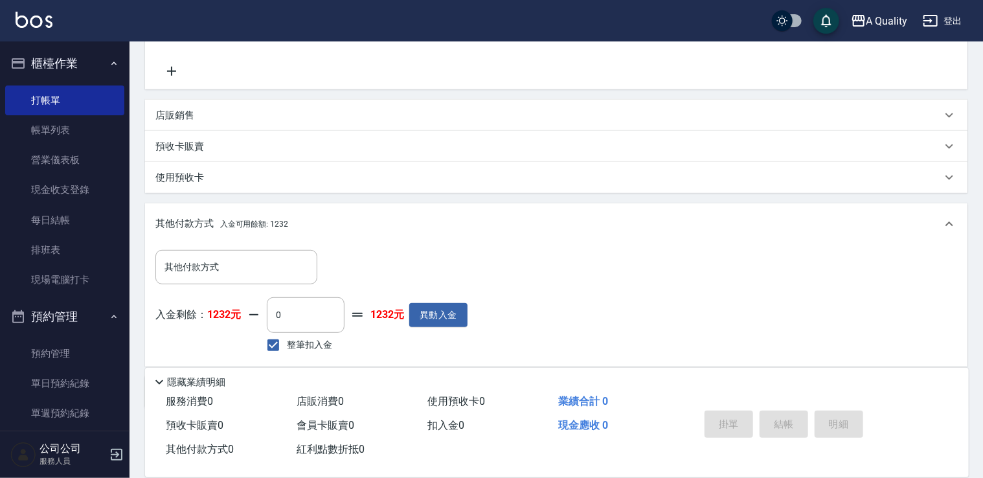
scroll to position [306, 0]
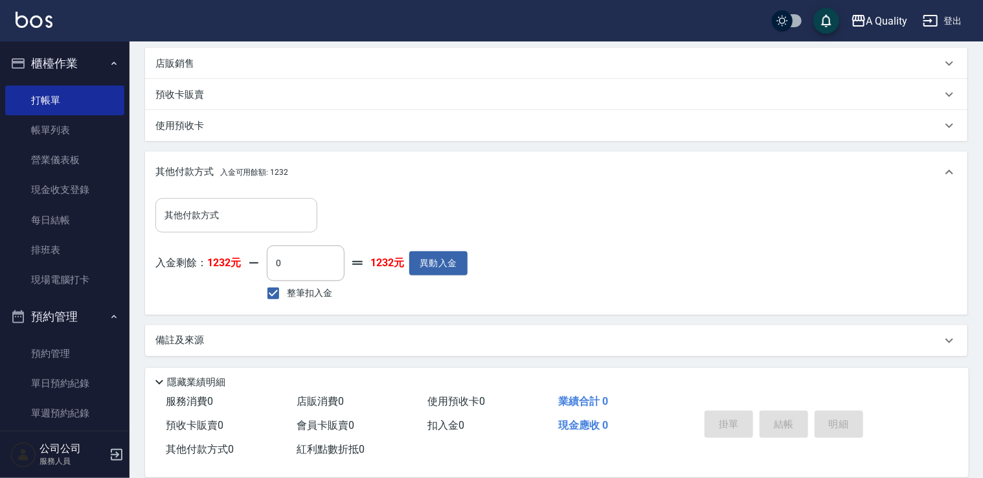
click at [225, 215] on input "其他付款方式" at bounding box center [236, 215] width 150 height 23
drag, startPoint x: 505, startPoint y: 167, endPoint x: 474, endPoint y: 198, distance: 43.5
click at [503, 167] on div "其他付款方式 入金可用餘額: 1232" at bounding box center [548, 172] width 786 height 14
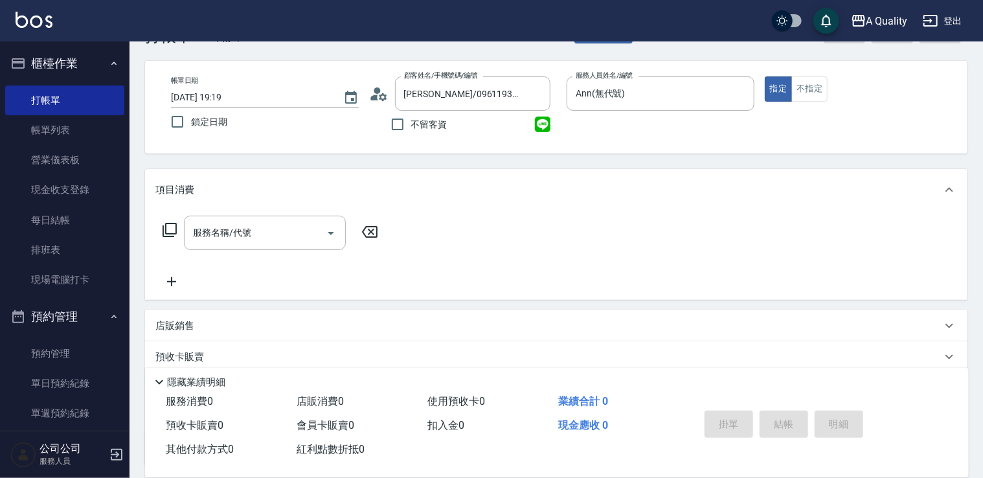
scroll to position [24, 0]
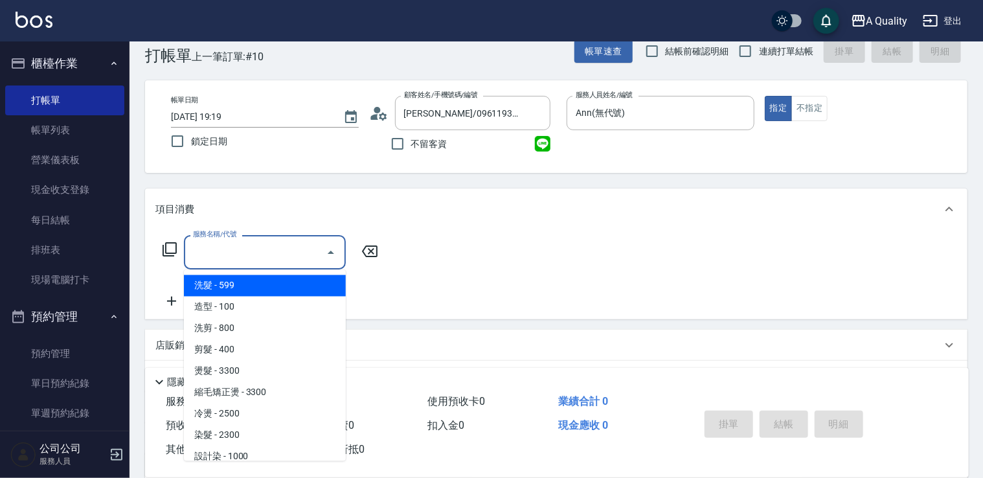
click at [278, 241] on input "服務名稱/代號" at bounding box center [255, 252] width 131 height 23
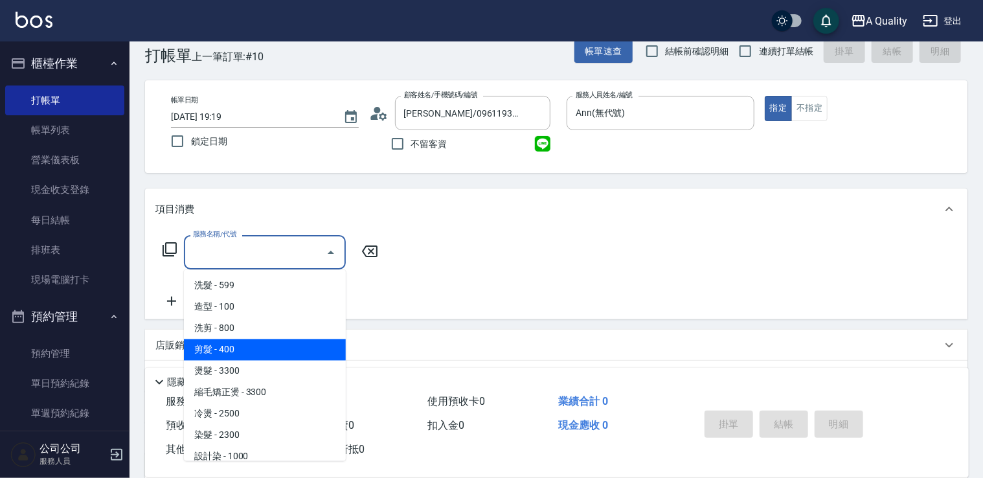
click at [245, 345] on span "剪髮 - 400" at bounding box center [265, 349] width 162 height 21
type input "剪髮(201)"
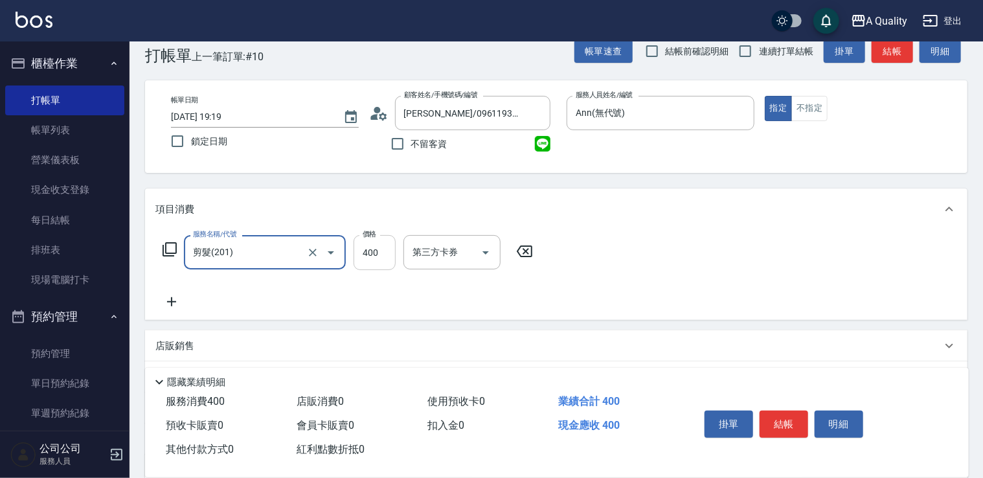
click at [376, 255] on input "400" at bounding box center [375, 252] width 42 height 35
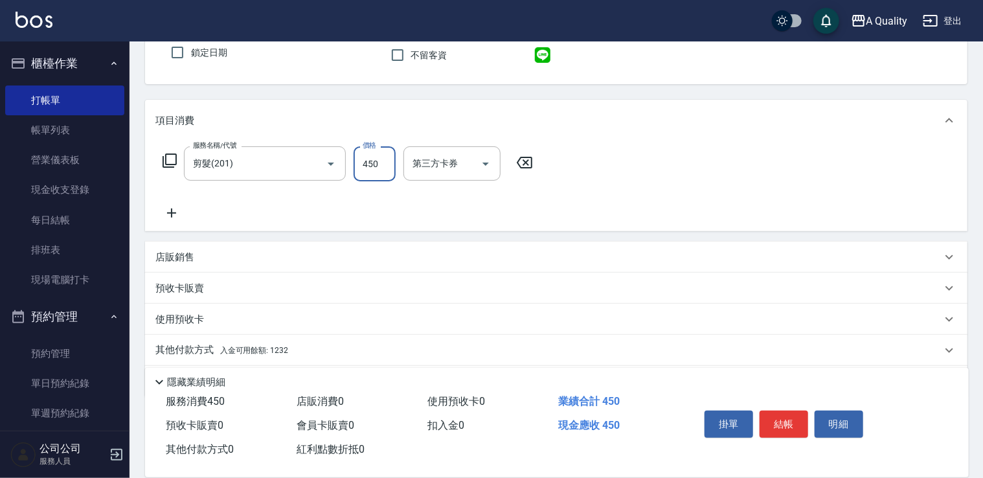
scroll to position [155, 0]
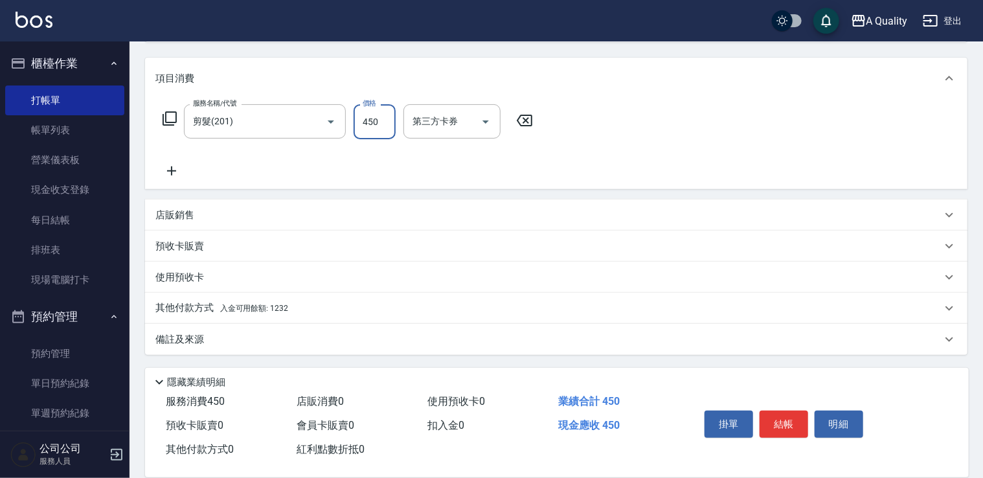
type input "450"
click at [241, 317] on div "其他付款方式 入金可用餘額: 1232" at bounding box center [556, 308] width 823 height 31
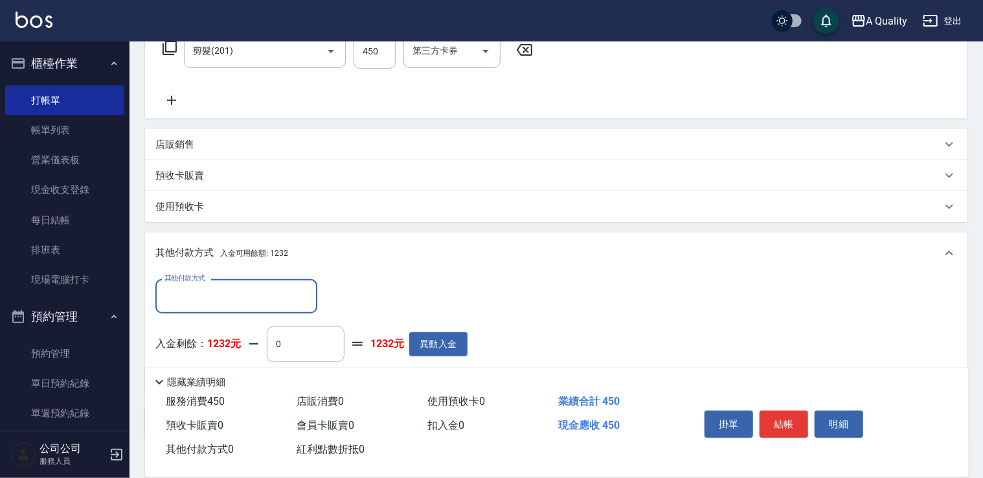
scroll to position [0, 0]
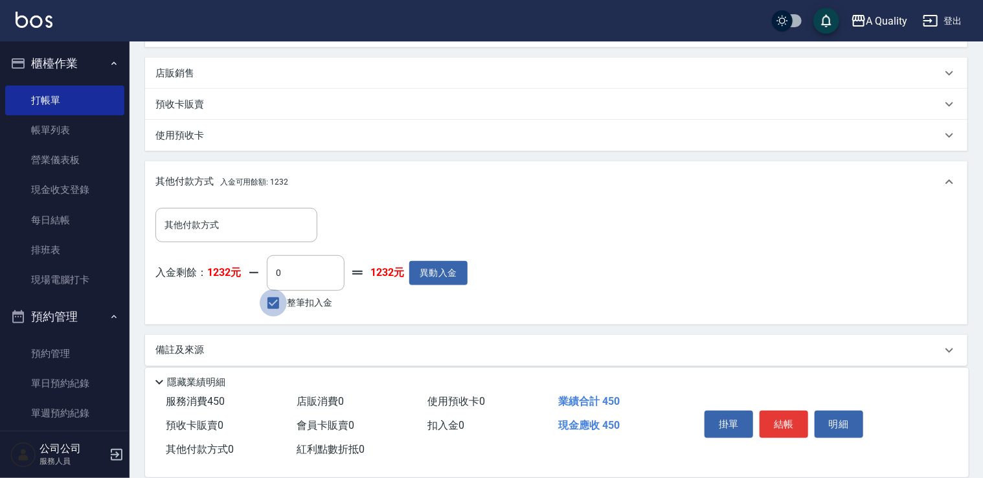
click at [284, 302] on input "整筆扣入金" at bounding box center [273, 302] width 27 height 27
click at [297, 302] on span "整筆扣入金" at bounding box center [309, 303] width 45 height 14
click at [287, 302] on input "整筆扣入金" at bounding box center [273, 302] width 27 height 27
checkbox input "true"
type input "450"
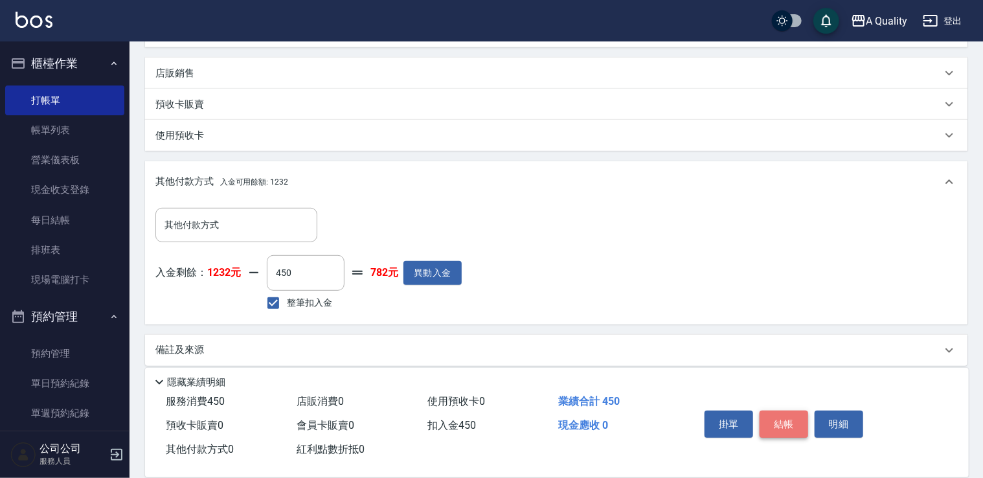
click at [786, 422] on button "結帳" at bounding box center [784, 424] width 49 height 27
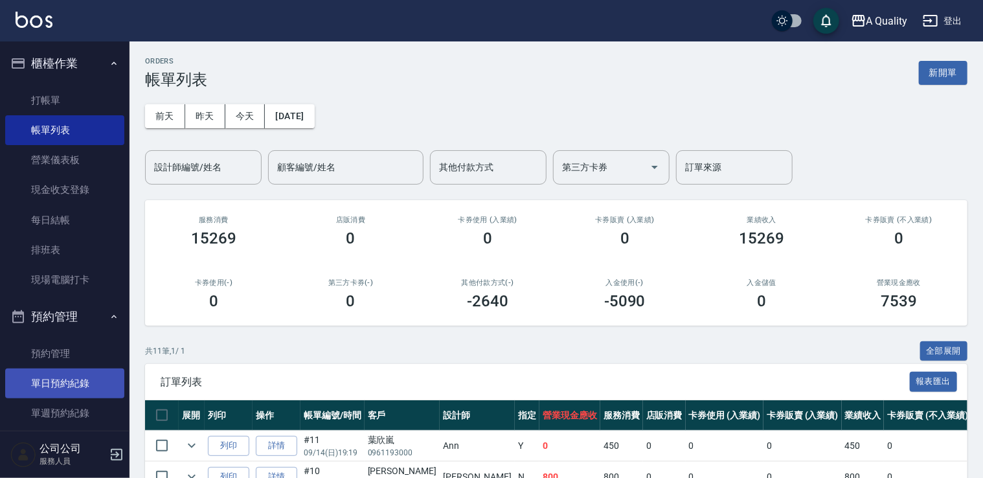
click at [41, 374] on link "單日預約紀錄" at bounding box center [64, 384] width 119 height 30
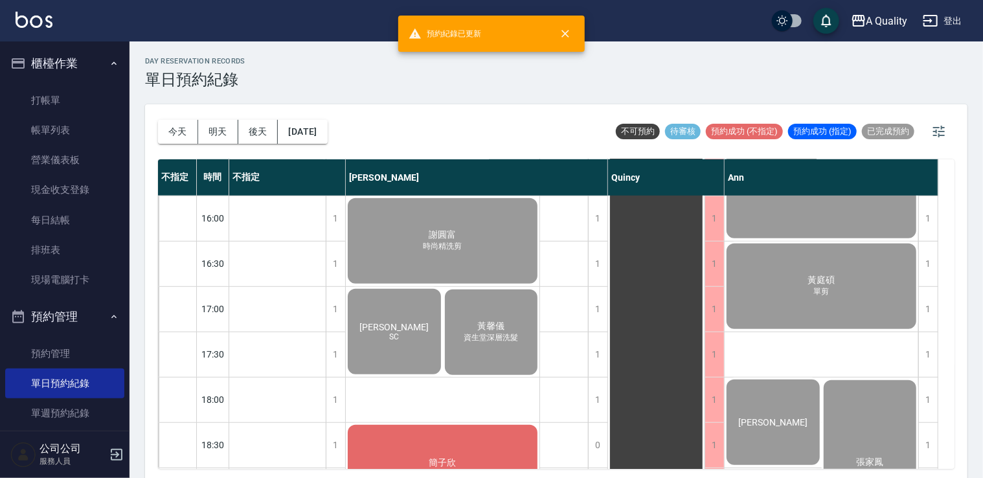
scroll to position [552, 0]
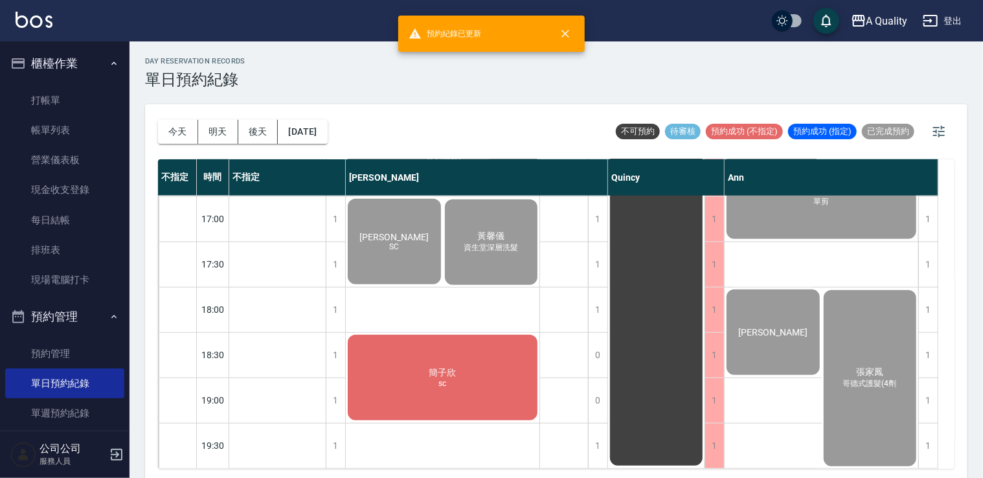
click at [423, 373] on div "簡子欣 sc" at bounding box center [443, 377] width 194 height 89
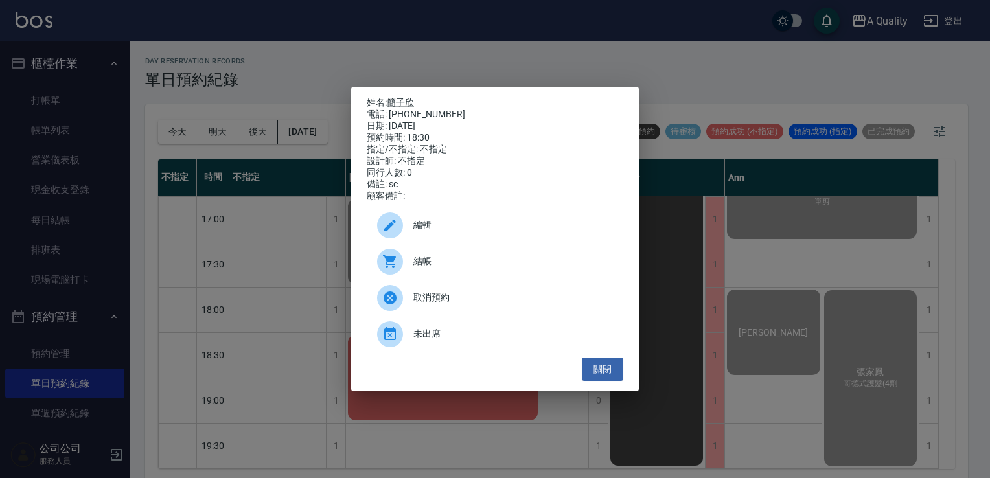
click at [431, 264] on span "結帳" at bounding box center [512, 262] width 199 height 14
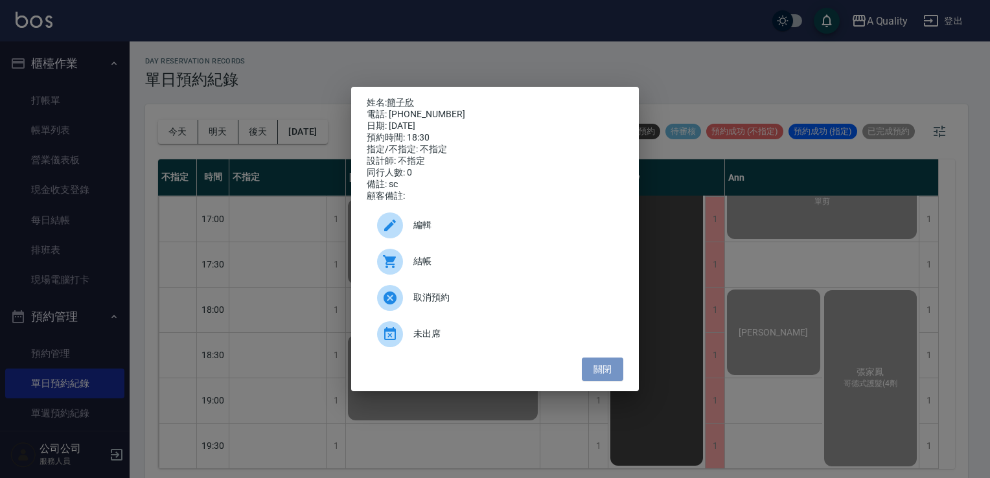
drag, startPoint x: 606, startPoint y: 372, endPoint x: 533, endPoint y: 357, distance: 73.9
click at [602, 372] on button "關閉" at bounding box center [602, 369] width 41 height 24
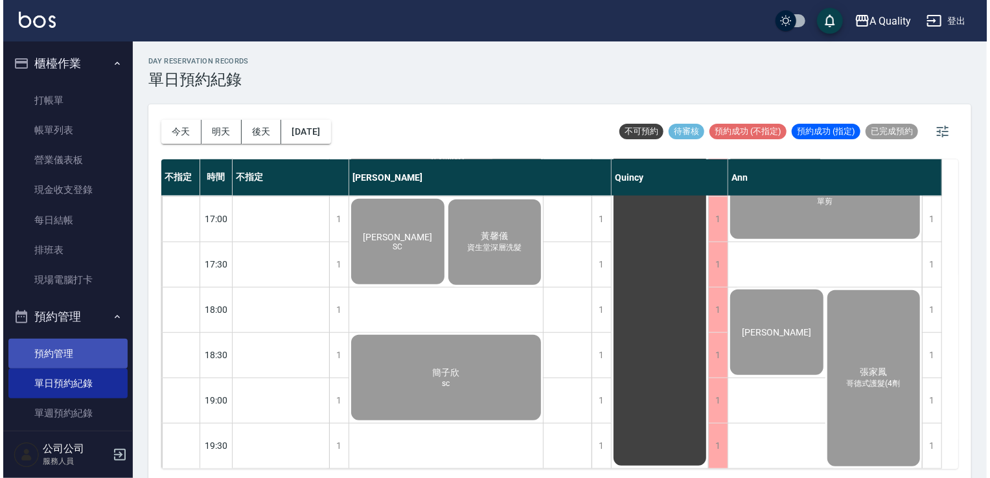
scroll to position [185, 0]
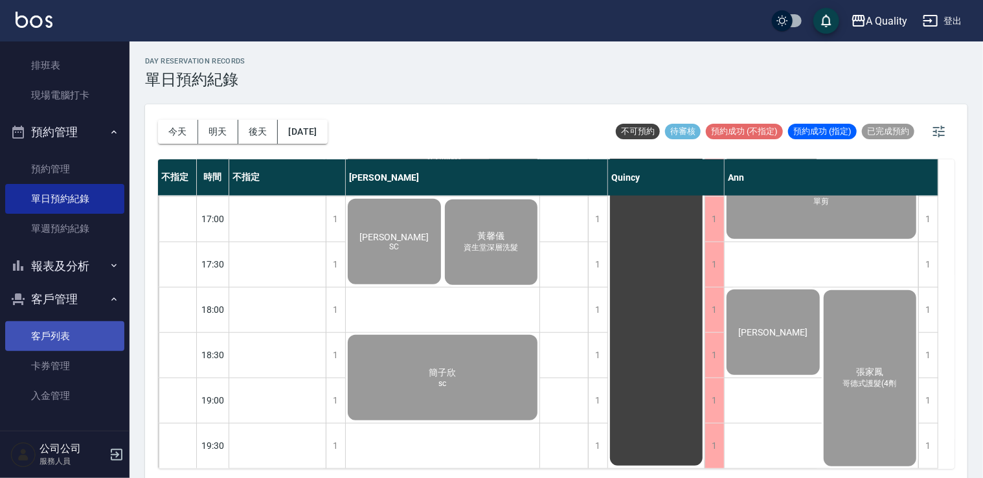
click at [62, 333] on link "客戶列表" at bounding box center [64, 336] width 119 height 30
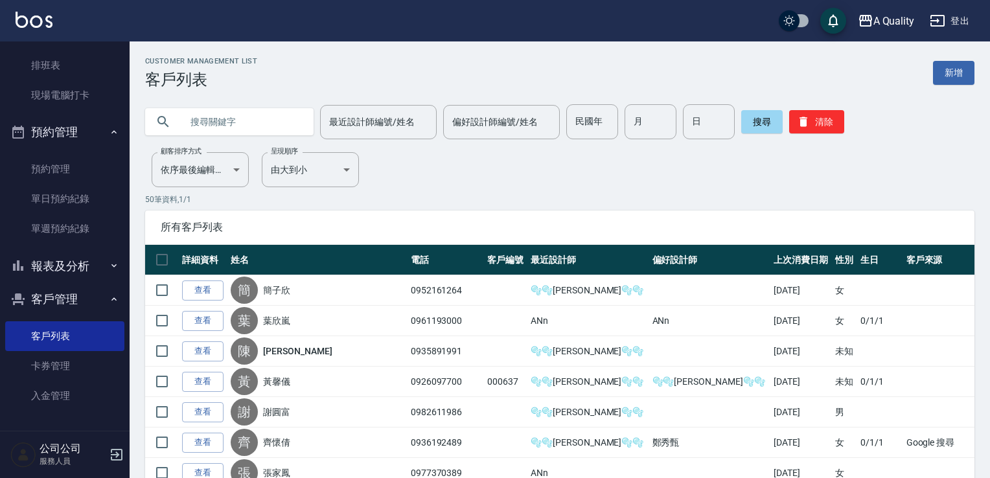
click at [226, 116] on input "text" at bounding box center [242, 121] width 122 height 35
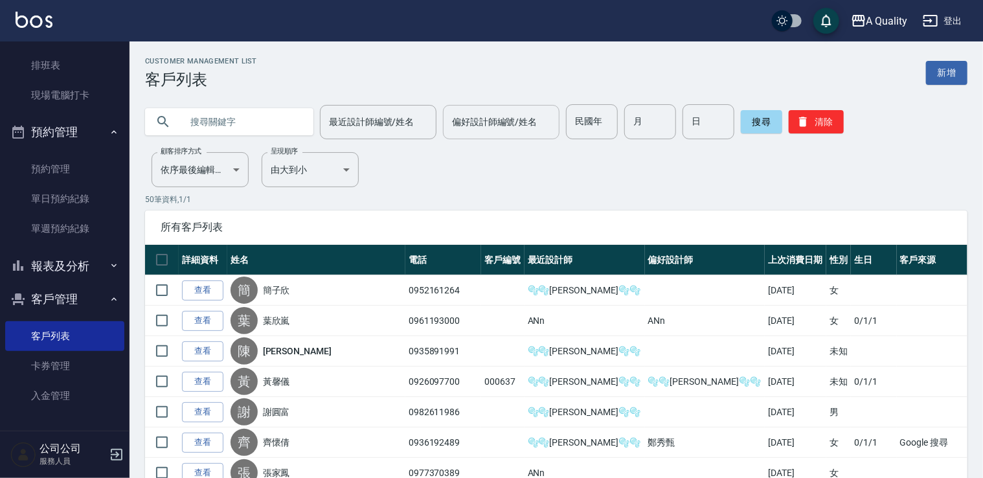
paste input "0952161264"
type input "0952161264"
click at [757, 122] on button "搜尋" at bounding box center [761, 121] width 41 height 23
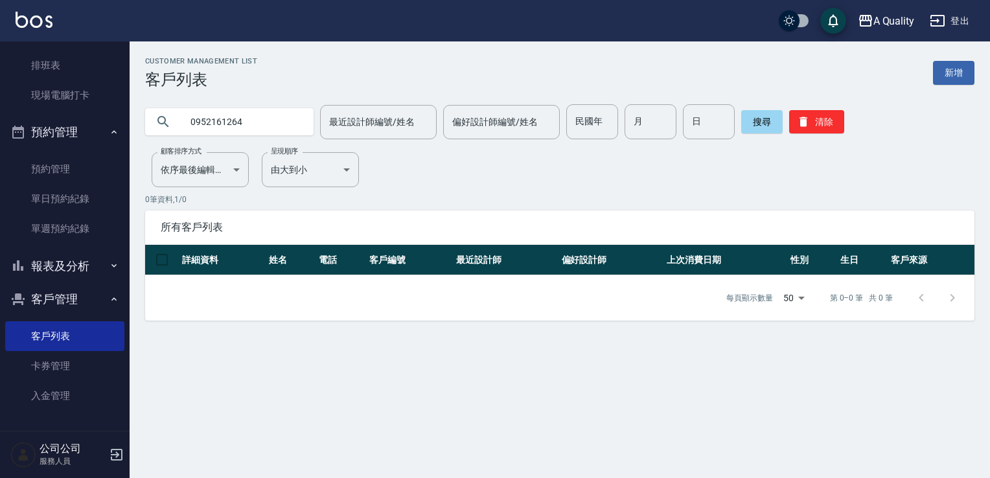
click at [260, 120] on input "0952161264" at bounding box center [242, 121] width 122 height 35
click at [741, 126] on button "搜尋" at bounding box center [761, 121] width 41 height 23
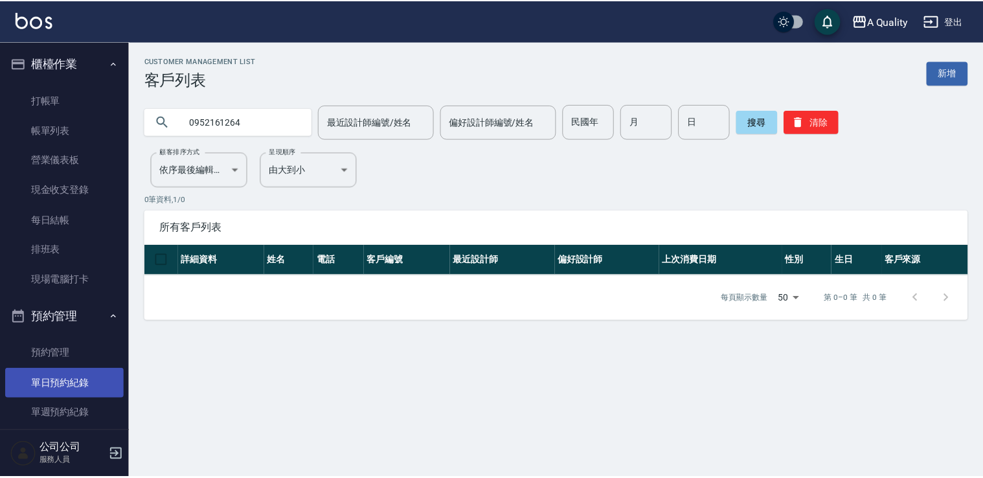
scroll to position [185, 0]
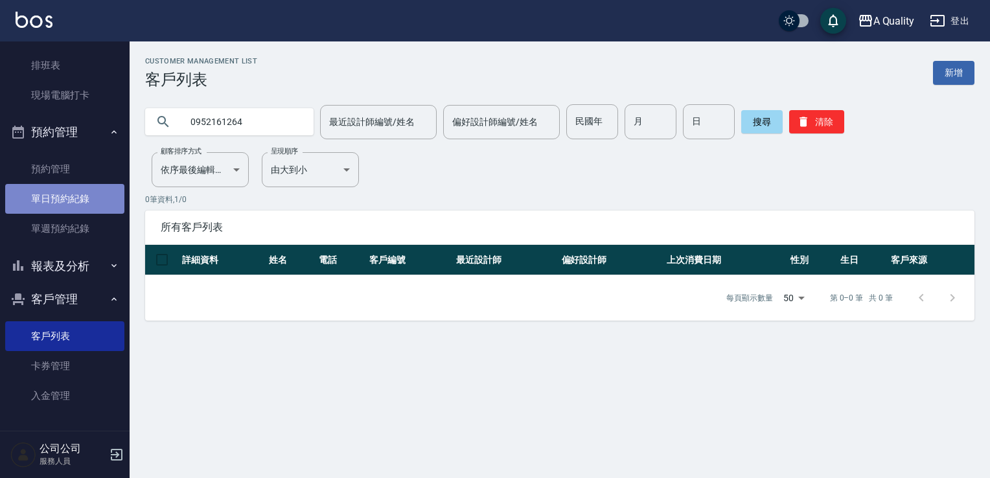
click at [73, 202] on link "單日預約紀錄" at bounding box center [64, 199] width 119 height 30
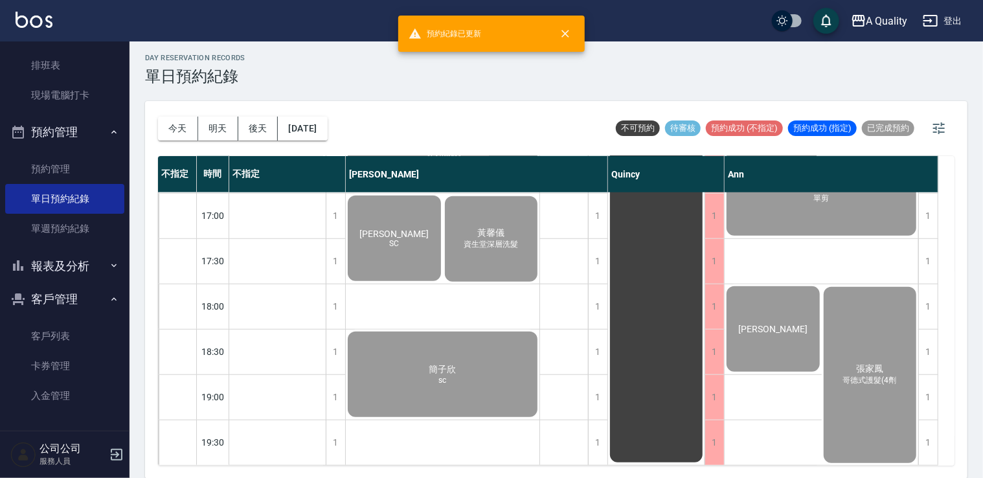
scroll to position [552, 0]
click at [471, 356] on div "簡子欣 sc" at bounding box center [443, 374] width 194 height 89
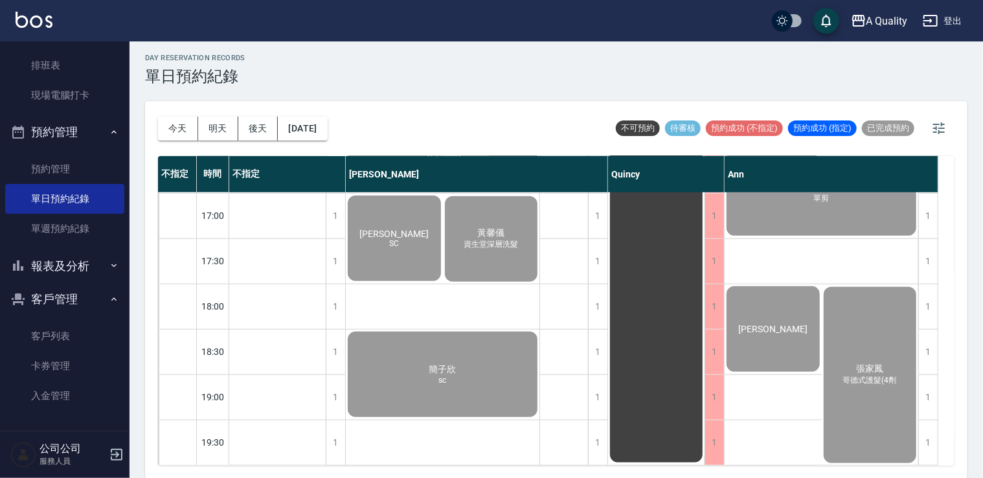
click at [446, 364] on span "簡子欣" at bounding box center [443, 370] width 32 height 12
drag, startPoint x: 54, startPoint y: 333, endPoint x: 88, endPoint y: 313, distance: 38.9
click at [54, 333] on link "客戶列表" at bounding box center [64, 336] width 119 height 30
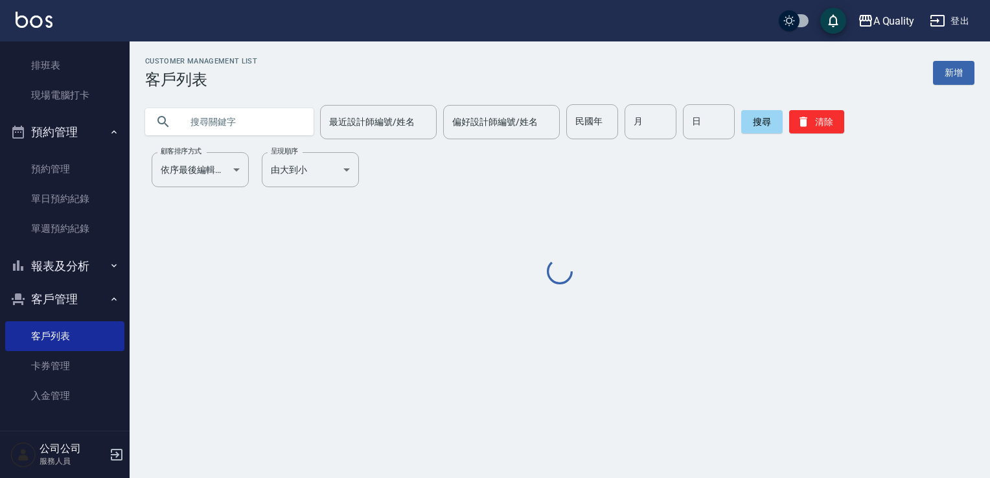
click at [269, 135] on input "text" at bounding box center [242, 121] width 122 height 35
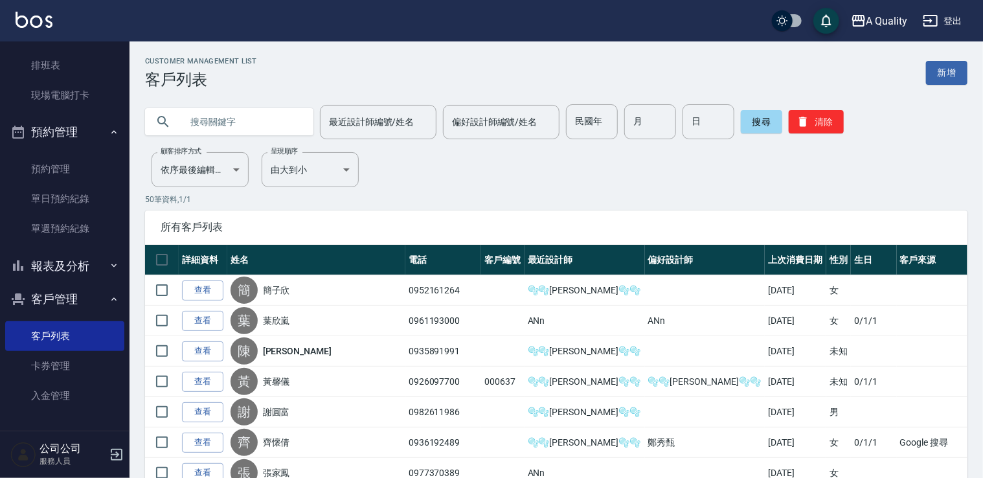
paste input "0952161264"
type input "0952161264"
click at [741, 122] on button "搜尋" at bounding box center [761, 121] width 41 height 23
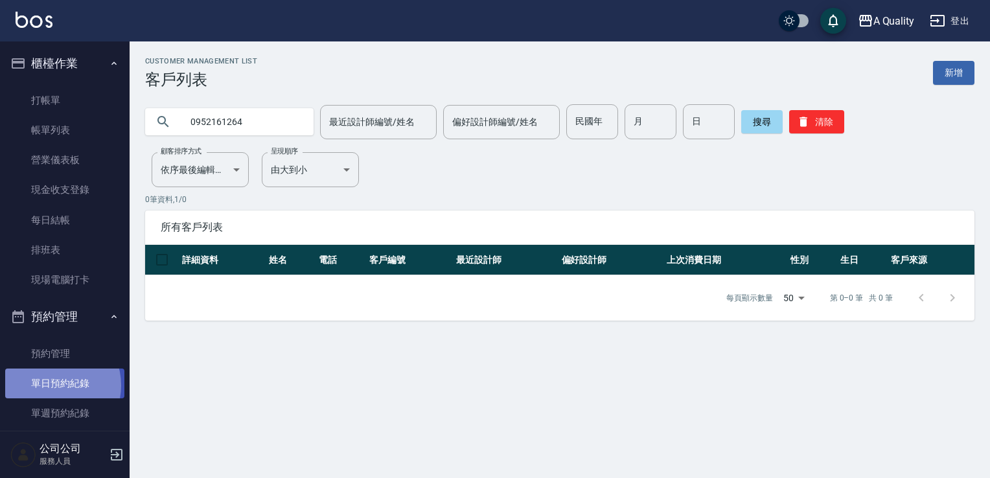
drag, startPoint x: 54, startPoint y: 385, endPoint x: 104, endPoint y: 380, distance: 50.9
click at [54, 386] on link "單日預約紀錄" at bounding box center [64, 384] width 119 height 30
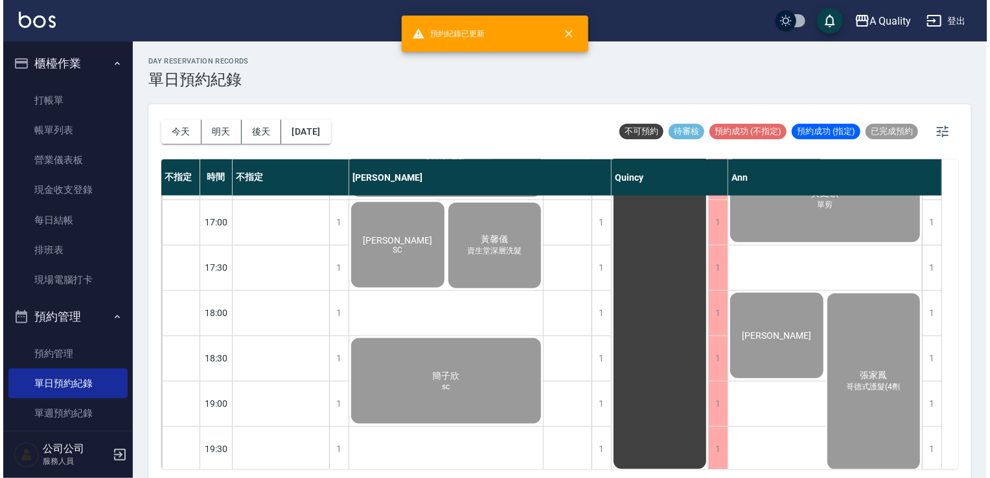
scroll to position [552, 0]
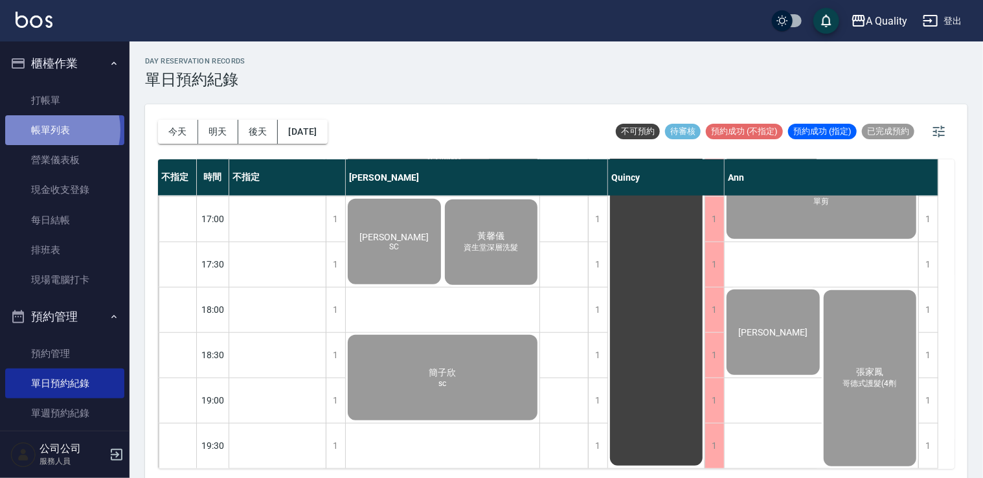
click at [50, 130] on link "帳單列表" at bounding box center [64, 130] width 119 height 30
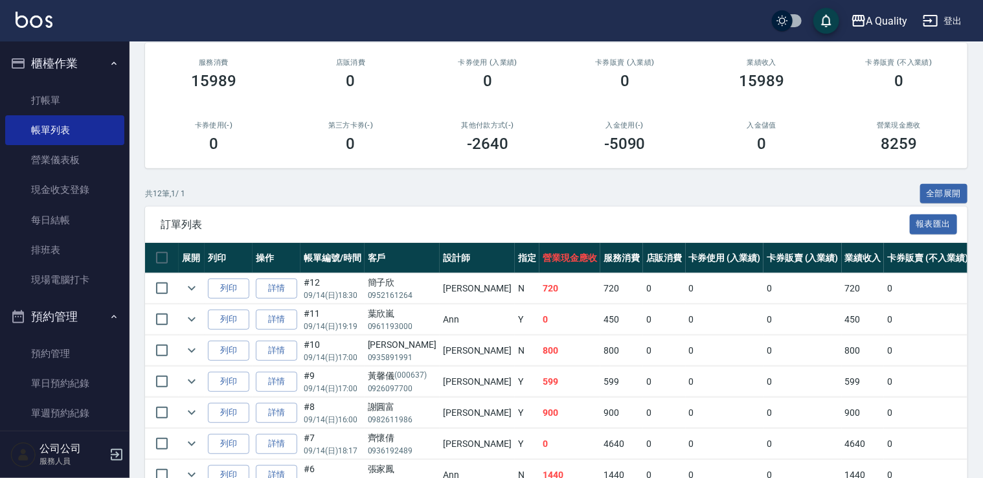
scroll to position [124, 0]
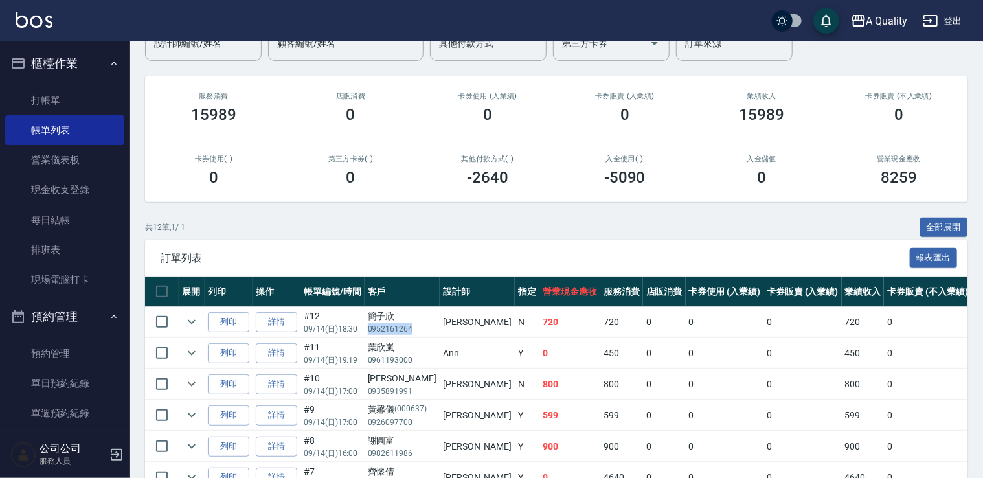
drag, startPoint x: 366, startPoint y: 328, endPoint x: 416, endPoint y: 330, distance: 50.5
click at [416, 330] on td "簡子欣 0952161264" at bounding box center [402, 322] width 75 height 30
copy p "0952161264"
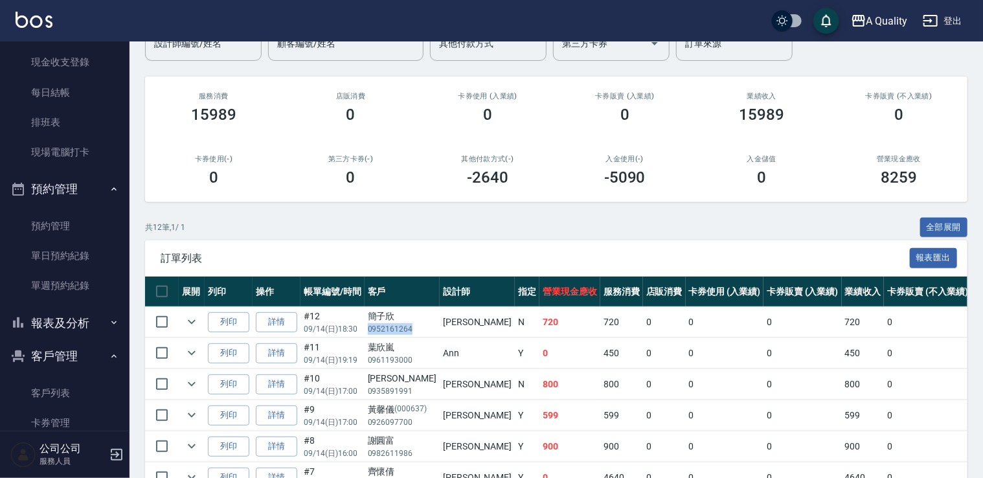
scroll to position [185, 0]
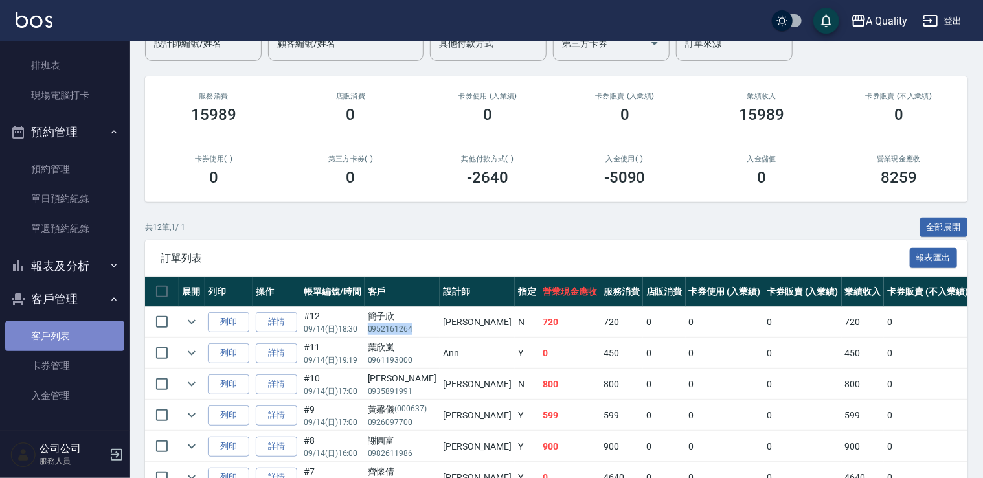
click at [71, 335] on link "客戶列表" at bounding box center [64, 336] width 119 height 30
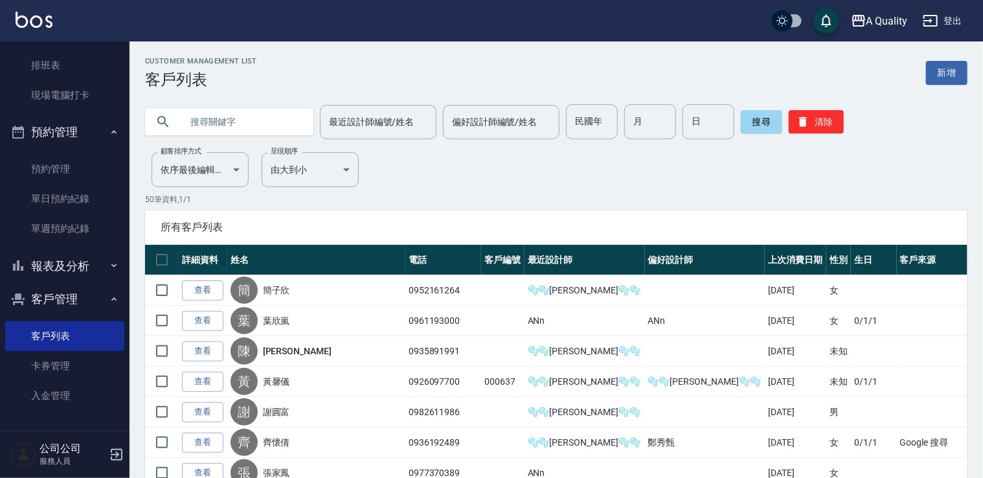
click at [277, 123] on input "text" at bounding box center [242, 121] width 122 height 35
paste input "0952161264"
type input "0952161264"
click at [754, 119] on button "搜尋" at bounding box center [761, 121] width 41 height 23
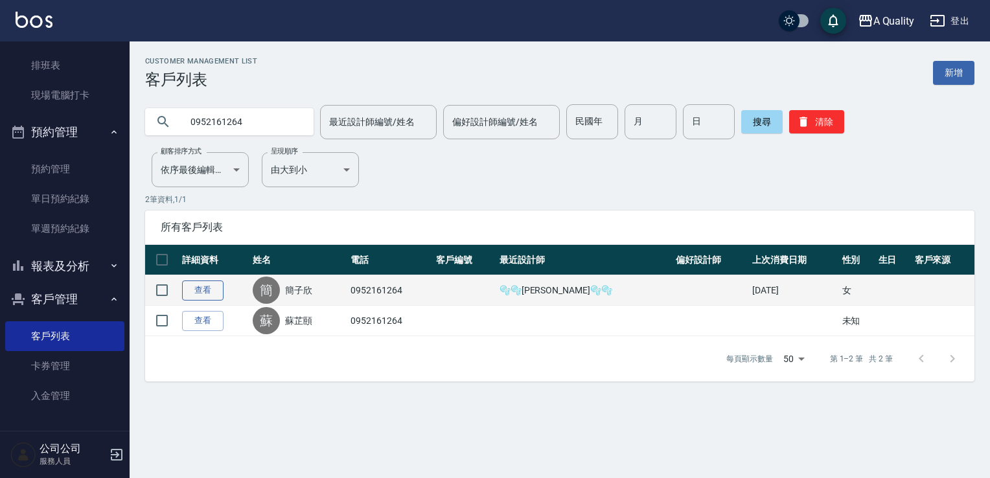
click at [205, 289] on link "查看" at bounding box center [202, 290] width 41 height 20
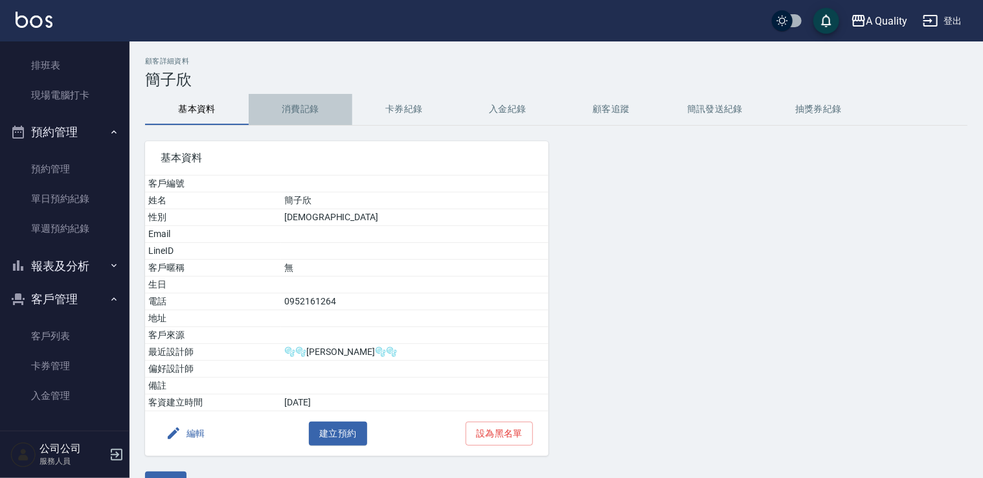
click at [284, 112] on button "消費記錄" at bounding box center [301, 109] width 104 height 31
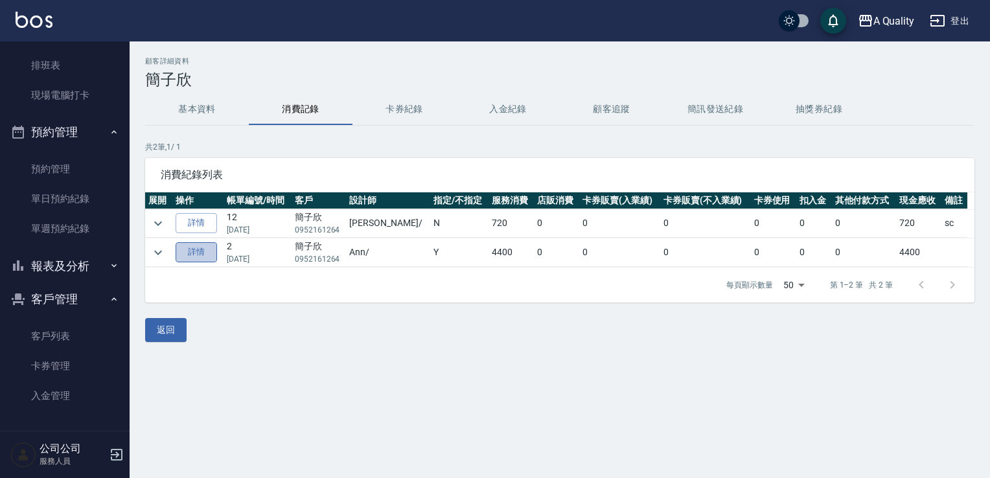
click at [202, 252] on link "詳情" at bounding box center [196, 252] width 41 height 20
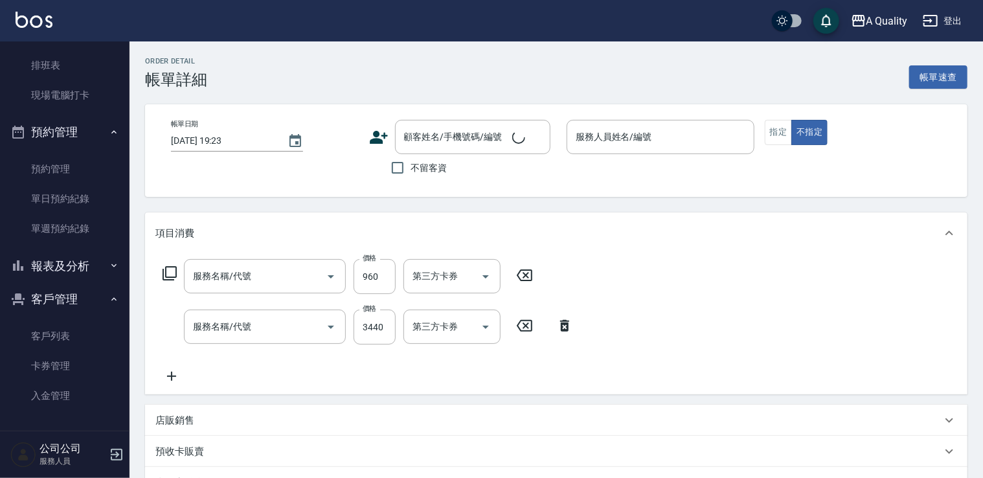
type input "2025/07/26 13:00"
type input "Ann(無代號)"
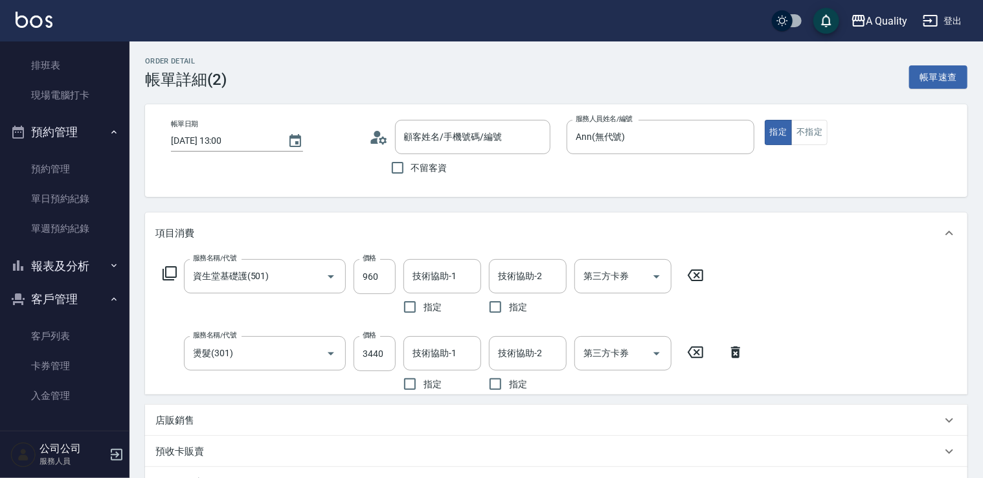
type input "資生堂基礎護(501)"
type input "燙髮(301)"
type input "簡子欣/0952161264/null"
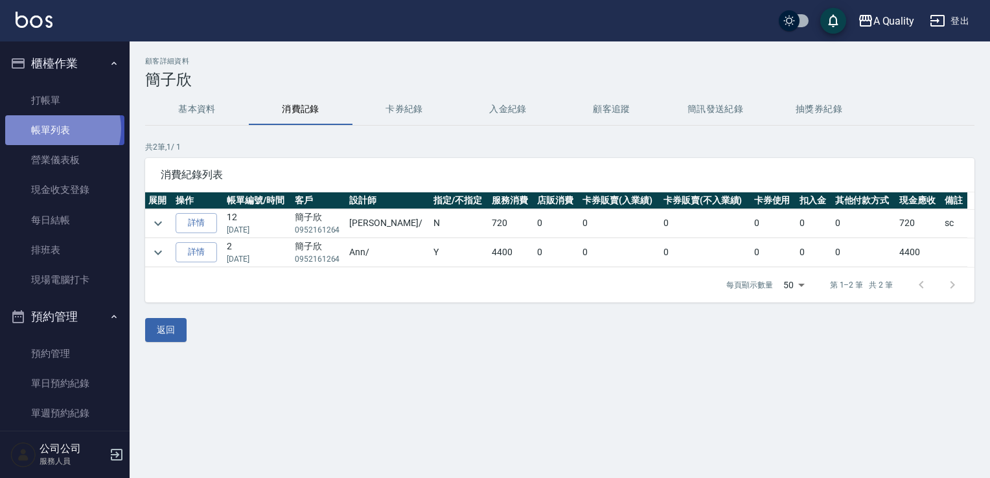
click at [57, 129] on link "帳單列表" at bounding box center [64, 130] width 119 height 30
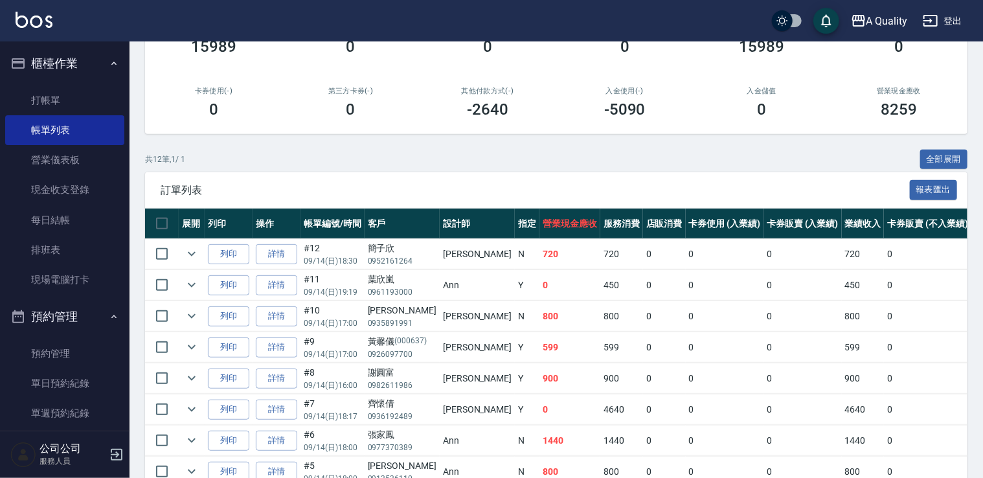
scroll to position [194, 0]
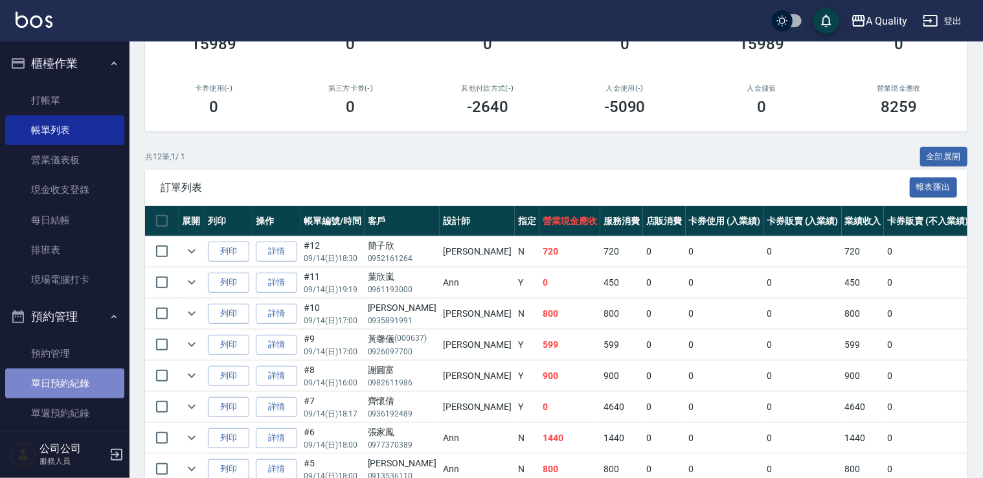
click at [91, 387] on link "單日預約紀錄" at bounding box center [64, 384] width 119 height 30
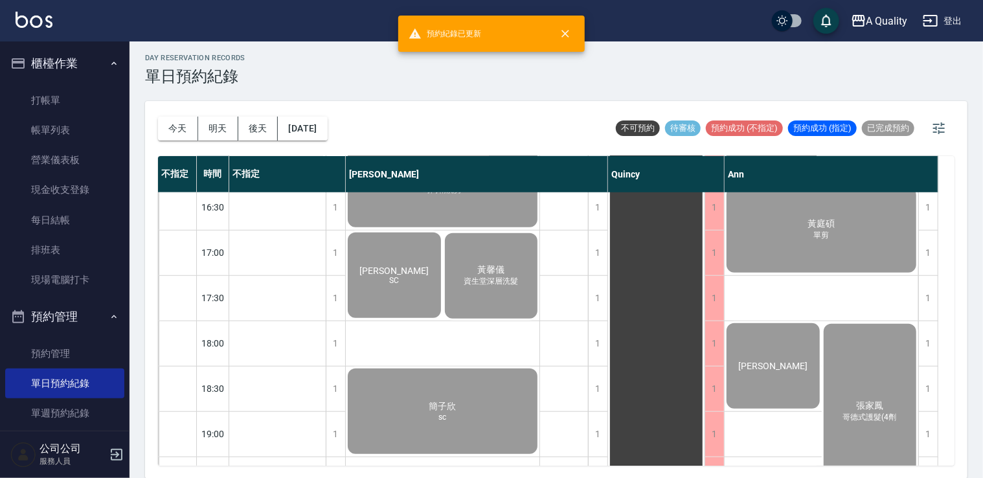
scroll to position [552, 0]
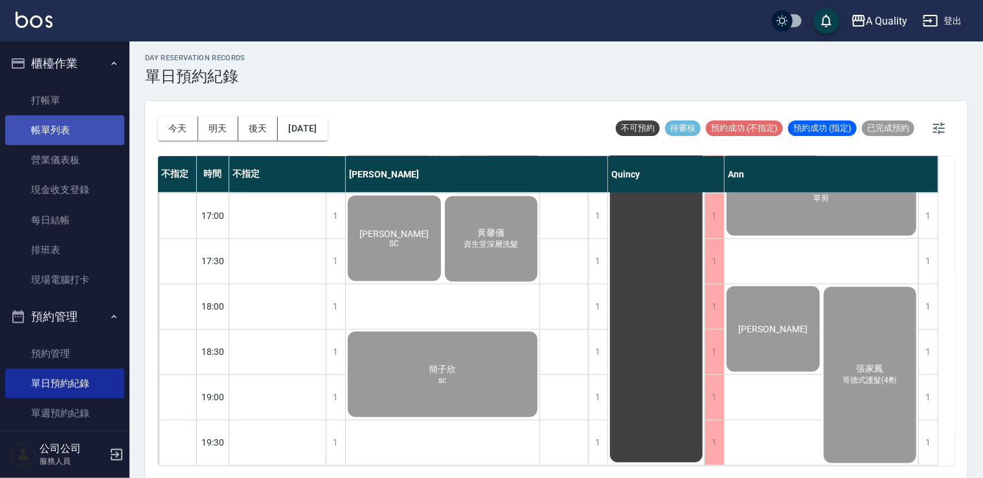
click at [45, 132] on link "帳單列表" at bounding box center [64, 130] width 119 height 30
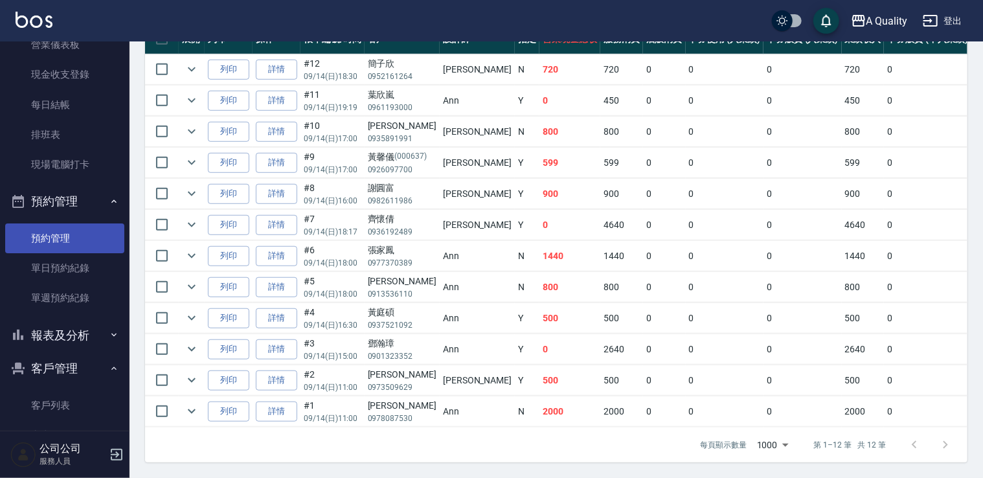
scroll to position [185, 0]
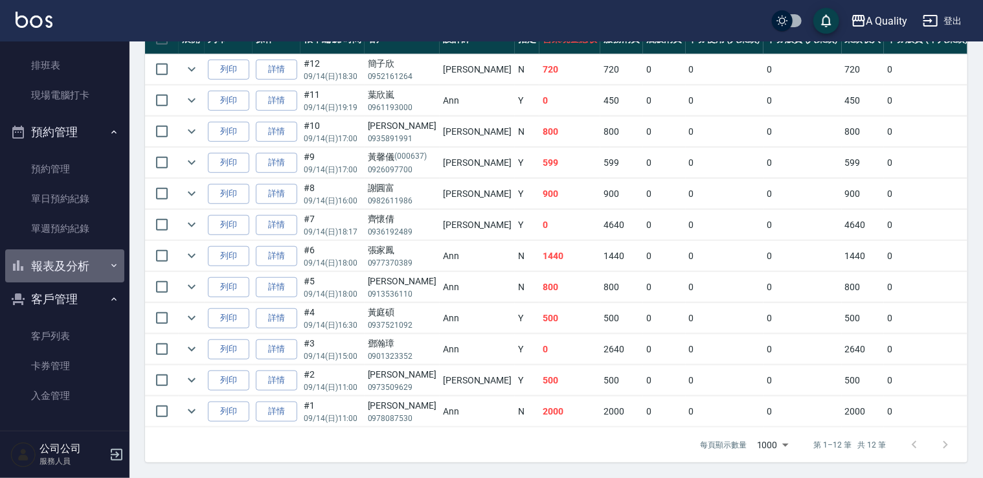
click at [69, 264] on button "報表及分析" at bounding box center [64, 266] width 119 height 34
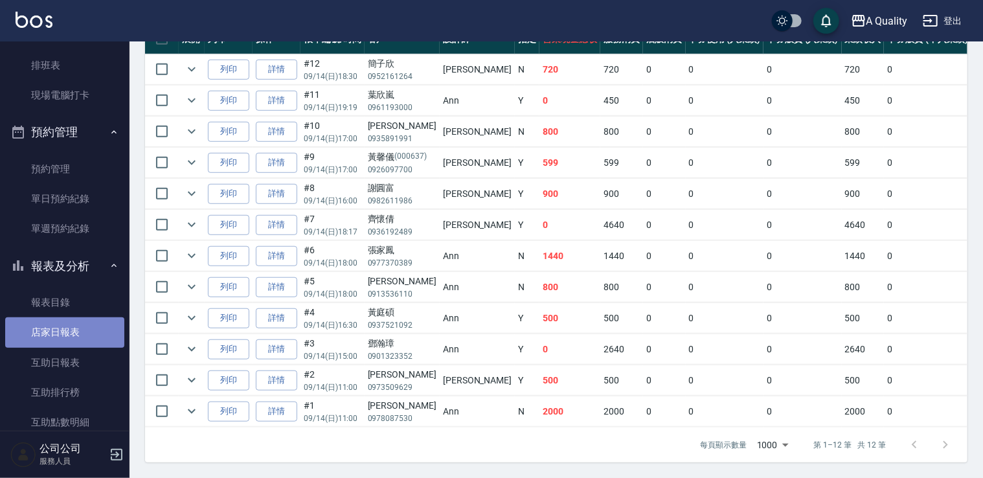
click at [68, 335] on link "店家日報表" at bounding box center [64, 332] width 119 height 30
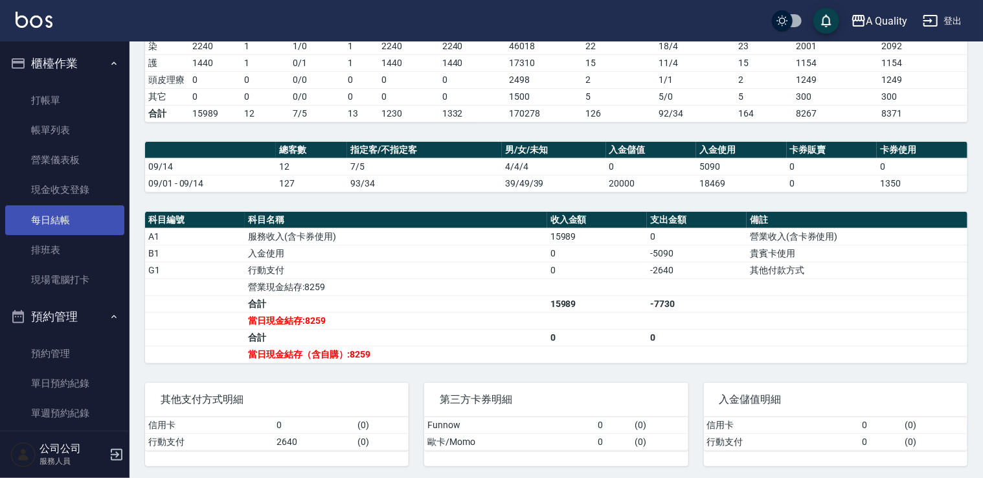
click at [73, 216] on link "每日結帳" at bounding box center [64, 220] width 119 height 30
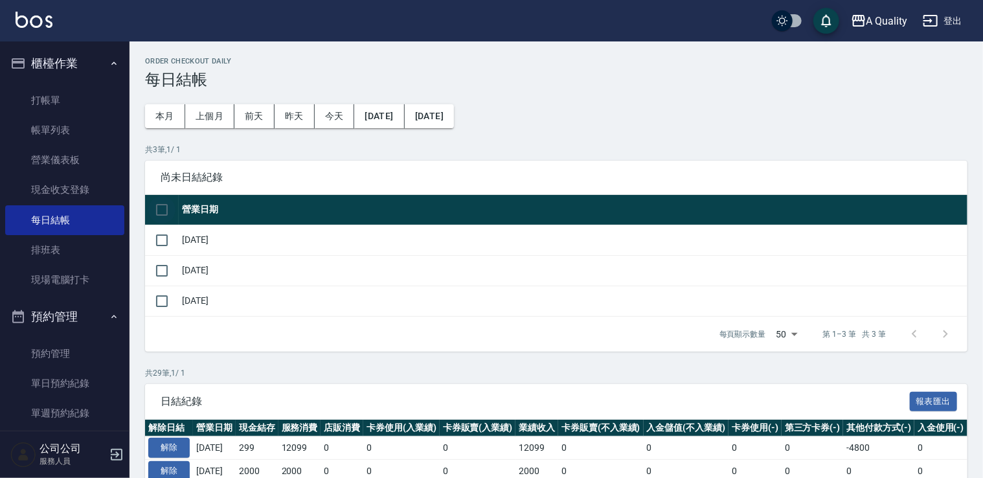
click at [158, 205] on input "checkbox" at bounding box center [161, 209] width 27 height 27
checkbox input "true"
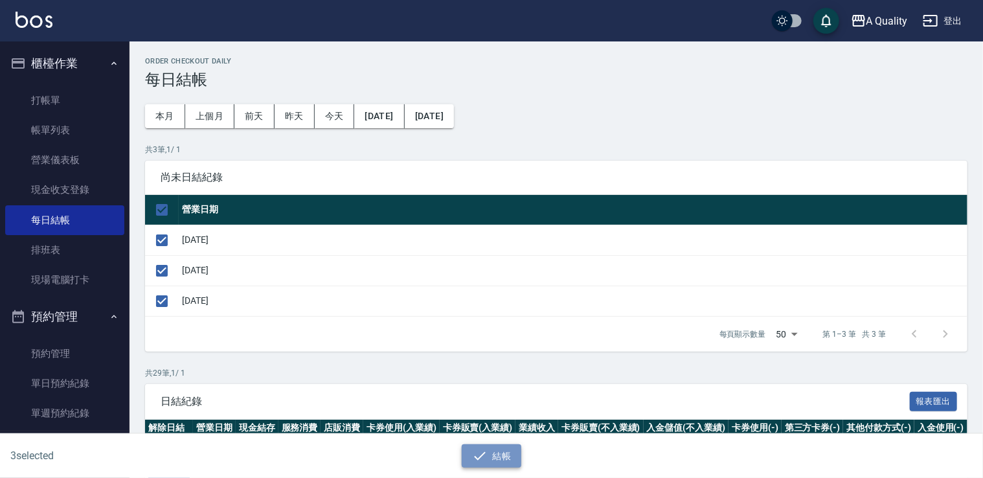
drag, startPoint x: 487, startPoint y: 453, endPoint x: 425, endPoint y: 230, distance: 231.9
click at [487, 452] on button "結帳" at bounding box center [492, 456] width 60 height 24
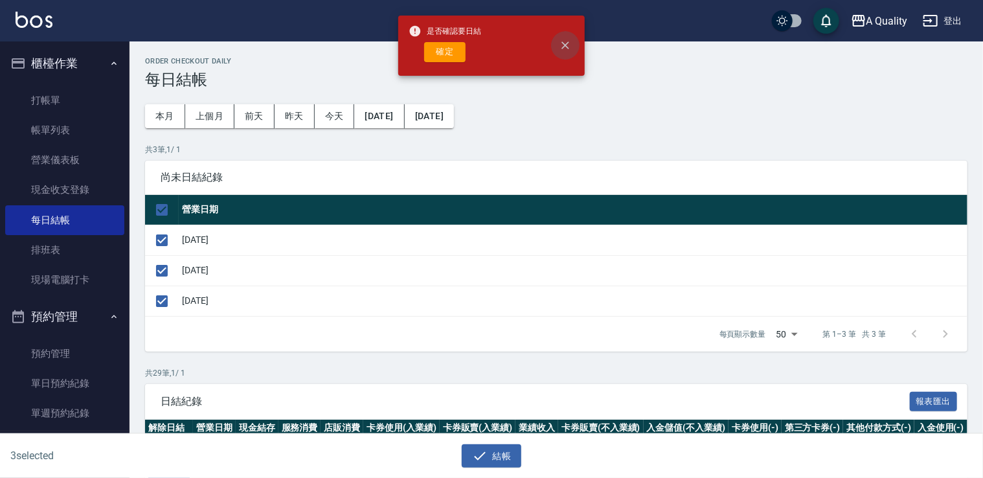
click at [563, 45] on icon "close" at bounding box center [565, 45] width 13 height 13
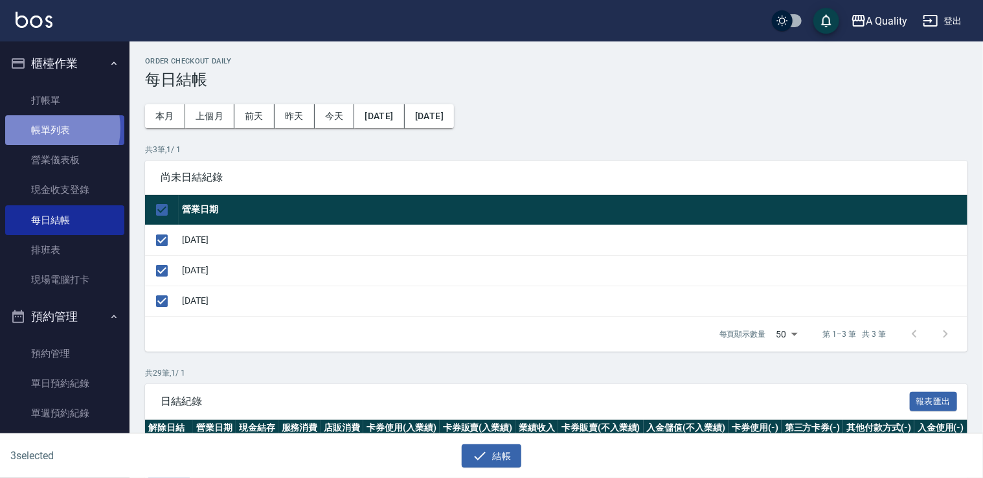
click at [40, 128] on link "帳單列表" at bounding box center [64, 130] width 119 height 30
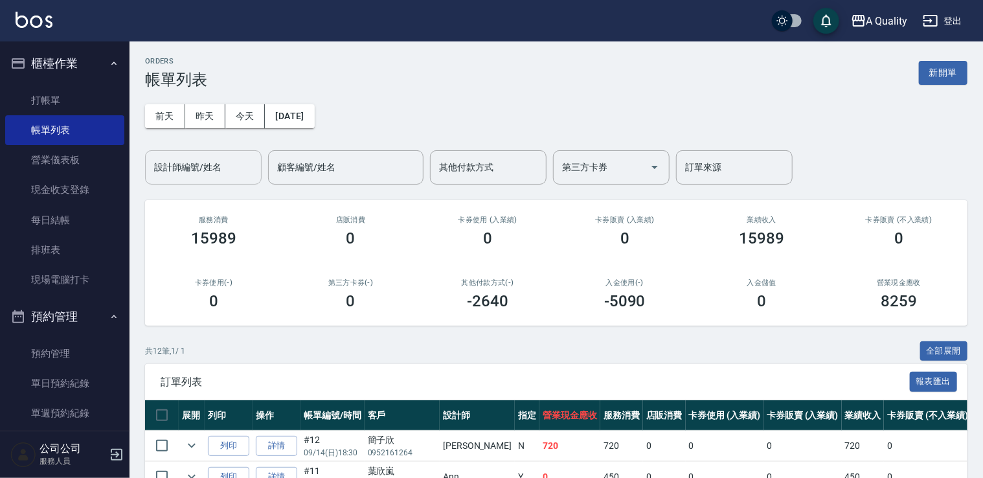
click at [225, 169] on input "設計師編號/姓名" at bounding box center [203, 167] width 105 height 23
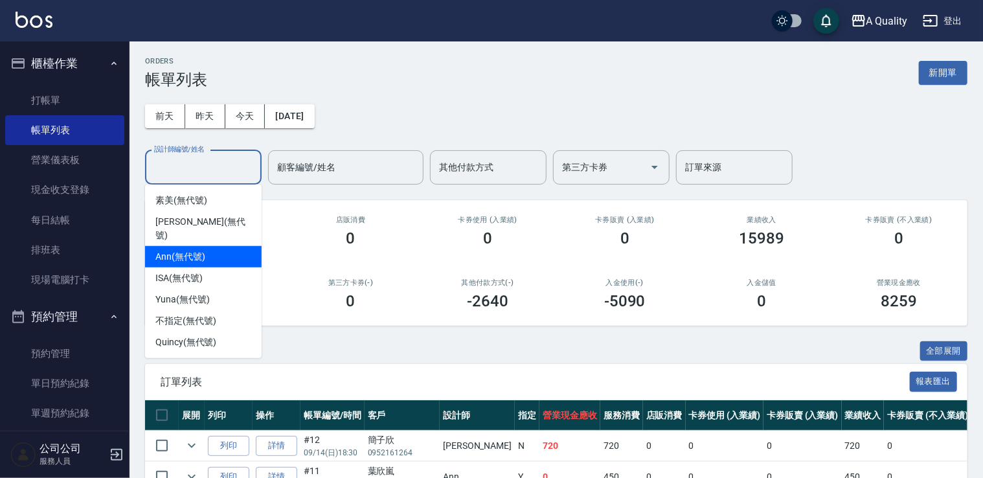
click at [187, 250] on span "Ann (無代號)" at bounding box center [180, 257] width 50 height 14
type input "Ann(無代號)"
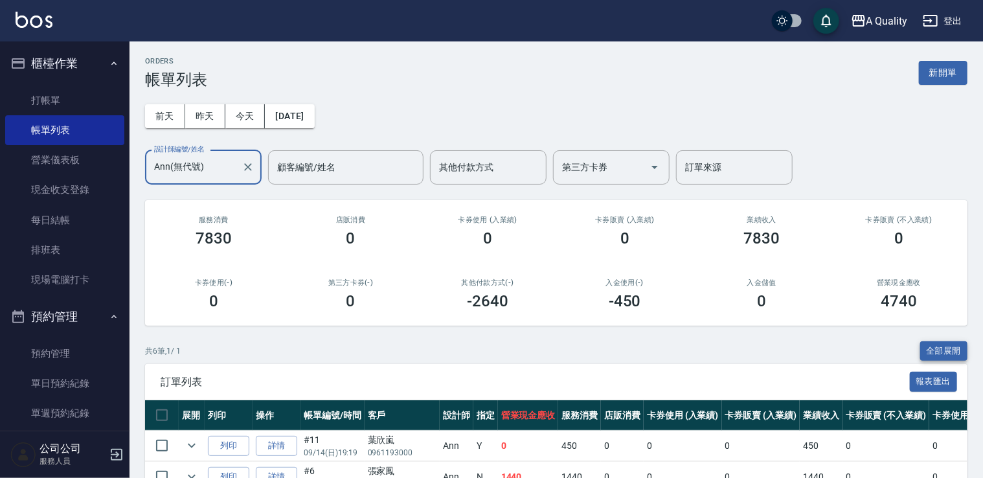
click at [956, 355] on button "全部展開" at bounding box center [944, 351] width 48 height 20
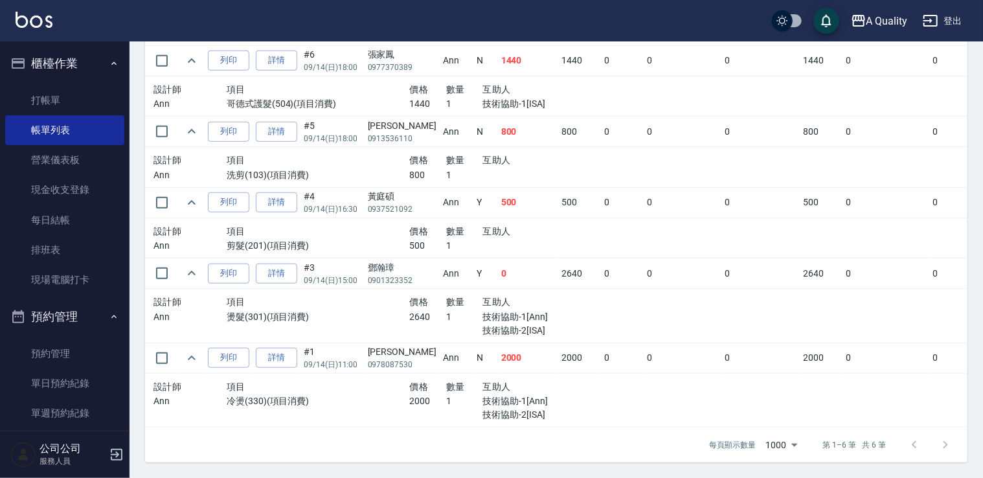
scroll to position [464, 0]
click at [74, 207] on link "每日結帳" at bounding box center [64, 220] width 119 height 30
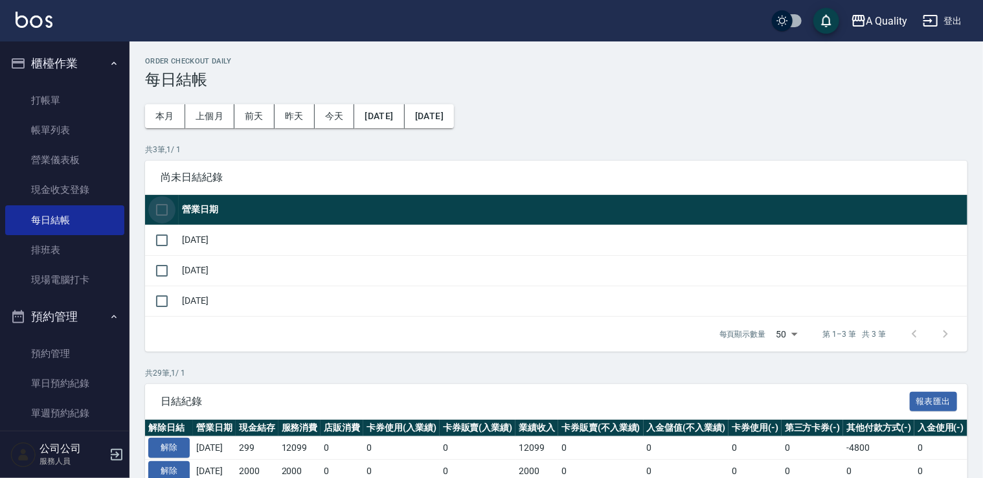
click at [160, 201] on input "checkbox" at bounding box center [161, 209] width 27 height 27
checkbox input "true"
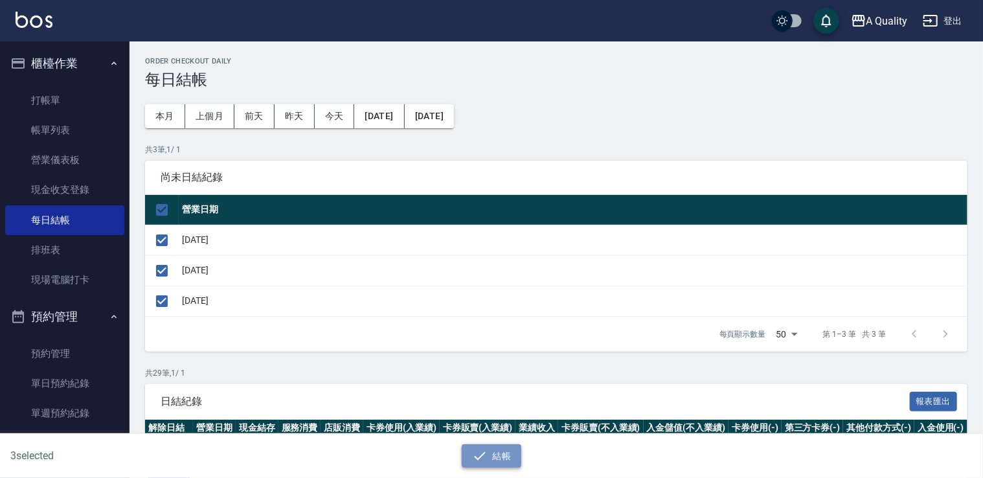
drag, startPoint x: 492, startPoint y: 455, endPoint x: 392, endPoint y: 135, distance: 334.9
click at [492, 455] on button "結帳" at bounding box center [492, 456] width 60 height 24
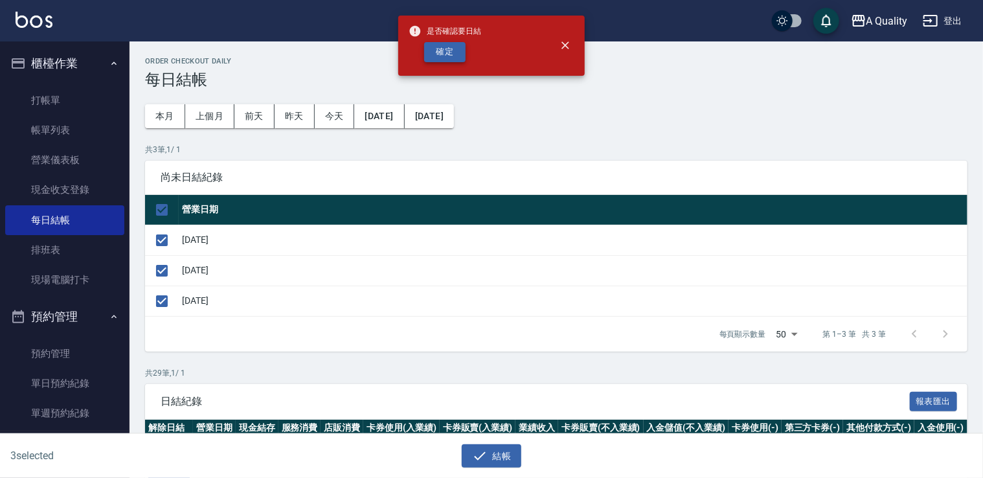
click at [443, 53] on button "確定" at bounding box center [444, 52] width 41 height 20
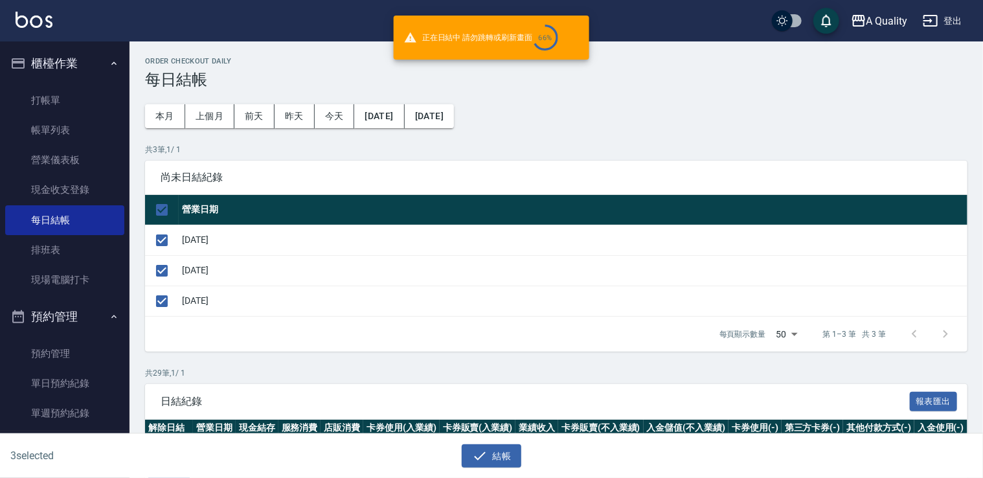
checkbox input "false"
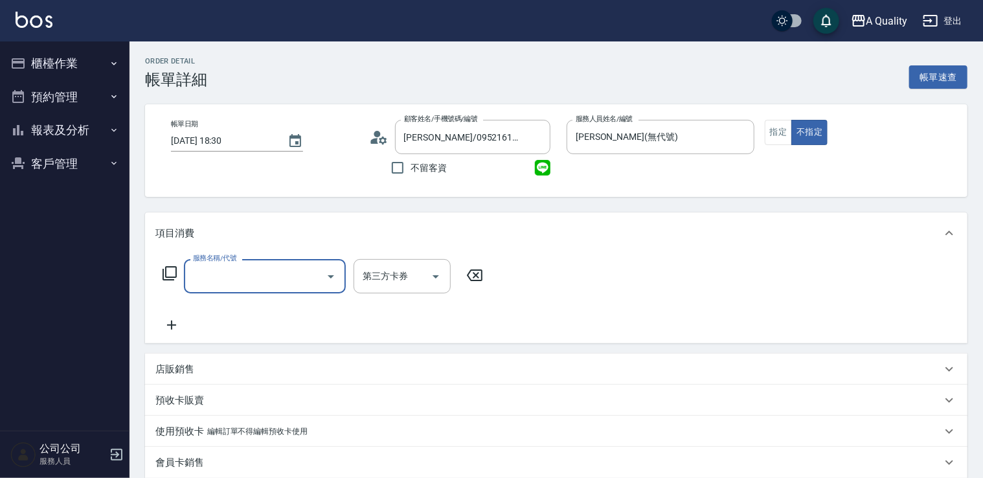
drag, startPoint x: 0, startPoint y: 0, endPoint x: 245, endPoint y: 271, distance: 365.9
click at [246, 275] on input "服務名稱/代號" at bounding box center [255, 276] width 131 height 23
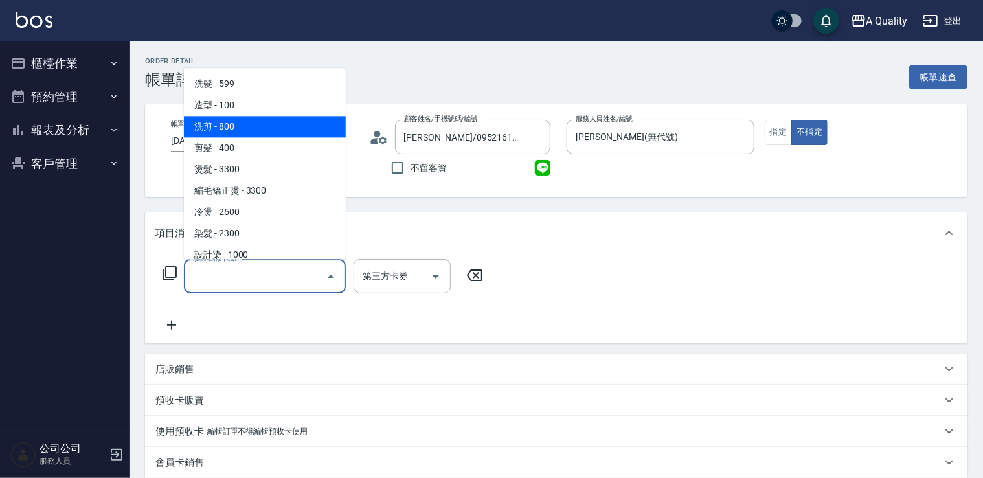
click at [225, 134] on span "洗剪 - 800" at bounding box center [265, 126] width 162 height 21
type input "洗剪(103)"
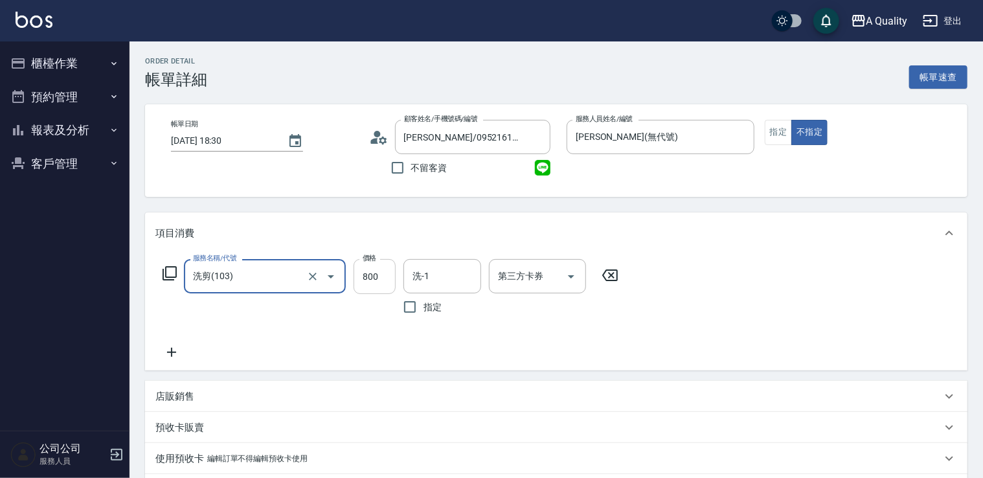
click at [369, 275] on input "800" at bounding box center [375, 276] width 42 height 35
type input "720"
click at [459, 284] on input "洗-1" at bounding box center [442, 276] width 66 height 23
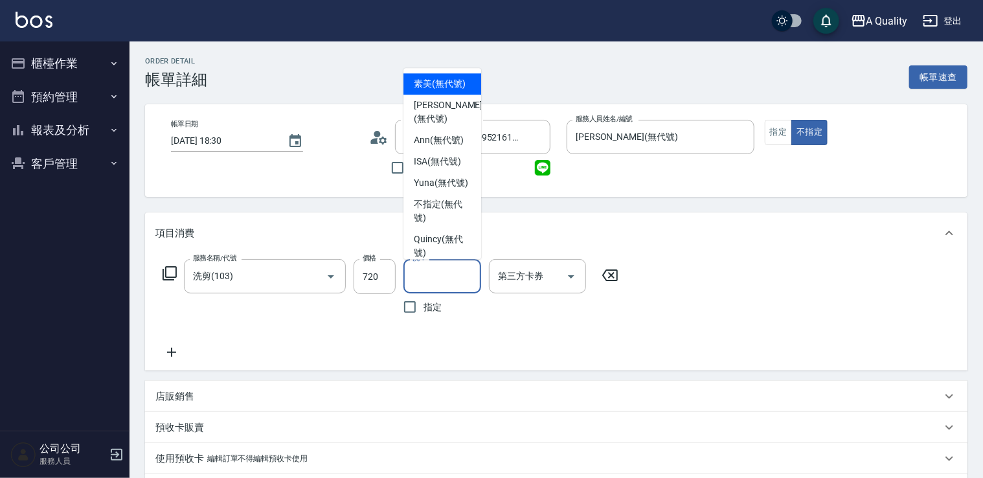
click at [459, 87] on span "素美 (無代號)" at bounding box center [440, 84] width 52 height 14
type input "素美(無代號)"
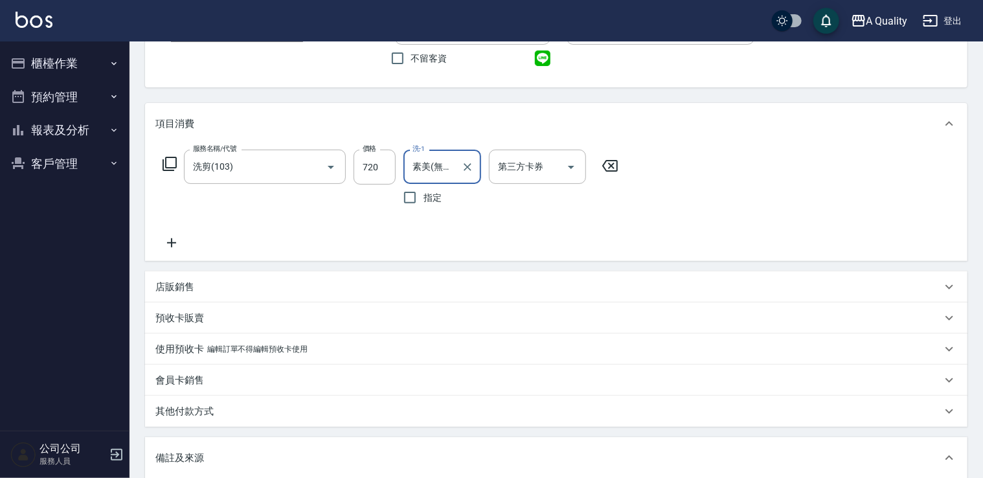
scroll to position [314, 0]
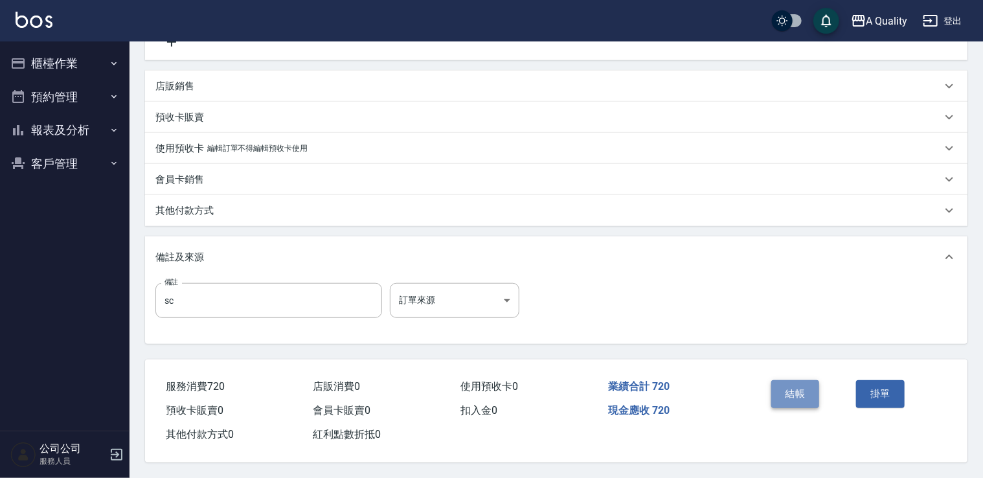
click at [800, 385] on button "結帳" at bounding box center [795, 393] width 49 height 27
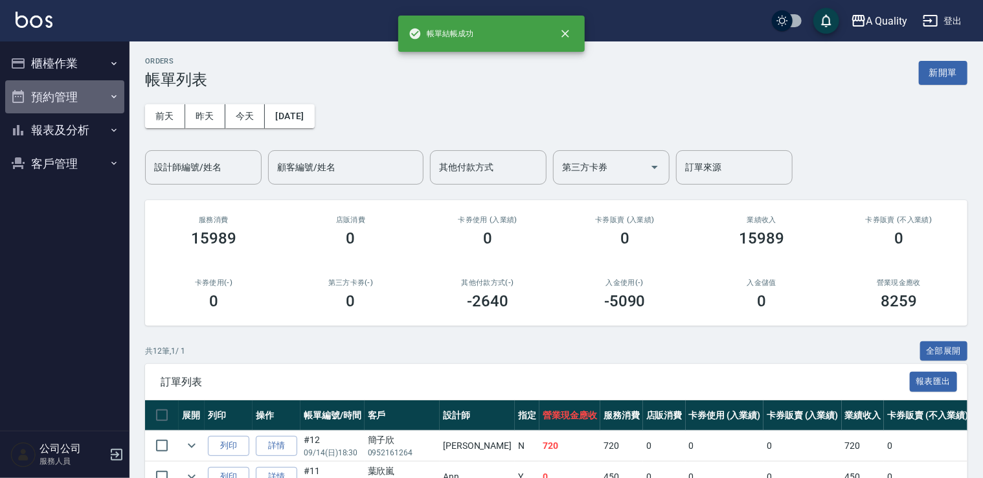
click at [64, 91] on button "預約管理" at bounding box center [64, 97] width 119 height 34
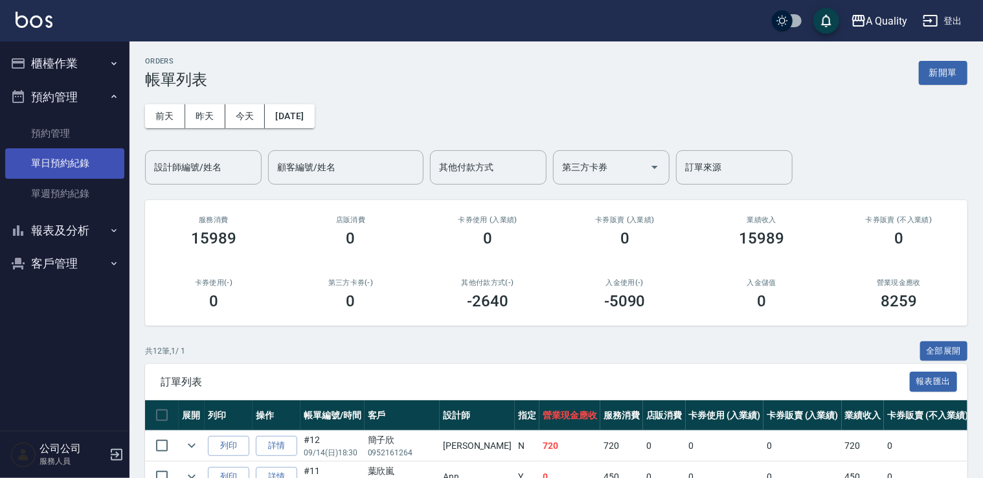
click at [64, 159] on link "單日預約紀錄" at bounding box center [64, 163] width 119 height 30
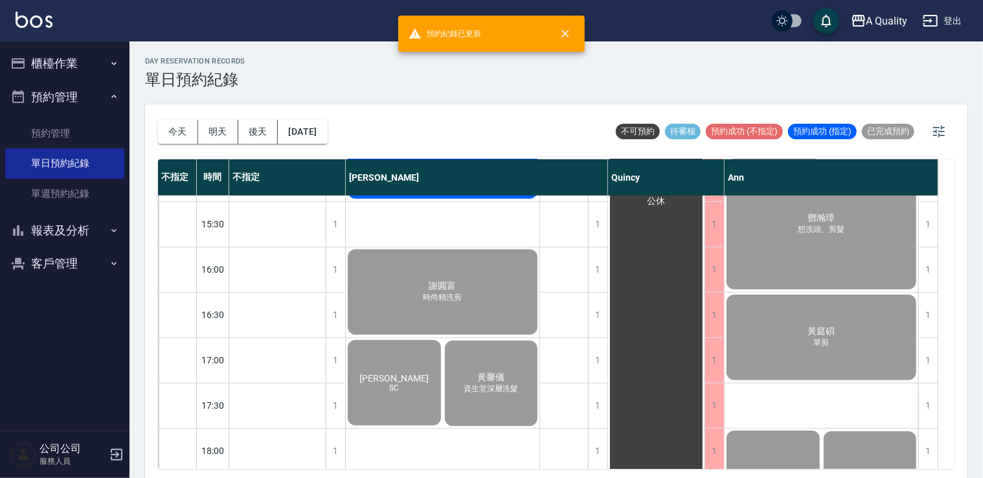
scroll to position [293, 0]
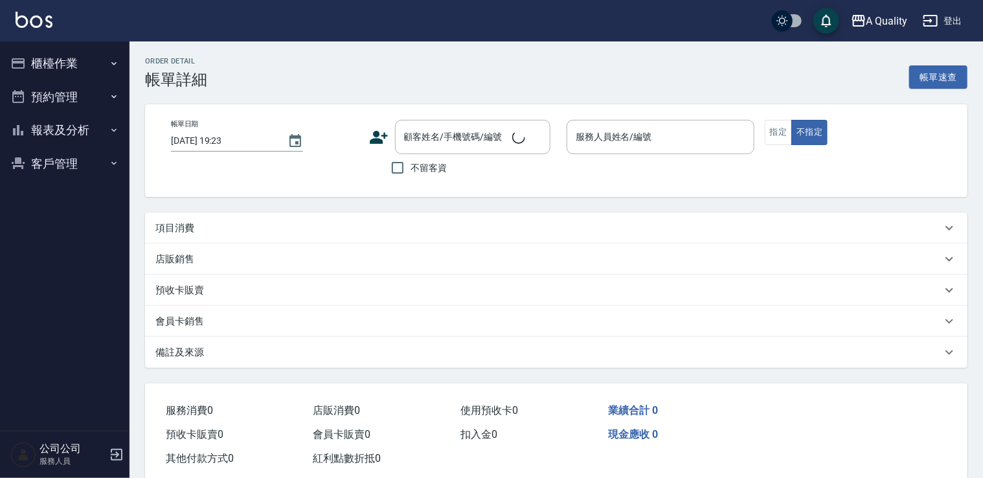
type input "[DATE] 18:30"
type input "[PERSON_NAME](無代號)"
type input "sc"
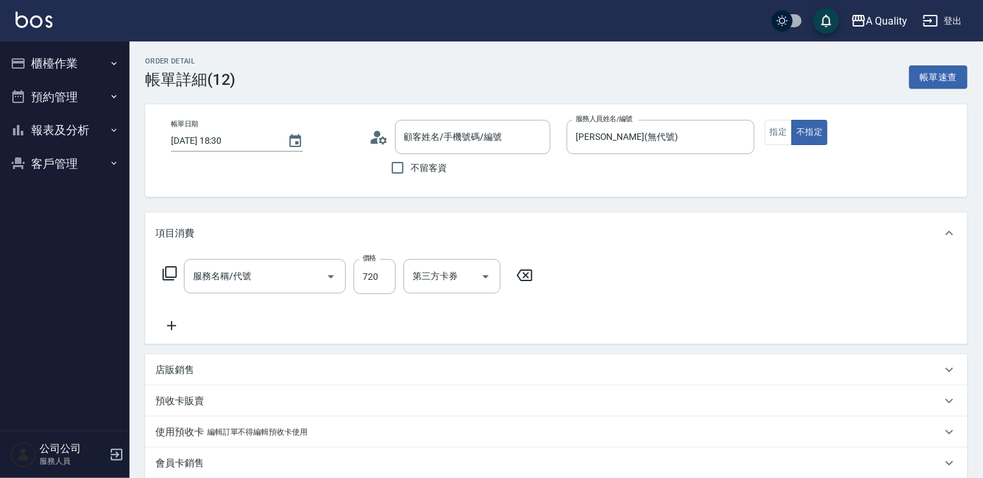
type input "[PERSON_NAME]/0952161264/null"
type input "洗剪(103)"
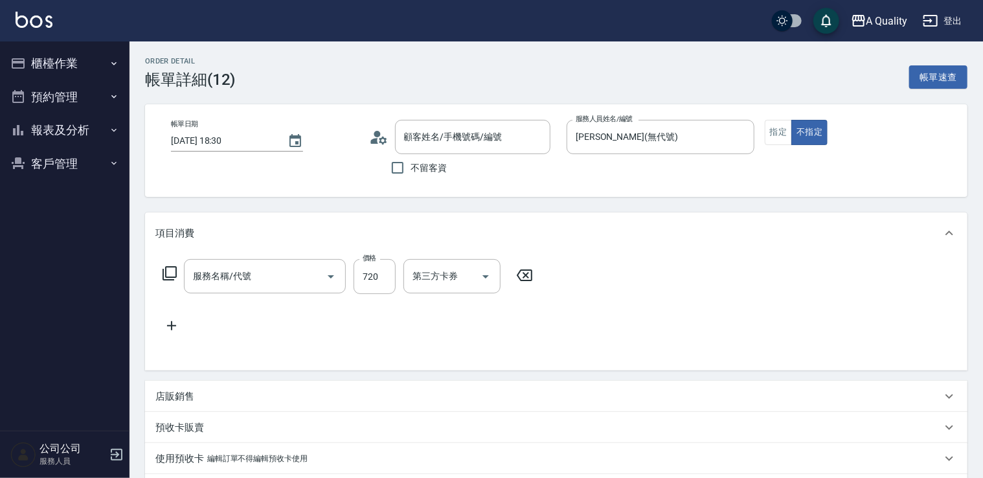
type input "[PERSON_NAME]/0952161264/null"
type input "洗剪(103)"
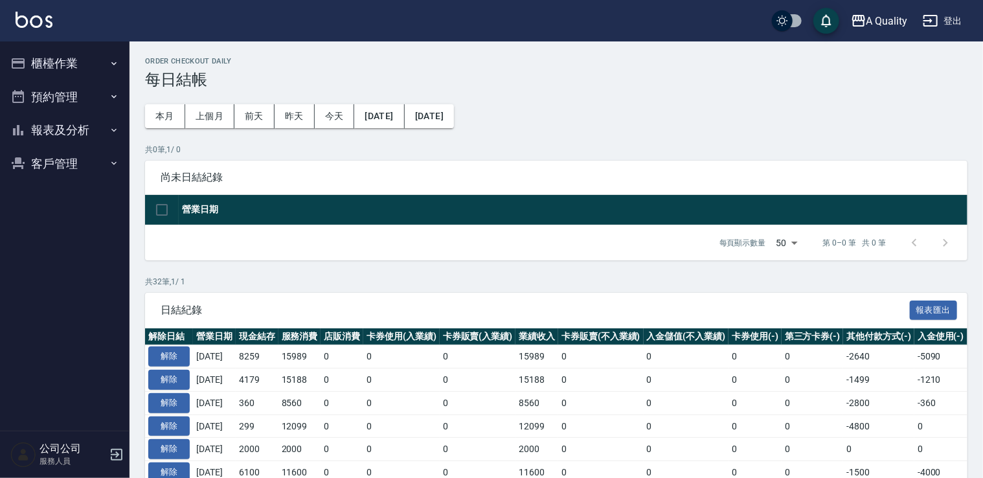
click at [62, 94] on button "預約管理" at bounding box center [64, 97] width 119 height 34
click at [42, 49] on button "櫃檯作業" at bounding box center [64, 64] width 119 height 34
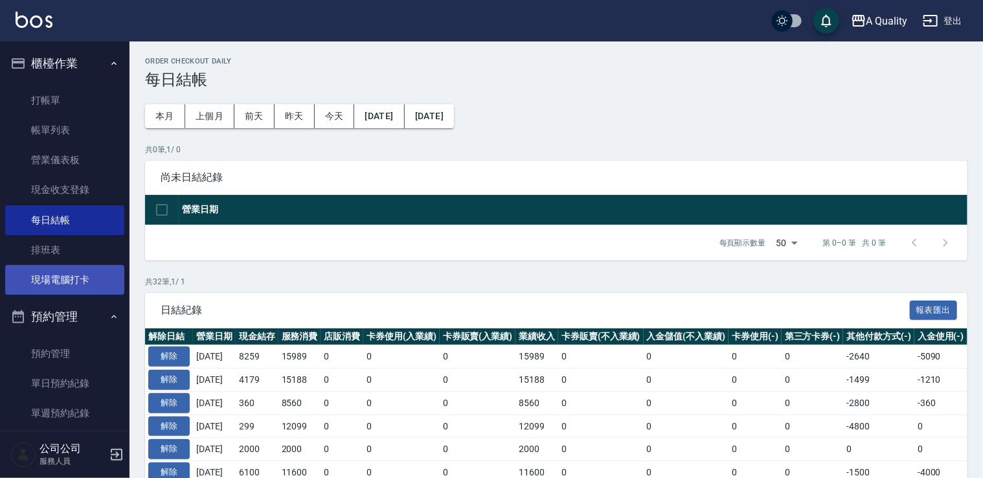
click at [75, 278] on link "現場電腦打卡" at bounding box center [64, 280] width 119 height 30
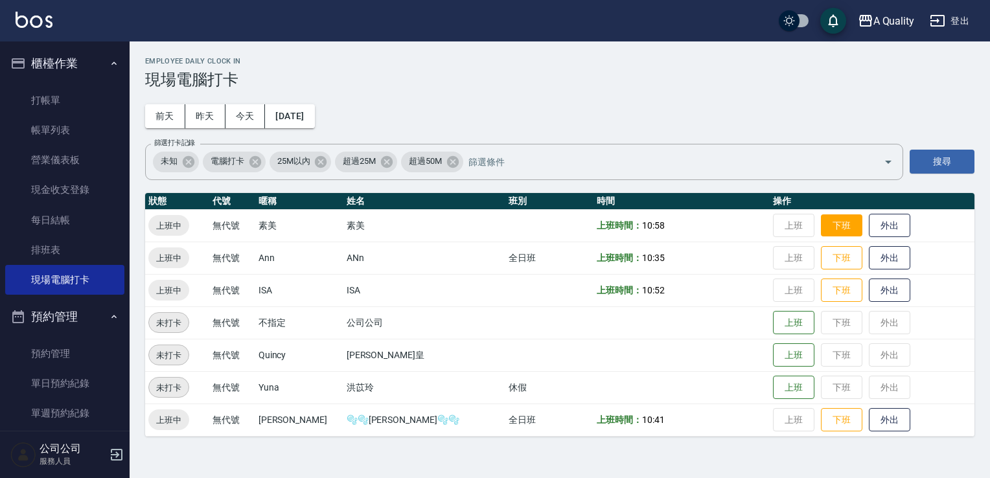
click at [826, 225] on button "下班" at bounding box center [841, 225] width 41 height 23
click at [821, 417] on button "下班" at bounding box center [841, 420] width 41 height 23
